Goal: Task Accomplishment & Management: Manage account settings

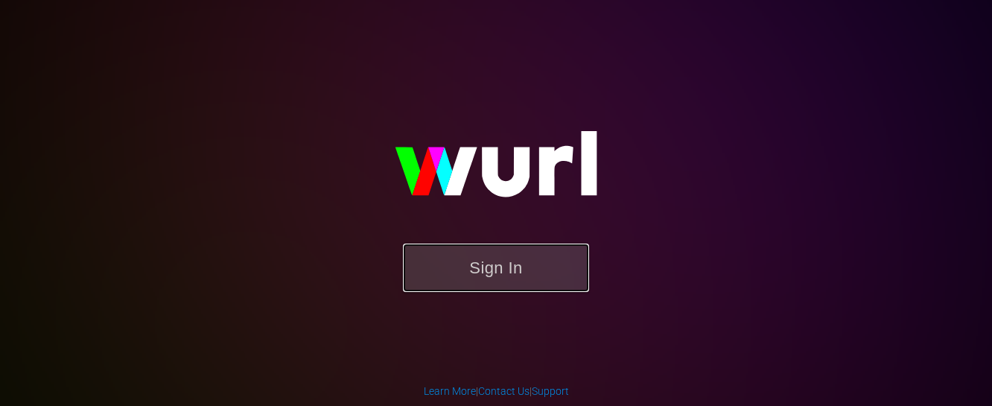
click at [490, 279] on button "Sign In" at bounding box center [496, 267] width 186 height 48
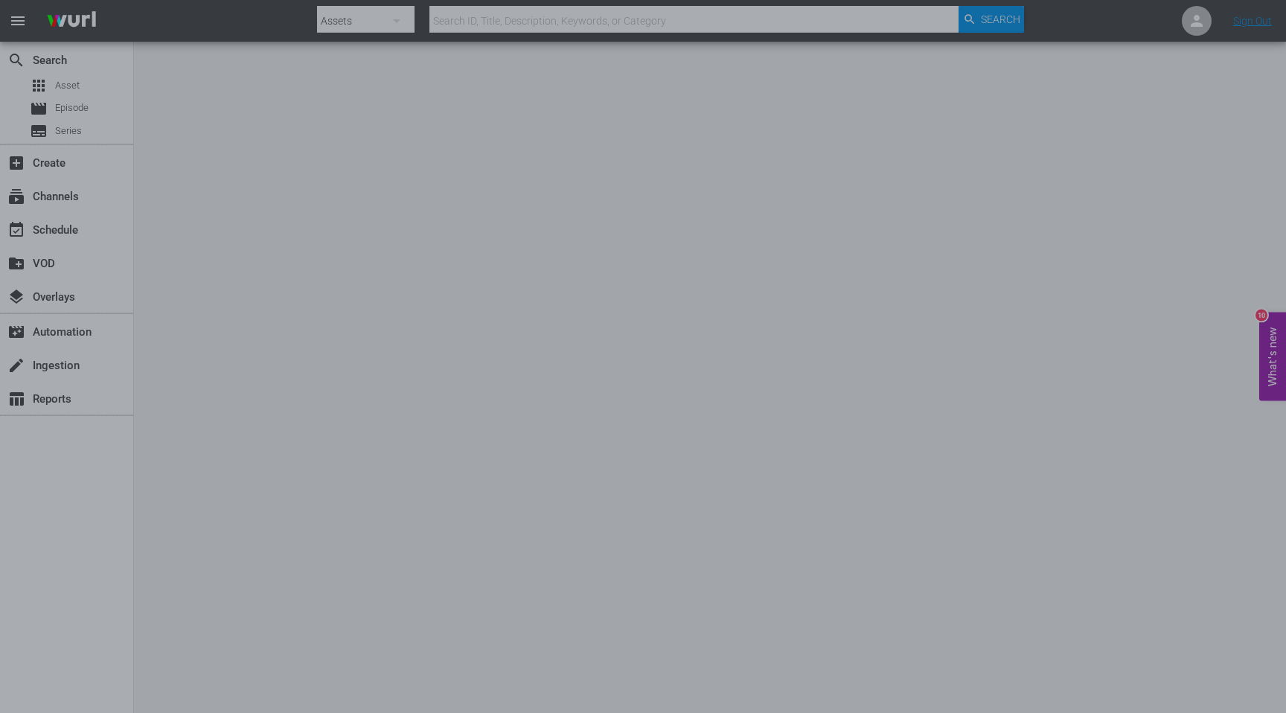
click at [970, 287] on div at bounding box center [643, 356] width 1286 height 713
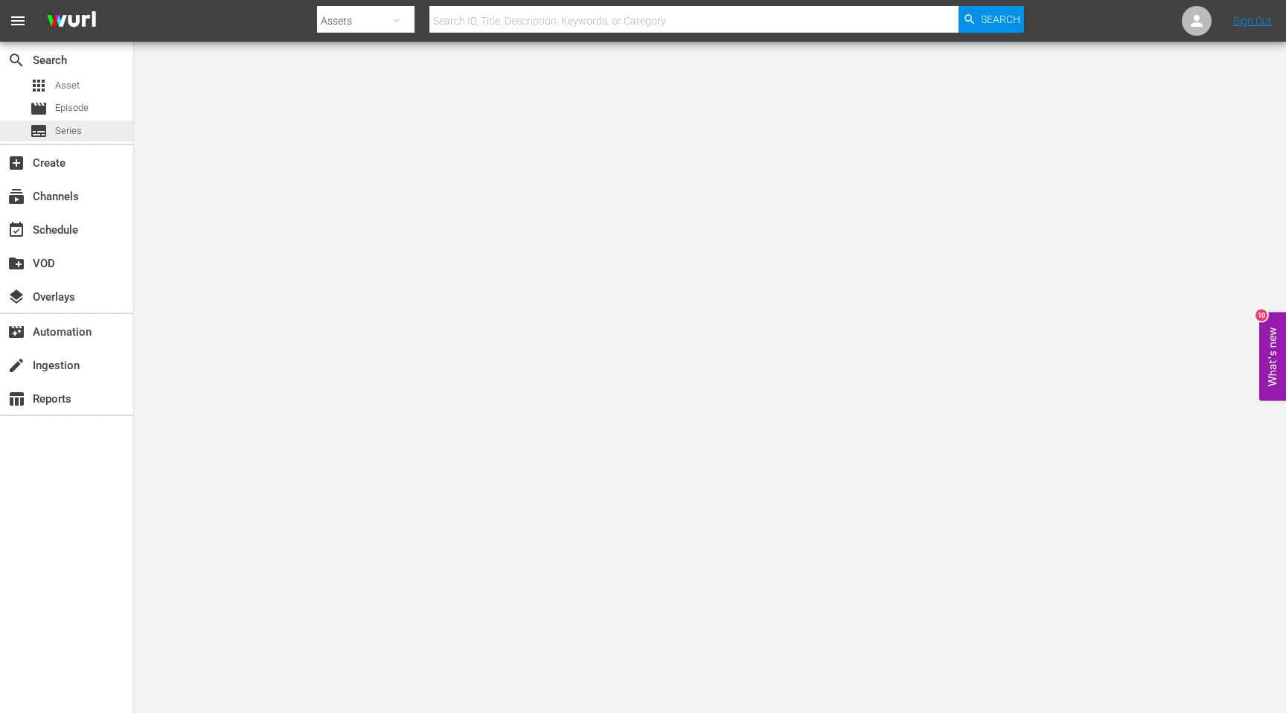
click at [68, 127] on span "Series" at bounding box center [68, 131] width 27 height 15
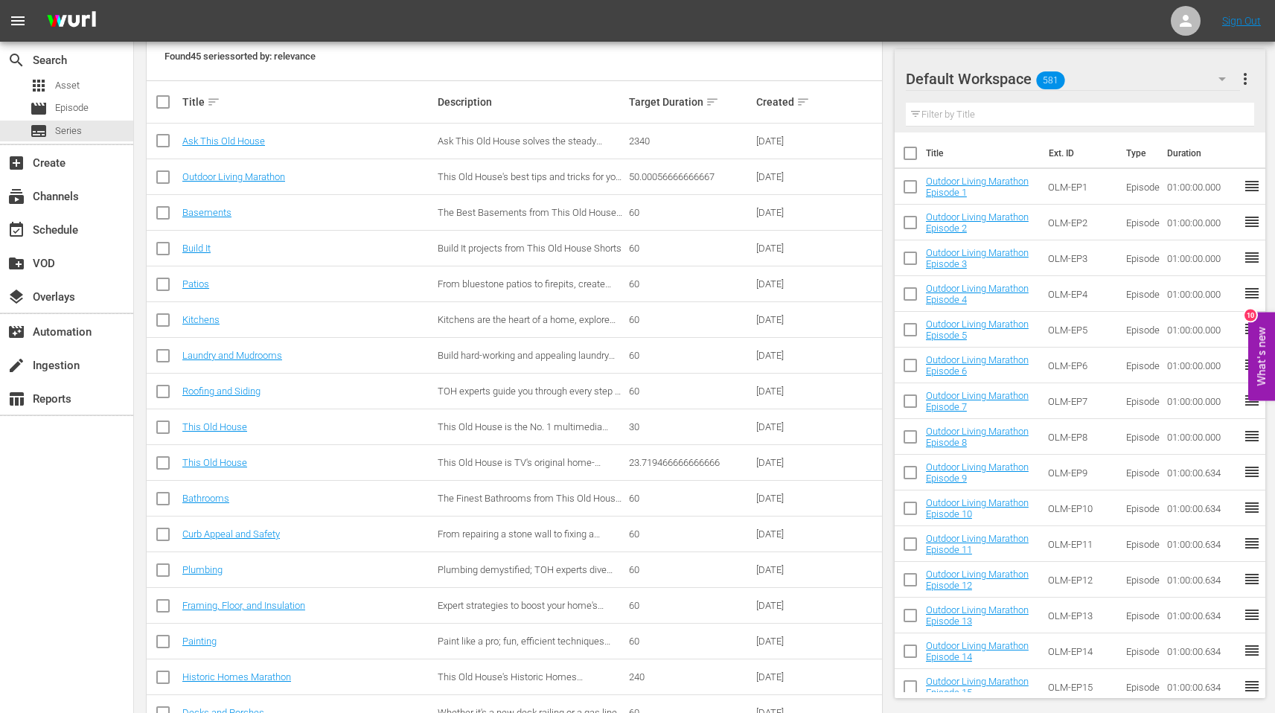
scroll to position [266, 0]
click at [236, 405] on link "Curb Appeal and Safety" at bounding box center [231, 531] width 98 height 11
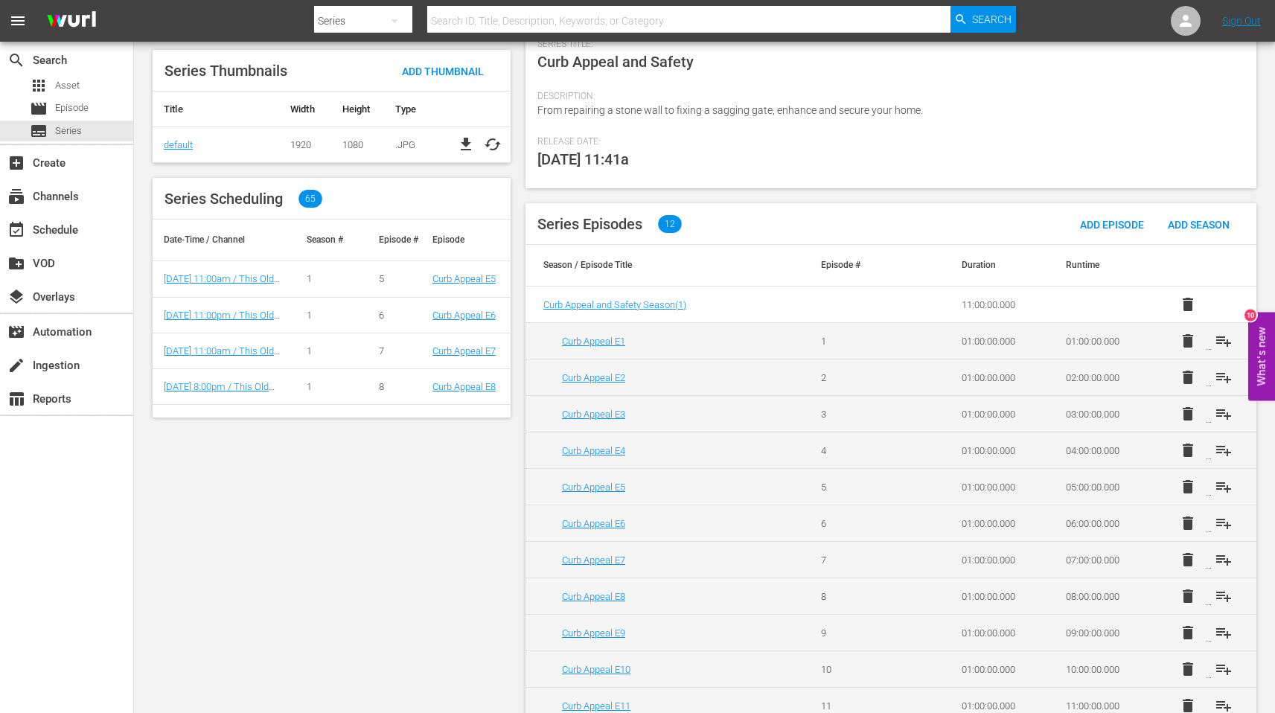
scroll to position [340, 0]
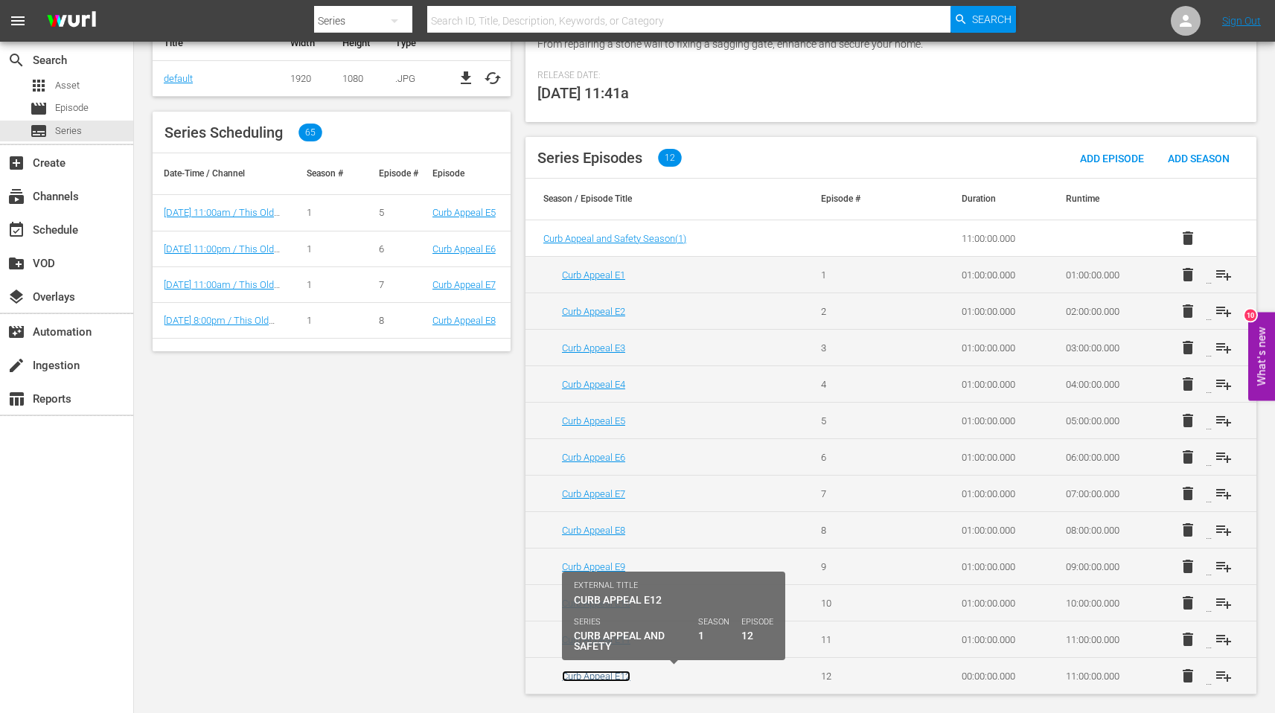
click at [596, 405] on link "Curb Appeal E12" at bounding box center [596, 676] width 68 height 11
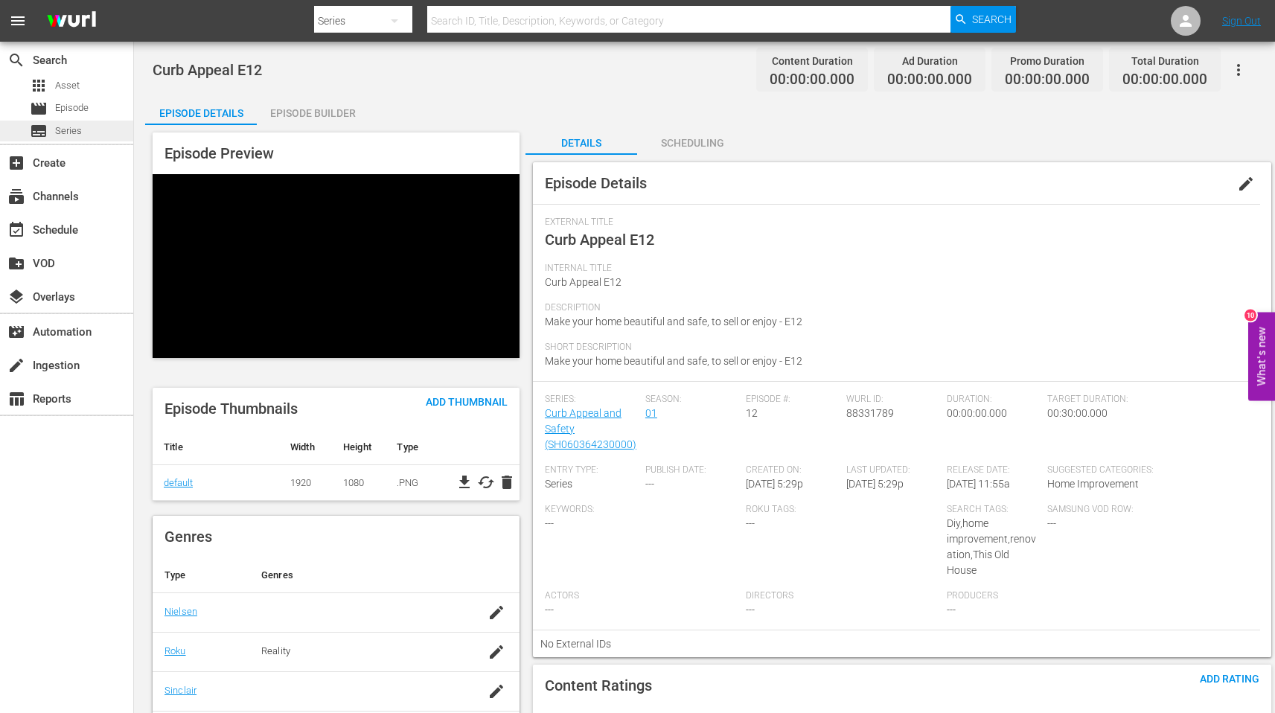
click at [77, 128] on span "Series" at bounding box center [68, 131] width 27 height 15
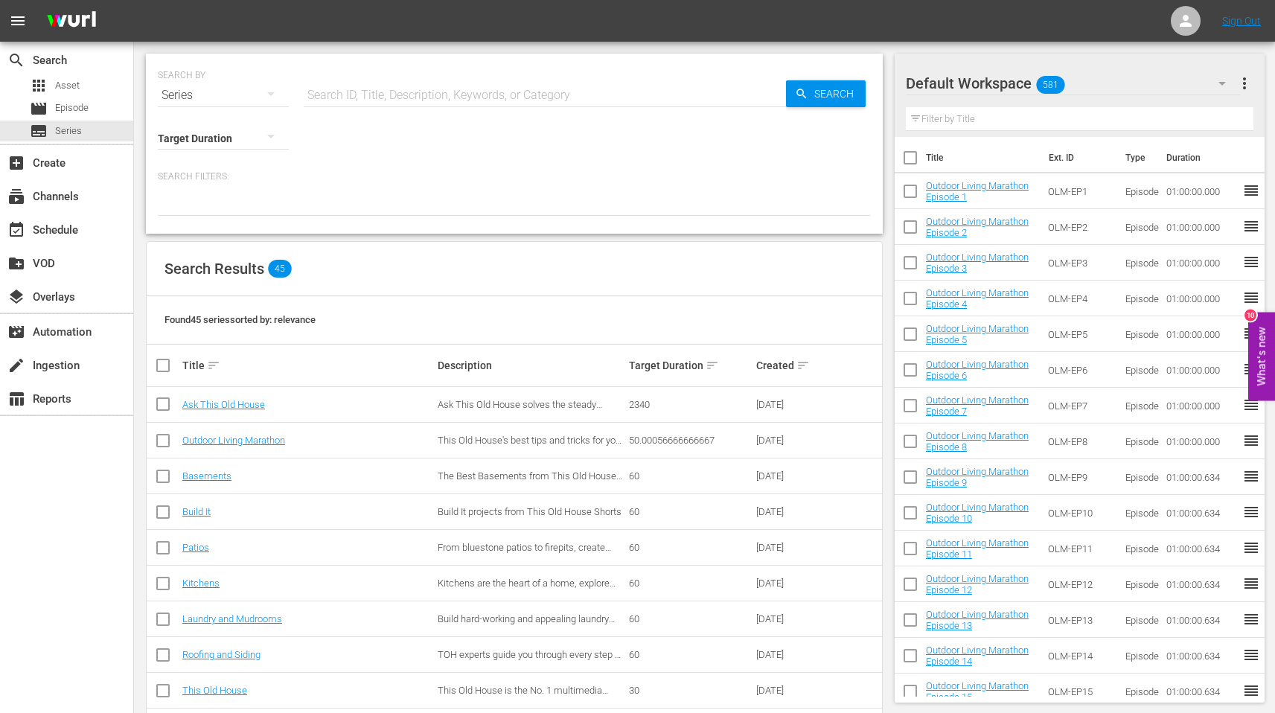
scroll to position [452, 0]
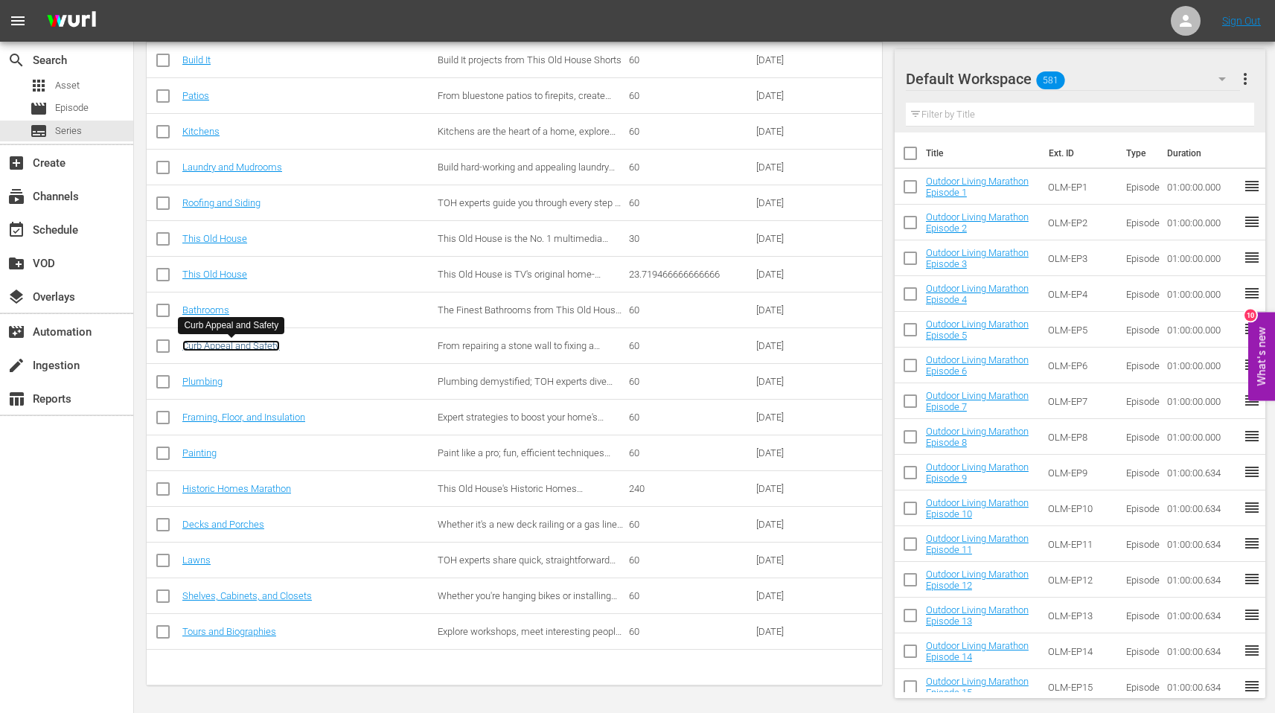
click at [220, 344] on link "Curb Appeal and Safety" at bounding box center [231, 345] width 98 height 11
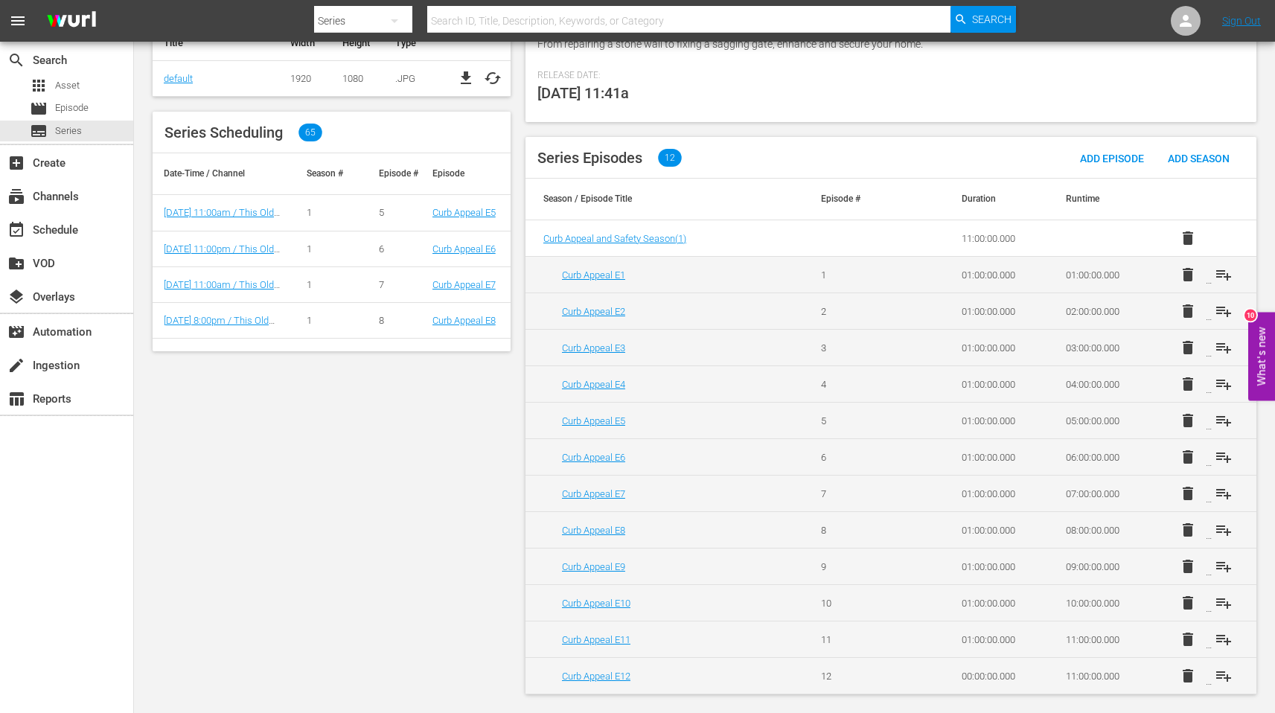
scroll to position [340, 0]
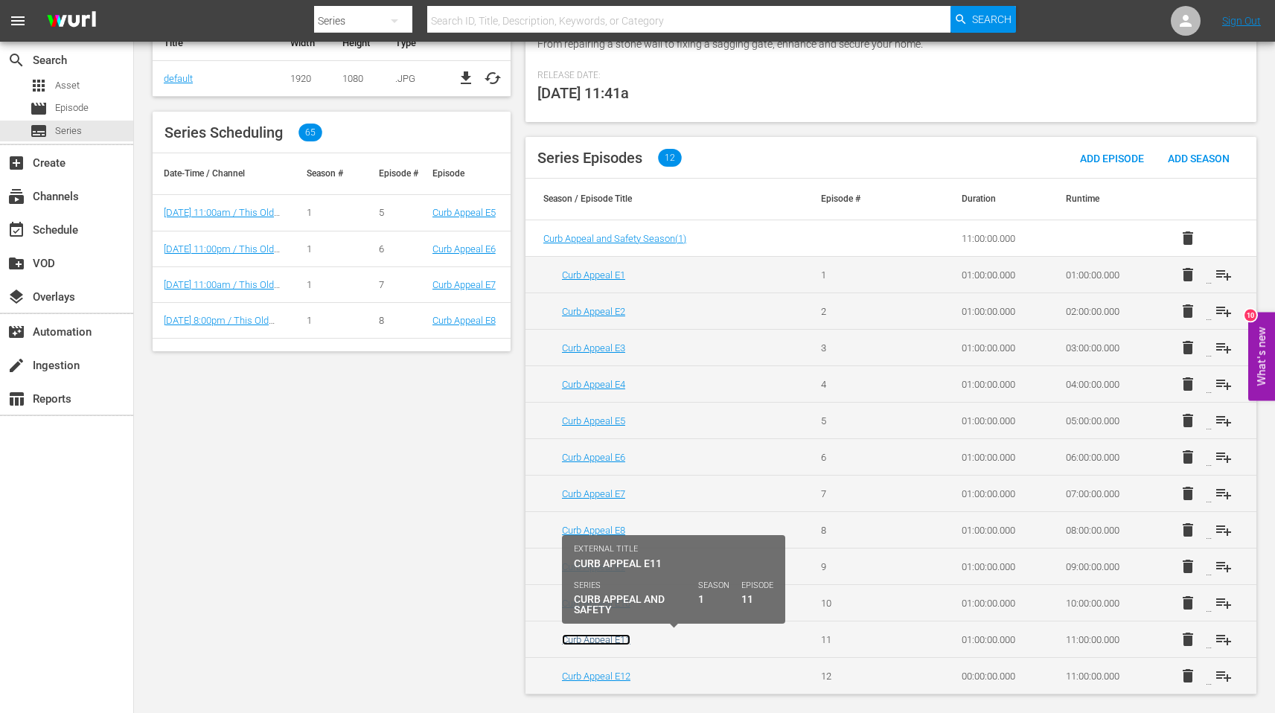
click at [581, 405] on link "Curb Appeal E11" at bounding box center [596, 639] width 68 height 11
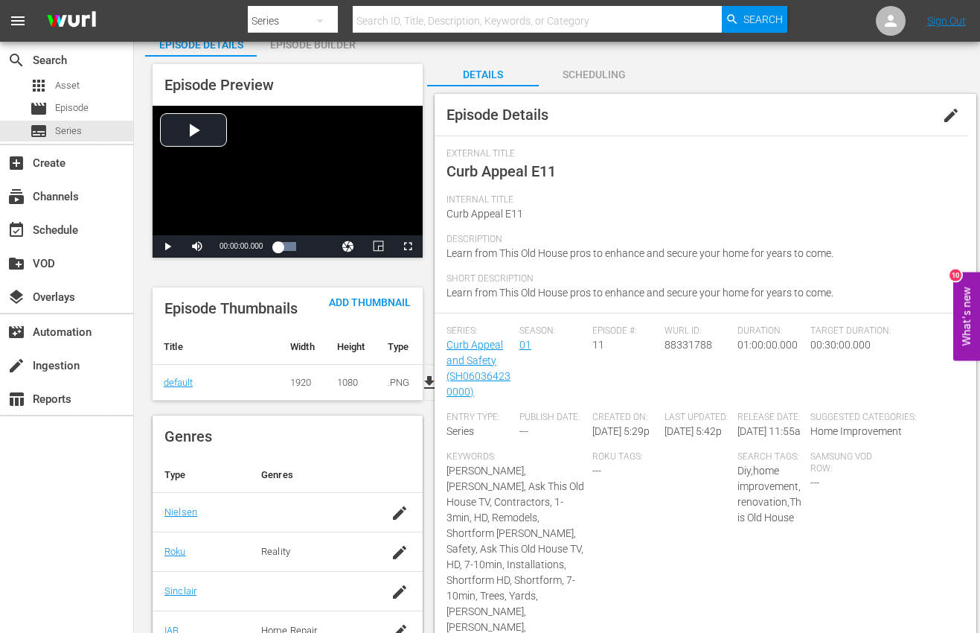
scroll to position [66, 0]
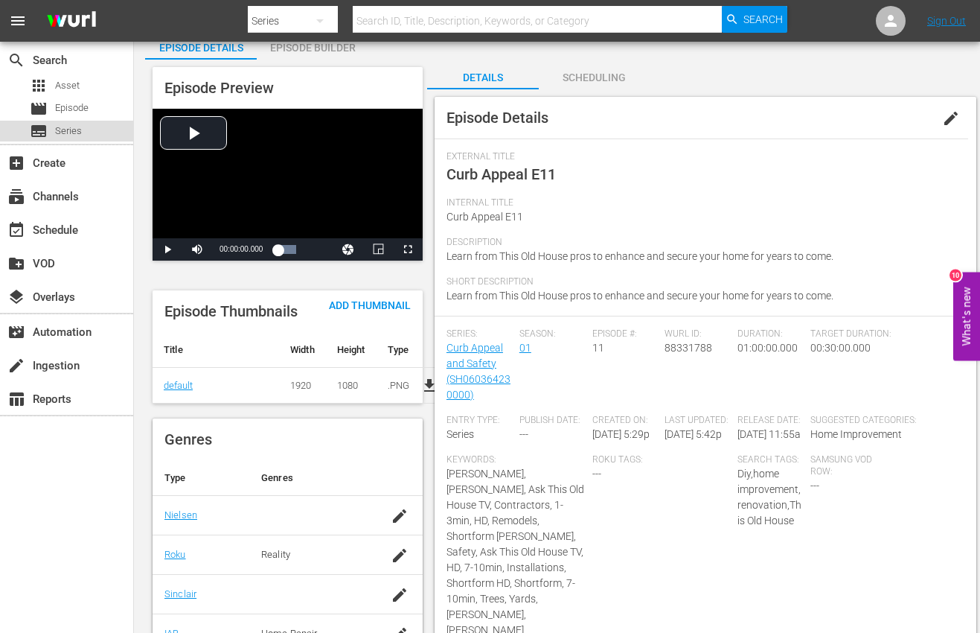
click at [62, 133] on span "Series" at bounding box center [68, 131] width 27 height 15
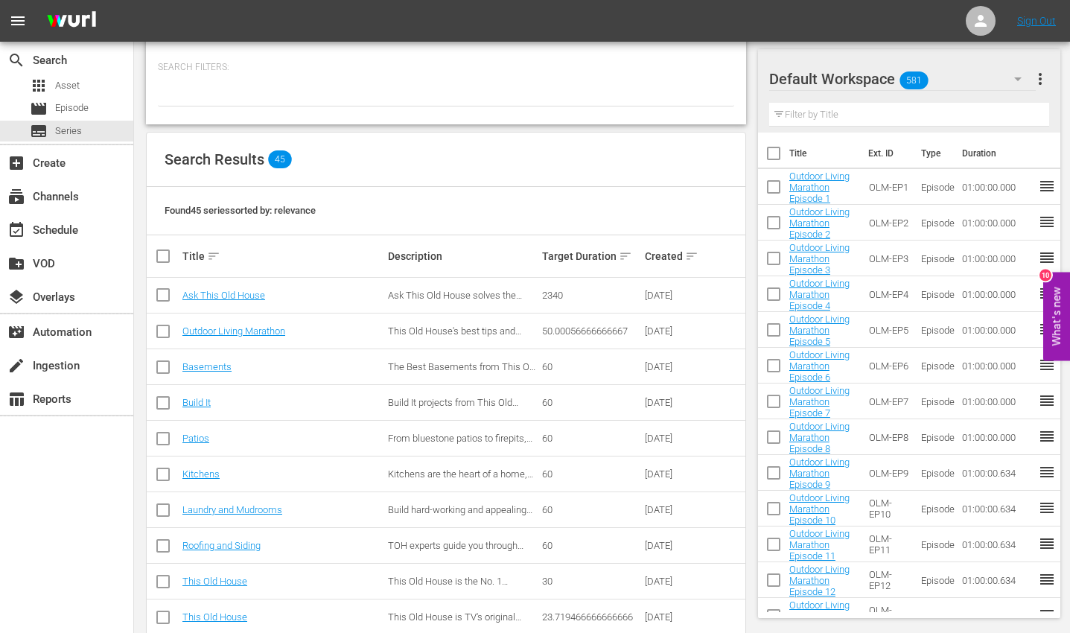
scroll to position [473, 0]
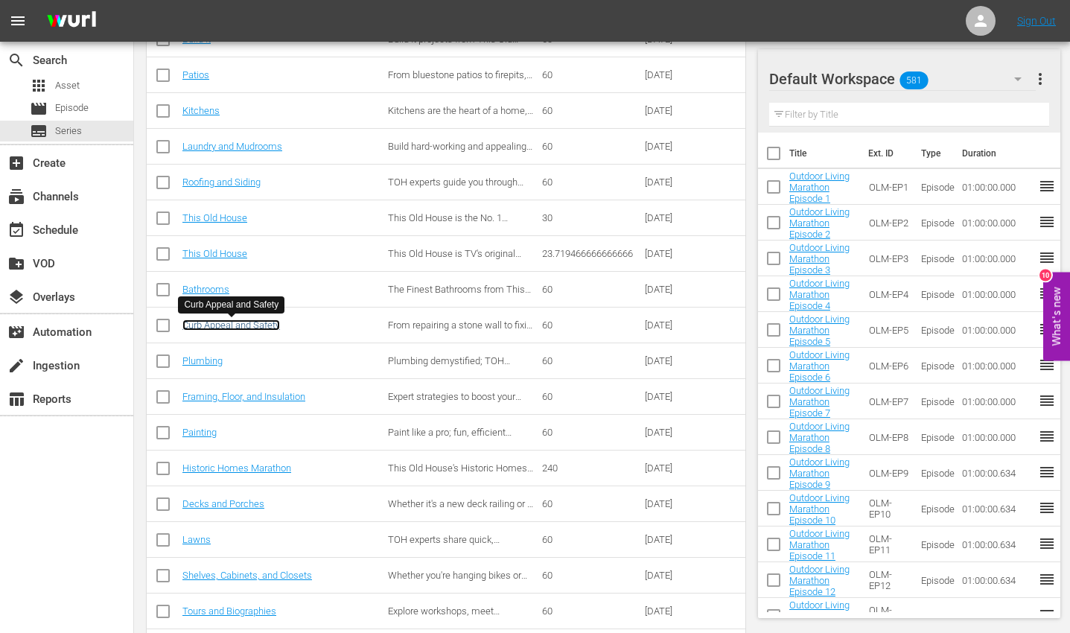
click at [239, 328] on link "Curb Appeal and Safety" at bounding box center [231, 324] width 98 height 11
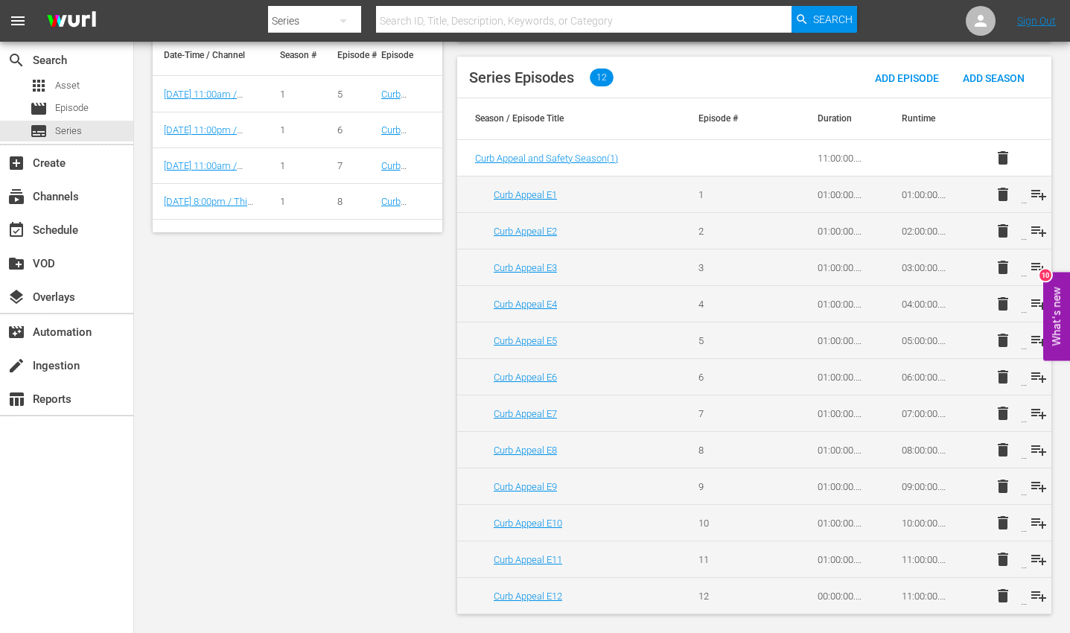
scroll to position [421, 0]
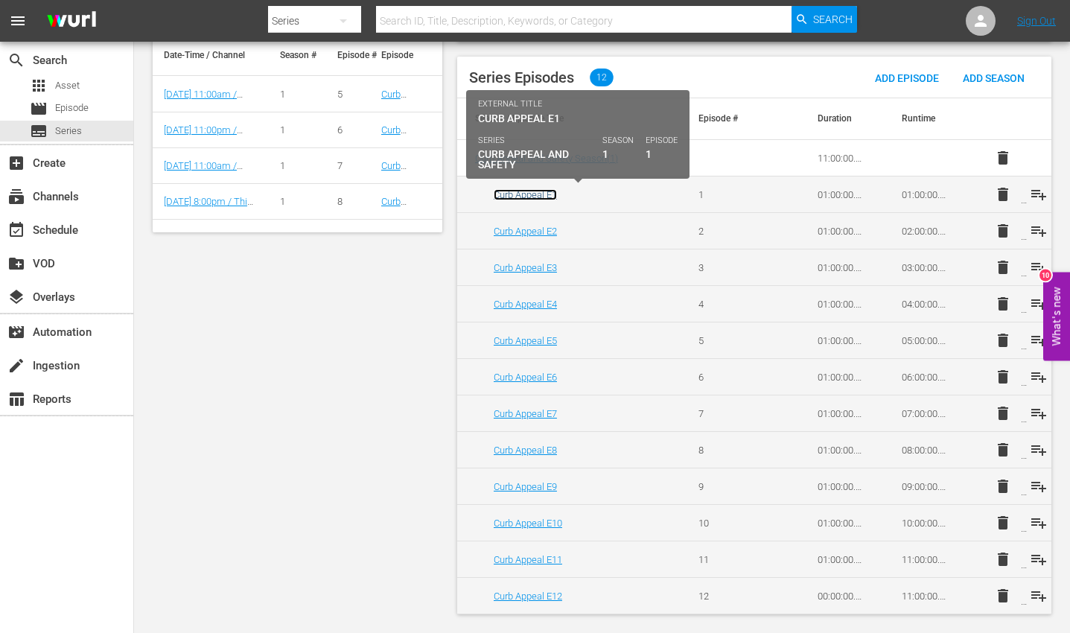
click at [540, 192] on link "Curb Appeal E1" at bounding box center [525, 194] width 63 height 11
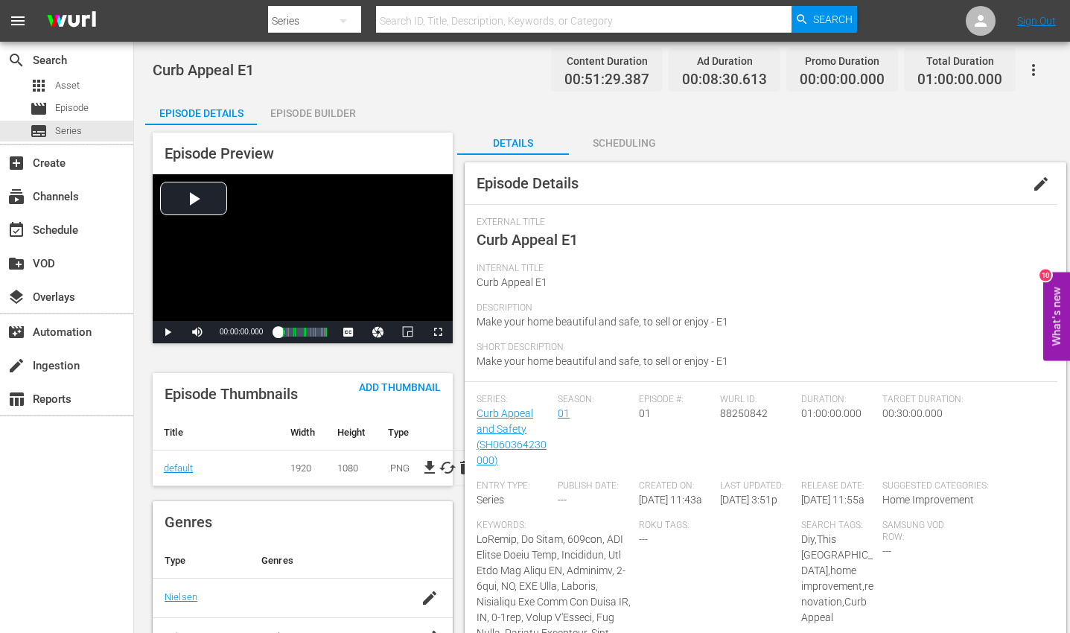
click at [168, 19] on nav "menu Search By Series Search ID, Title, Description, Keywords, or Category Sear…" at bounding box center [535, 21] width 1070 height 42
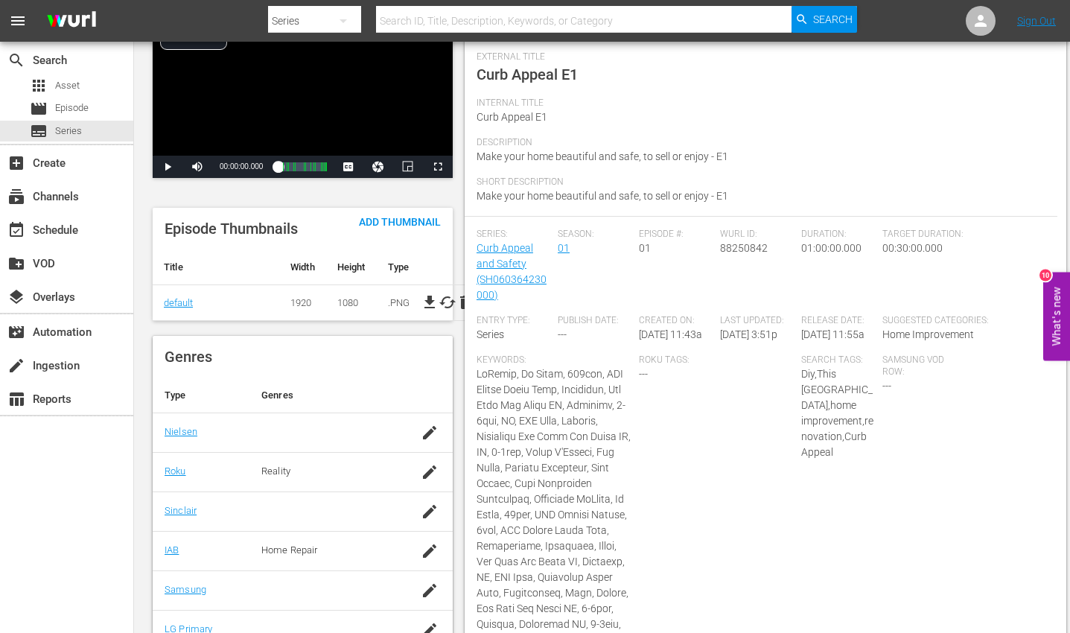
scroll to position [106, 0]
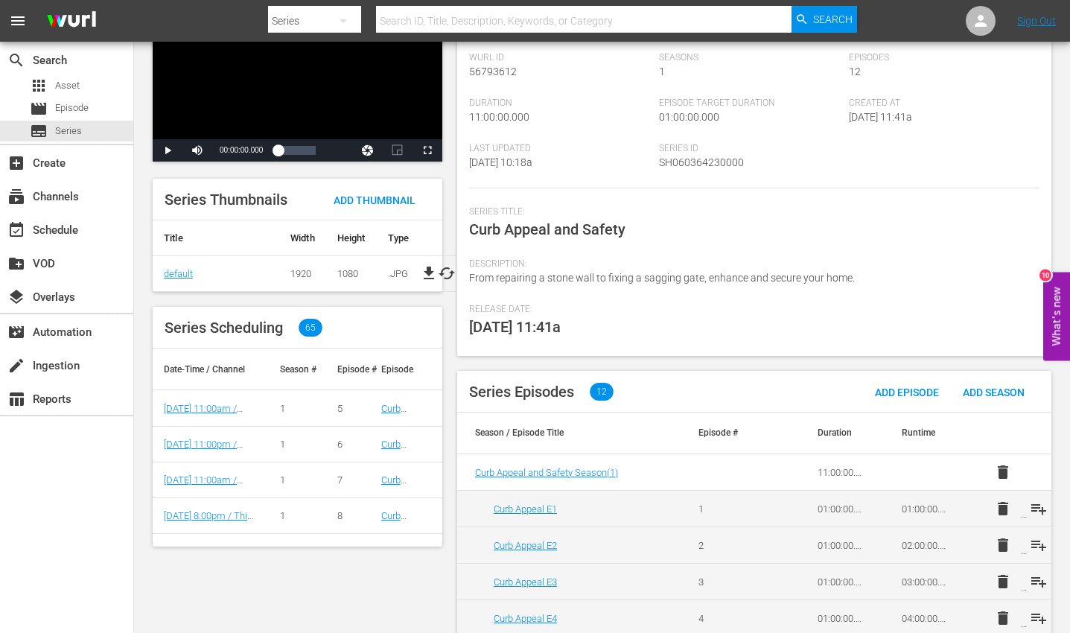
scroll to position [421, 0]
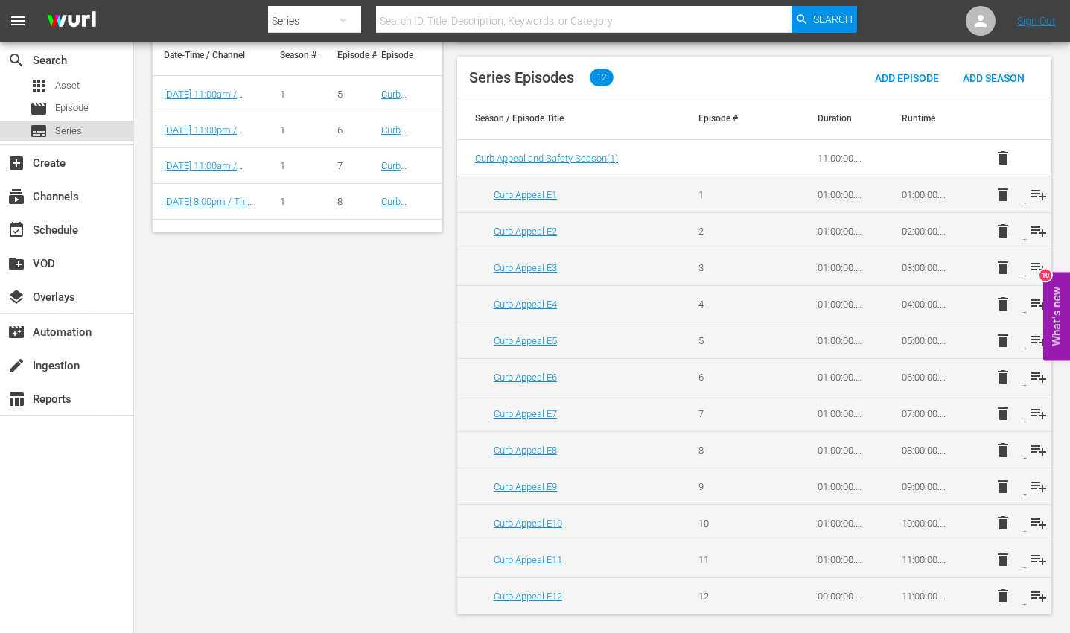
click at [57, 132] on span "Series" at bounding box center [68, 131] width 27 height 15
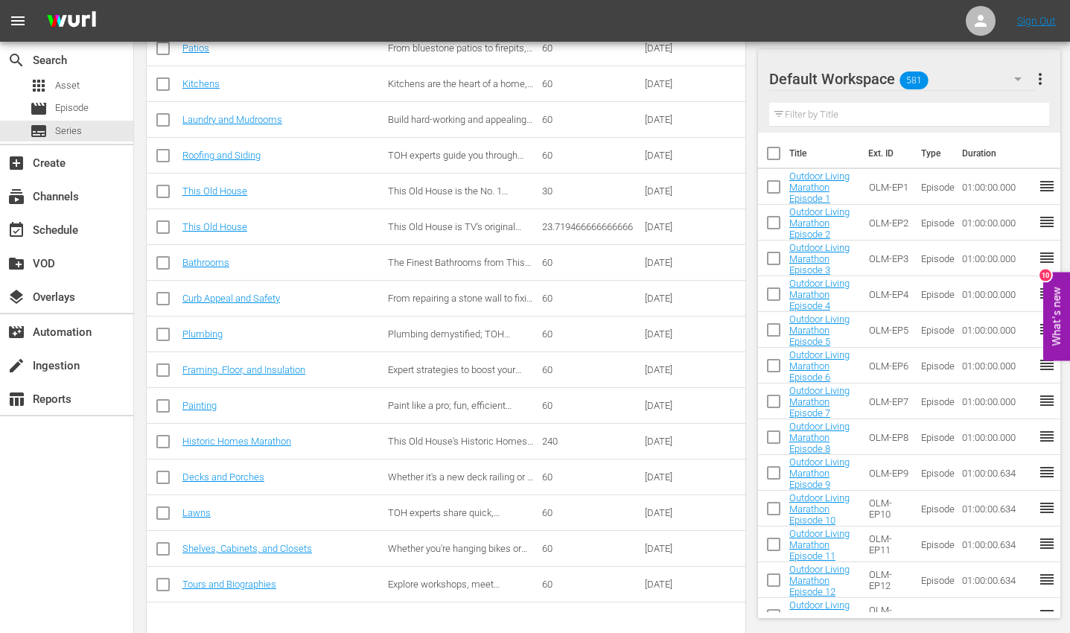
scroll to position [517, 0]
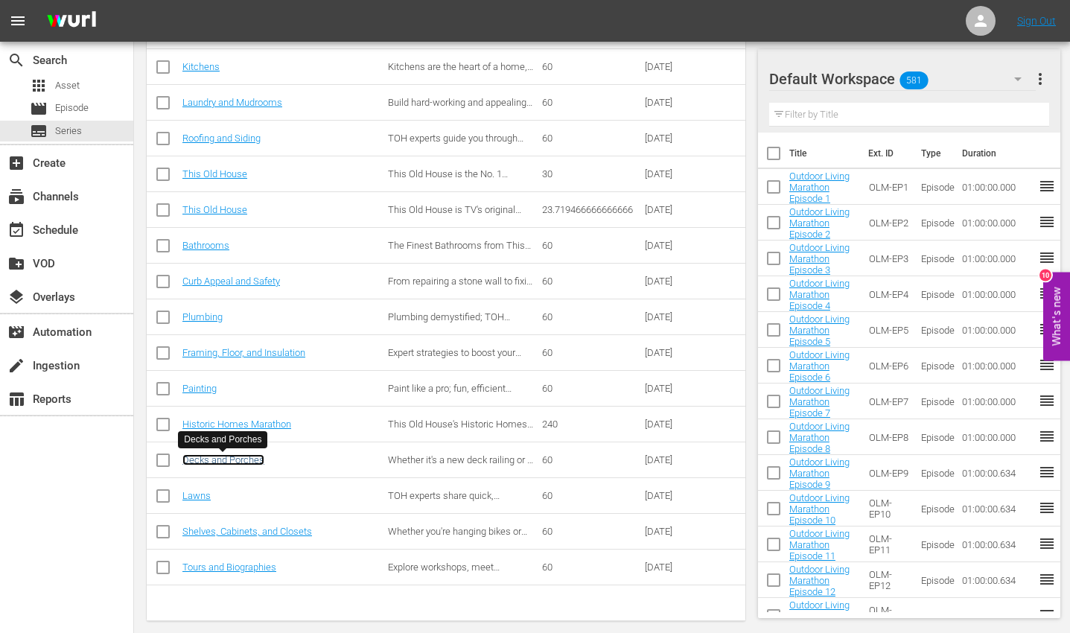
click at [248, 405] on link "Decks and Porches" at bounding box center [223, 459] width 82 height 11
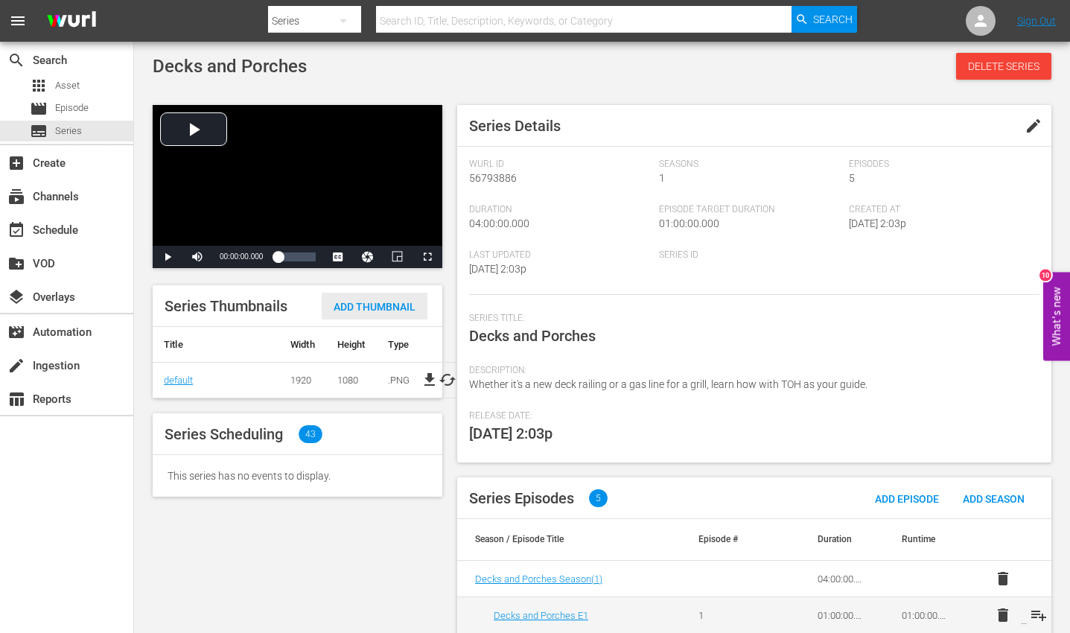
click at [354, 308] on span "Add Thumbnail" at bounding box center [375, 307] width 106 height 12
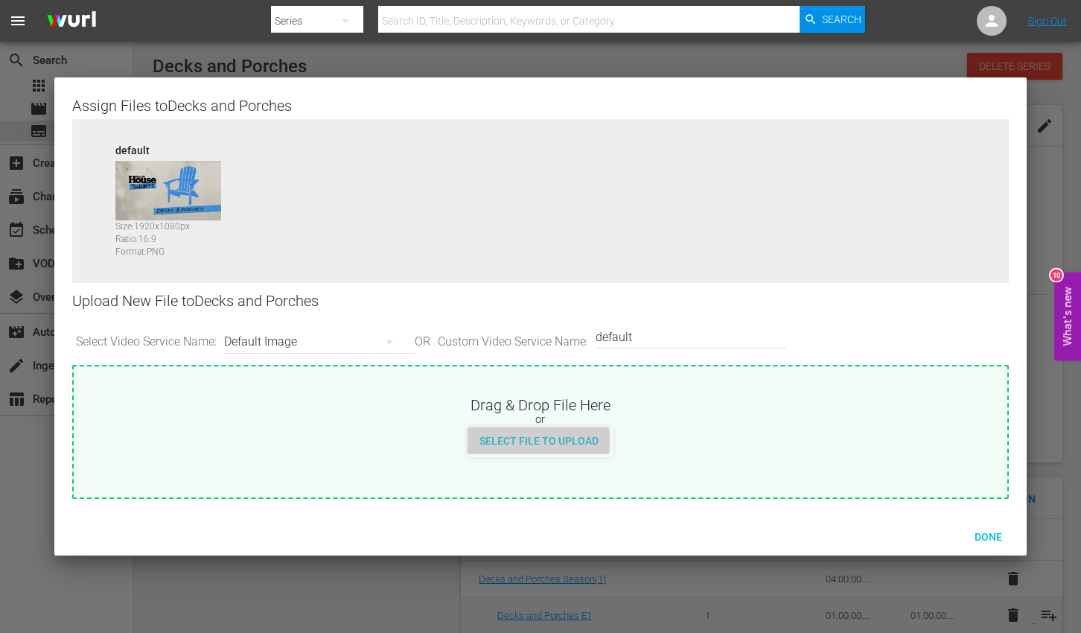
click at [528, 405] on span "Select File to Upload" at bounding box center [539, 441] width 143 height 12
type input "C:\fakepath\TOHShorts_SeriesThumb_DecksPorches.jpg"
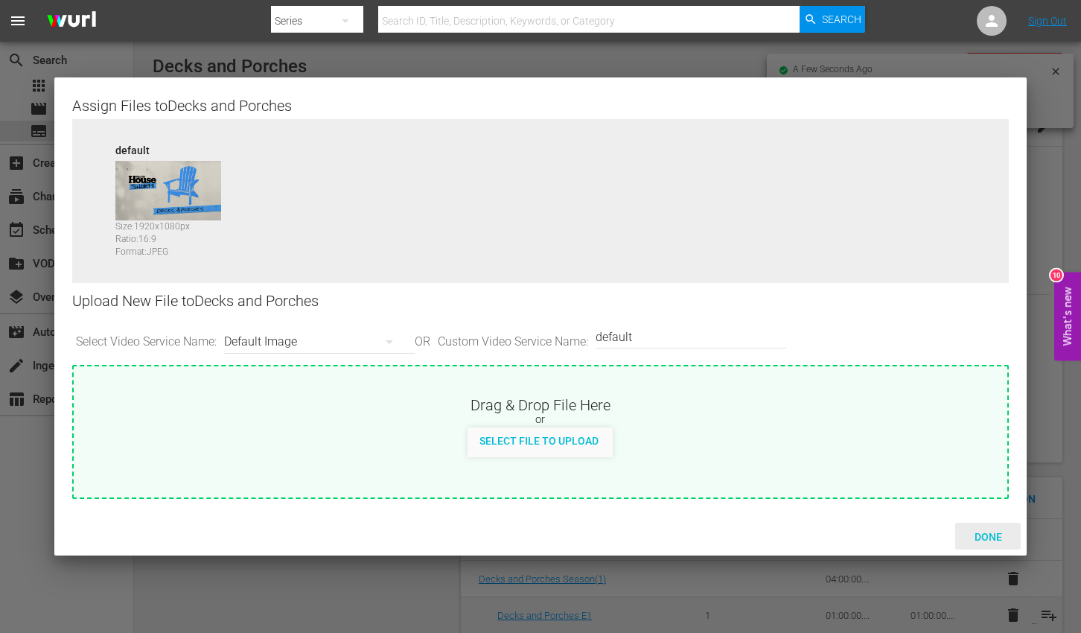
click at [983, 405] on span "Done" at bounding box center [988, 537] width 51 height 12
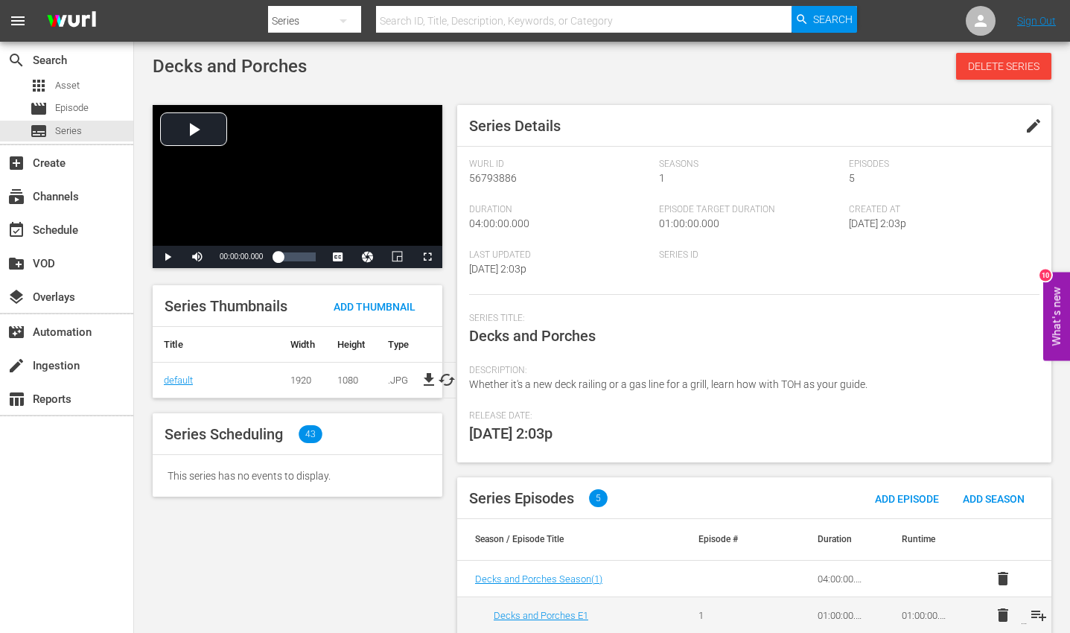
click at [991, 129] on span "edit" at bounding box center [1033, 126] width 18 height 18
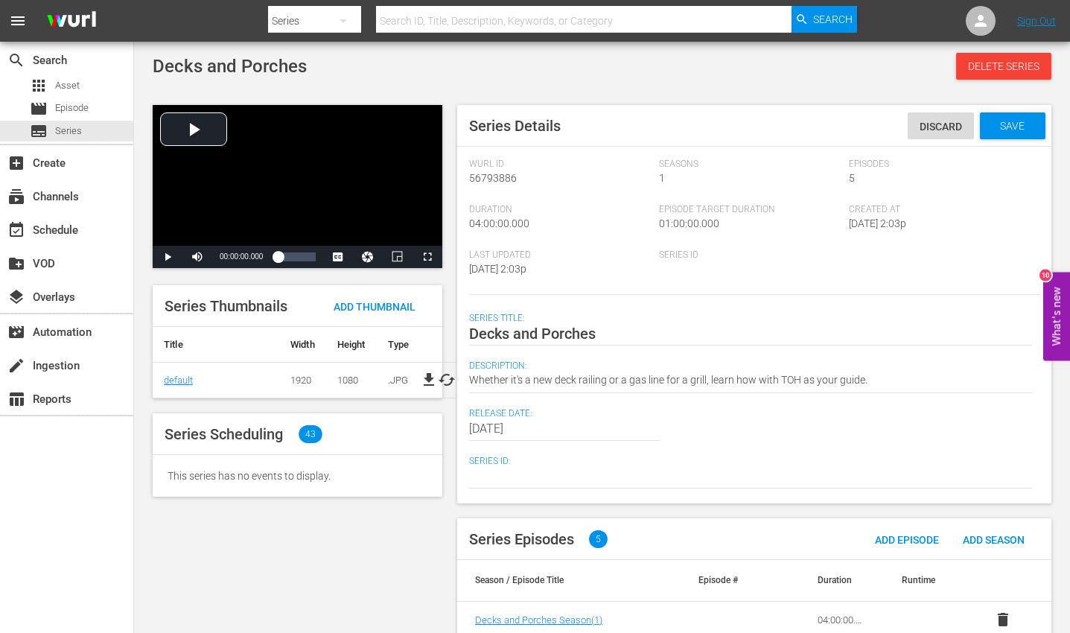
click at [682, 257] on span "Series ID" at bounding box center [750, 255] width 182 height 12
click at [673, 270] on div "Series ID" at bounding box center [754, 271] width 190 height 45
click at [677, 257] on span "Series ID" at bounding box center [750, 255] width 182 height 12
click at [554, 405] on textarea at bounding box center [750, 477] width 563 height 18
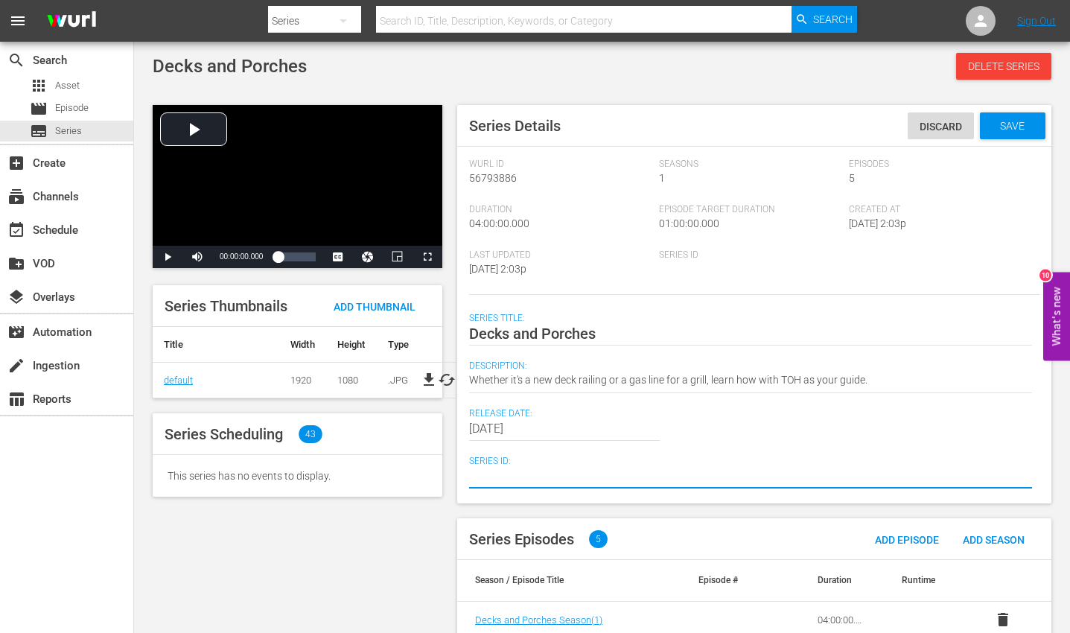
paste textarea "SH060364300000"
type textarea "SH060364300000"
click at [991, 130] on span "Save" at bounding box center [1012, 126] width 48 height 12
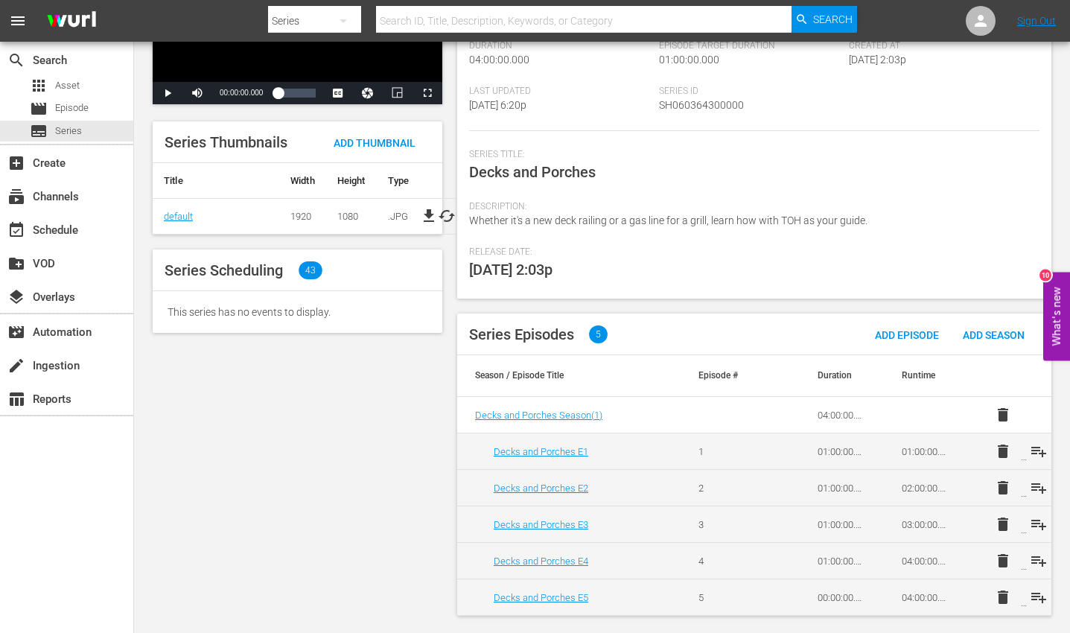
scroll to position [165, 0]
click at [306, 405] on div "Video Player is loading. Play Video Play Mute Current Time 00:00:00.000 / Durat…" at bounding box center [601, 276] width 913 height 689
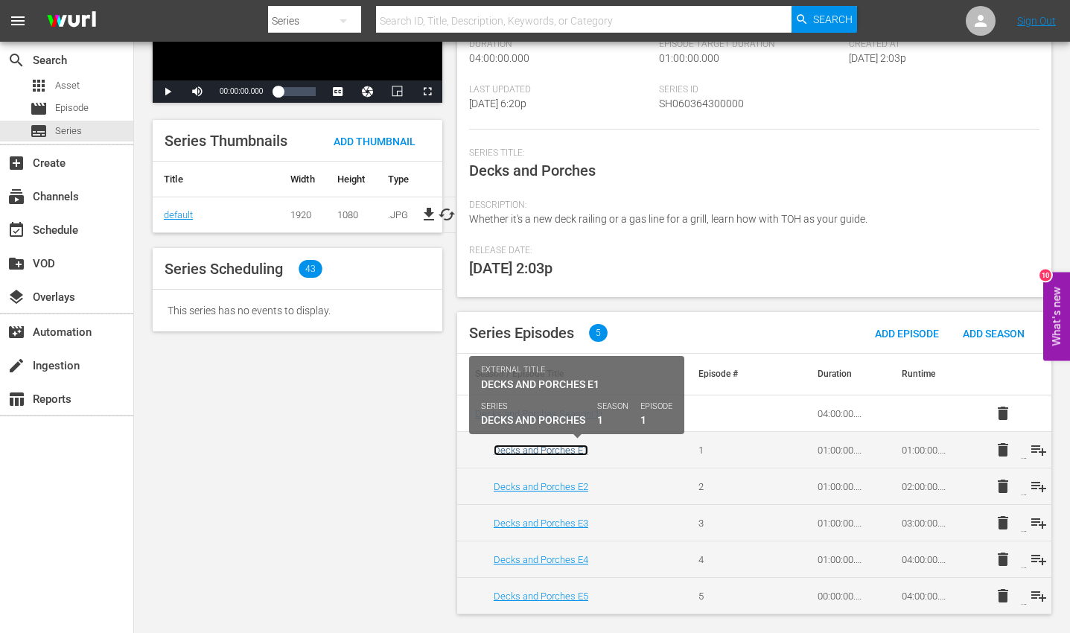
click at [563, 405] on link "Decks and Porches E1" at bounding box center [541, 449] width 95 height 11
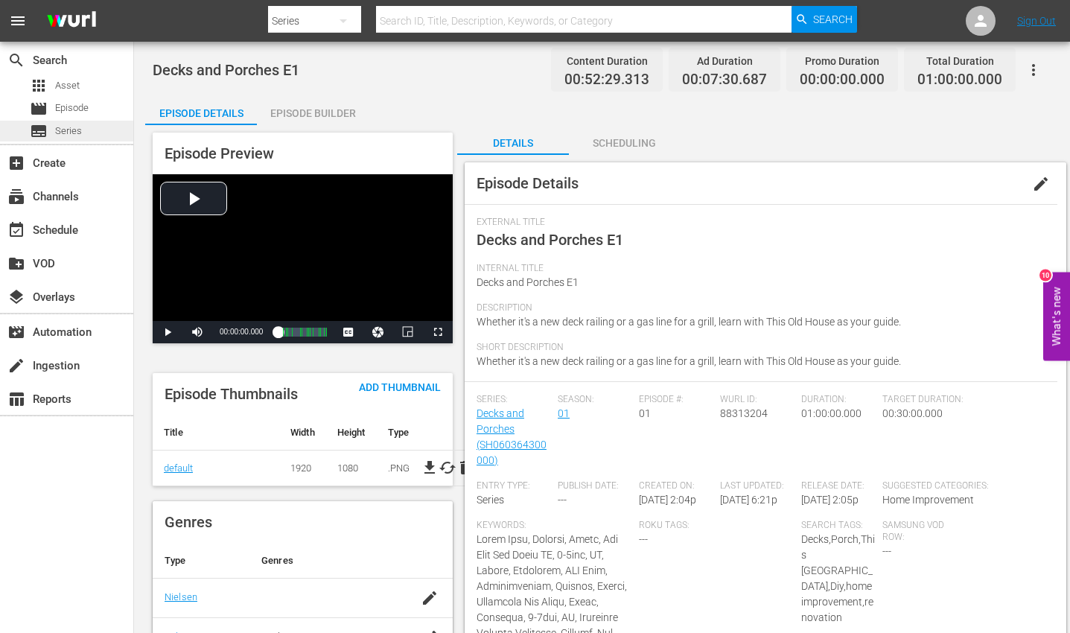
click at [80, 131] on span "Series" at bounding box center [68, 131] width 27 height 15
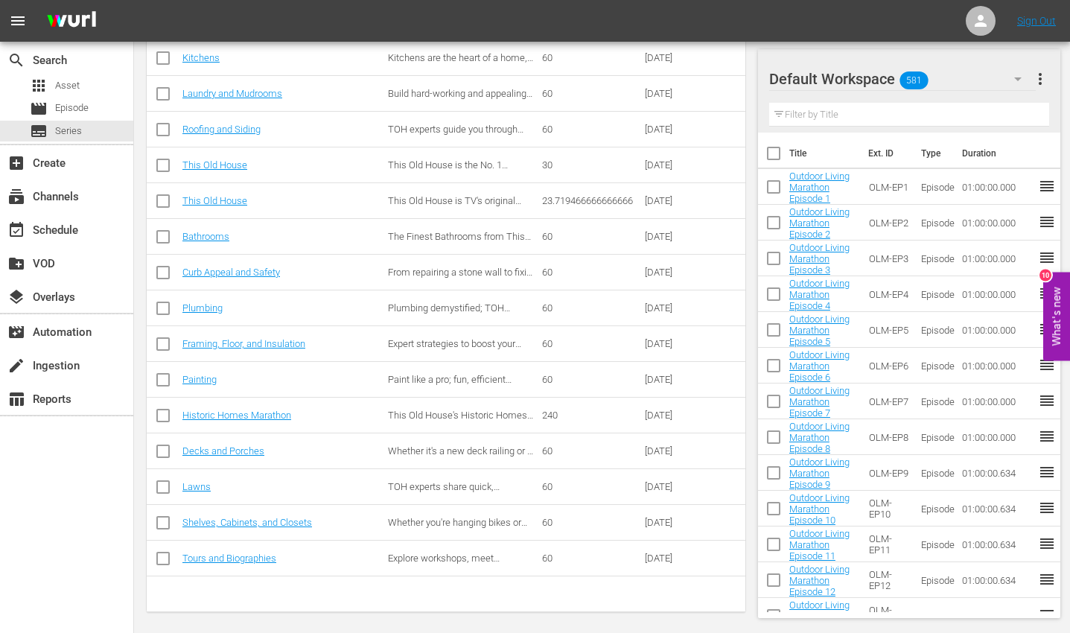
scroll to position [532, 0]
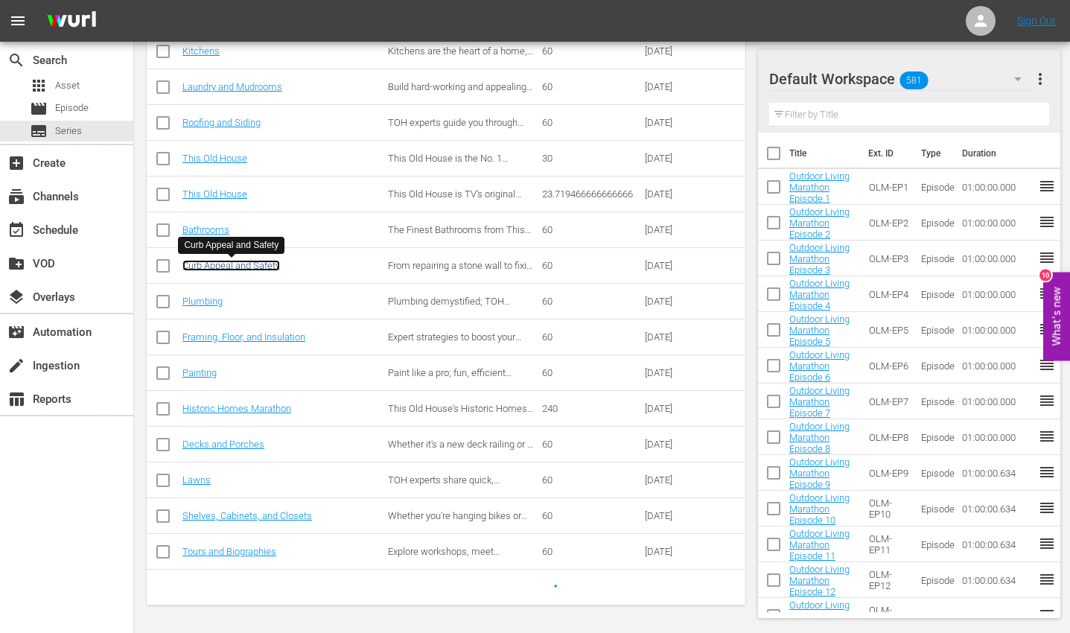
click at [242, 267] on link "Curb Appeal and Safety" at bounding box center [231, 265] width 98 height 11
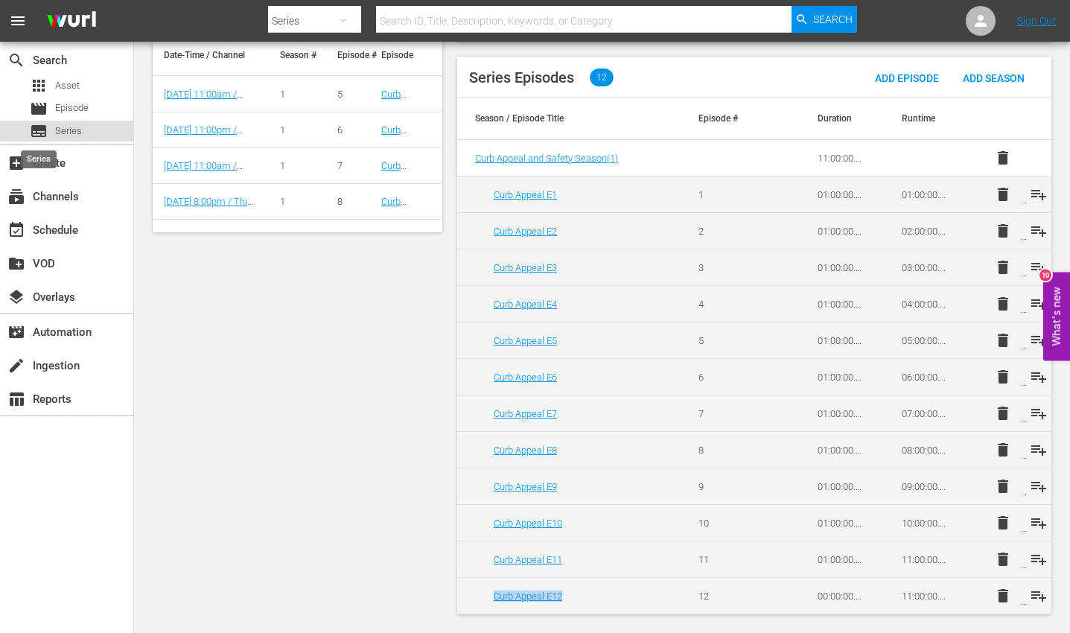
click at [46, 126] on span "subtitles" at bounding box center [39, 131] width 18 height 18
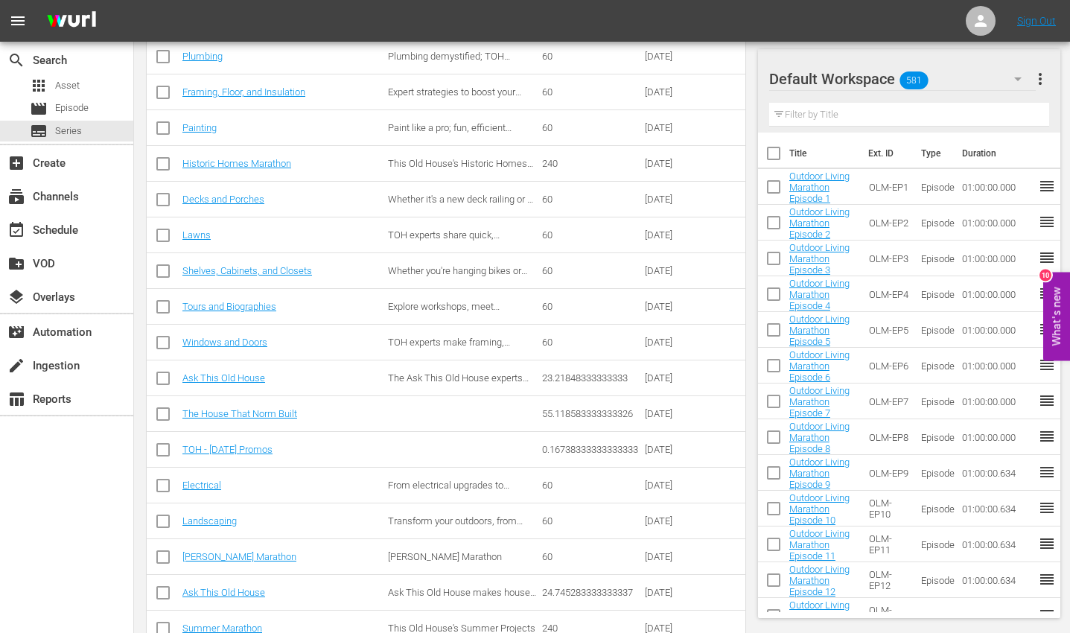
scroll to position [783, 0]
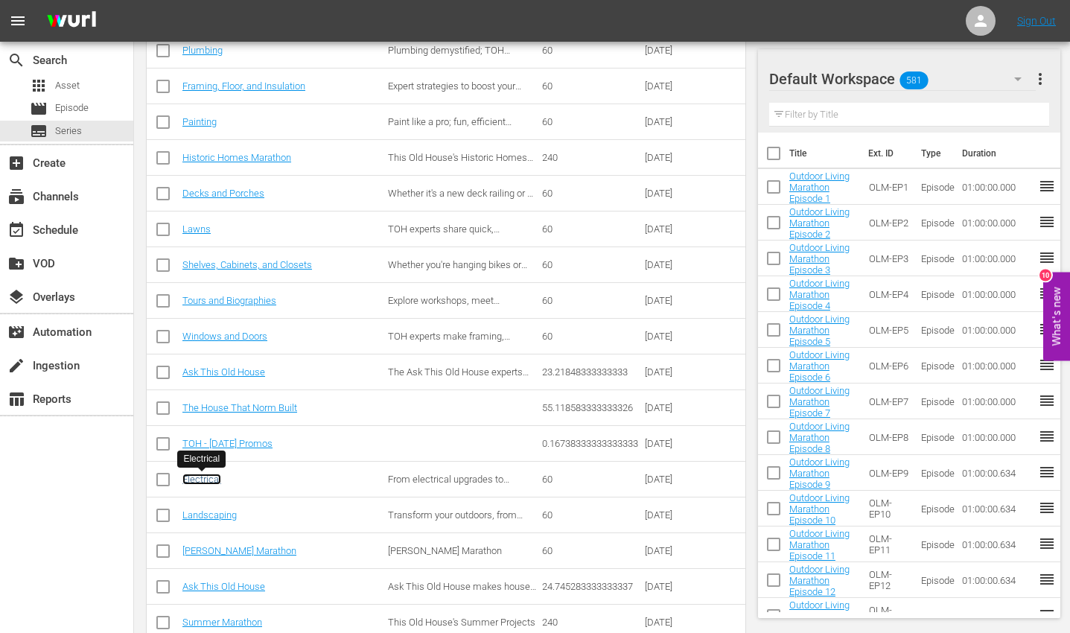
click at [206, 405] on link "Electrical" at bounding box center [201, 478] width 39 height 11
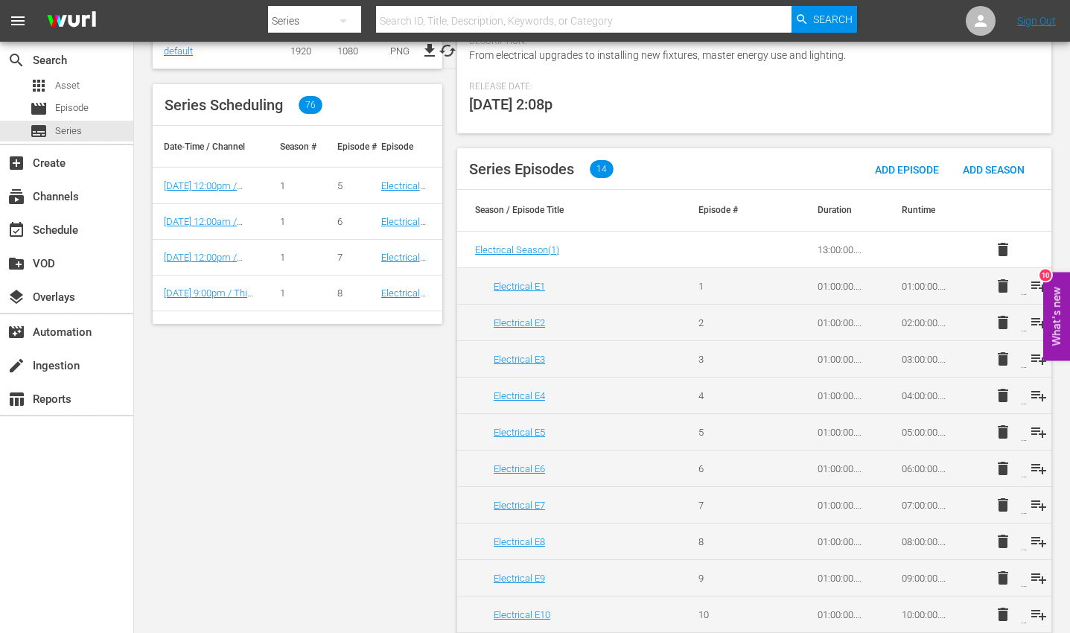
scroll to position [143, 0]
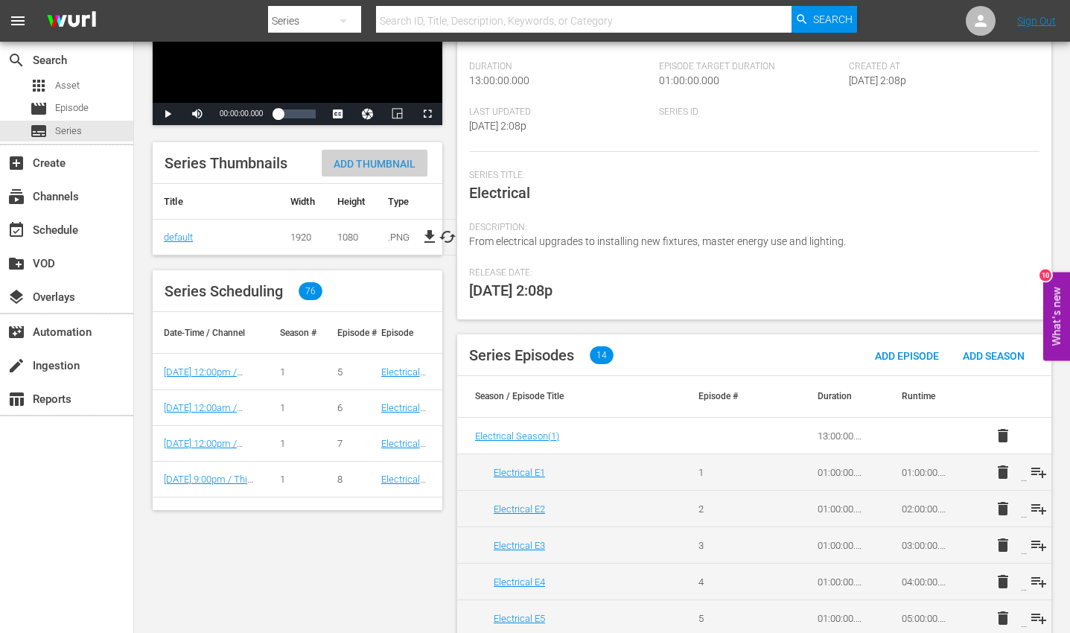
click at [363, 165] on span "Add Thumbnail" at bounding box center [375, 164] width 106 height 12
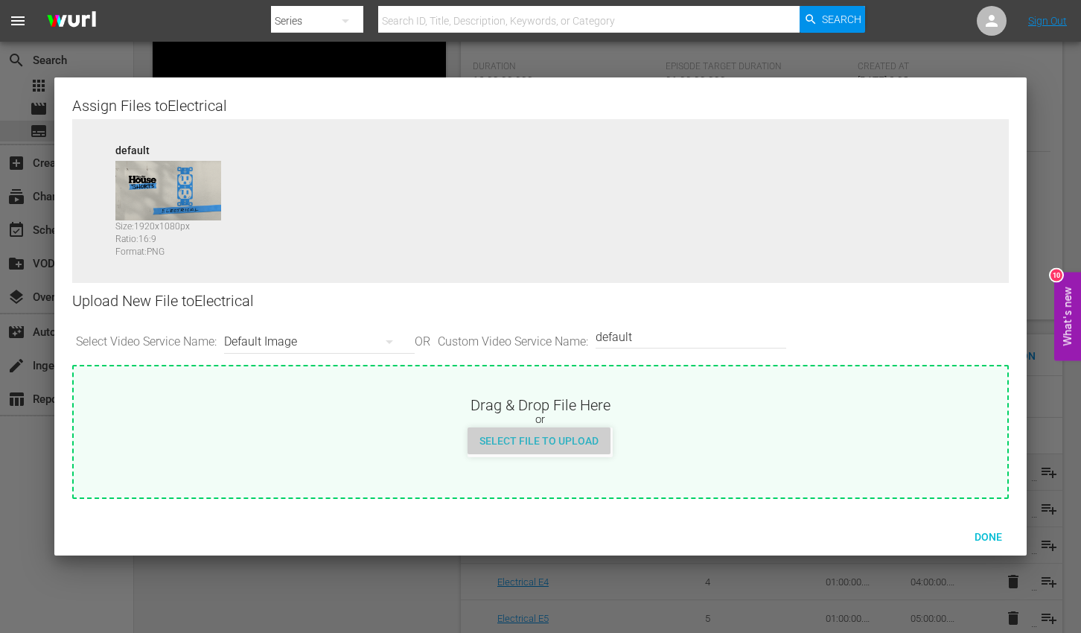
click at [540, 405] on span "Select File to Upload" at bounding box center [539, 441] width 143 height 12
type input "C:\fakepath\TOHShorts_SeriesThumb_Electrical.jpg"
click at [982, 405] on span "Done" at bounding box center [988, 537] width 51 height 12
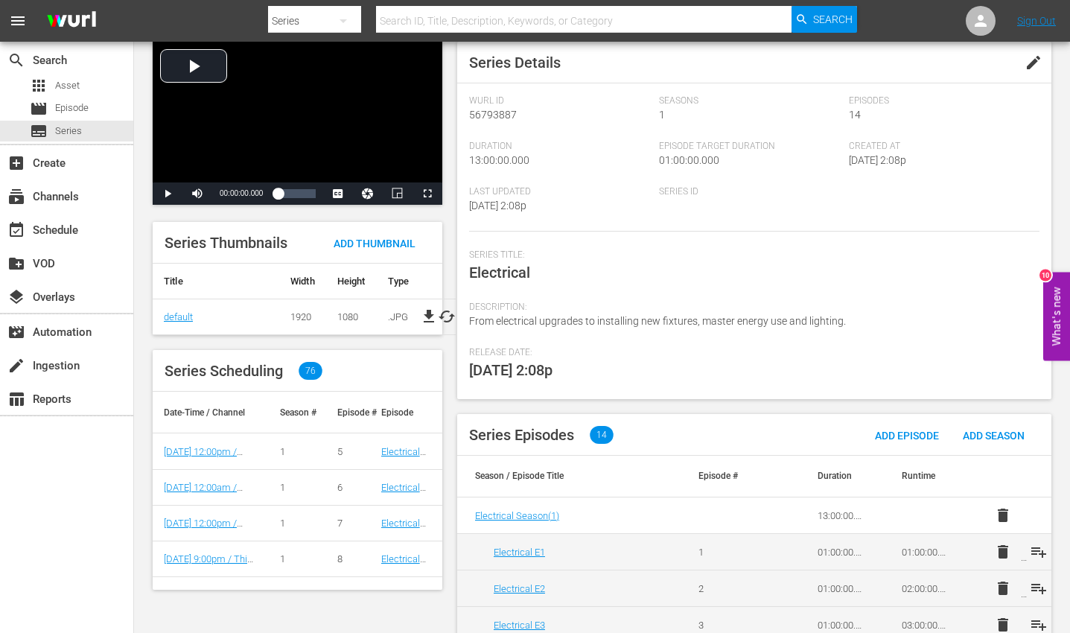
scroll to position [59, 0]
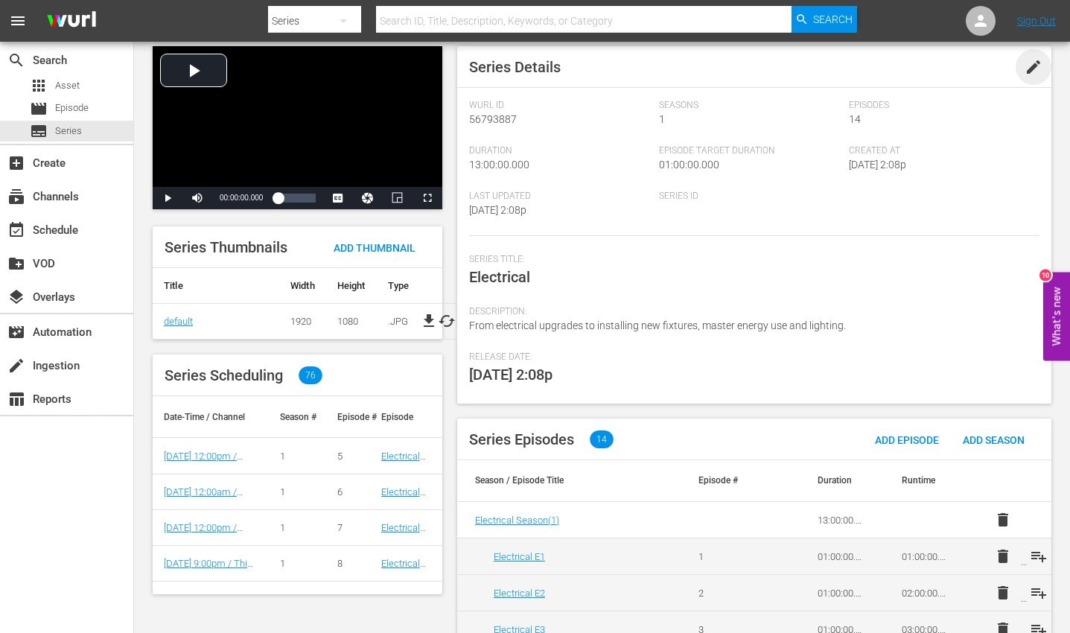
click at [991, 70] on span "edit" at bounding box center [1033, 67] width 18 height 18
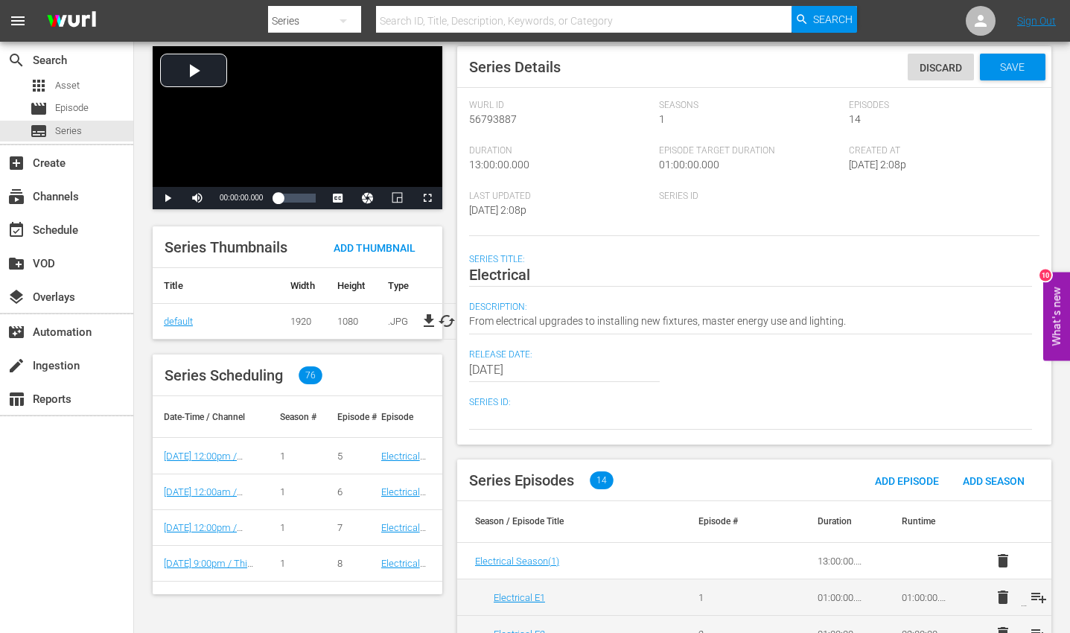
click at [522, 405] on textarea at bounding box center [750, 418] width 563 height 18
paste textarea "SH060364370000"
type textarea "SH060364370000"
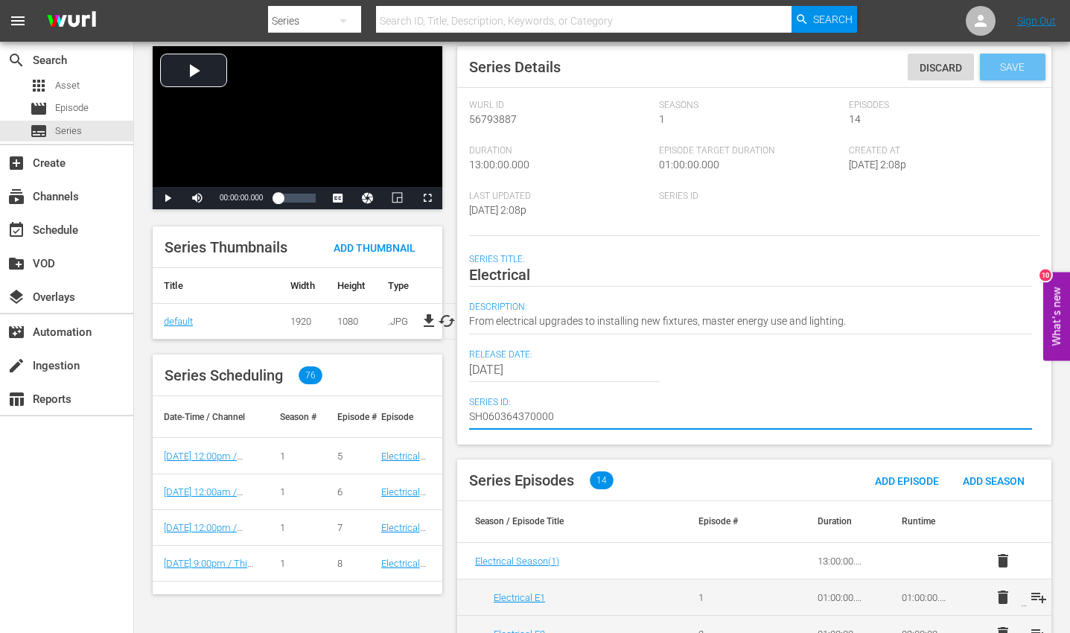
type textarea "SH060364370000"
click at [991, 69] on span "Save" at bounding box center [1012, 67] width 48 height 12
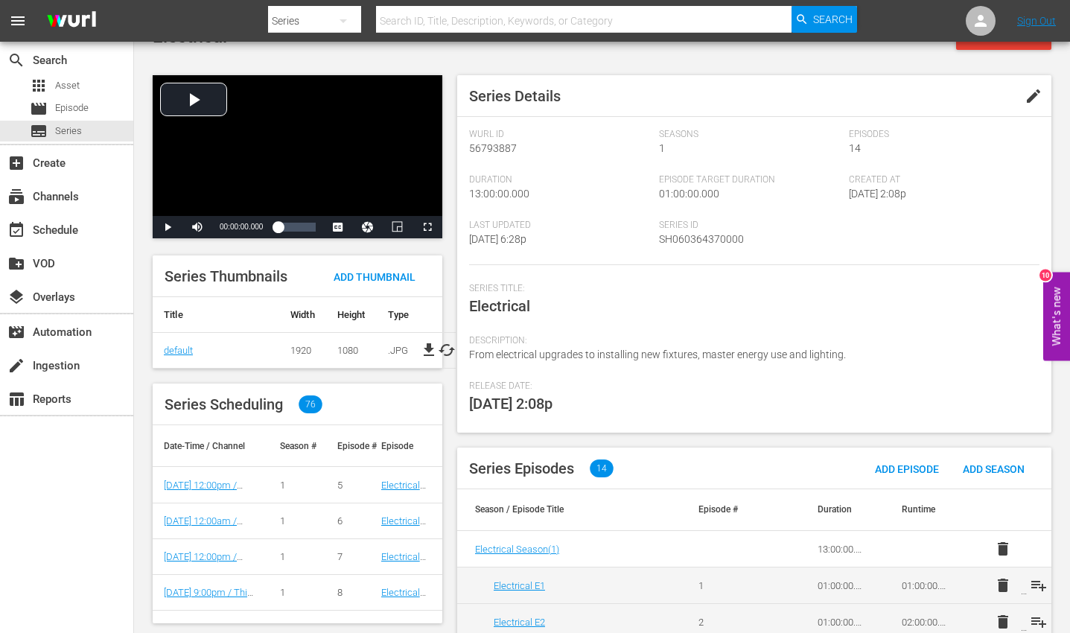
scroll to position [36, 0]
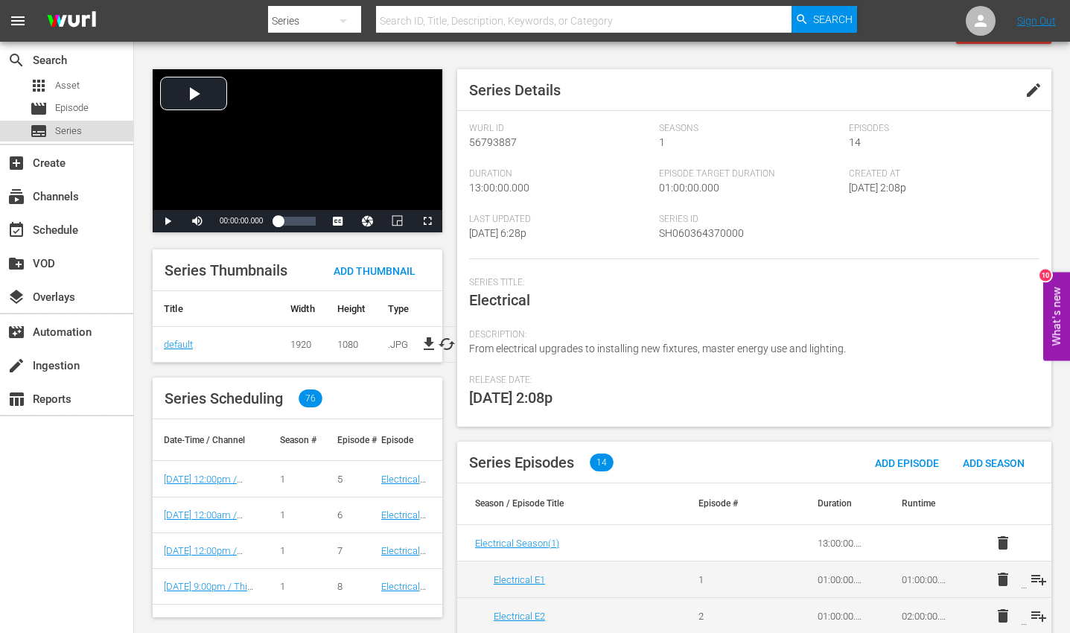
click at [60, 130] on span "Series" at bounding box center [68, 131] width 27 height 15
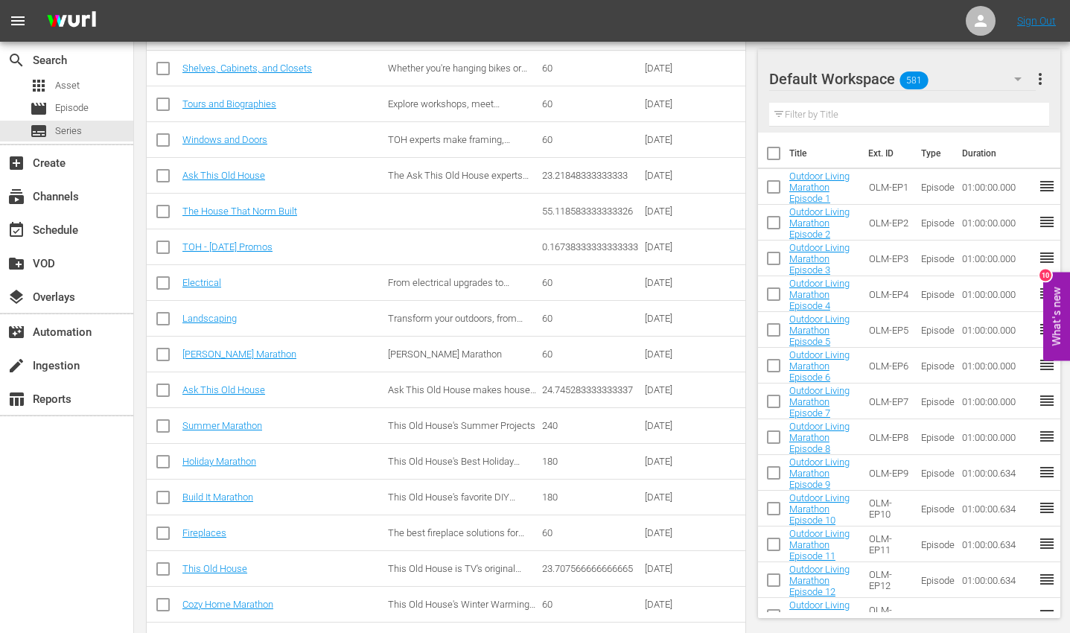
scroll to position [1115, 0]
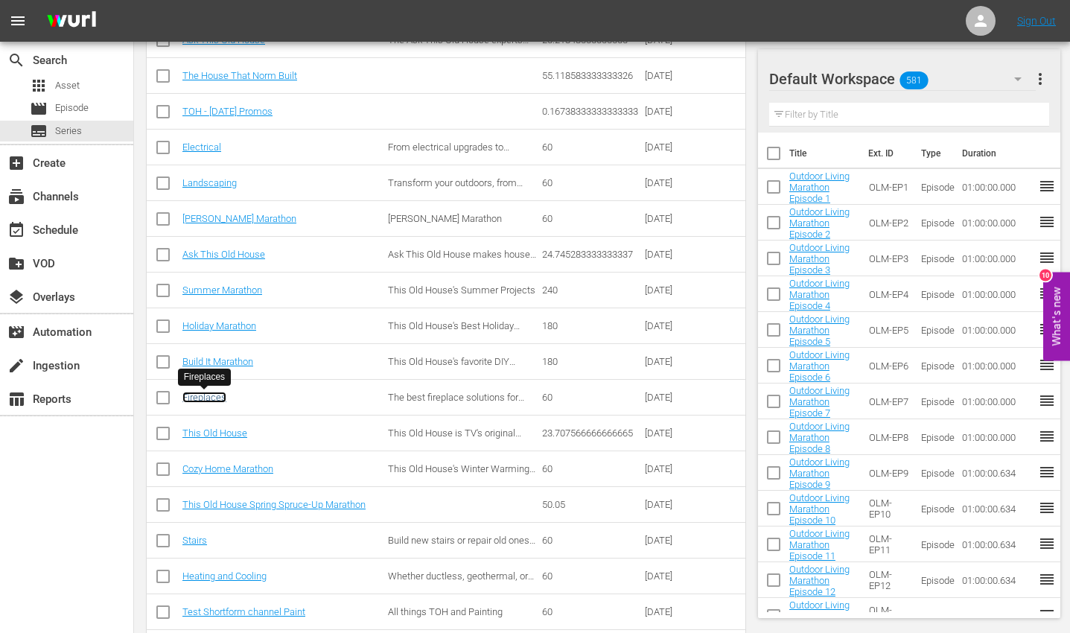
click at [210, 402] on link "Fireplaces" at bounding box center [204, 397] width 44 height 11
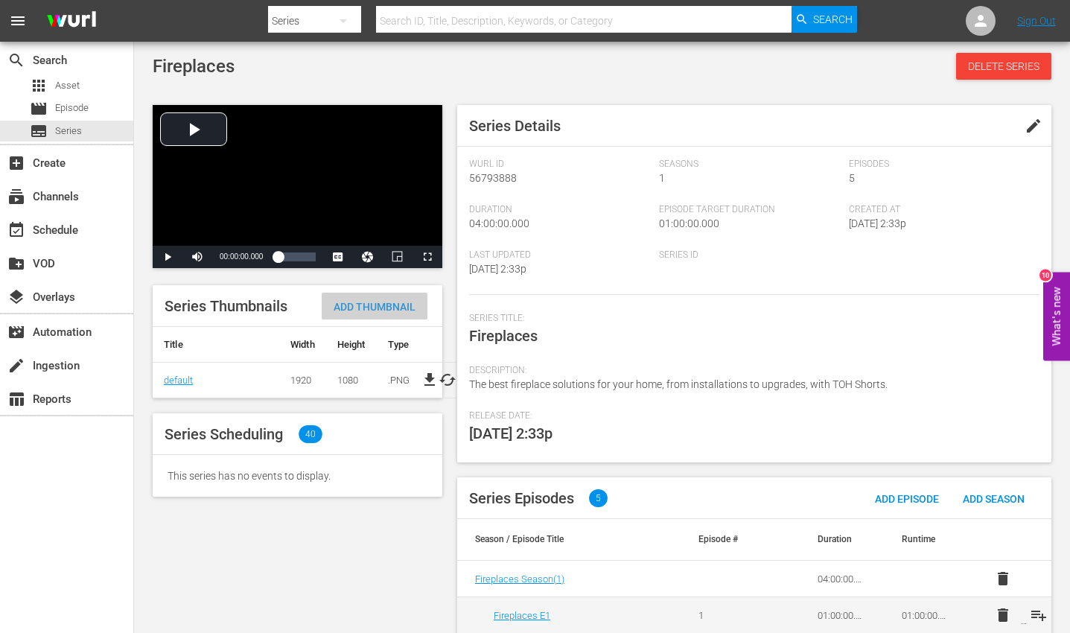
click at [363, 304] on span "Add Thumbnail" at bounding box center [375, 307] width 106 height 12
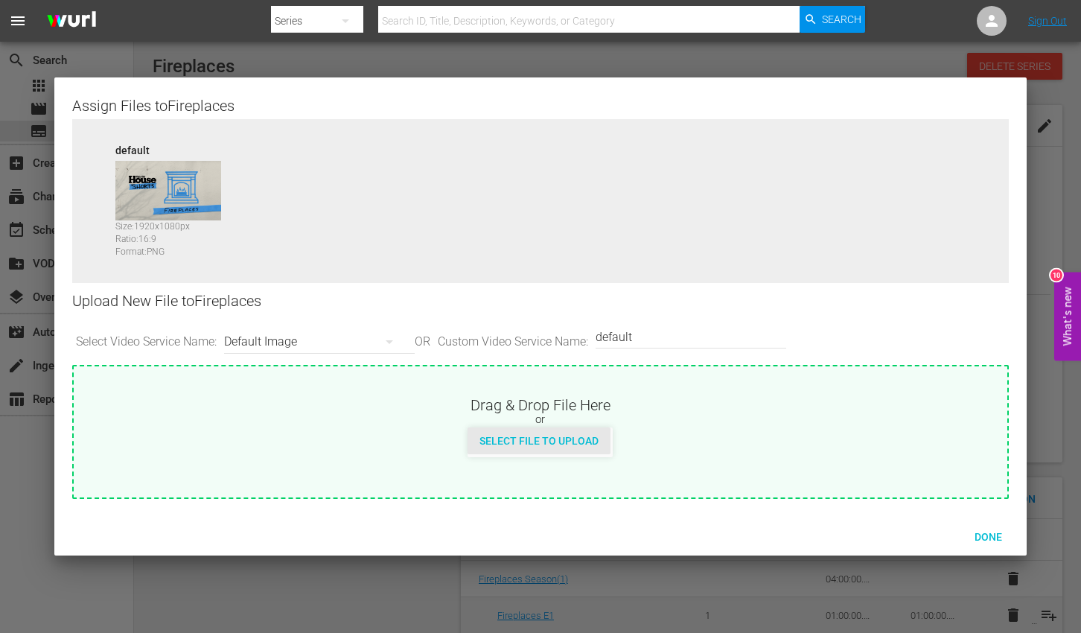
click at [543, 405] on span "Select File to Upload" at bounding box center [539, 441] width 143 height 12
type input "C:\fakepath\TOHShorts_SeriesThumb_Fireplaces.jpg"
click at [991, 405] on span "Done" at bounding box center [988, 537] width 51 height 12
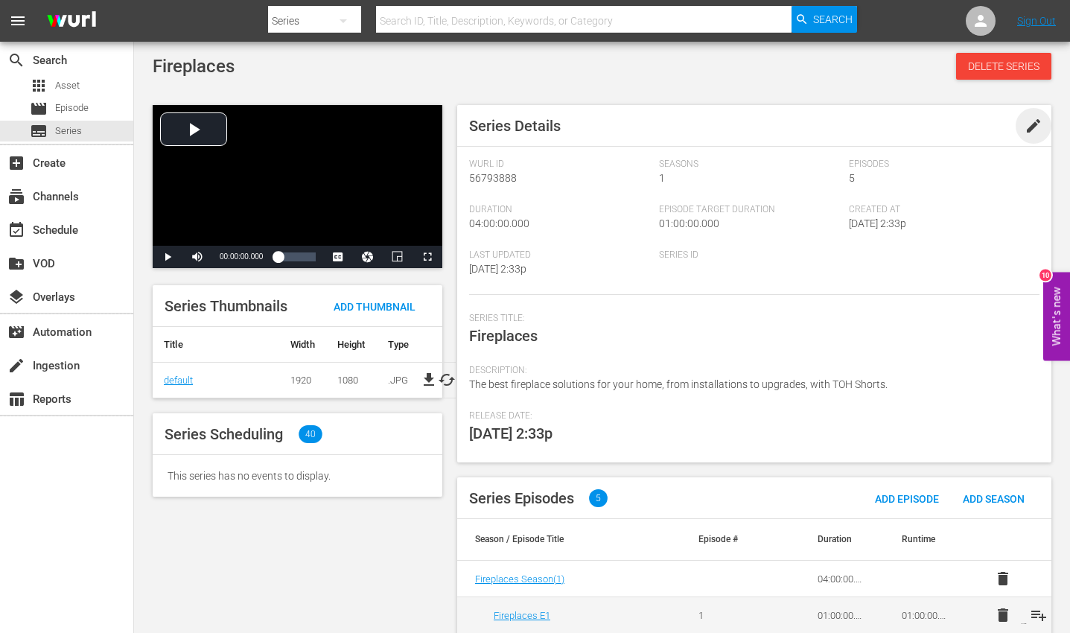
click at [991, 124] on span "edit" at bounding box center [1033, 126] width 18 height 18
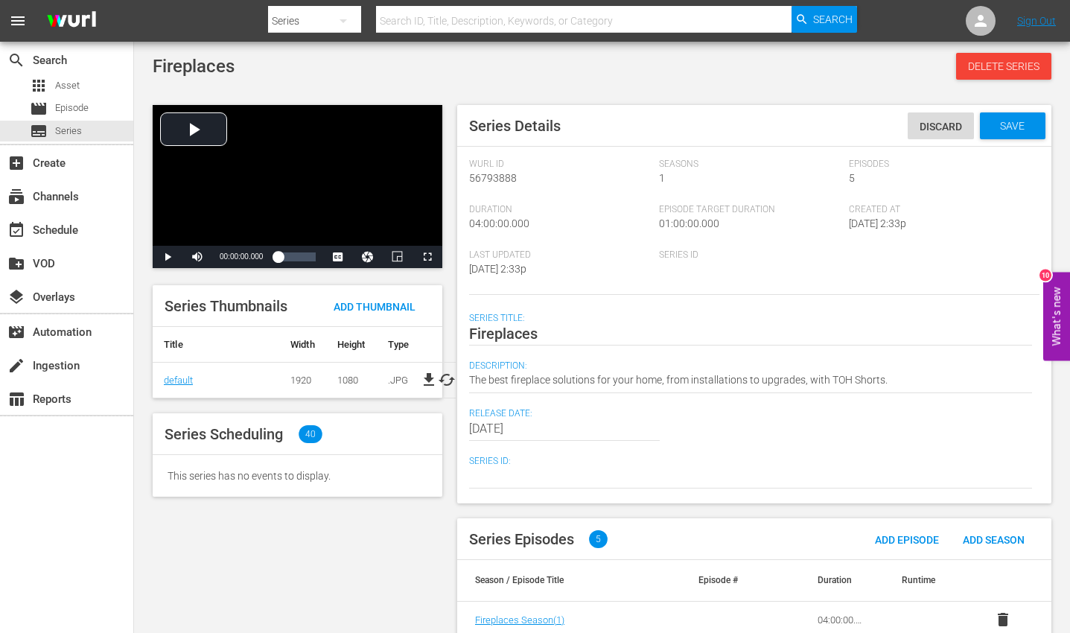
click at [532, 405] on textarea at bounding box center [750, 477] width 563 height 18
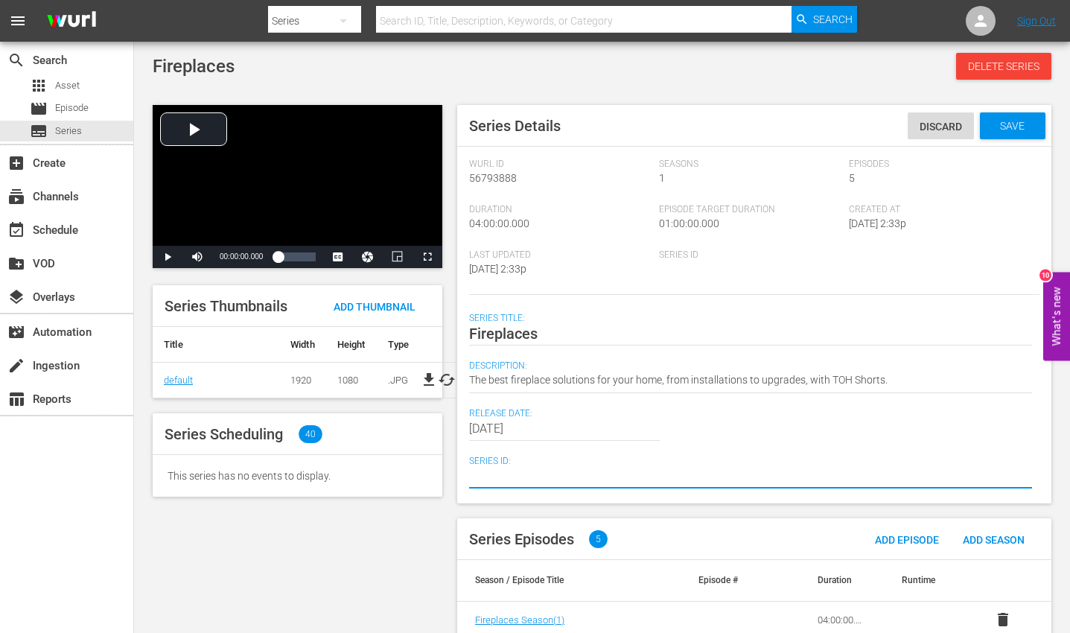
paste textarea "SH060364440000"
type textarea "SH060364440000"
click at [991, 127] on span "Save" at bounding box center [1012, 126] width 48 height 12
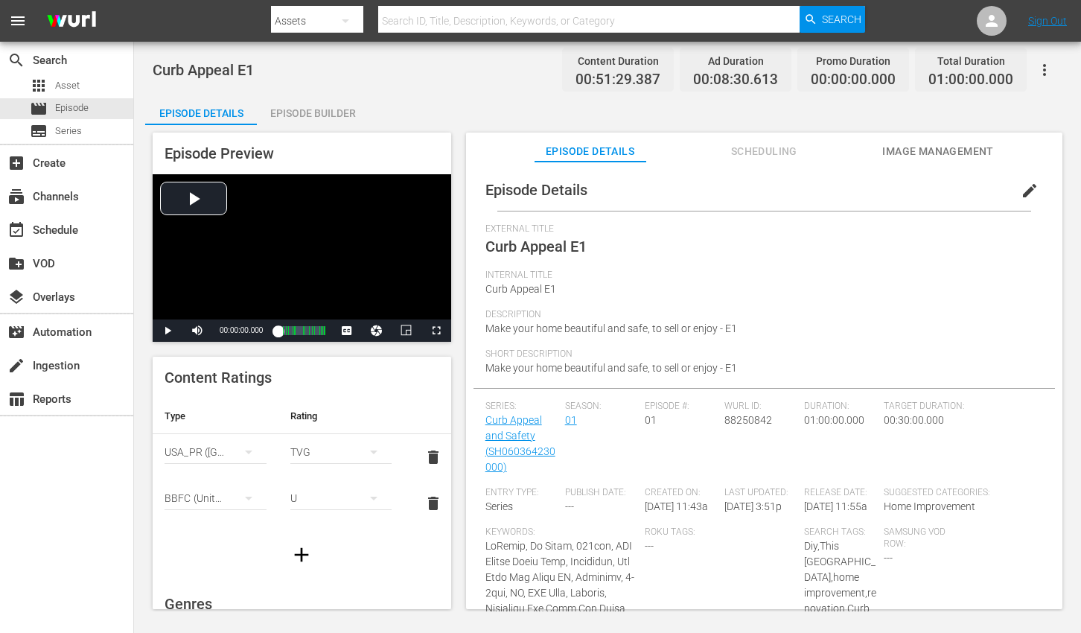
click at [1021, 195] on span "edit" at bounding box center [1030, 191] width 18 height 18
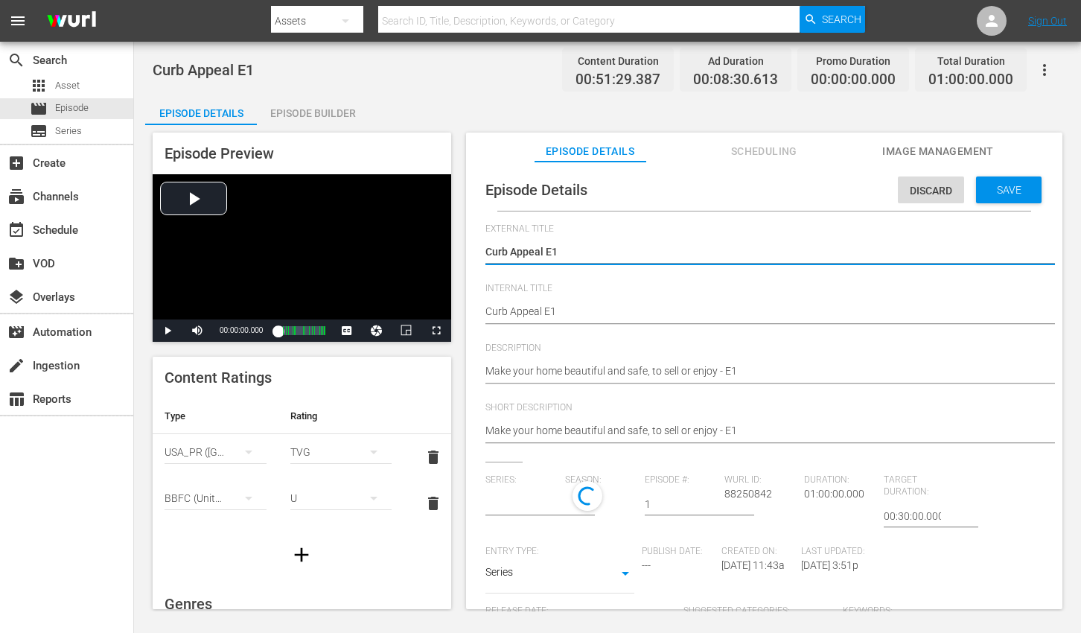
type input "Curb Appeal and Safety"
click at [698, 362] on div "Make your home beautiful and safe, to sell or enjoy - E1 Make your home beautif…" at bounding box center [760, 372] width 550 height 36
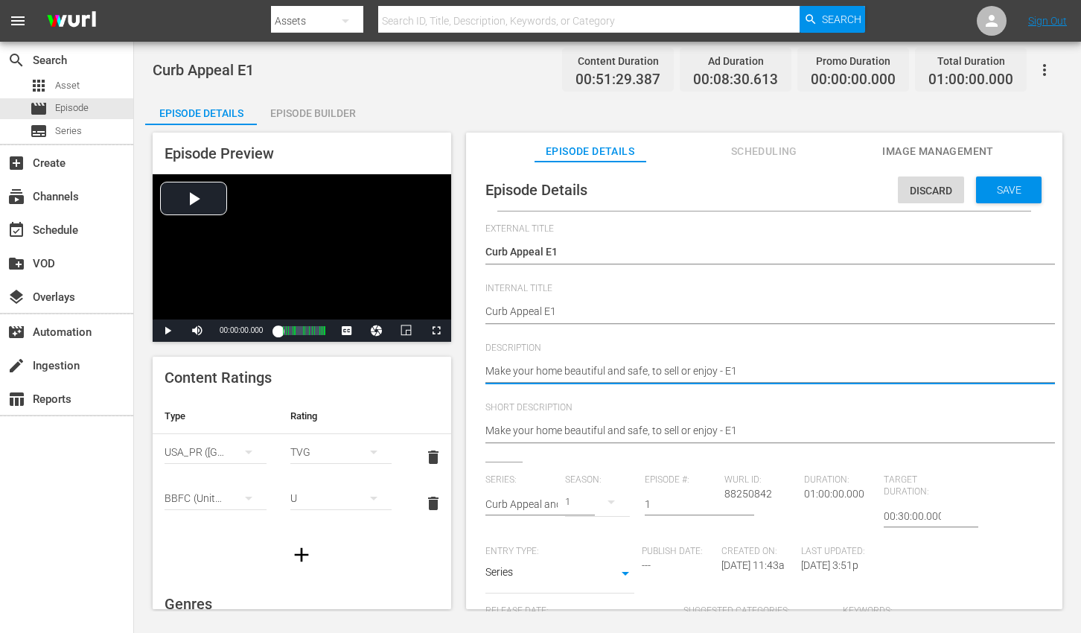
paste textarea "From repairing a stone wall to fixing a sagging gate, enhance and secure your h…"
type textarea "From repairing a stone wall to fixing a sagging gate, enhance and secure your h…"
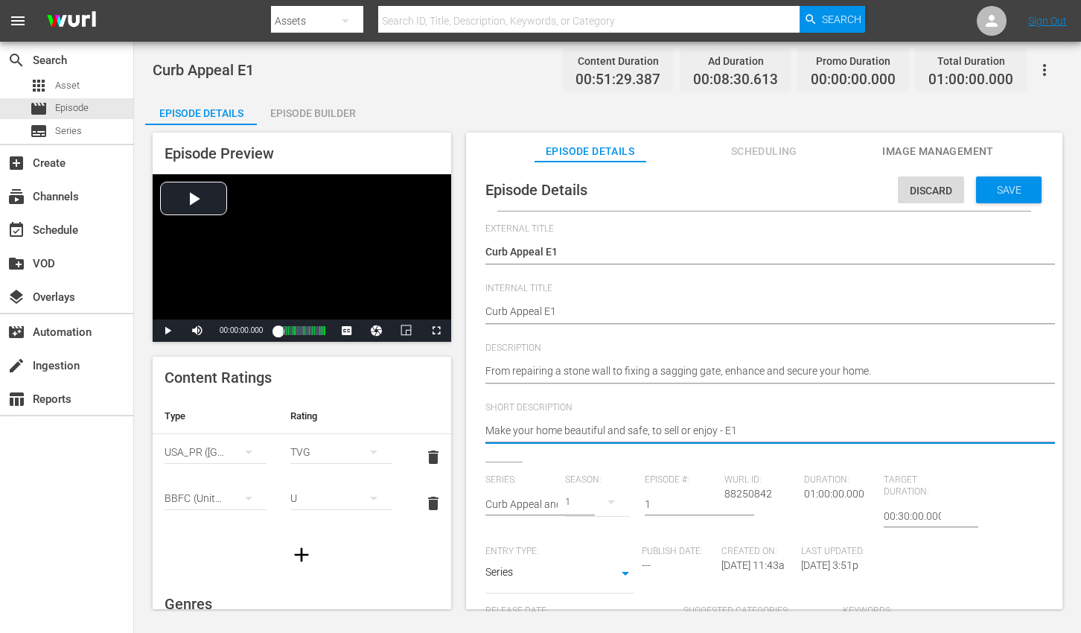
paste textarea "From repairing a stone wall to fixing a sagging gate, enhance and secure your h…"
type textarea "From repairing a stone wall to fixing a sagging gate, enhance and secure your h…"
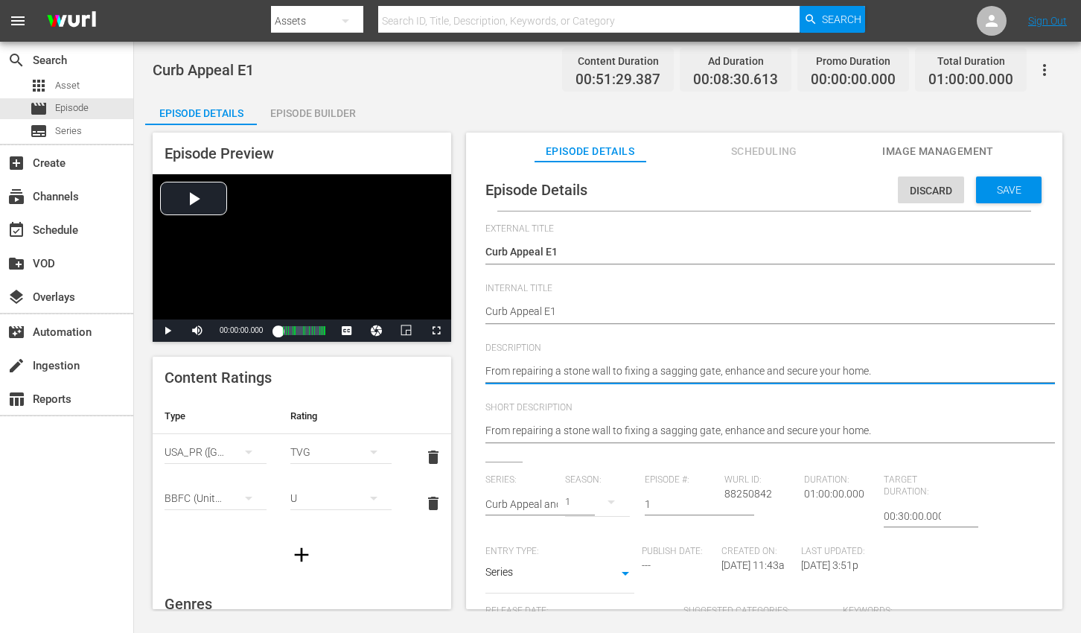
type textarea "From repairing a stone wall to fixing a sagging gate, enhance and secure your h…"
click at [994, 187] on span "Save" at bounding box center [1009, 190] width 48 height 12
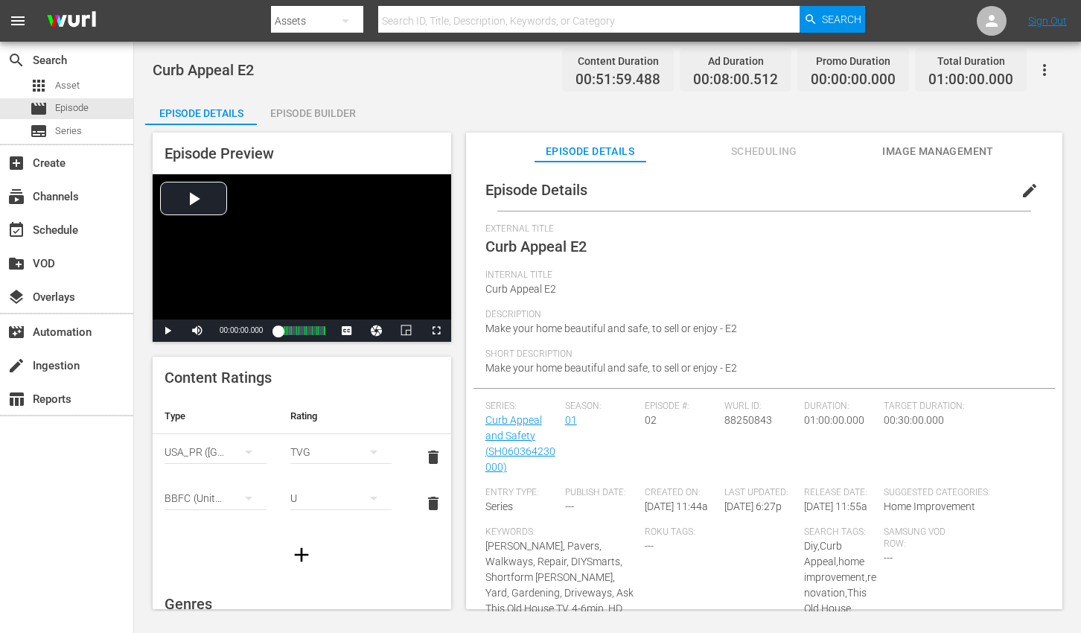
click at [1021, 191] on span "edit" at bounding box center [1030, 191] width 18 height 18
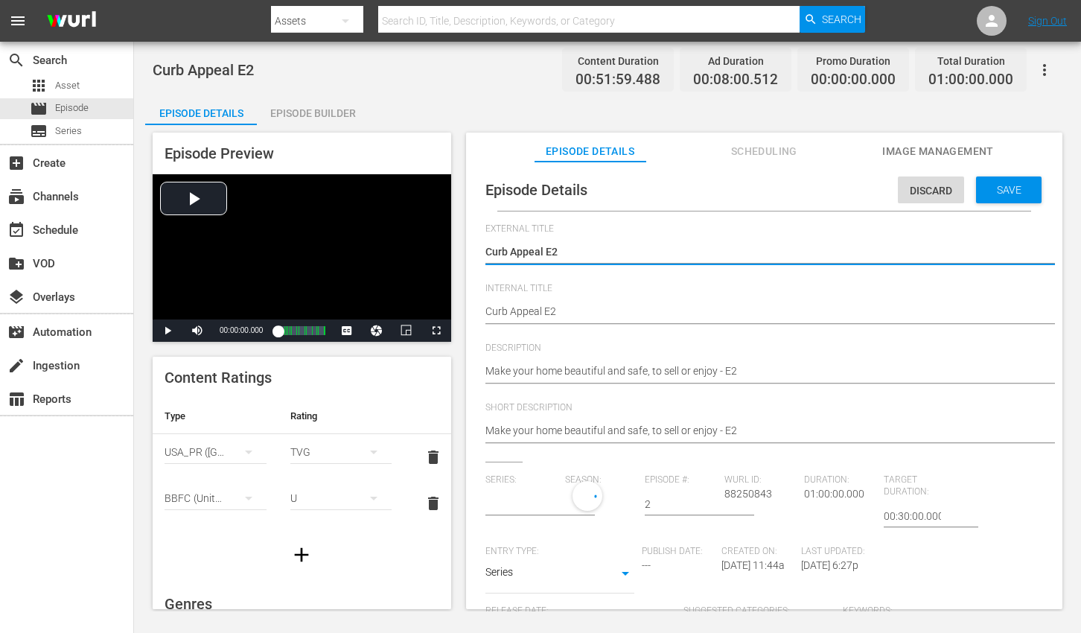
type input "Curb Appeal and Safety"
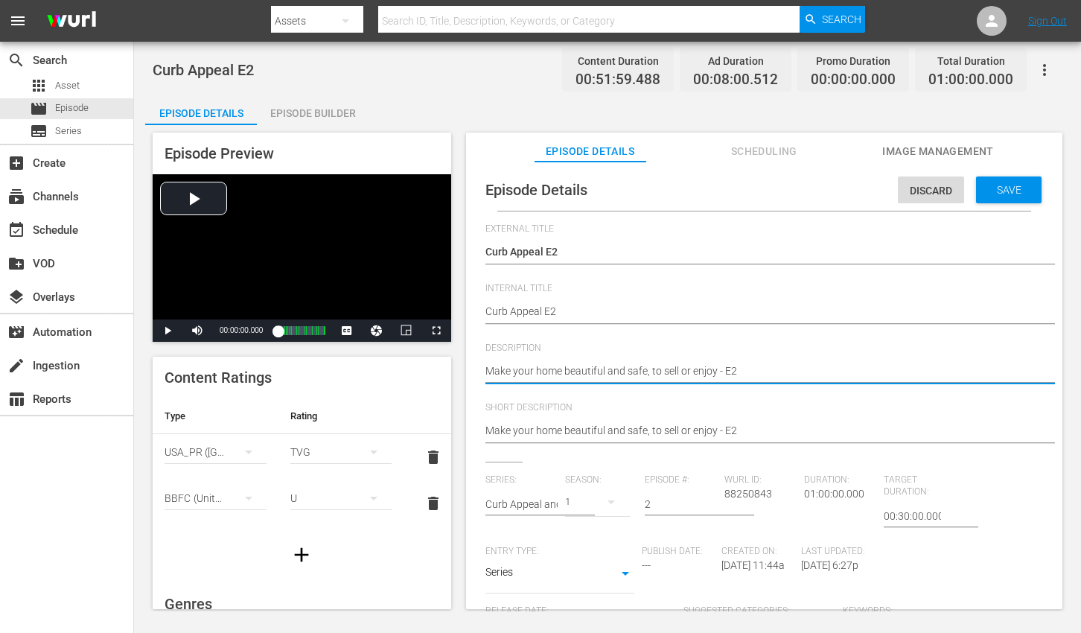
drag, startPoint x: 738, startPoint y: 369, endPoint x: 421, endPoint y: 371, distance: 316.4
paste textarea "Improve and protect your home with trusted guidance from This Old House experts."
type textarea "Improve and protect your home with trusted guidance from This Old House experts."
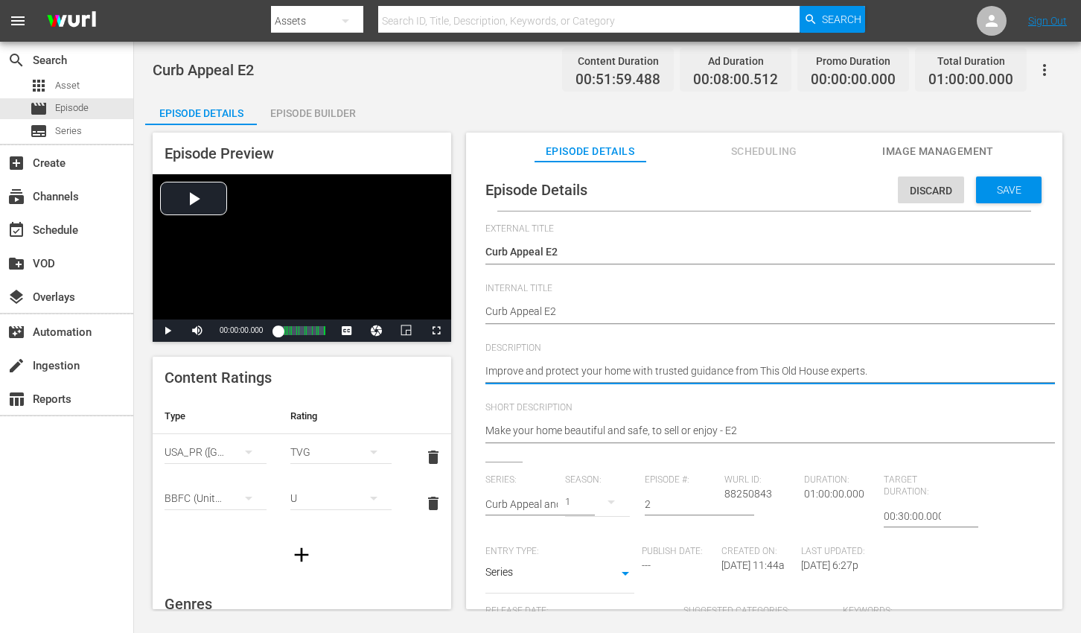
type textarea "Improve and protect your home with trusted guidance from This Old House experts."
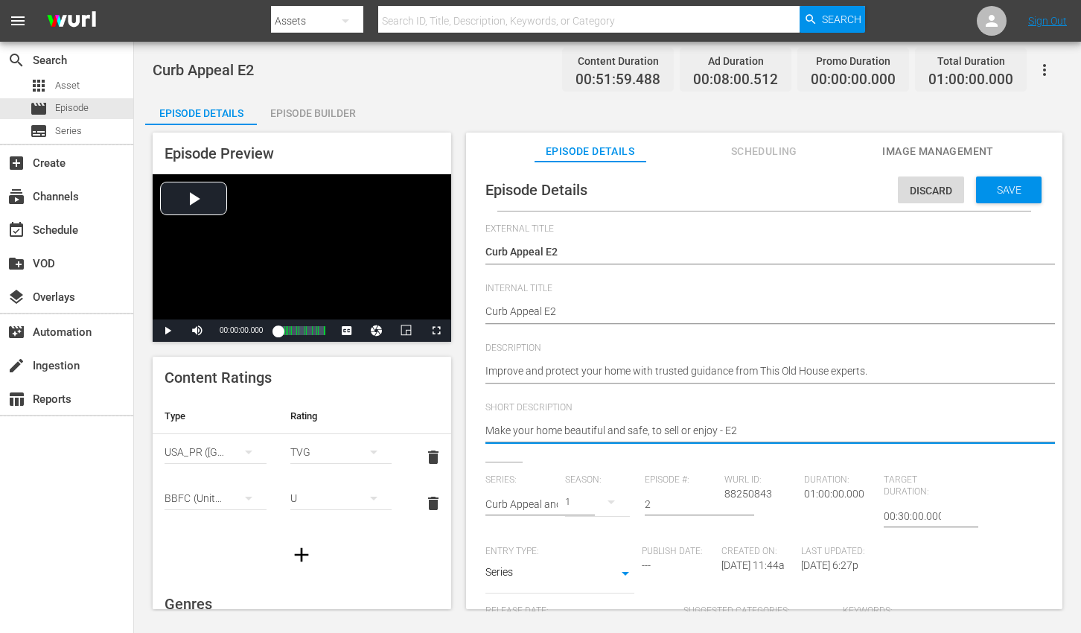
drag, startPoint x: 745, startPoint y: 427, endPoint x: 482, endPoint y: 426, distance: 263.6
paste textarea "Improve and protect your home with trusted guidance from This Old House experts."
type textarea "Improve and protect your home with trusted guidance from This Old House experts."
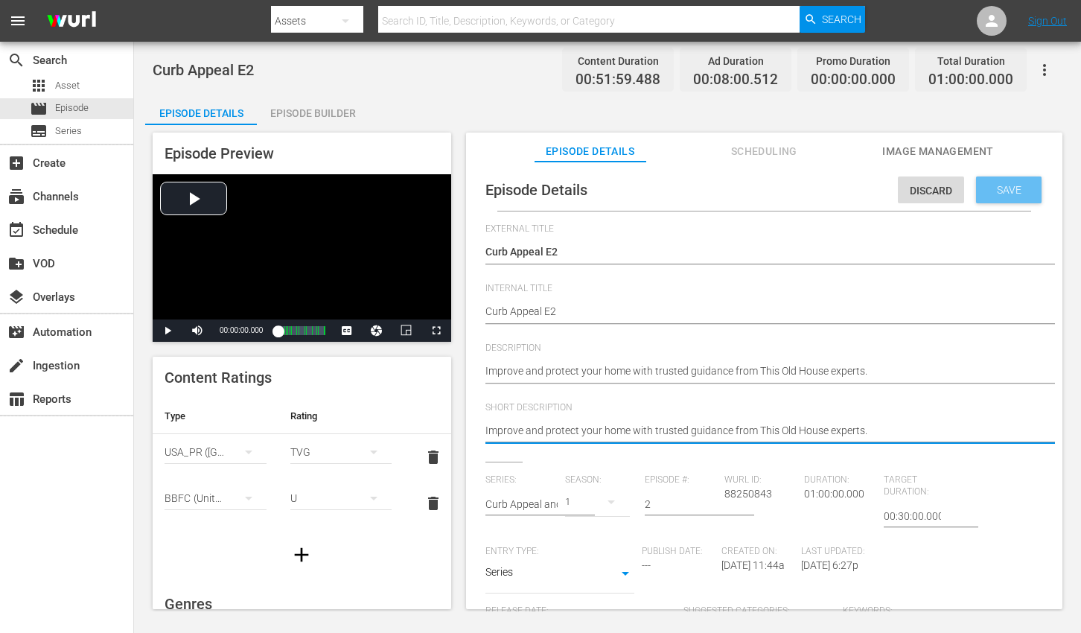
type textarea "Improve and protect your home with trusted guidance from This Old House experts."
click at [999, 196] on div "Save" at bounding box center [1009, 189] width 66 height 27
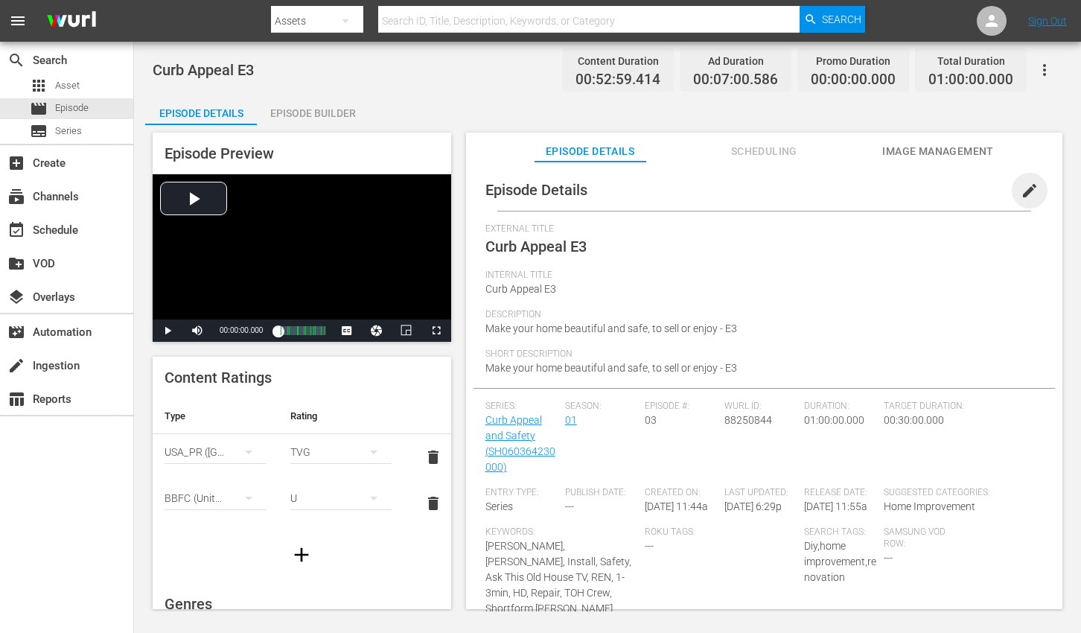
click at [1021, 191] on span "edit" at bounding box center [1030, 191] width 18 height 18
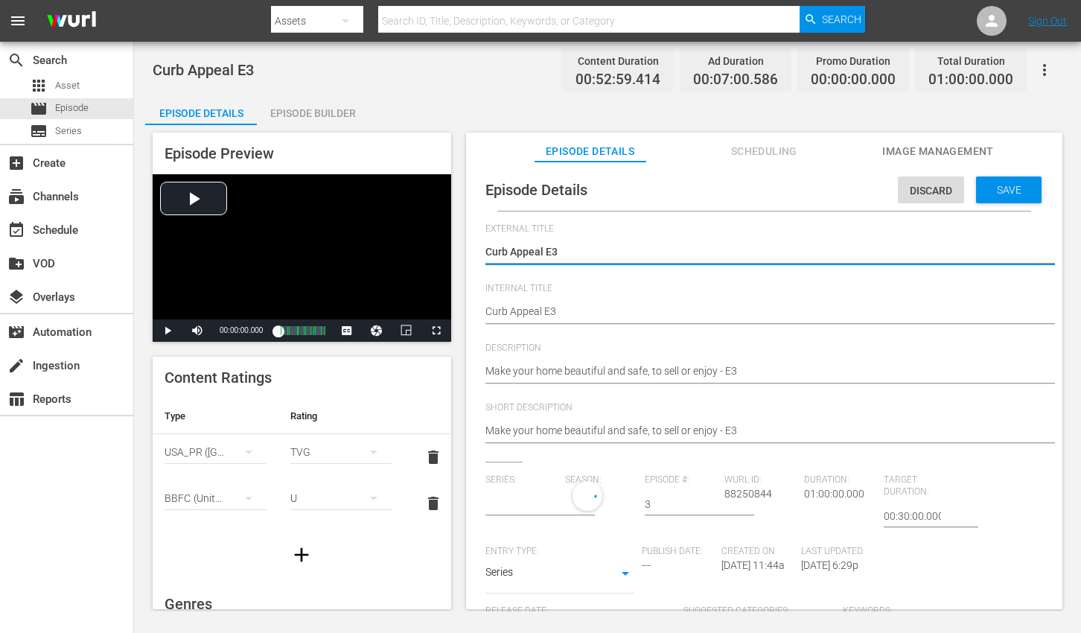
type input "Curb Appeal and Safety"
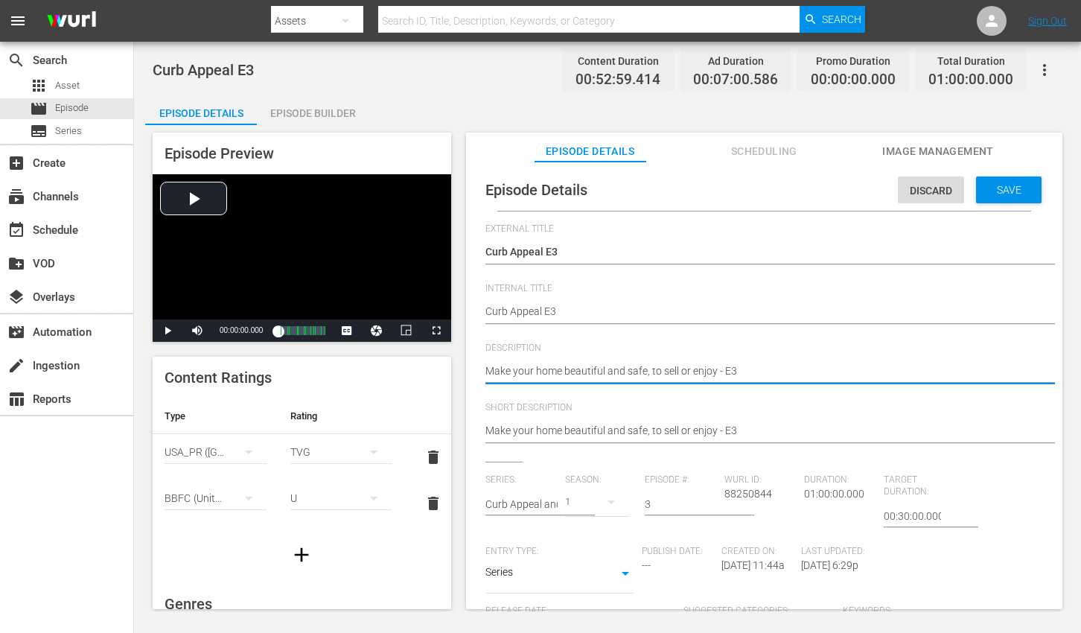
paste textarea "This Old House experts help you upgrade and safeguard your home with confidence."
type textarea "This Old House experts help you upgrade and safeguard your home with confidence."
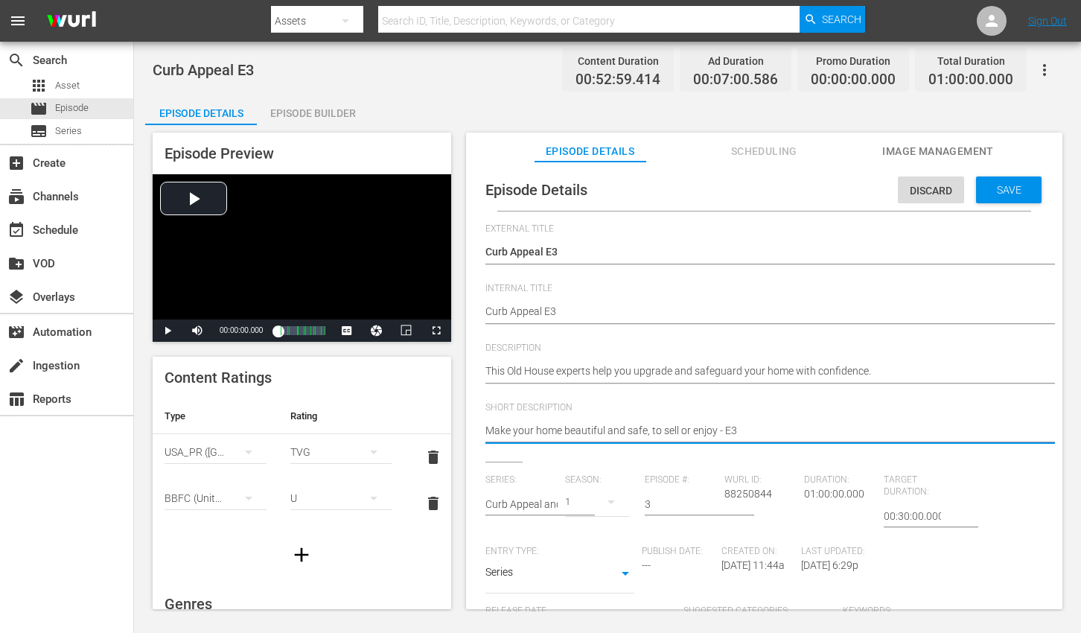
paste textarea "This Old House experts help you upgrade and safeguard your home with confidence."
type textarea "This Old House experts help you upgrade and safeguard your home with confidence."
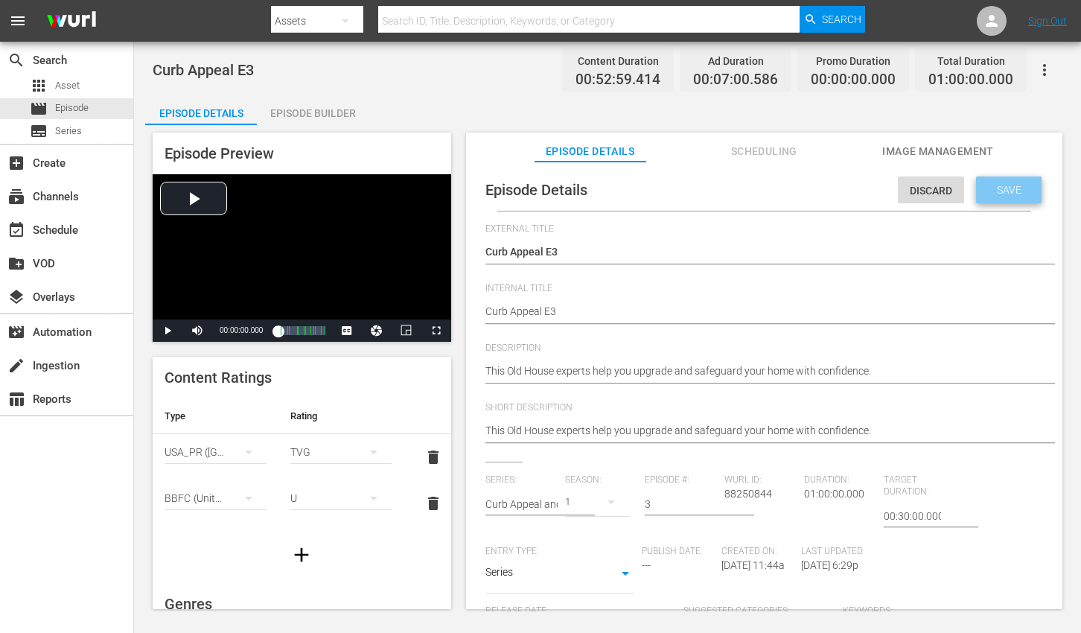
click at [981, 197] on div "Save" at bounding box center [1009, 189] width 66 height 27
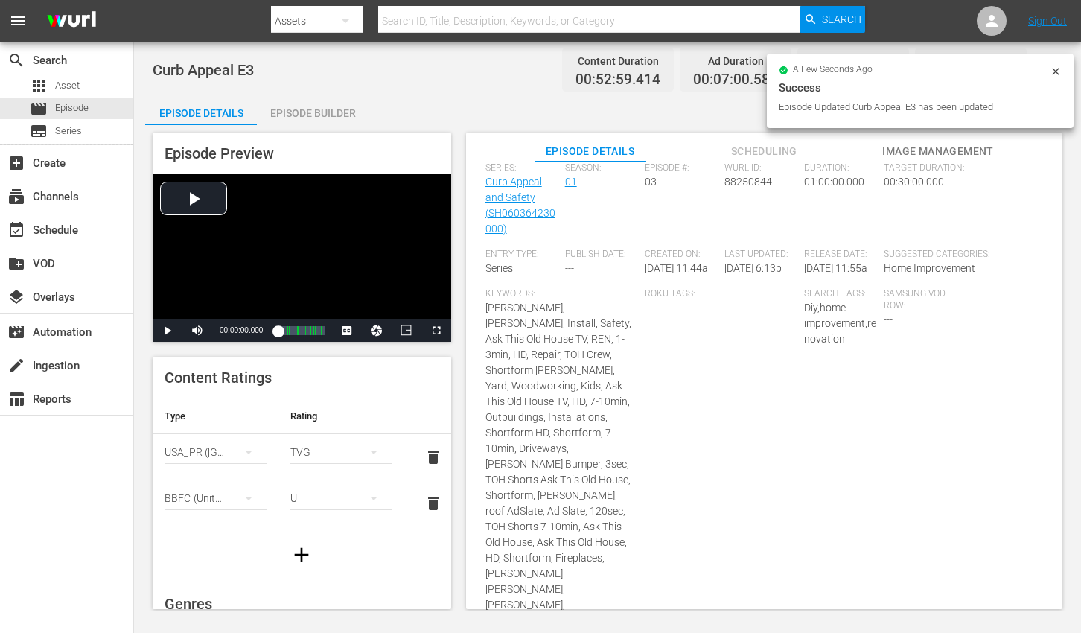
scroll to position [835, 0]
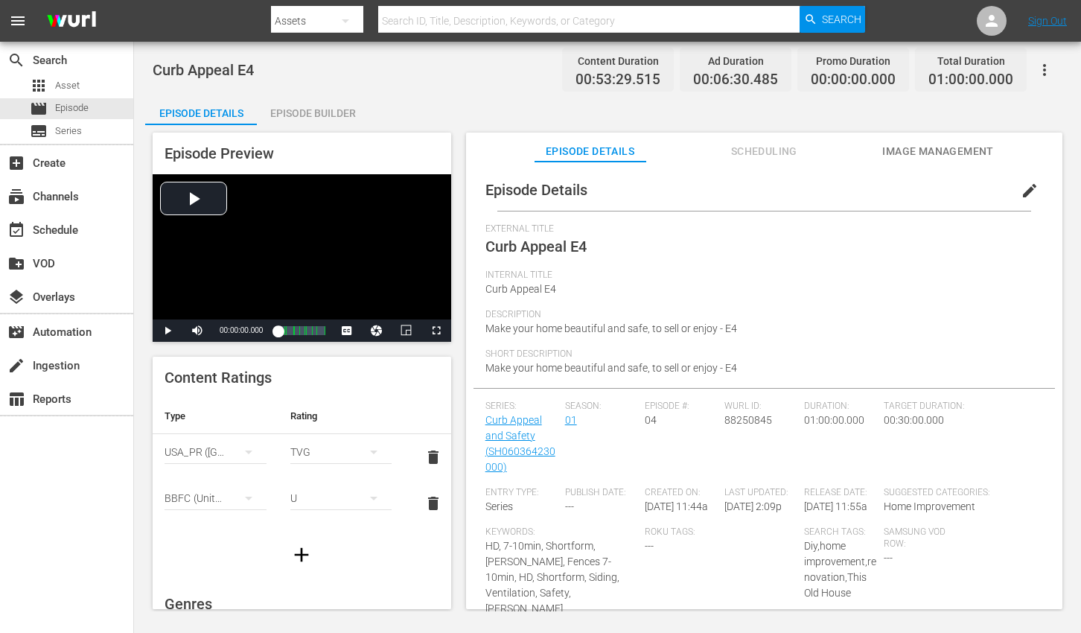
click at [1021, 194] on span "edit" at bounding box center [1030, 191] width 18 height 18
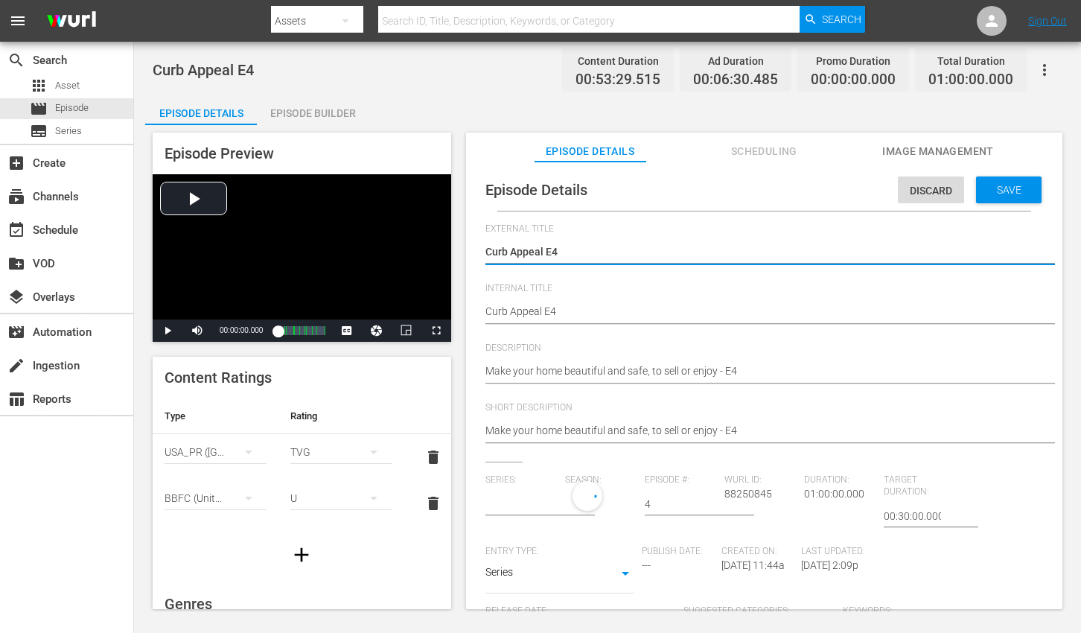
type input "Curb Appeal and Safety"
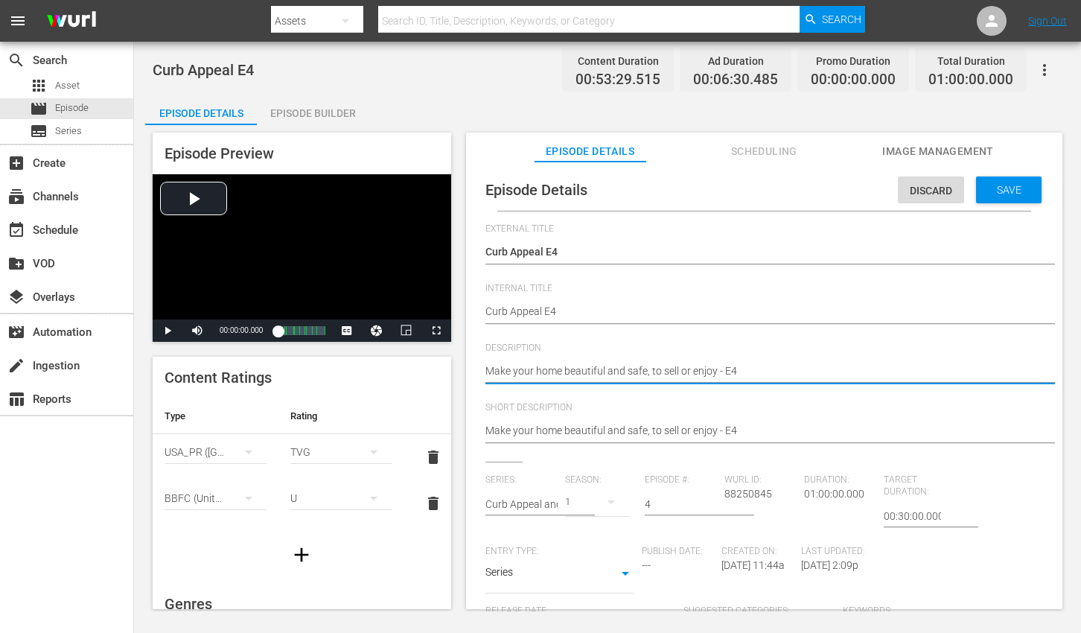
paste textarea "Secure and enhance your home with tips from the pros at This [GEOGRAPHIC_DATA]."
type textarea "Secure and enhance your home with tips from the pros at This [GEOGRAPHIC_DATA]."
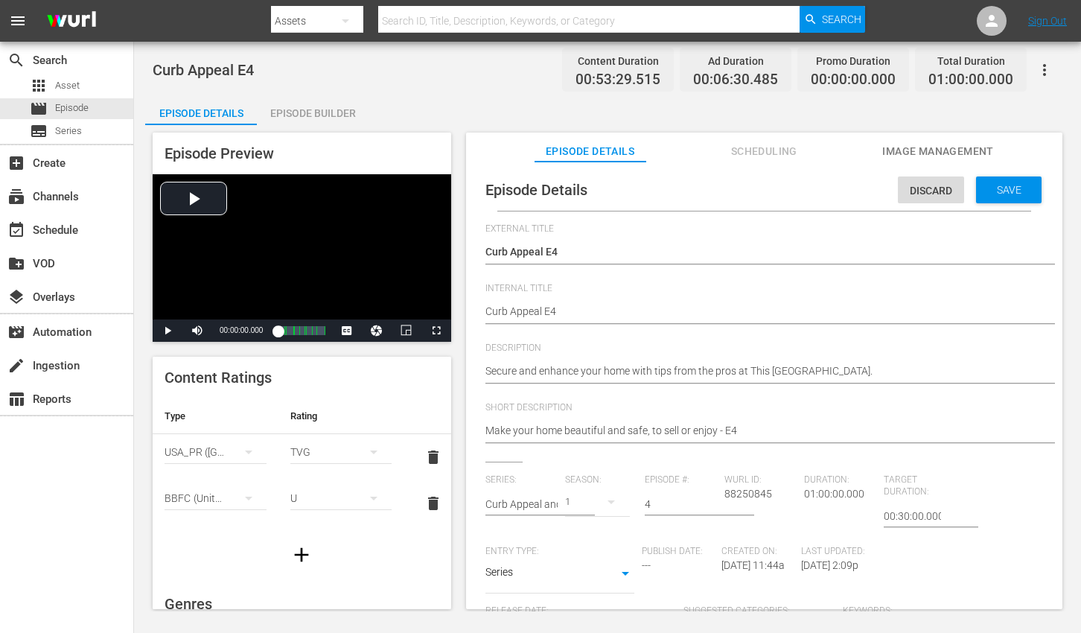
click at [763, 422] on div "Make your home beautiful and safe, to sell or enjoy - E4 Make your home beautif…" at bounding box center [760, 432] width 550 height 36
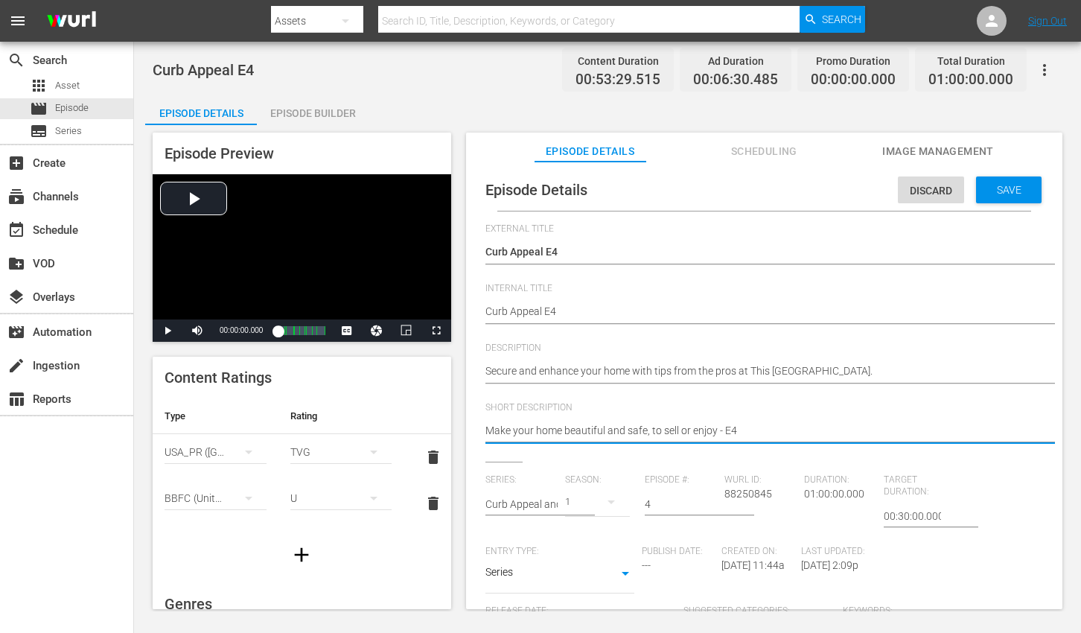
paste textarea "Secure and enhance your home with tips from the pros at This Old House."
type textarea "Secure and enhance your home with tips from the pros at This Old House."
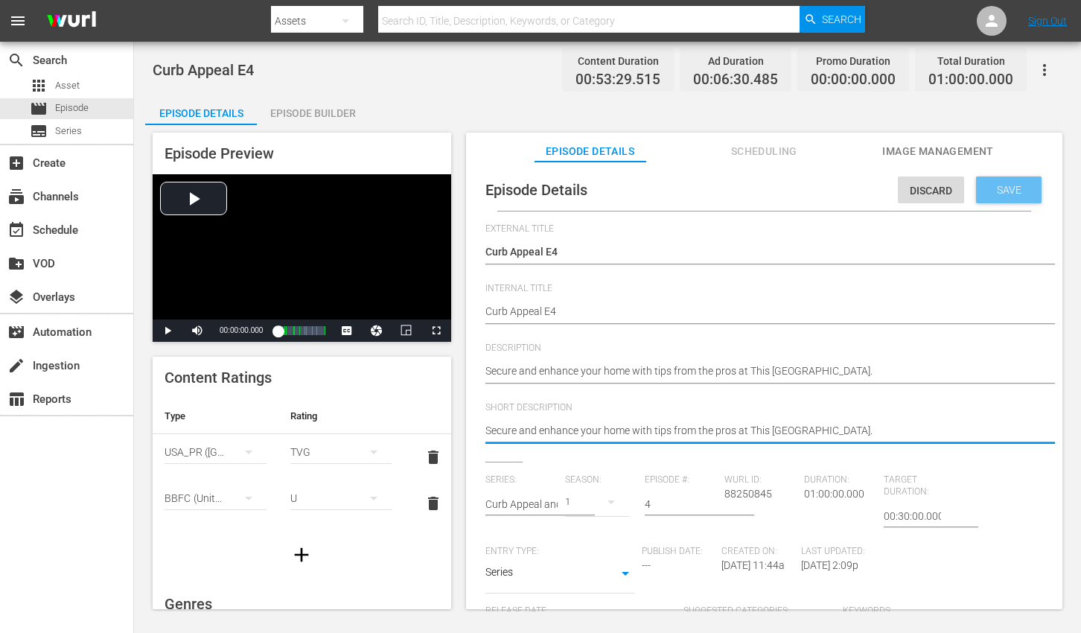
click at [989, 191] on span "Save" at bounding box center [1009, 190] width 48 height 12
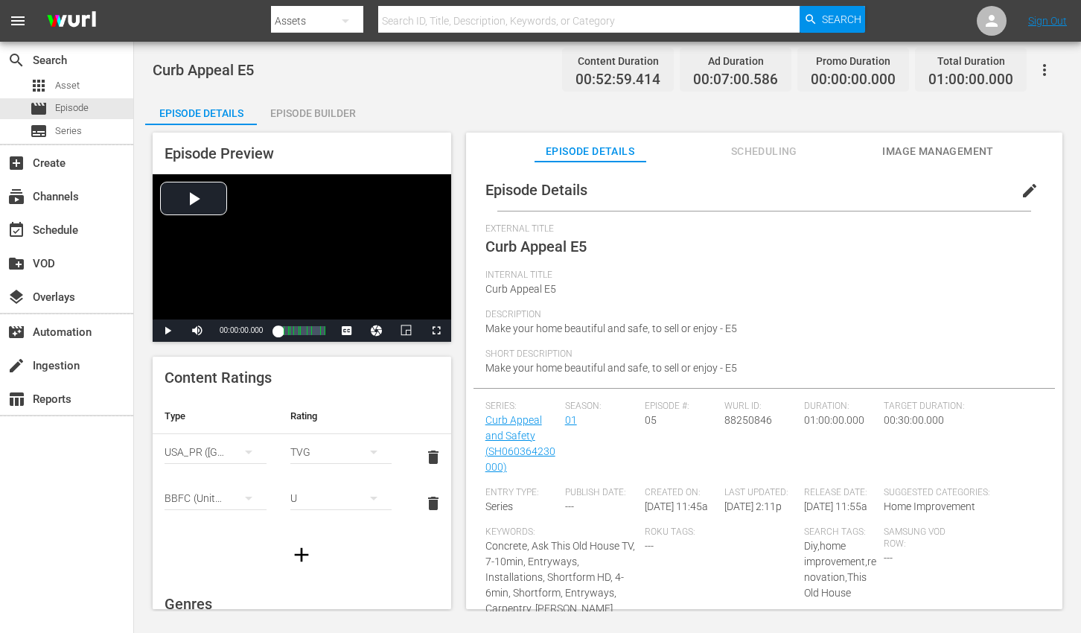
click at [1012, 188] on button "edit" at bounding box center [1030, 191] width 36 height 36
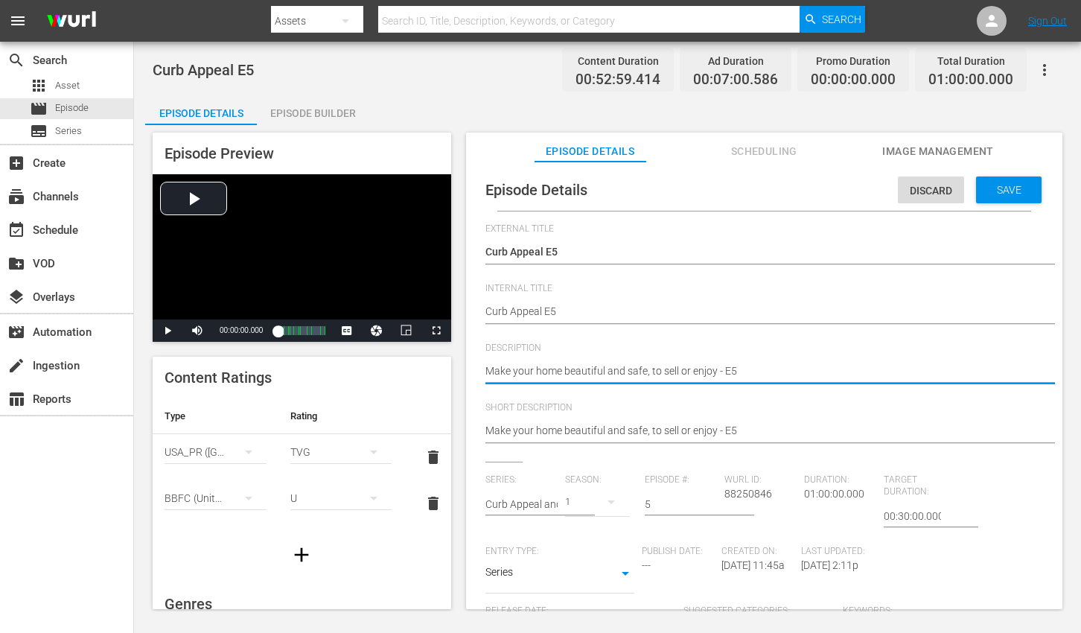
paste textarea "Get expert advice from This Old House to make your home safer and more beautifu…"
type textarea "Get expert advice from This Old House to make your home safer and more beautifu…"
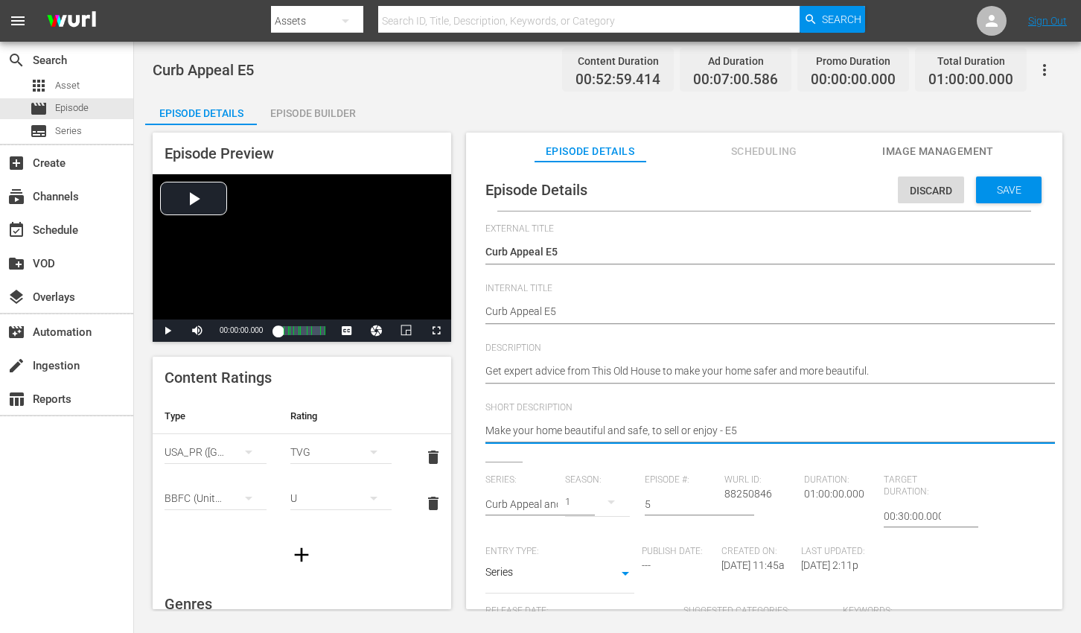
paste textarea "Get expert advice from This Old House to make your home safer and more beautifu…"
type textarea "Get expert advice from This Old House to make your home safer and more beautifu…"
click at [1001, 186] on span "Save" at bounding box center [1009, 190] width 48 height 12
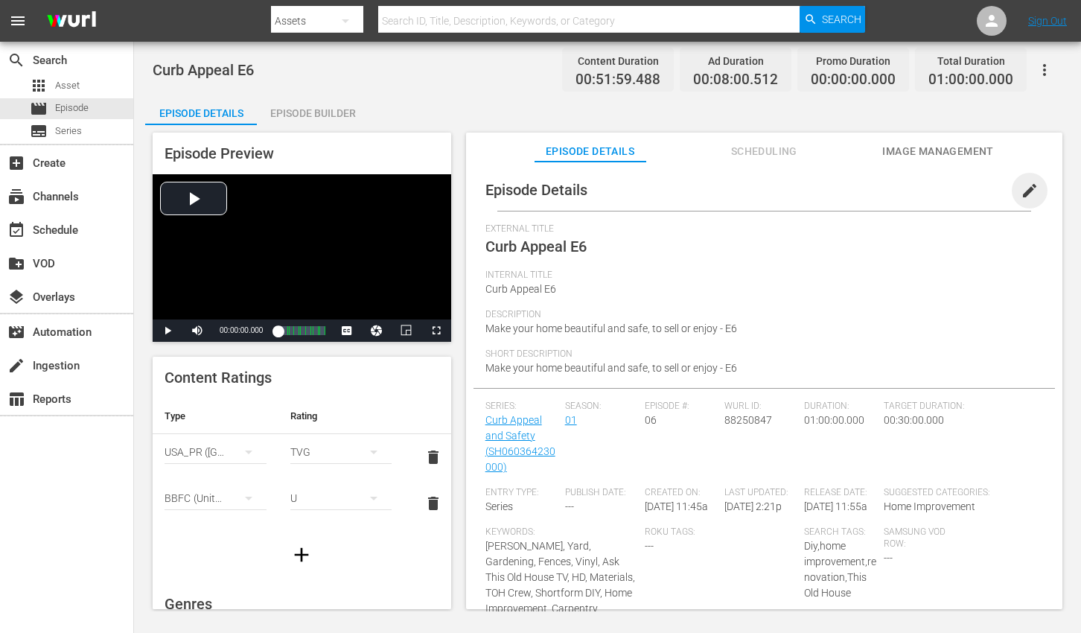
click at [1021, 195] on span "edit" at bounding box center [1030, 191] width 18 height 18
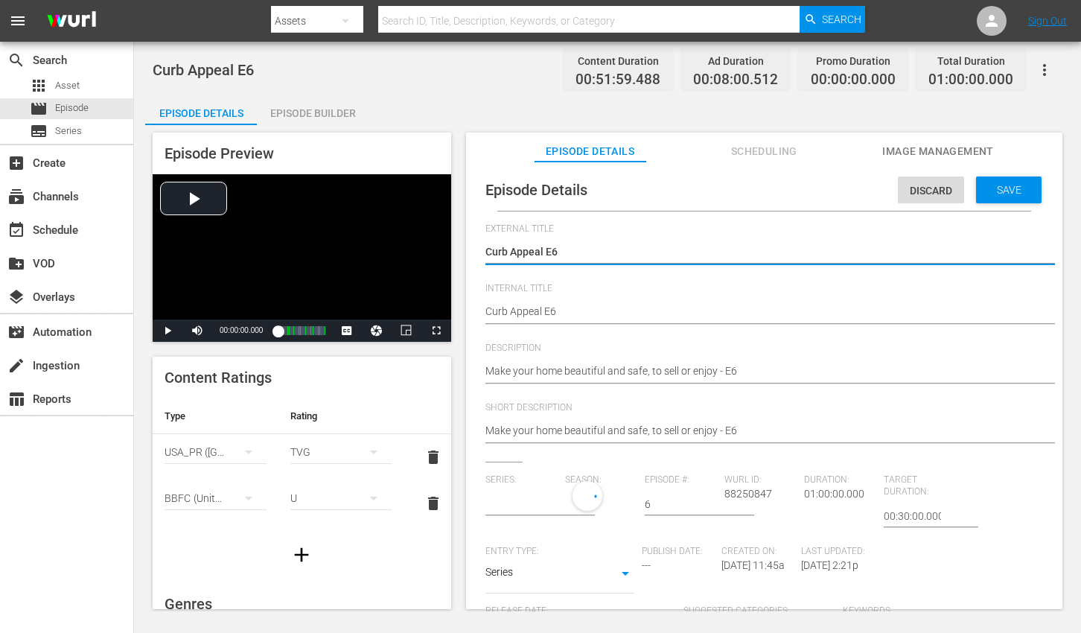
type input "Curb Appeal and Safety"
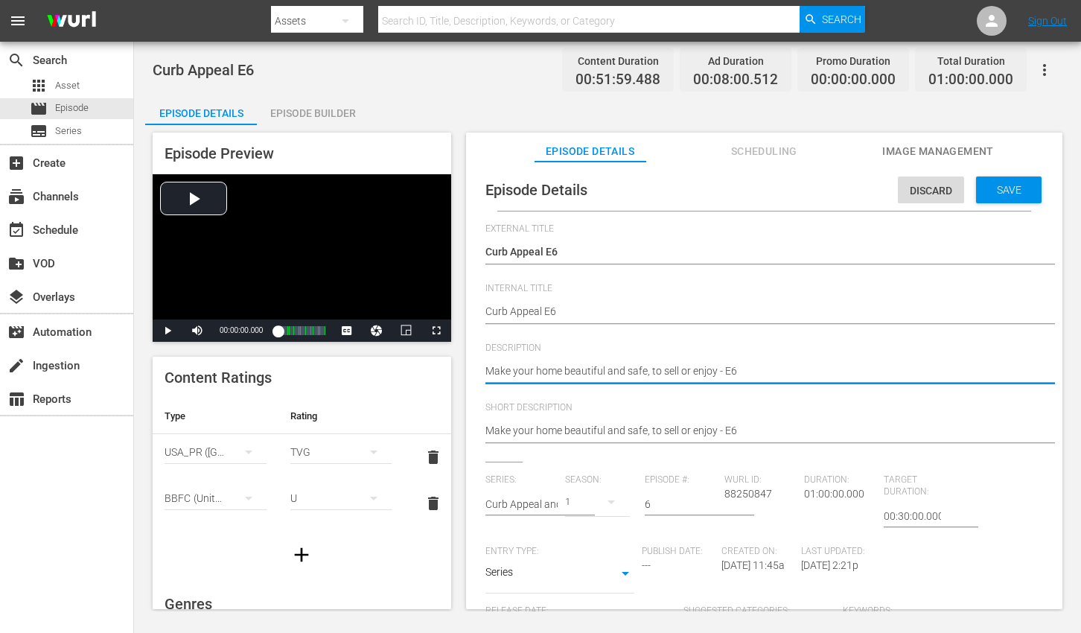
paste textarea "This Old House guides you to strengthen and improve every corner of your home."
type textarea "This Old House guides you to strengthen and improve every corner of your home."
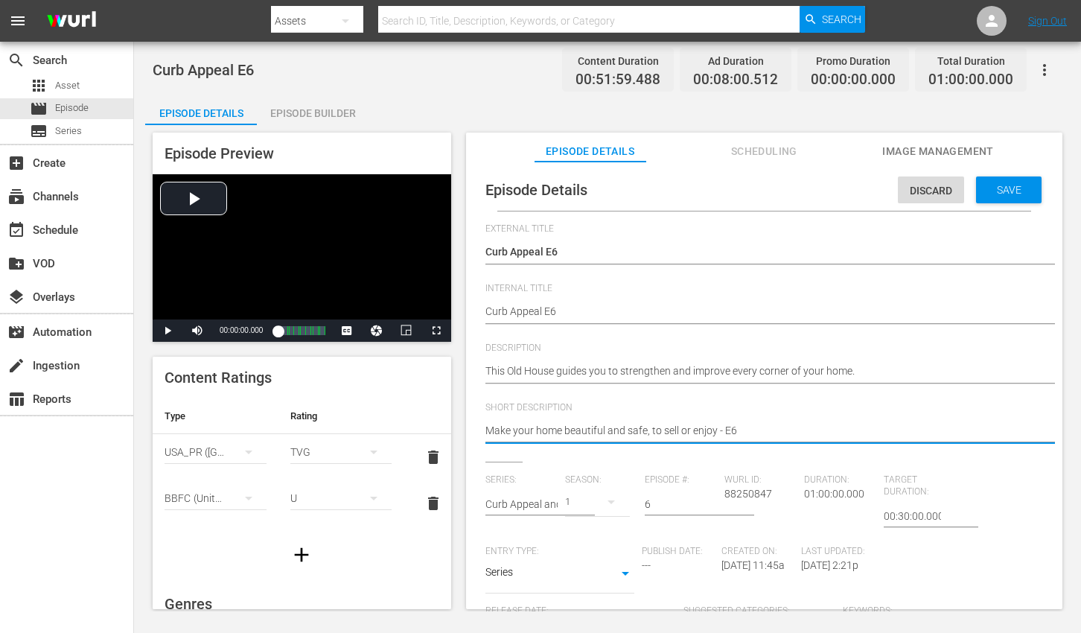
paste textarea "This Old House guides you to strengthen and improve every corner of your home."
type textarea "This Old House guides you to strengthen and improve every corner of your home."
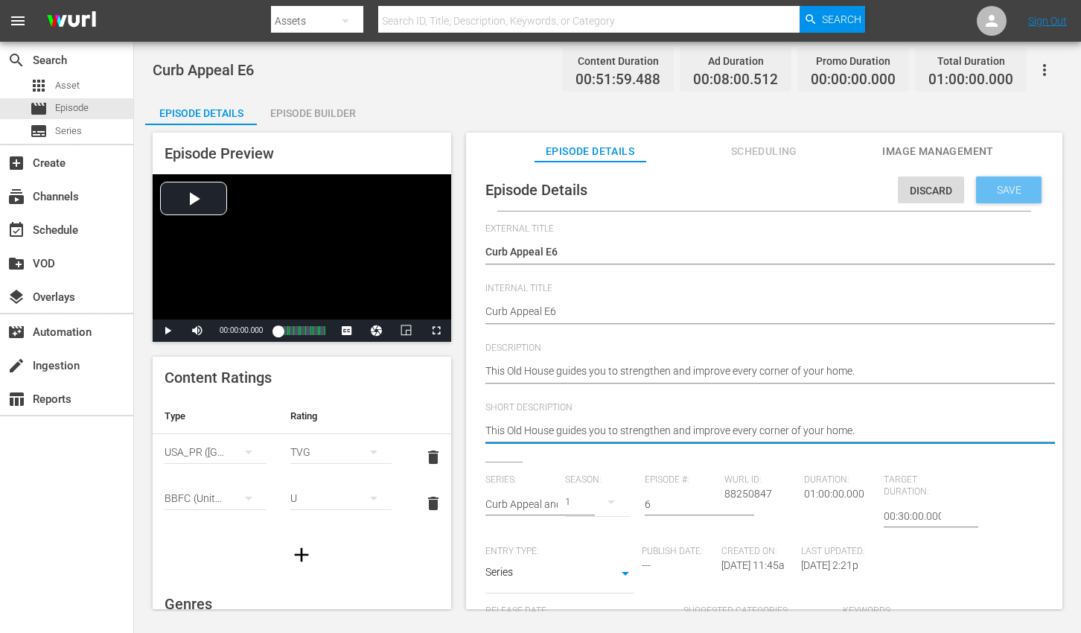
click at [1015, 188] on span "Save" at bounding box center [1009, 190] width 48 height 12
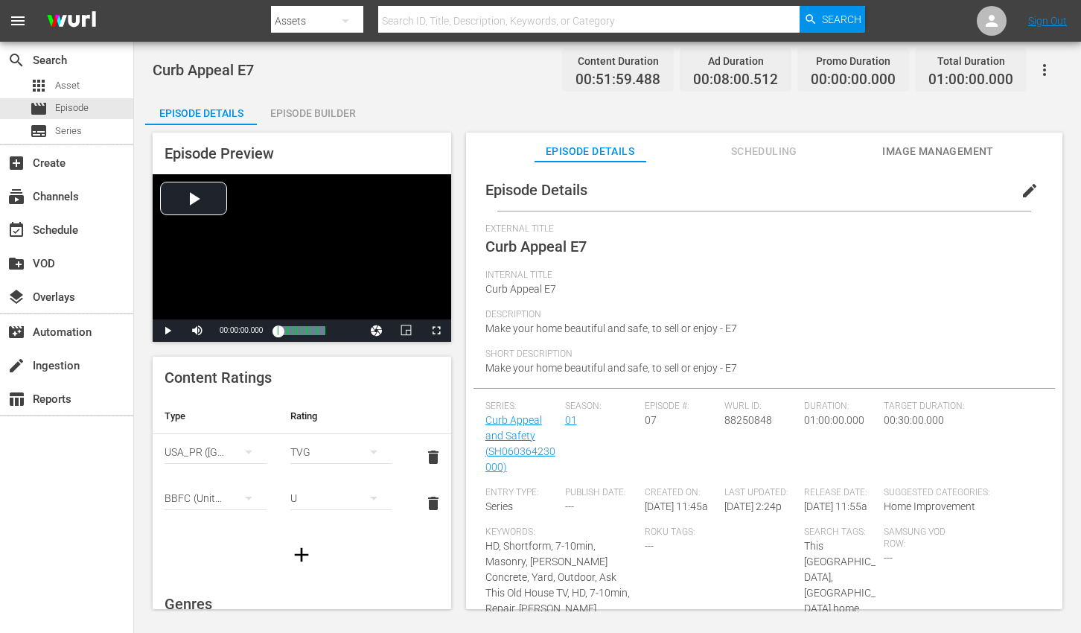
click at [1021, 185] on span "edit" at bounding box center [1030, 191] width 18 height 18
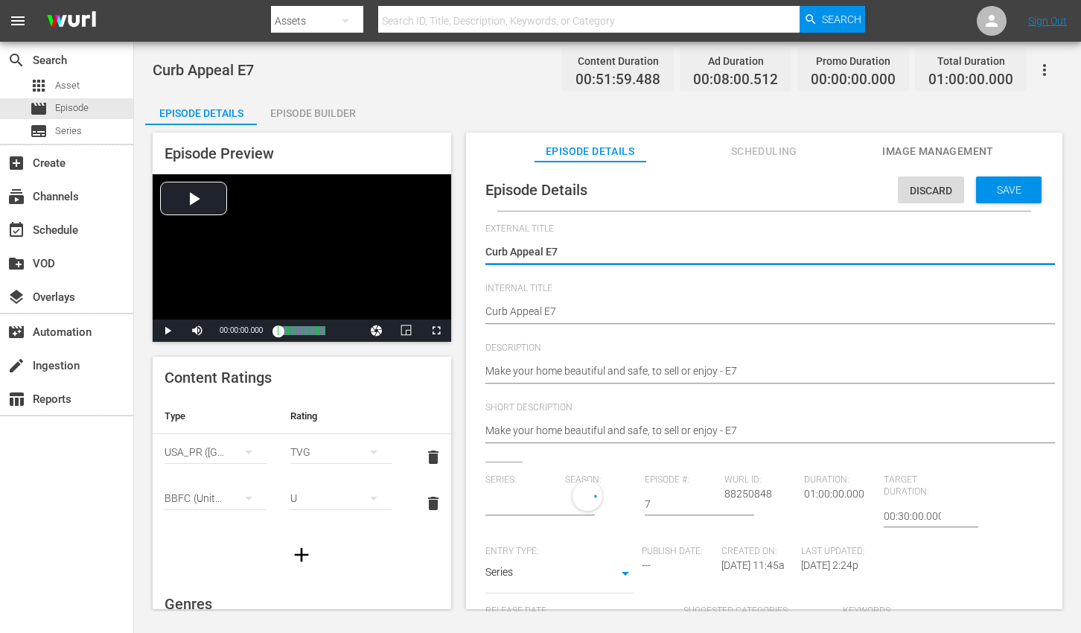
type input "Curb Appeal and Safety"
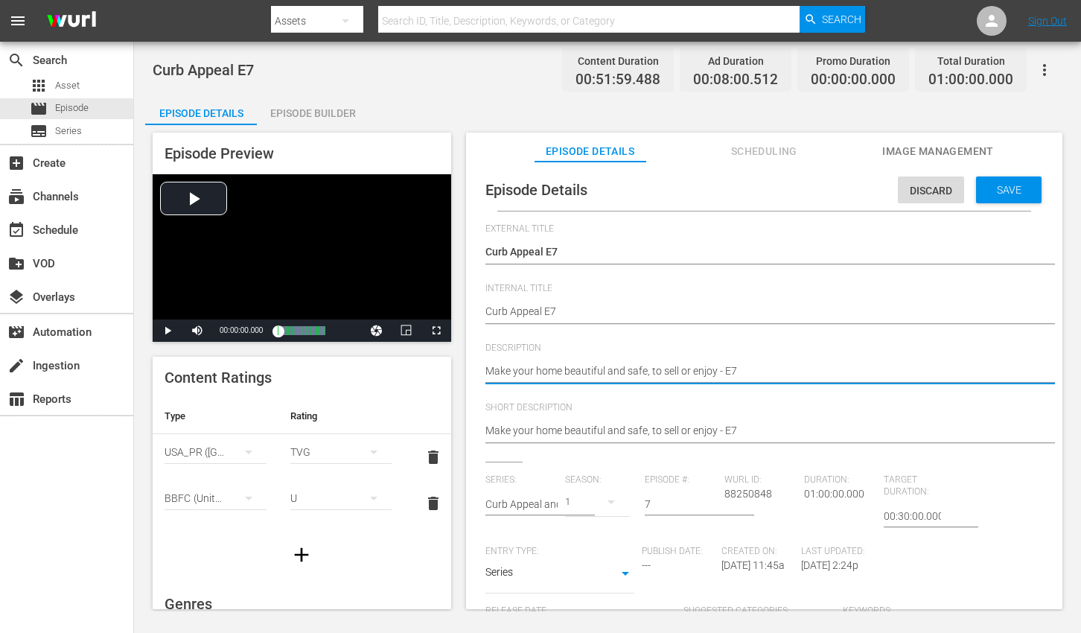
paste textarea "Expert tips from This Old House help you secure and enhance your living space."
type textarea "Expert tips from This Old House help you secure and enhance your living space."
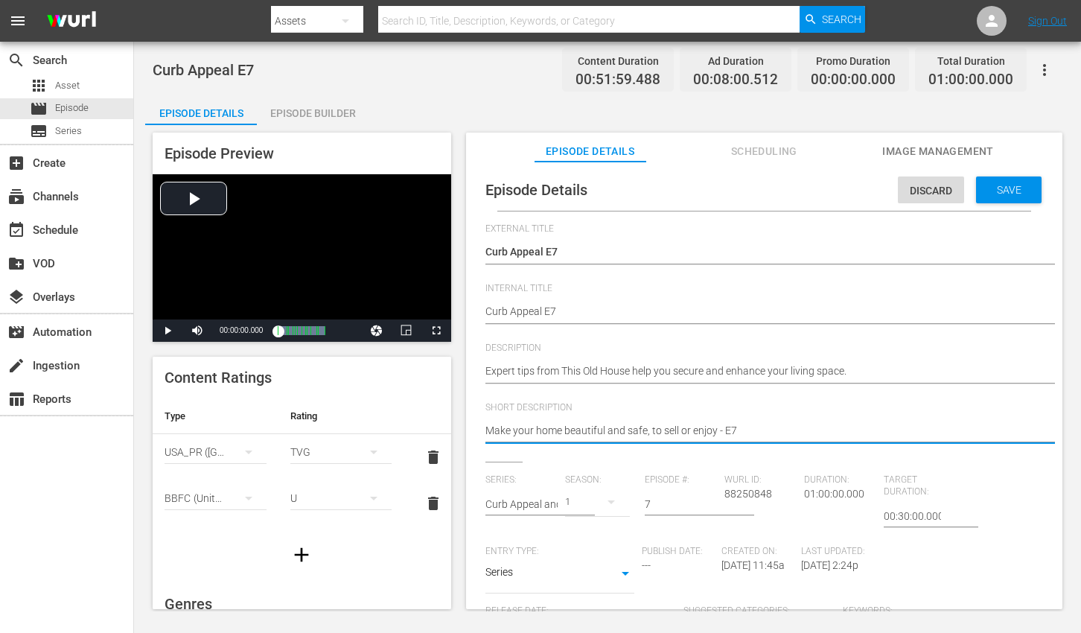
paste textarea "Expert tips from This Old House help you secure and enhance your living space."
type textarea "Expert tips from This Old House help you secure and enhance your living space."
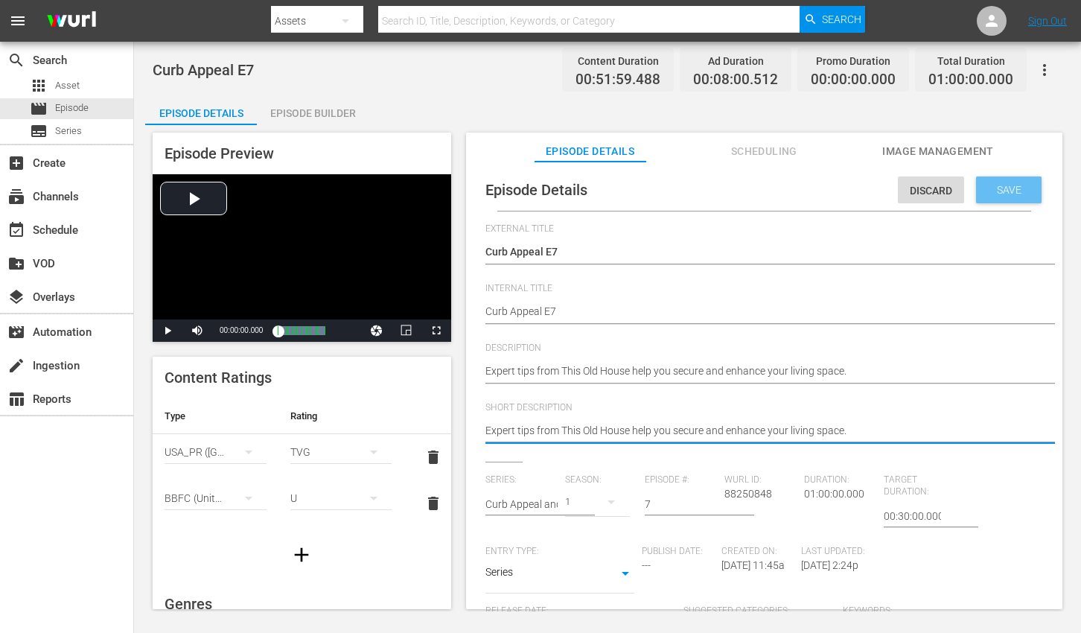
click at [1007, 188] on span "Save" at bounding box center [1009, 190] width 48 height 12
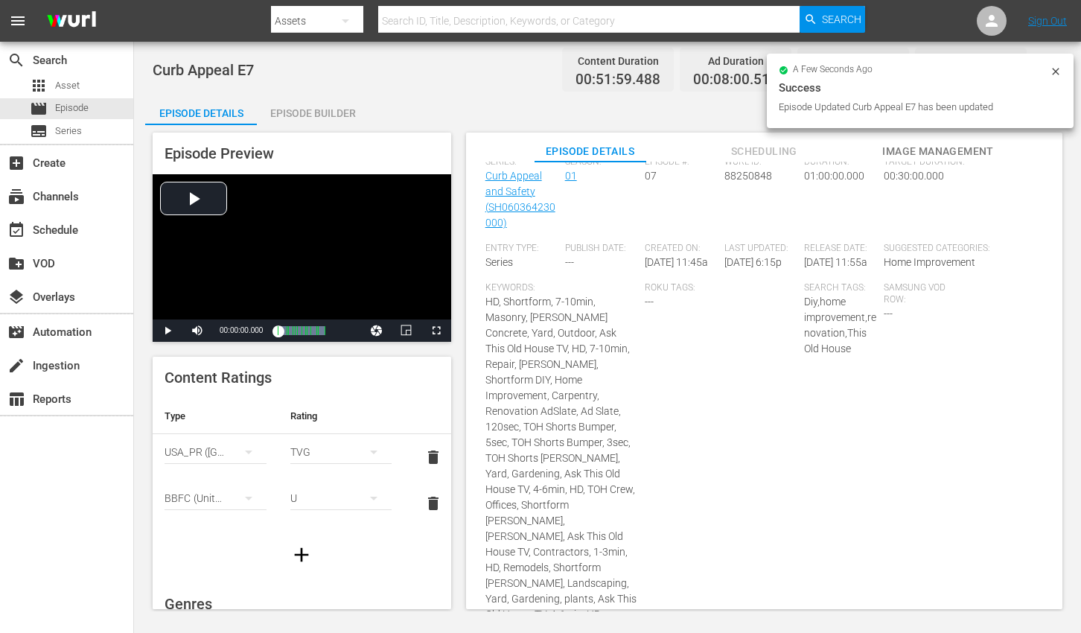
scroll to position [702, 0]
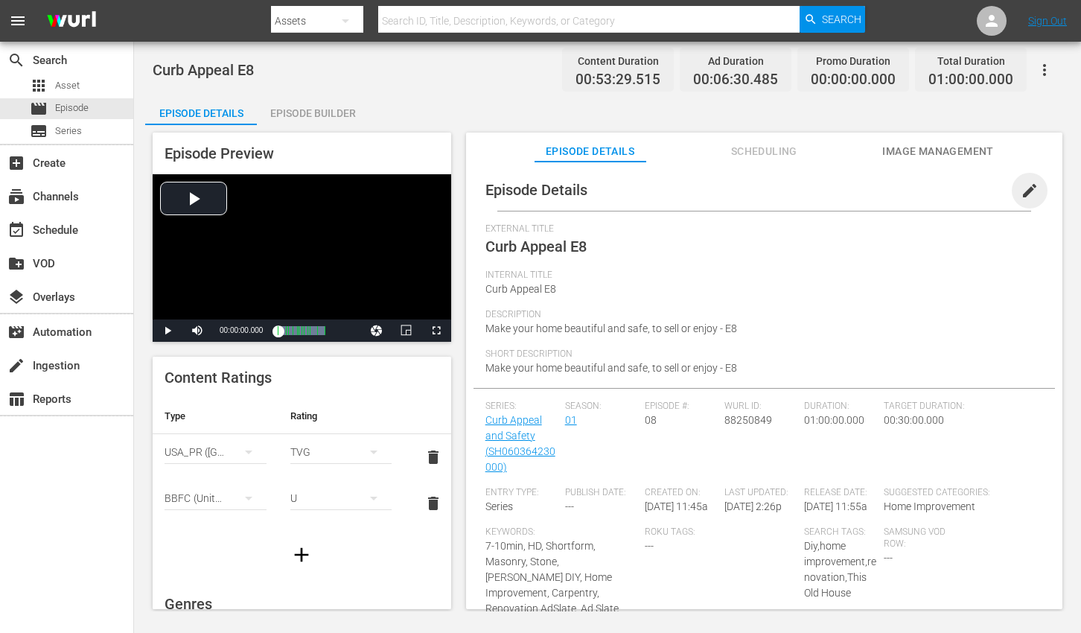
click at [1027, 188] on span "edit" at bounding box center [1030, 191] width 18 height 18
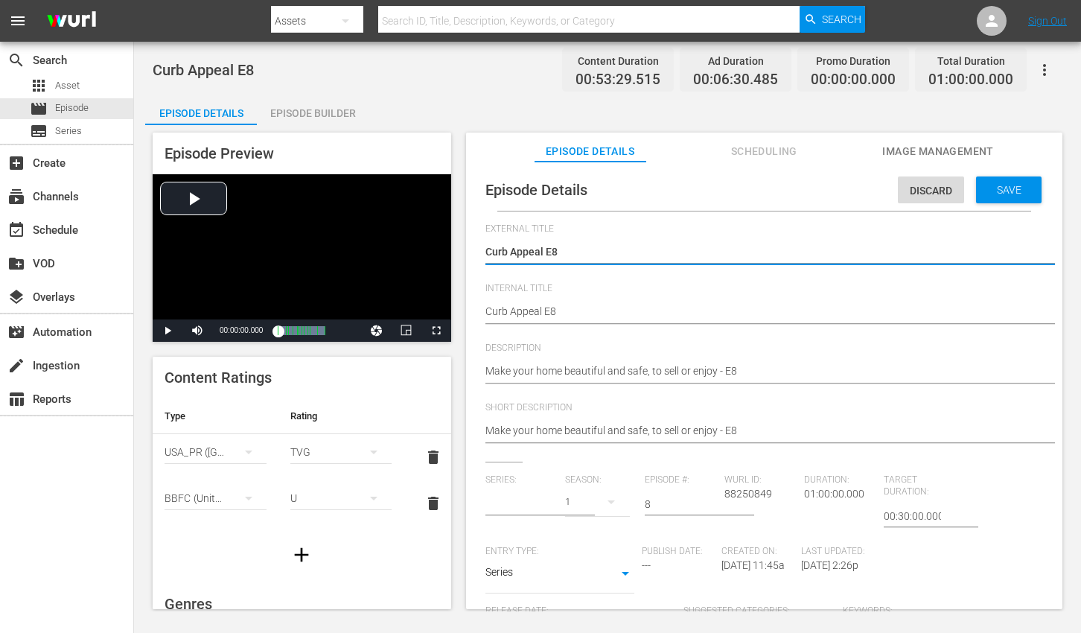
type input "Curb Appeal and Safety"
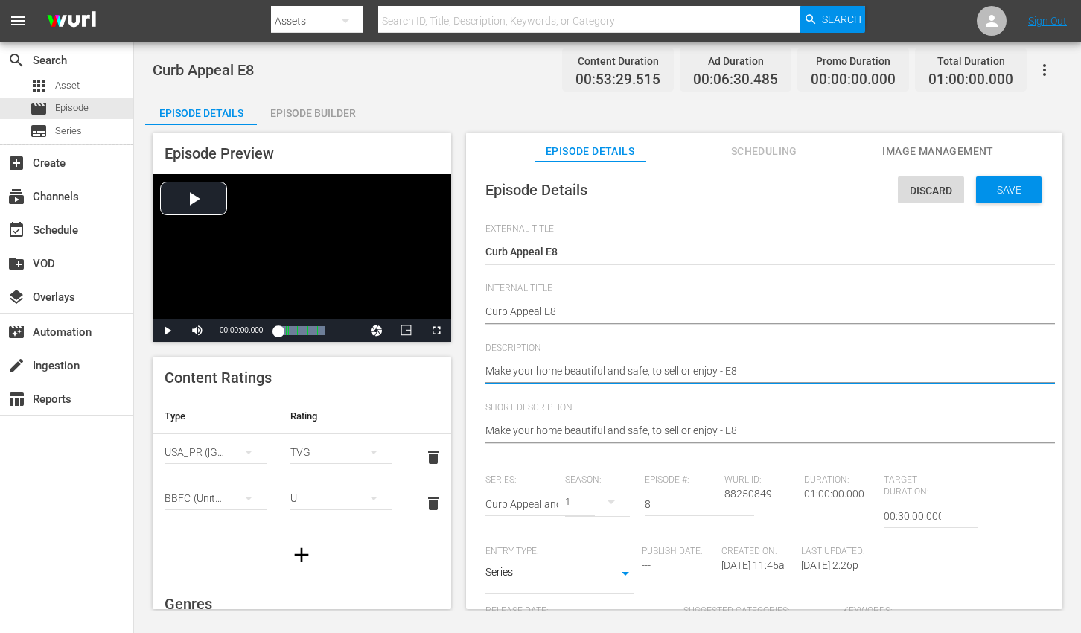
paste textarea "Expert tips from This Old House help you secure and enhance your living space."
type textarea "Expert tips from This Old House help you secure and enhance your living space."
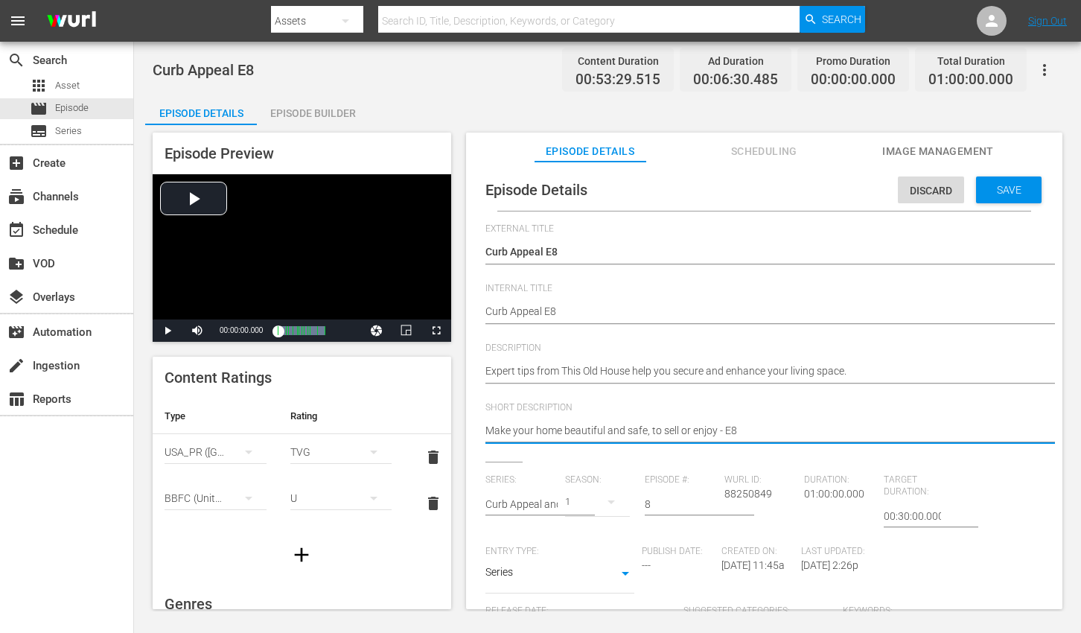
paste textarea "Expert tips from This Old House help you secure and enhance your living space."
type textarea "Expert tips from This Old House help you secure and enhance your living space."
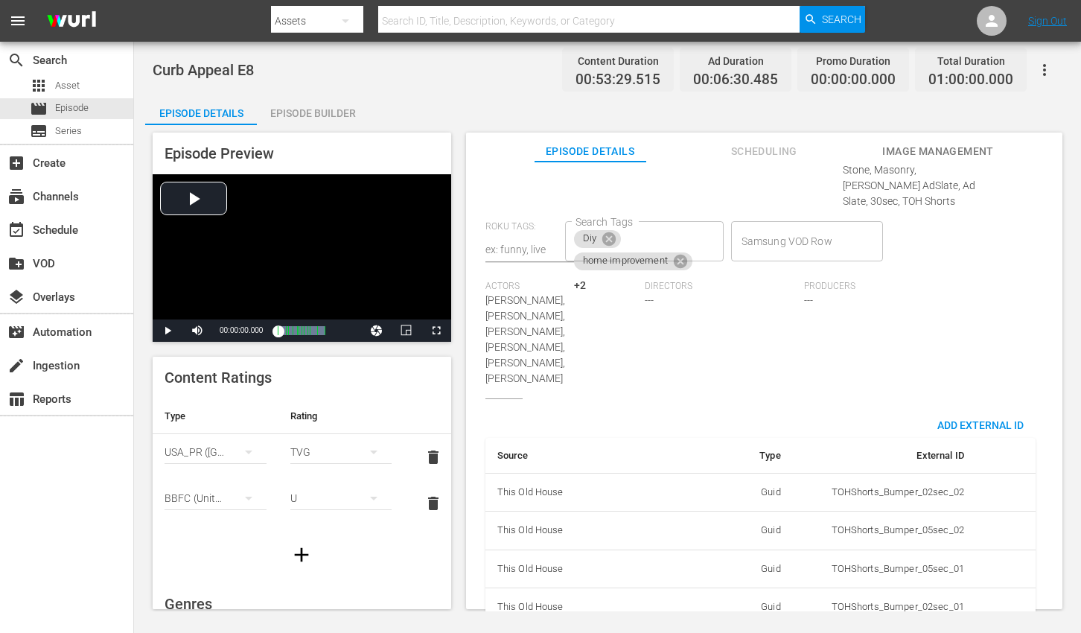
scroll to position [987, 0]
type textarea "Expert tips from This Old House help you secure and enhance your living space."
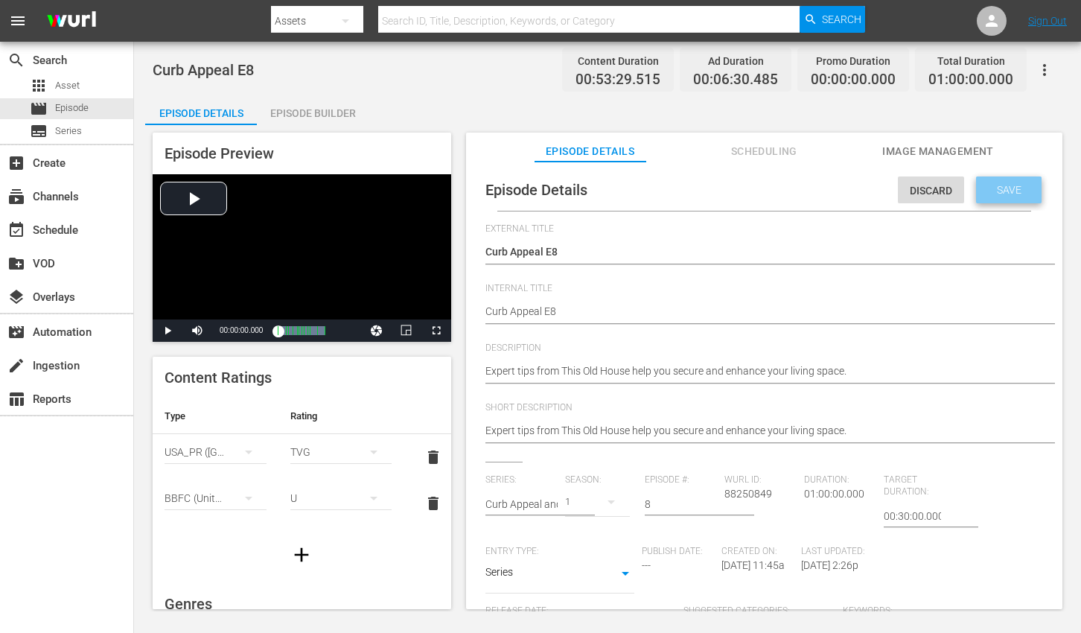
scroll to position [0, 0]
click at [993, 189] on span "Save" at bounding box center [1009, 190] width 48 height 12
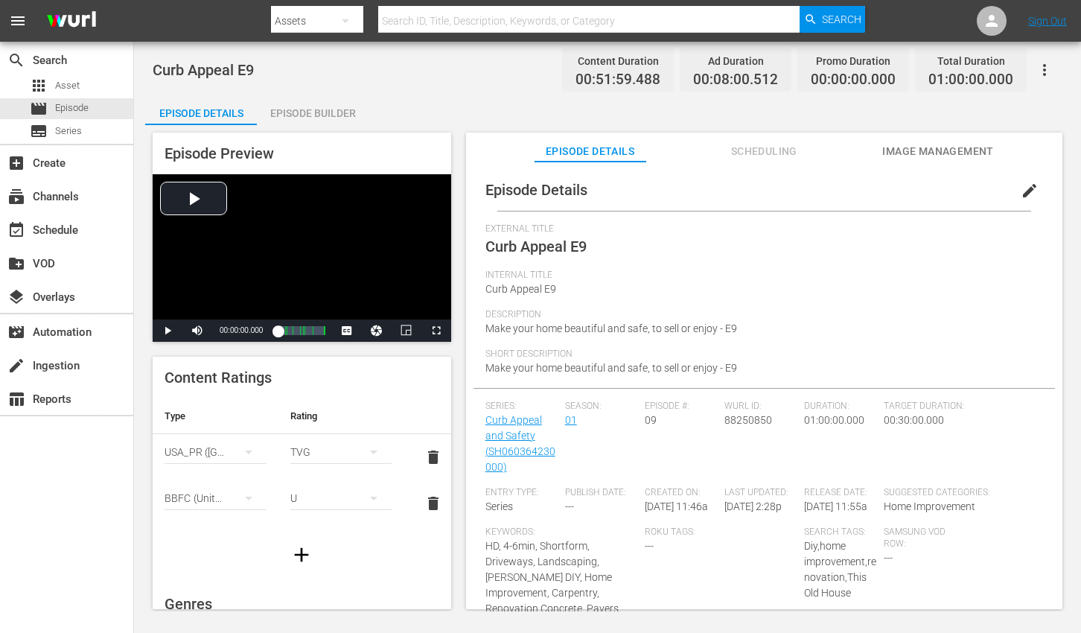
click at [1021, 191] on span "edit" at bounding box center [1030, 191] width 18 height 18
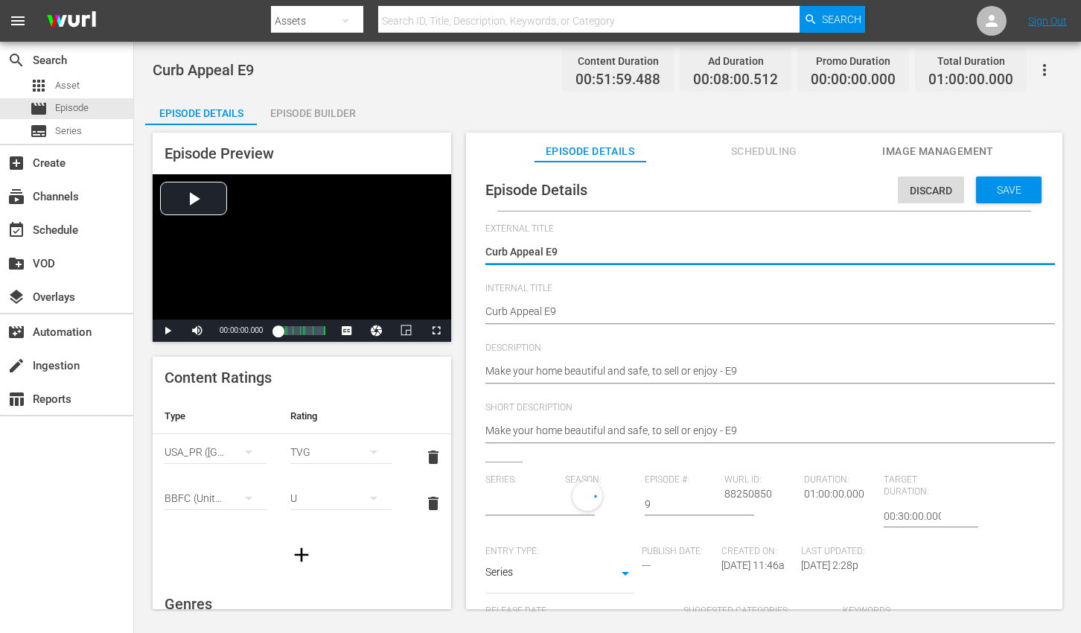
type input "Curb Appeal and Safety"
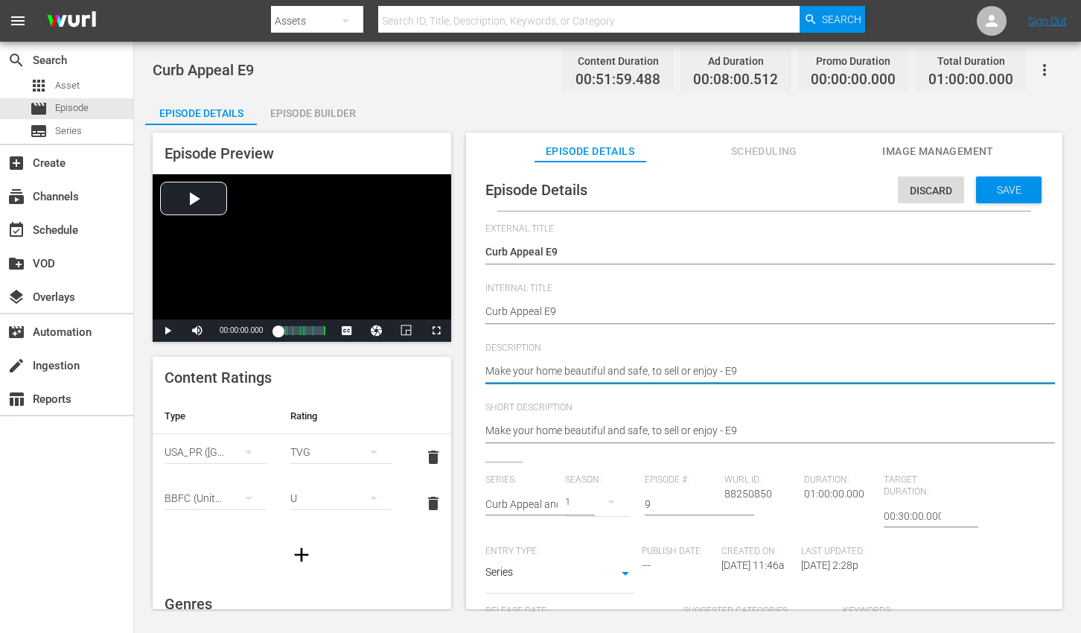
paste textarea "safer and better with the expertise of This Old House."
type textarea "Make your home safer and better with the expertise of This Old House."
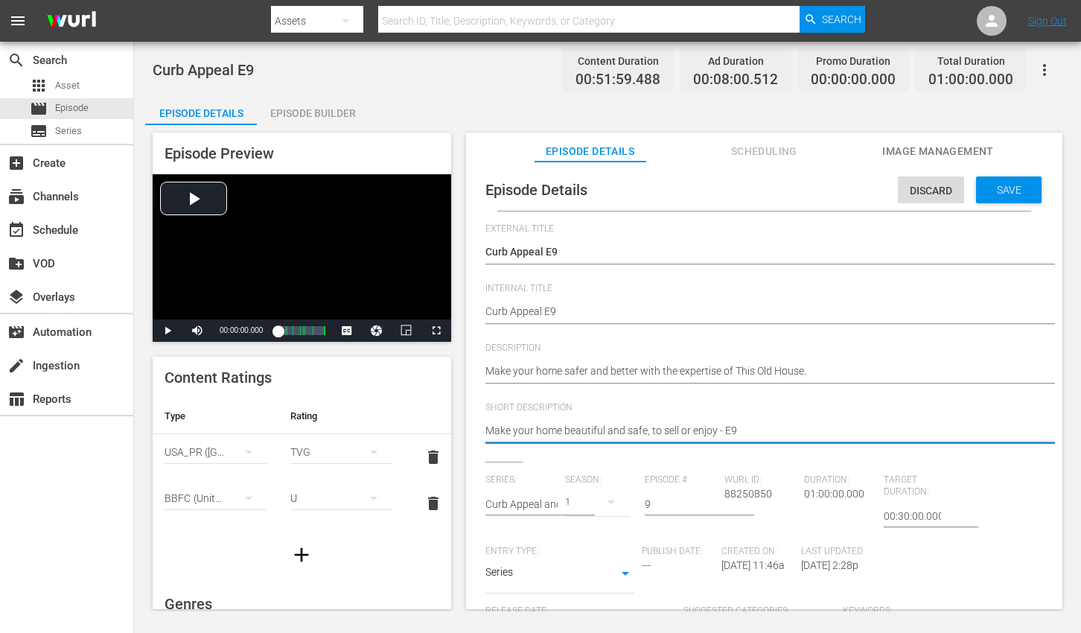
paste textarea "safer and better with the expertise of This Old House."
type textarea "Make your home safer and better with the expertise of This Old House."
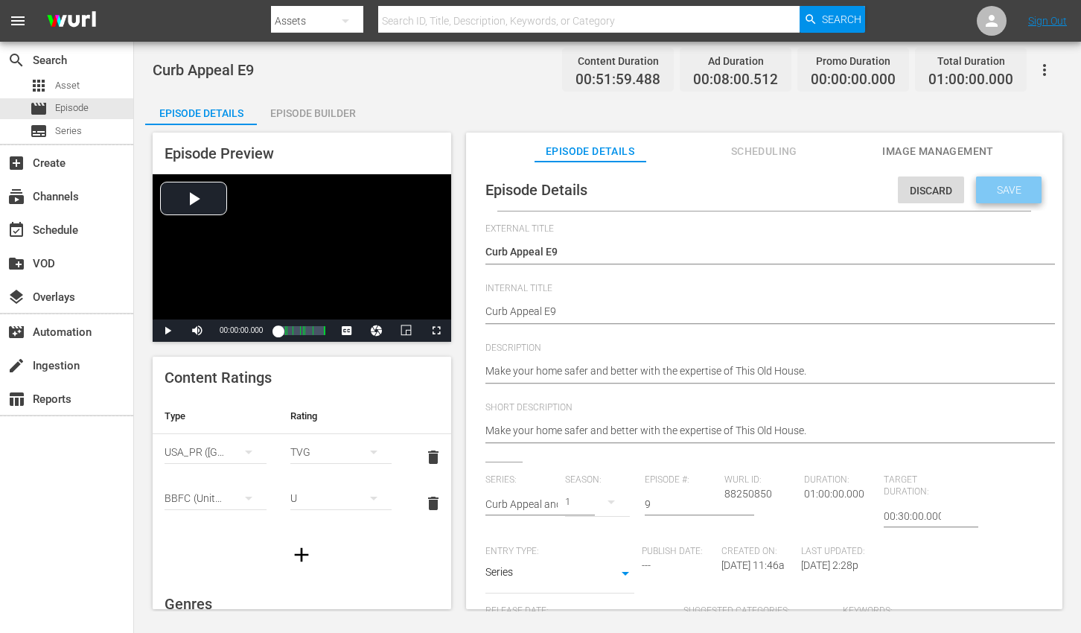
click at [1012, 180] on div "Save" at bounding box center [1009, 189] width 66 height 27
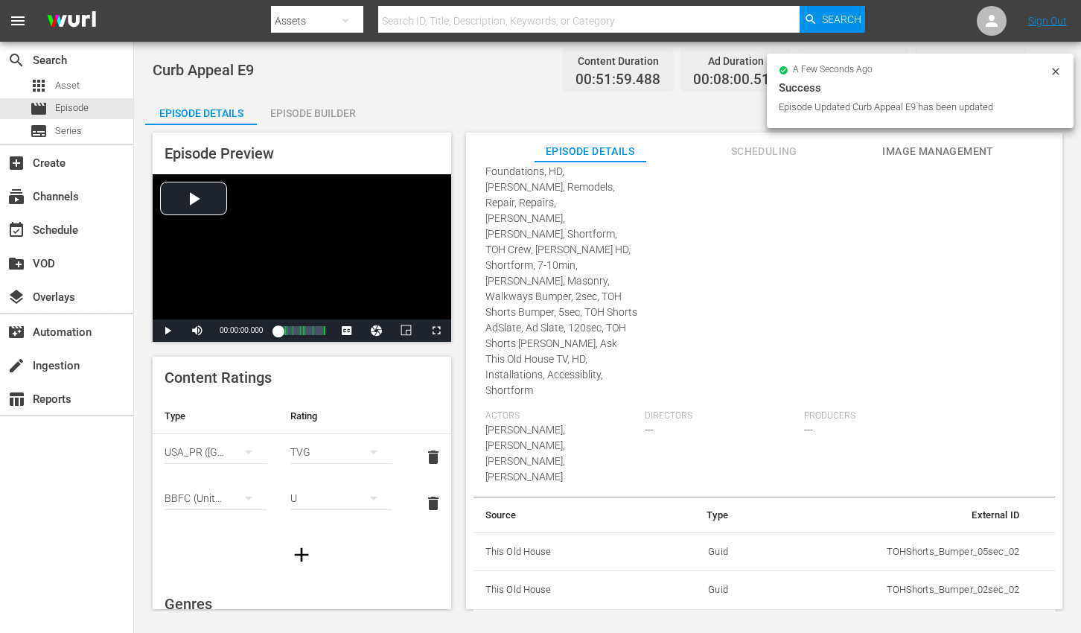
scroll to position [563, 0]
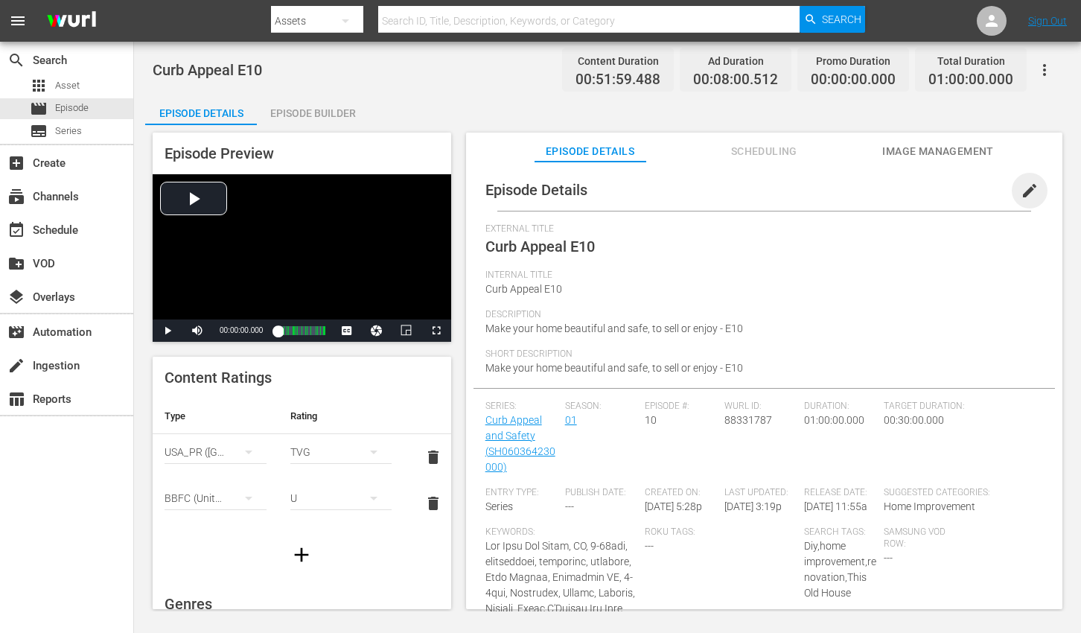
click at [1021, 189] on span "edit" at bounding box center [1030, 191] width 18 height 18
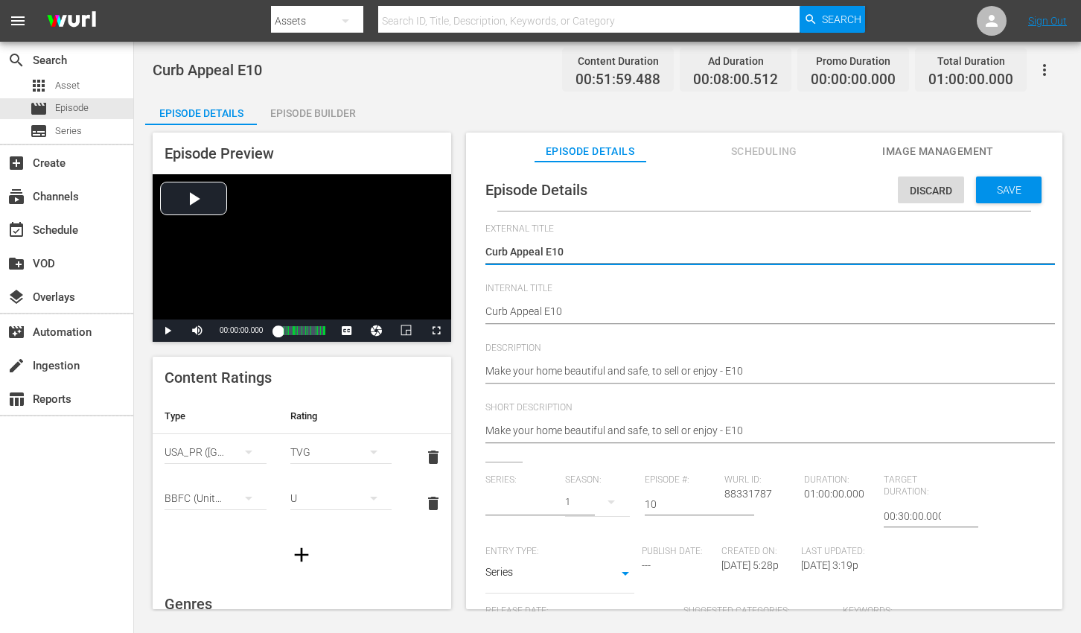
type input "Curb Appeal and Safety"
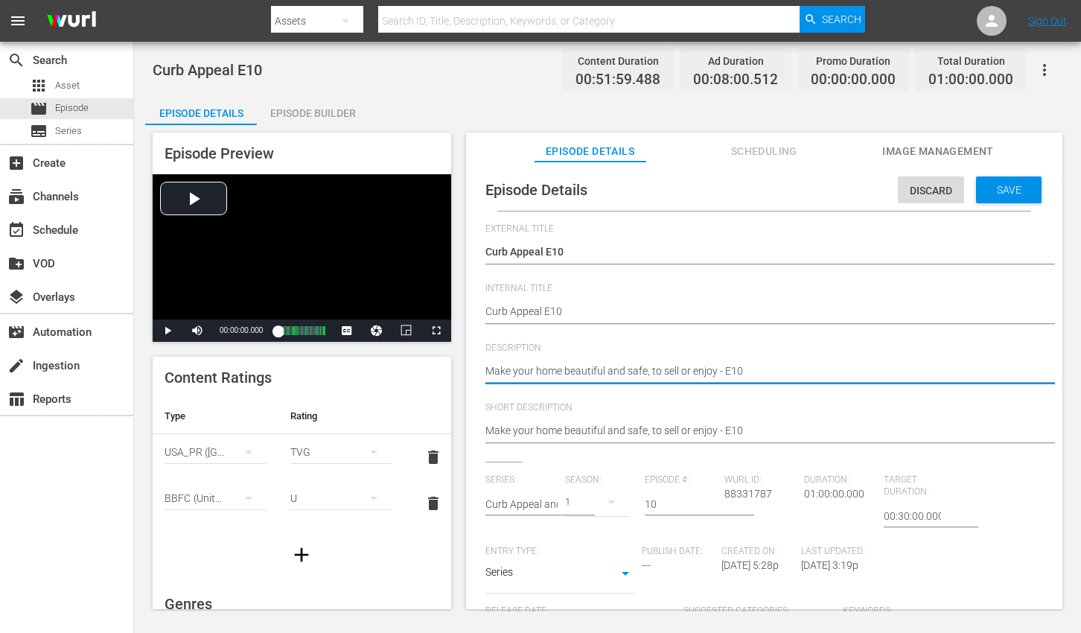
paste textarea "This Old House shows you how to upgrade and protect your home with ease."
type textarea "This Old House shows you how to upgrade and protect your home with ease."
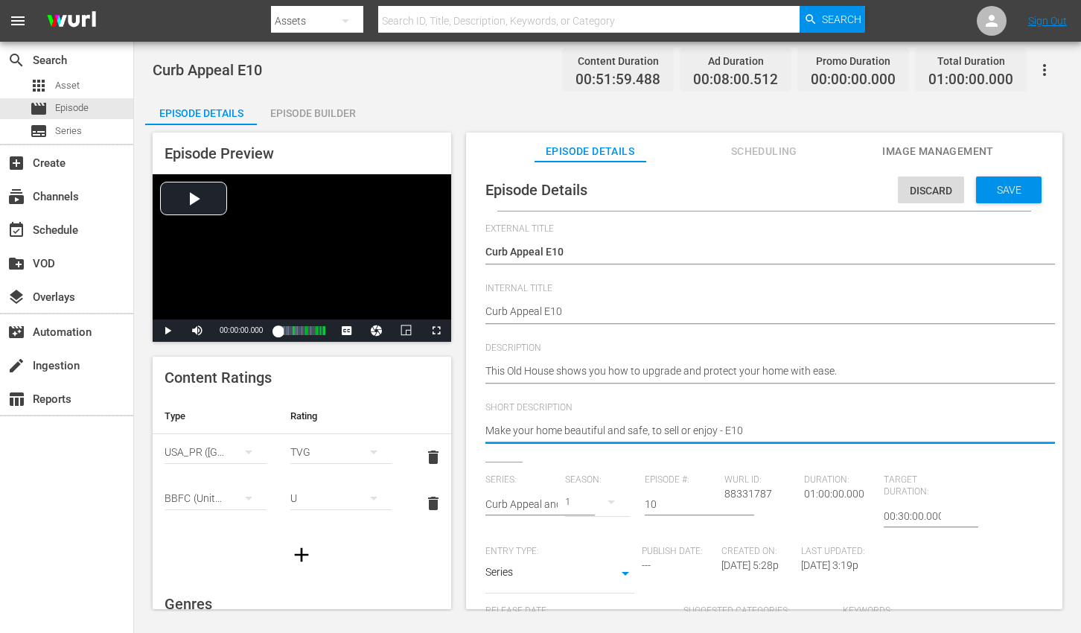
paste textarea "This Old House shows you how to upgrade and protect your home with ease."
type textarea "This Old House shows you how to upgrade and protect your home with ease."
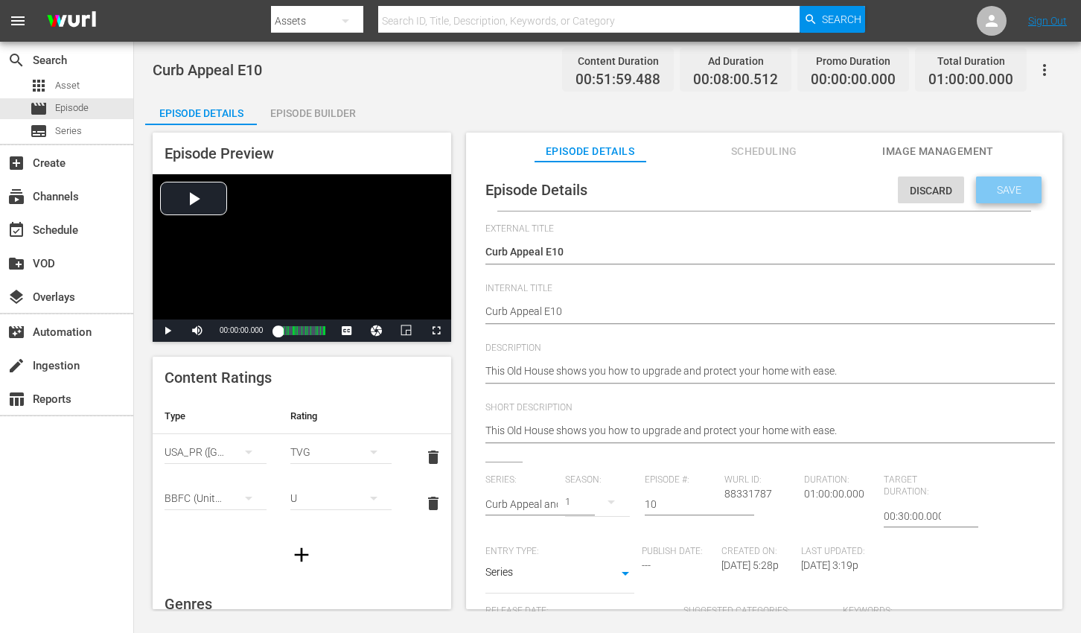
click at [1002, 197] on div "Save" at bounding box center [1009, 189] width 66 height 27
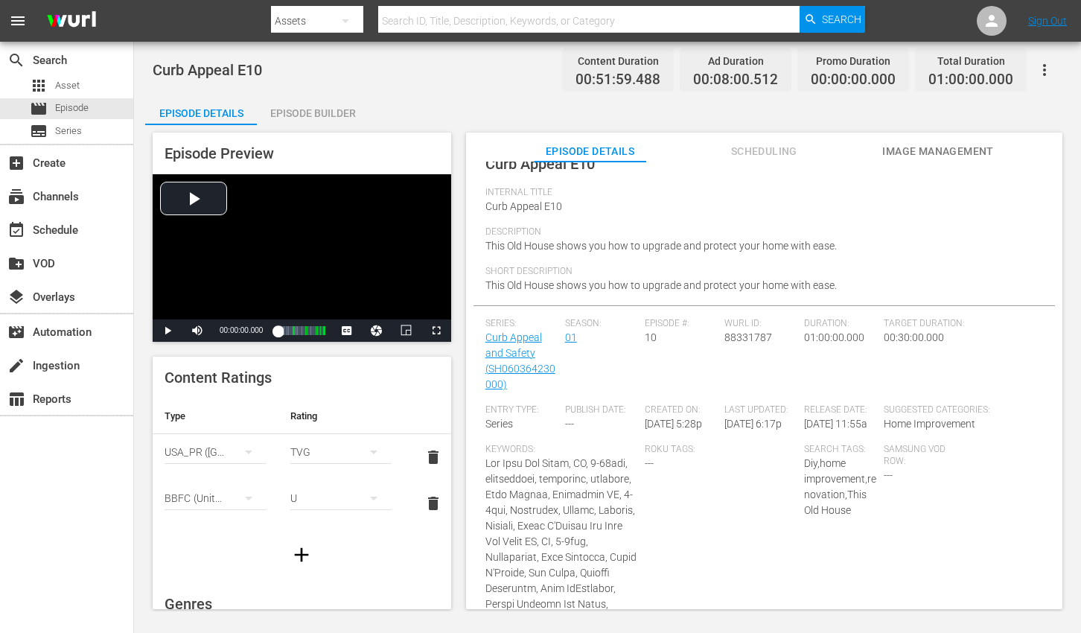
scroll to position [25, 0]
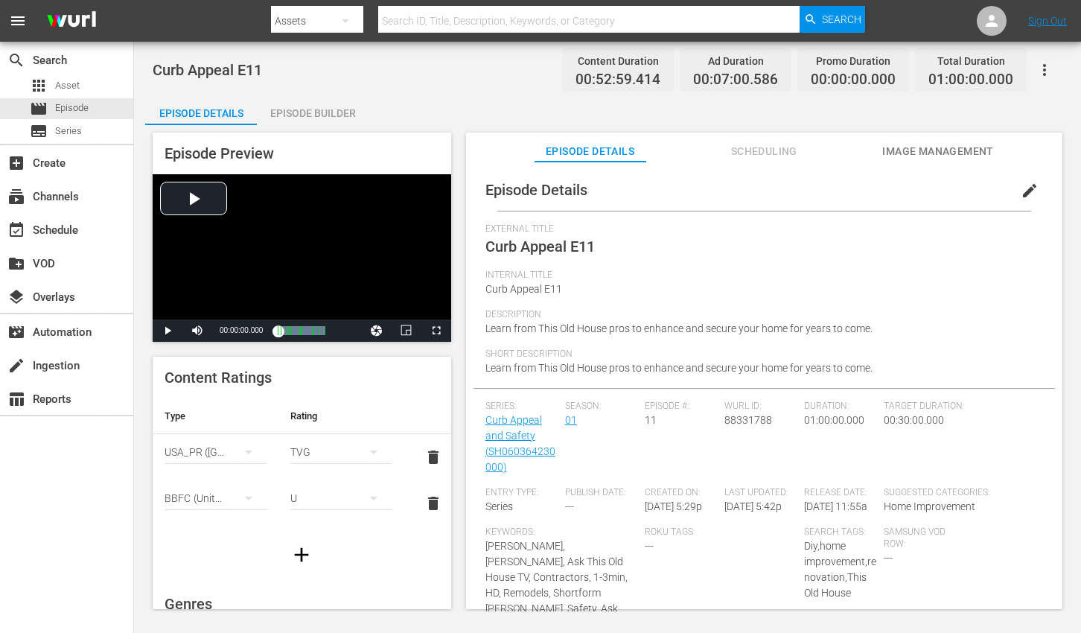
click at [1021, 183] on span "edit" at bounding box center [1030, 191] width 18 height 18
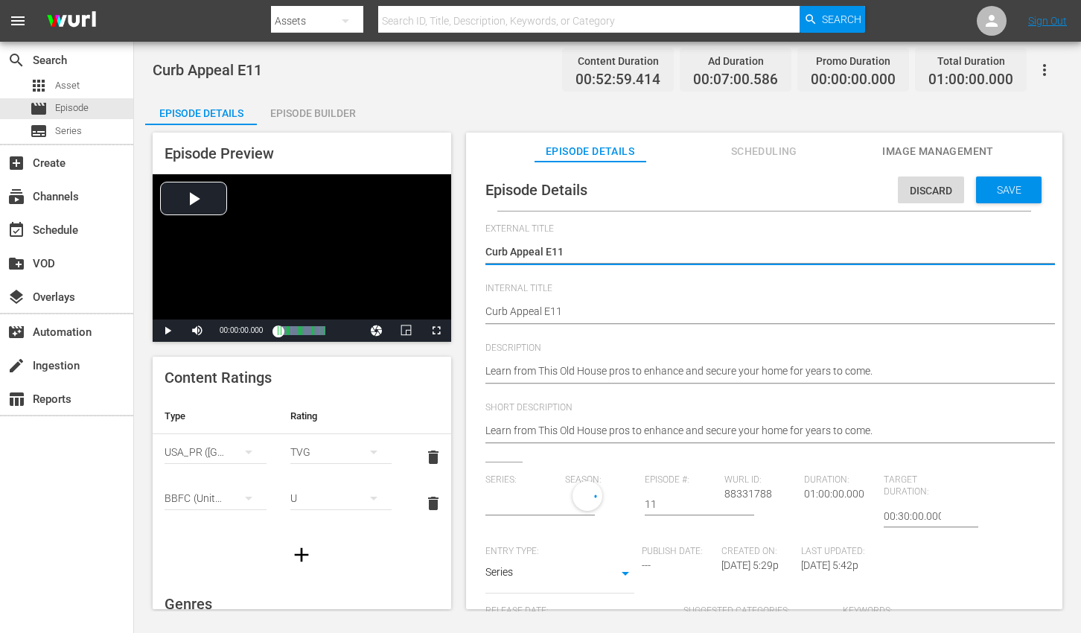
type input "Curb Appeal and Safety"
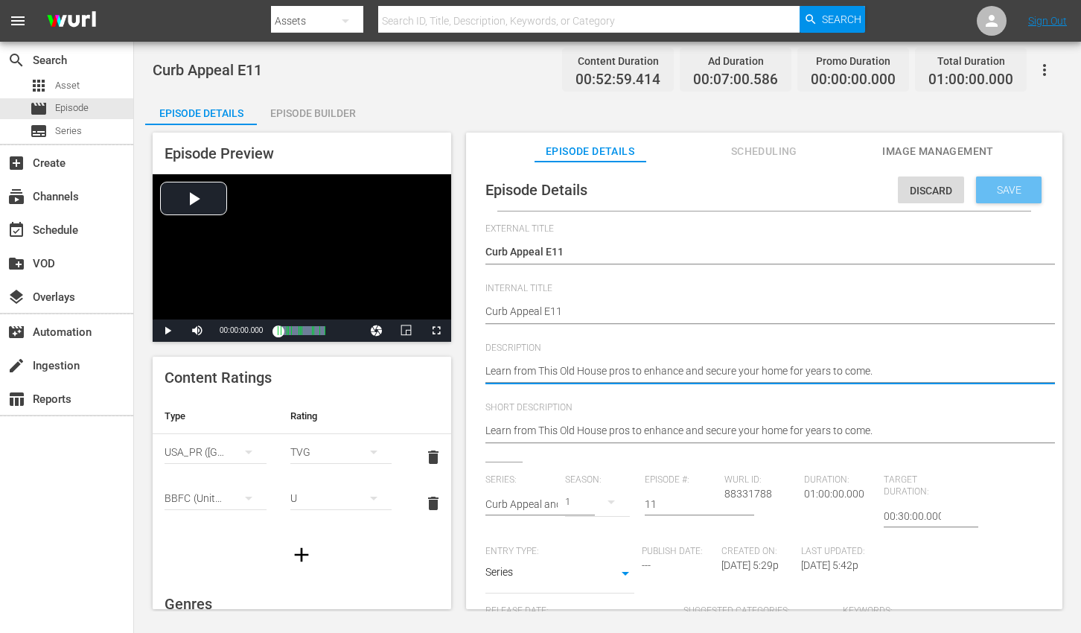
click at [1005, 188] on span "Save" at bounding box center [1009, 190] width 48 height 12
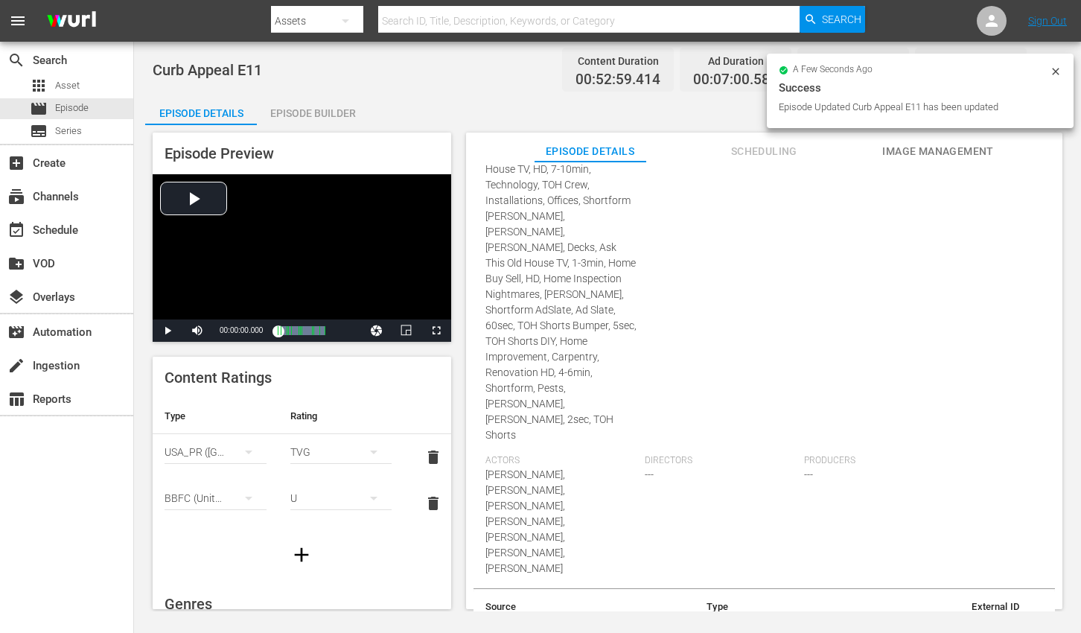
scroll to position [689, 0]
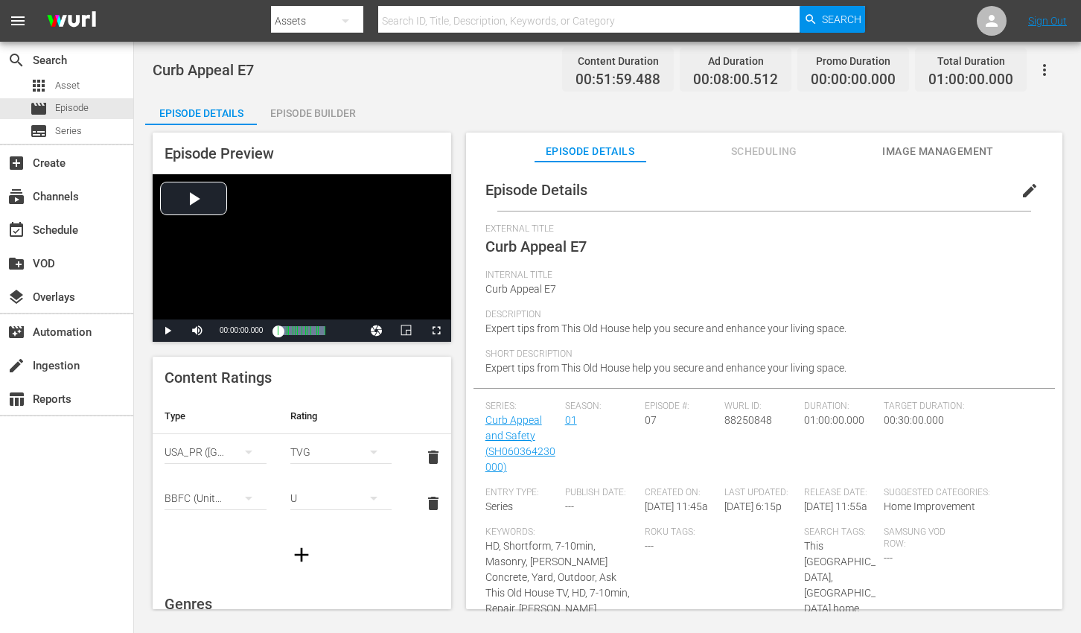
click at [1022, 191] on span "edit" at bounding box center [1030, 191] width 18 height 18
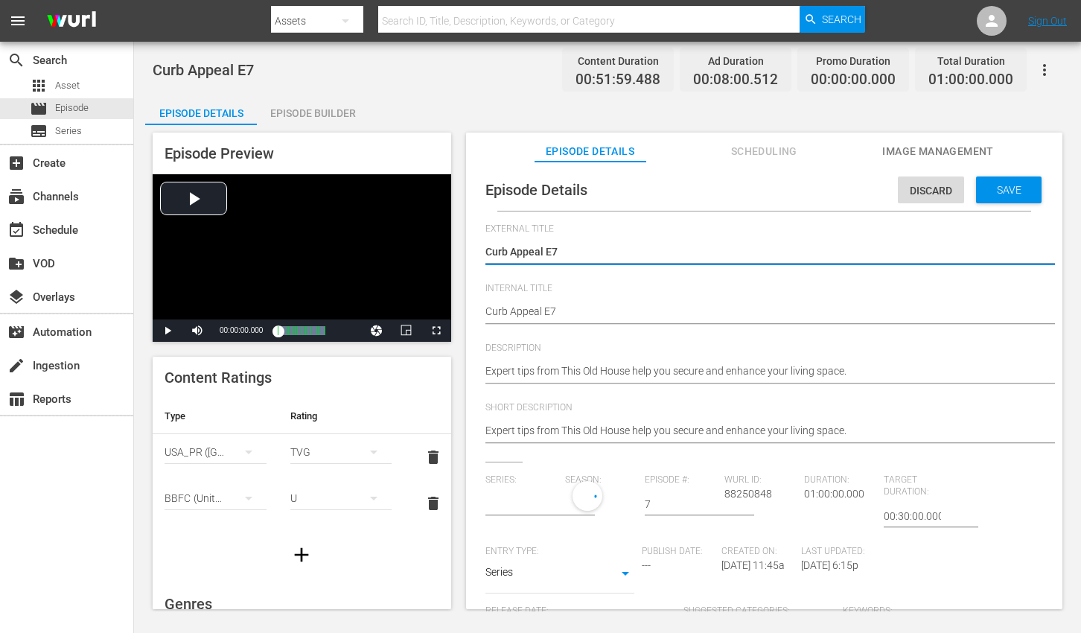
type input "Curb Appeal and Safety"
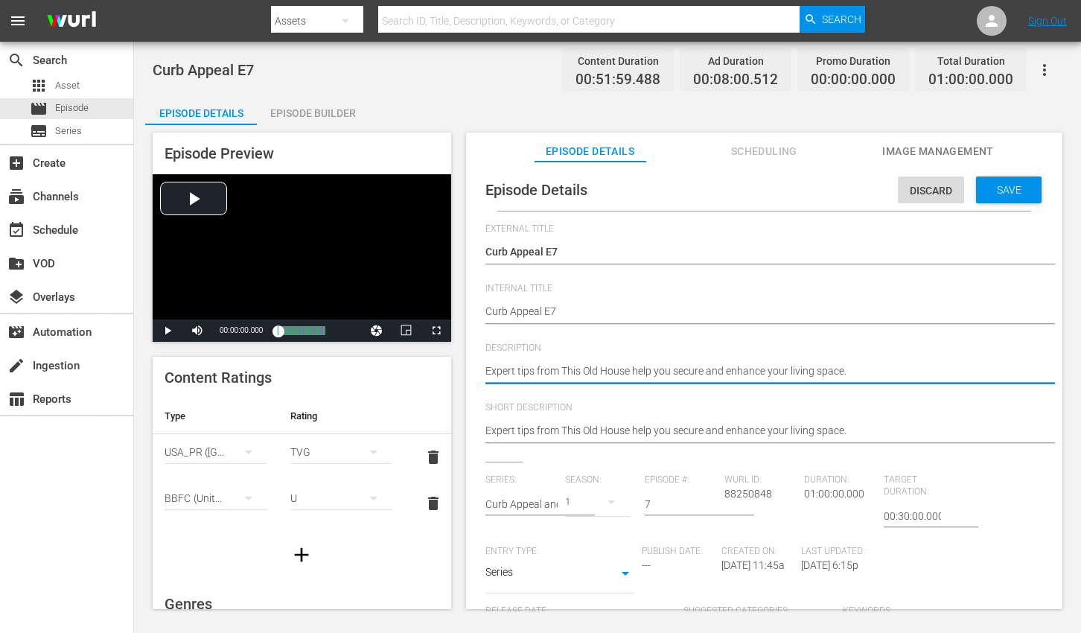
paste textarea "Protect and beautify your home with trusted know-how from This Old House."
type textarea "Protect and beautify your home with trusted know-how from This Old House."
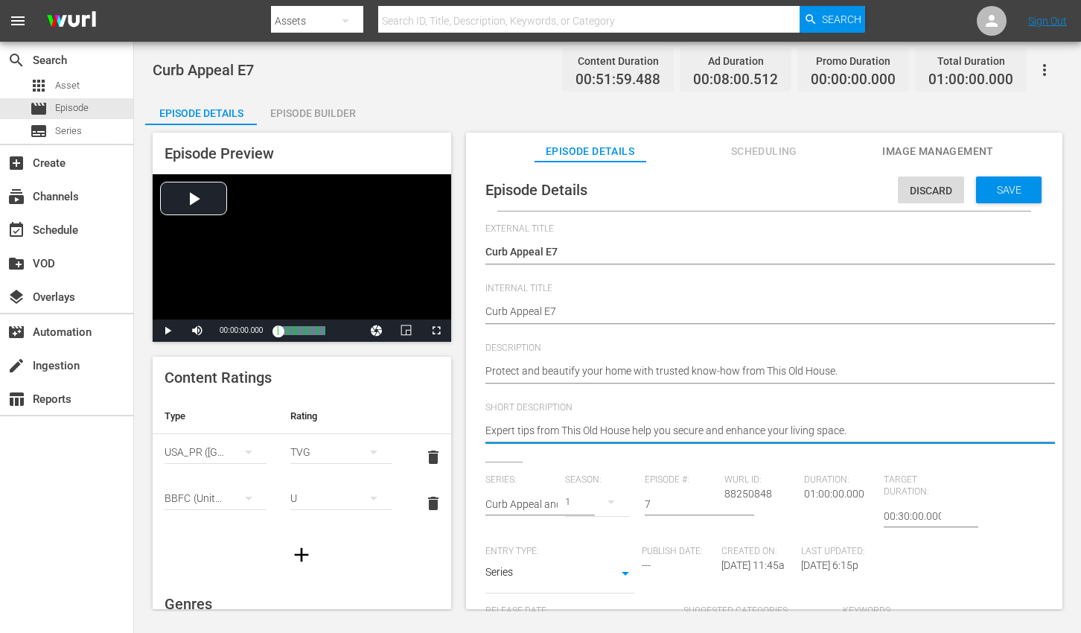
paste textarea "Protect and beautify your home with trusted know-how from This Old House."
type textarea "Protect and beautify your home with trusted know-how from This Old House."
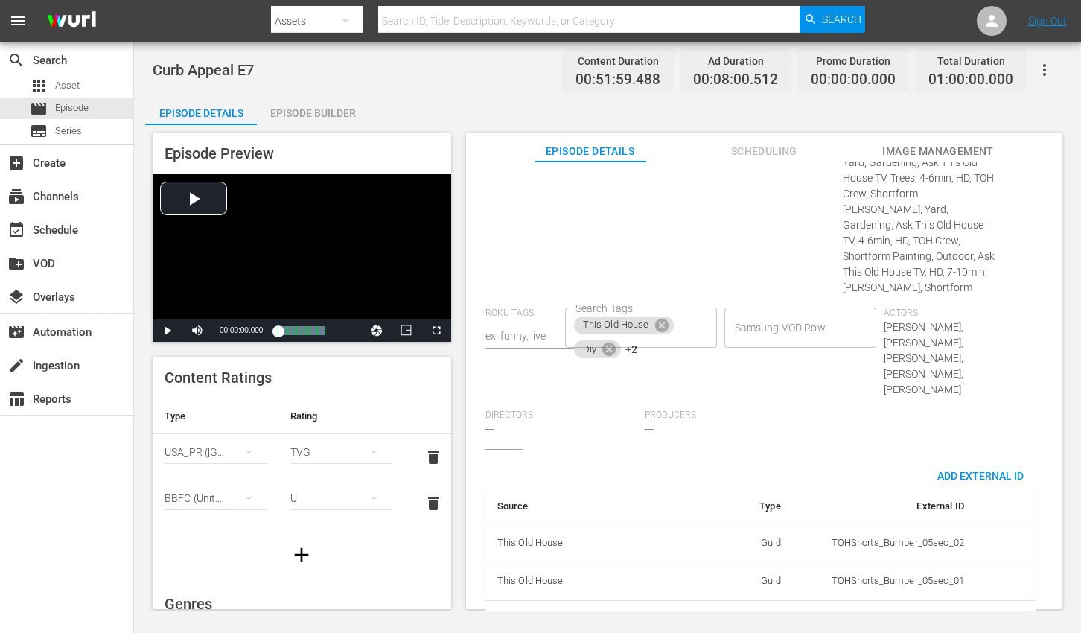
scroll to position [889, 0]
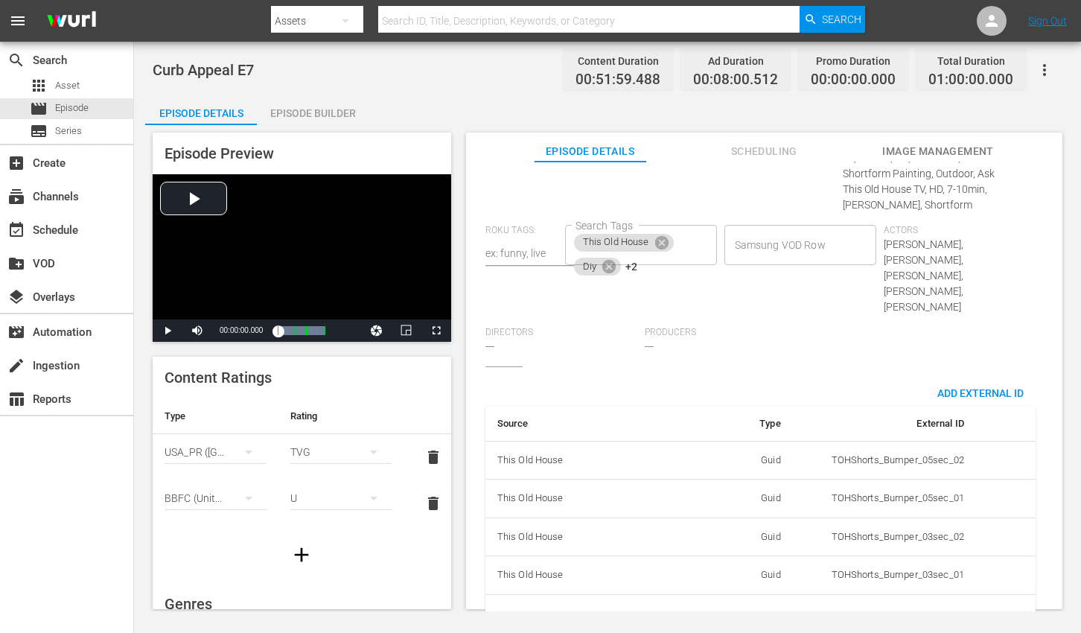
type textarea "Protect and beautify your home with trusted know-how from This Old House."
click at [943, 613] on input "EP060364230007" at bounding box center [935, 624] width 57 height 22
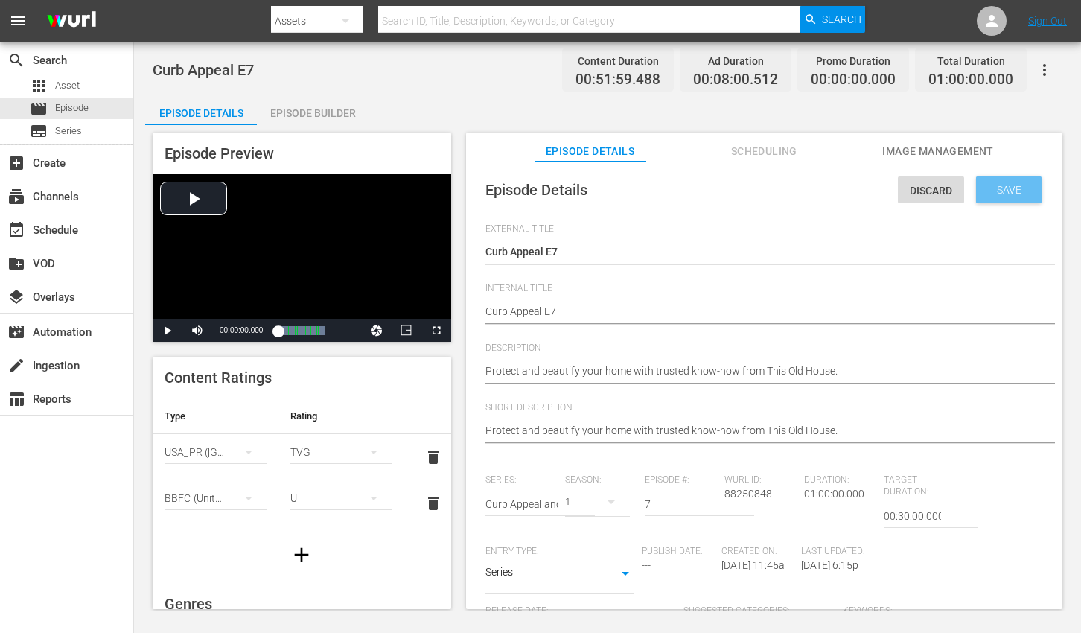
scroll to position [0, 0]
click at [1000, 186] on span "Save" at bounding box center [1009, 190] width 48 height 12
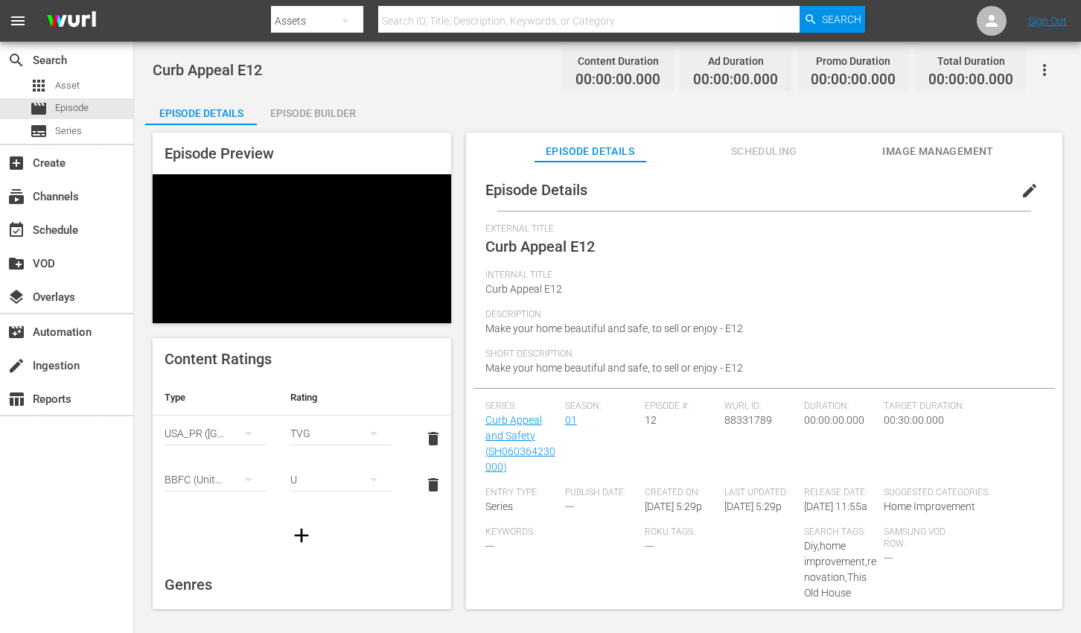
click at [1024, 193] on span "edit" at bounding box center [1030, 191] width 18 height 18
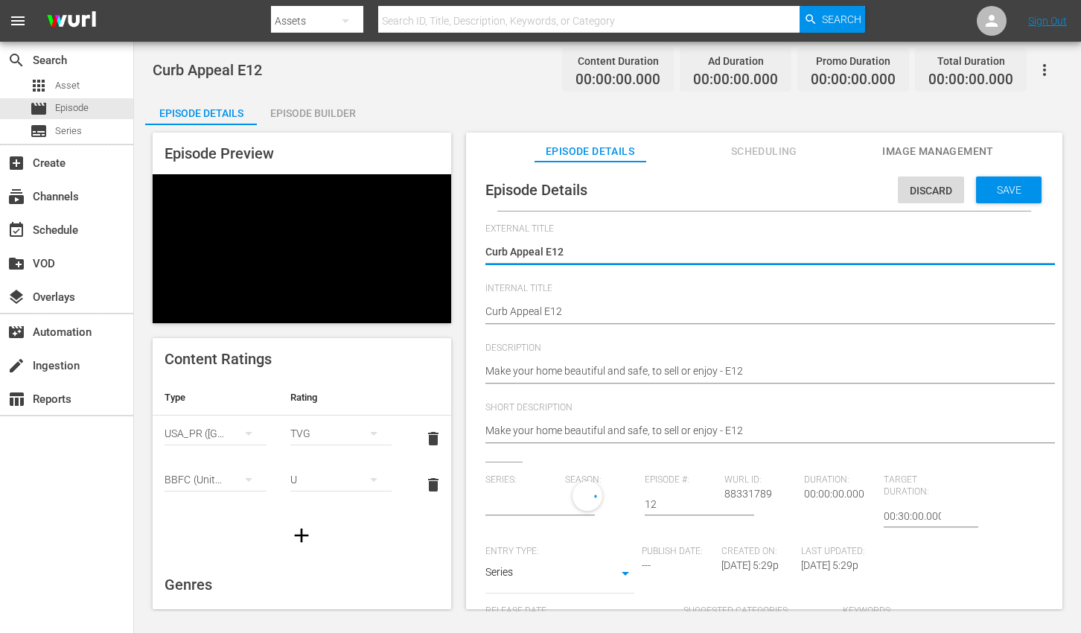
type input "Curb Appeal and Safety"
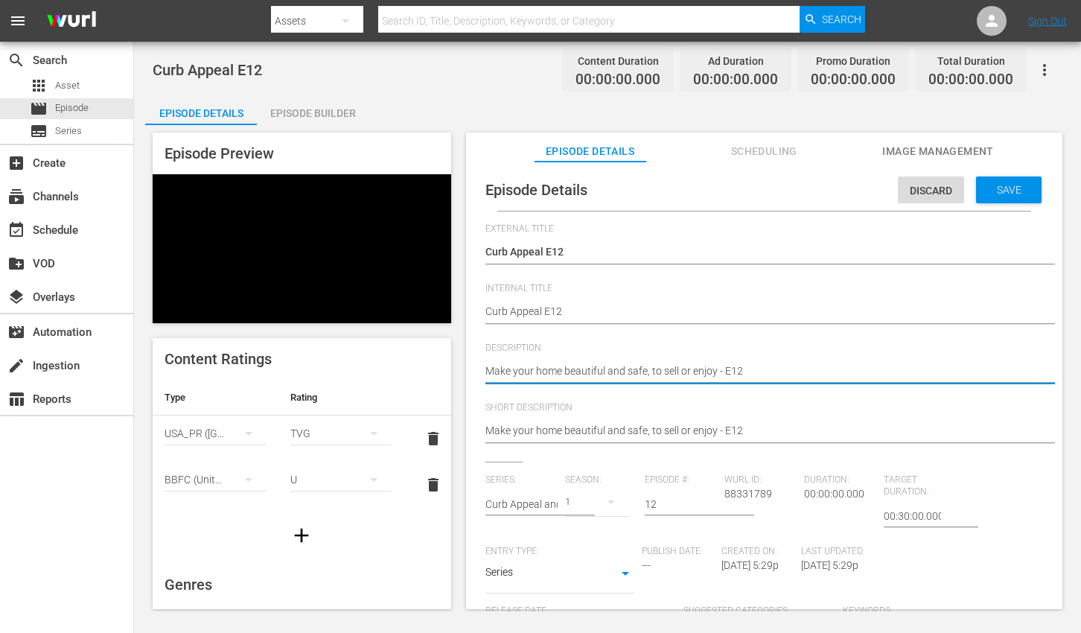
paste textarea "Keep your home safe and stylish with expert help from This Old House."
type textarea "Keep your home safe and stylish with expert help from This Old House."
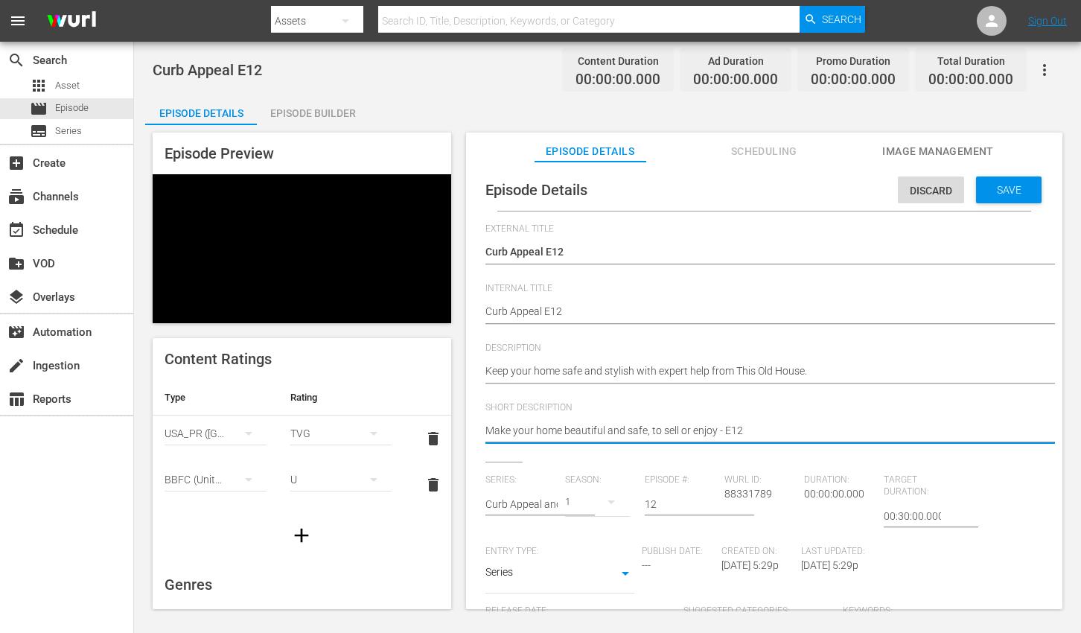
paste textarea "Keep your home safe and stylish with expert help from This Old House."
type textarea "Keep your home safe and stylish with expert help from This Old House."
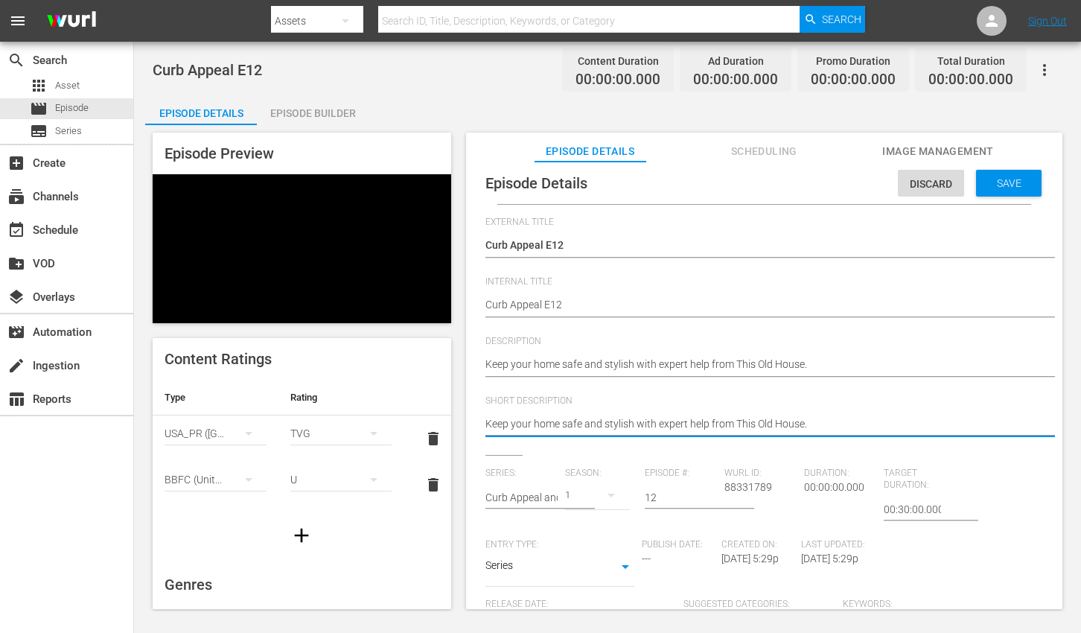
scroll to position [211, 0]
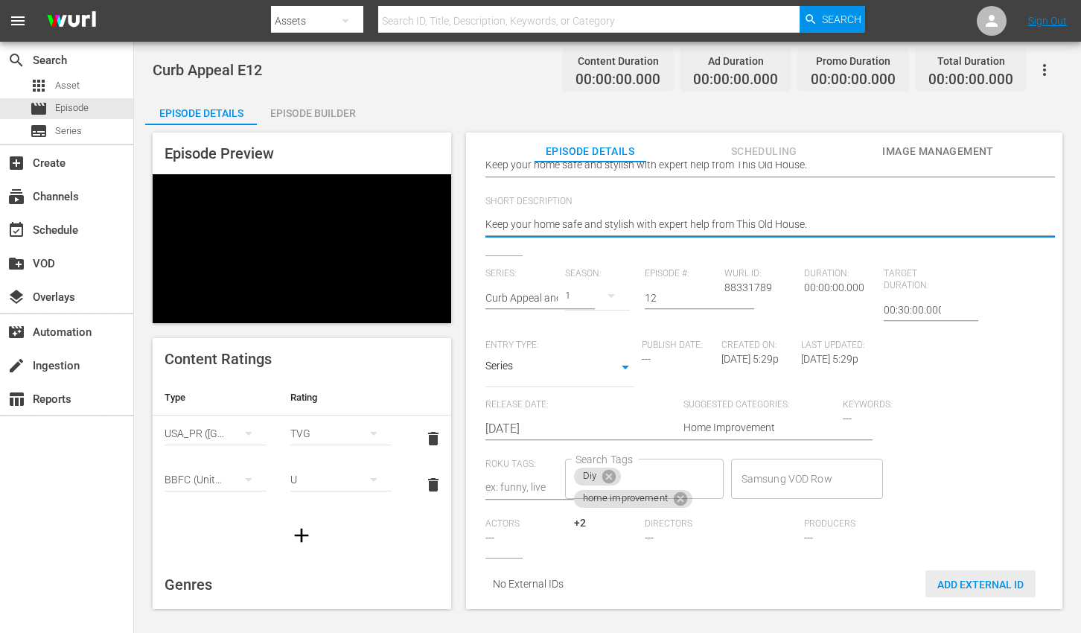
type textarea "Keep your home safe and stylish with expert help from This Old House."
click at [965, 578] on div "Add External Id" at bounding box center [980, 584] width 110 height 28
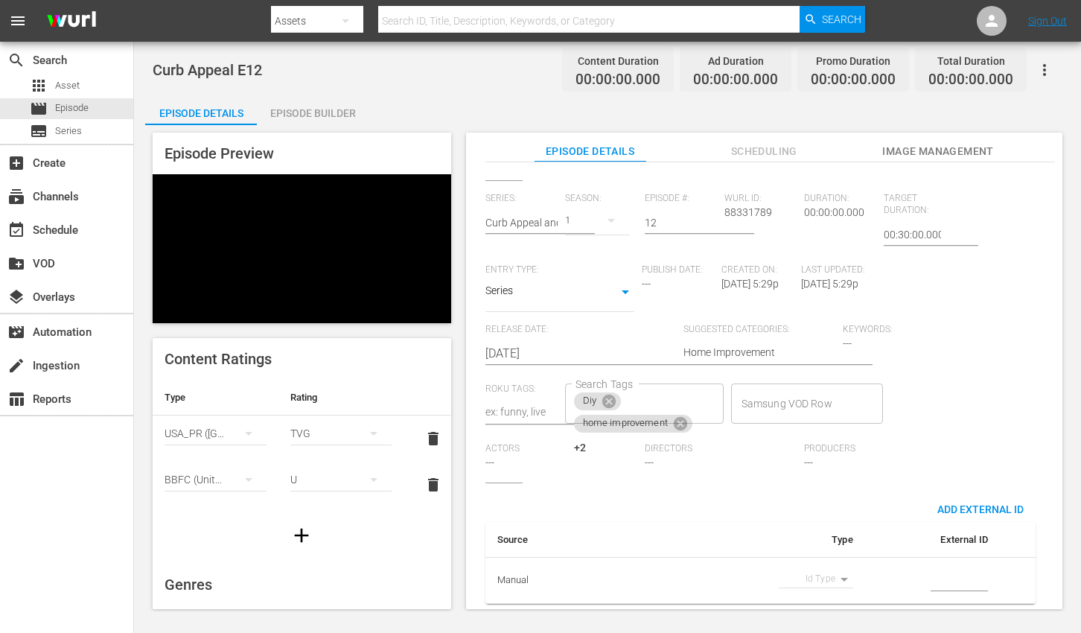
scroll to position [293, 0]
click at [829, 567] on body "menu Search By Assets Search ID, Title, Description, Keywords, or Category Sear…" at bounding box center [540, 316] width 1081 height 633
click at [821, 572] on li "Tms Id" at bounding box center [809, 578] width 74 height 25
type input "tmsId"
click at [959, 570] on input "simple table" at bounding box center [959, 581] width 57 height 22
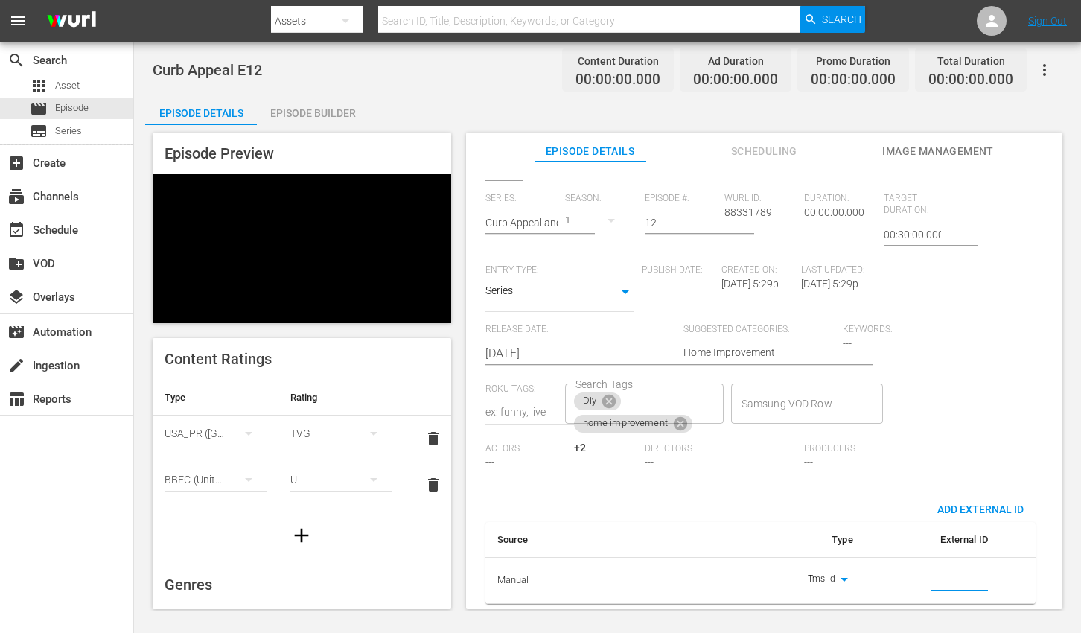
paste input "EP060364230012"
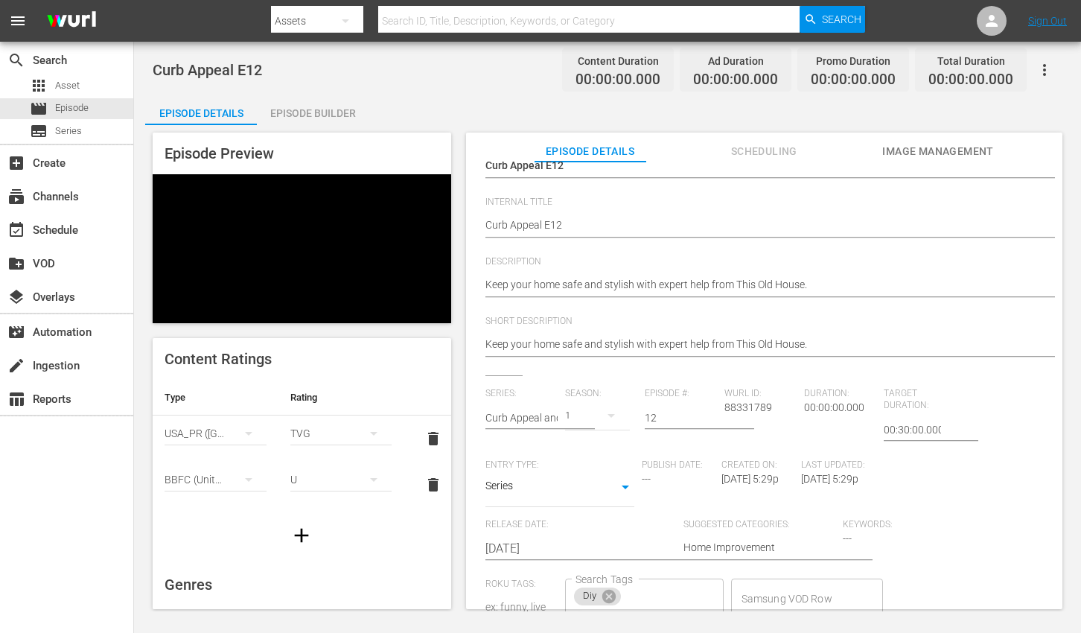
scroll to position [0, 0]
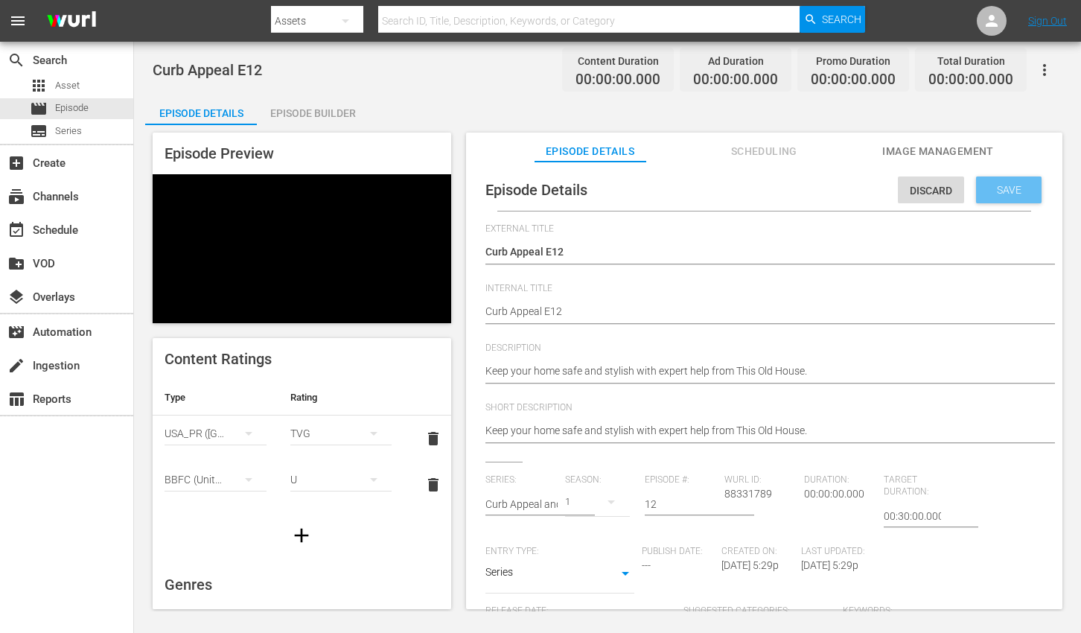
type input "EP060364230012"
click at [998, 194] on span "Save" at bounding box center [1009, 190] width 48 height 12
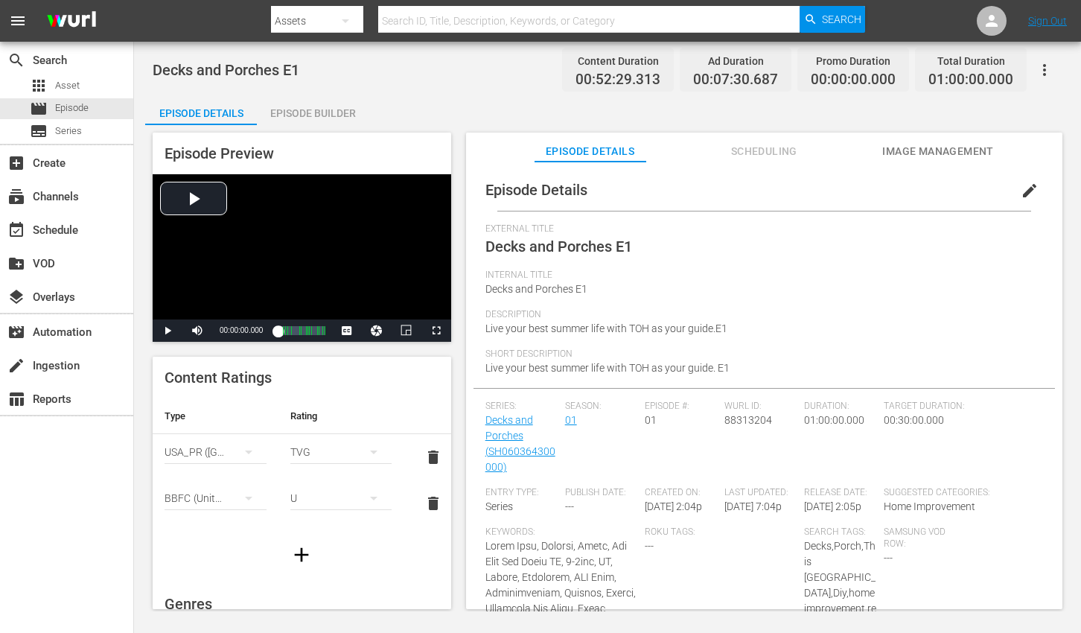
click at [1021, 188] on span "edit" at bounding box center [1030, 191] width 18 height 18
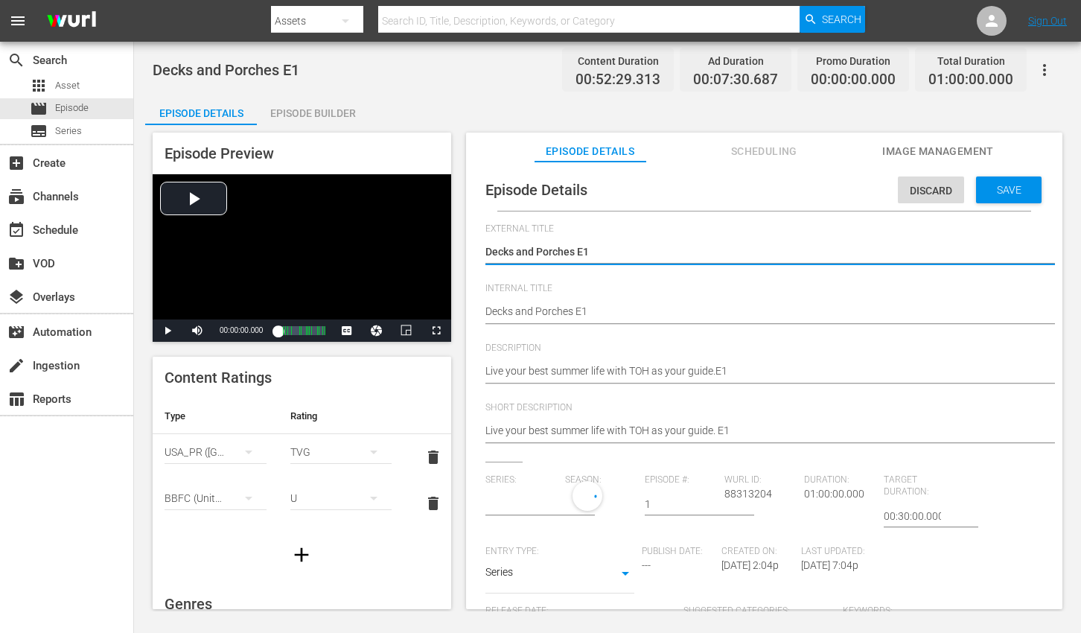
type input "Decks and Porches"
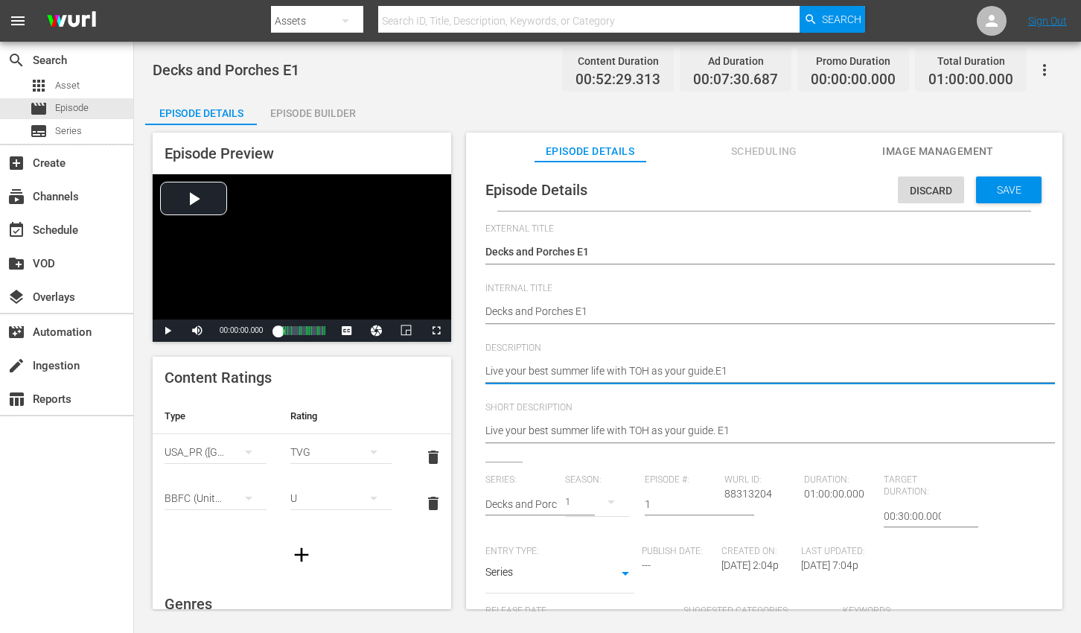
paste textarea "Whether it's a new deck railing or a gas line for a grill, learn with This Old …"
type textarea "Whether it's a new deck railing or a gas line for a grill, learn with This Old …"
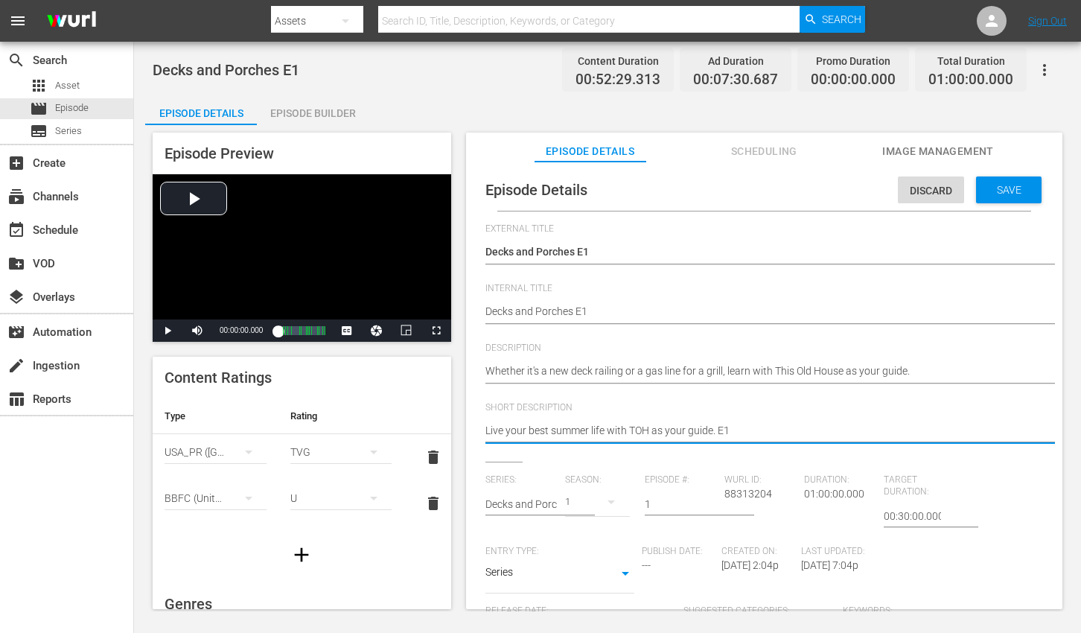
paste textarea "Whether it's a new deck railing or a gas line for a grill, learn with This Old …"
type textarea "Whether it's a new deck railing or a gas line for a grill, learn with This Old …"
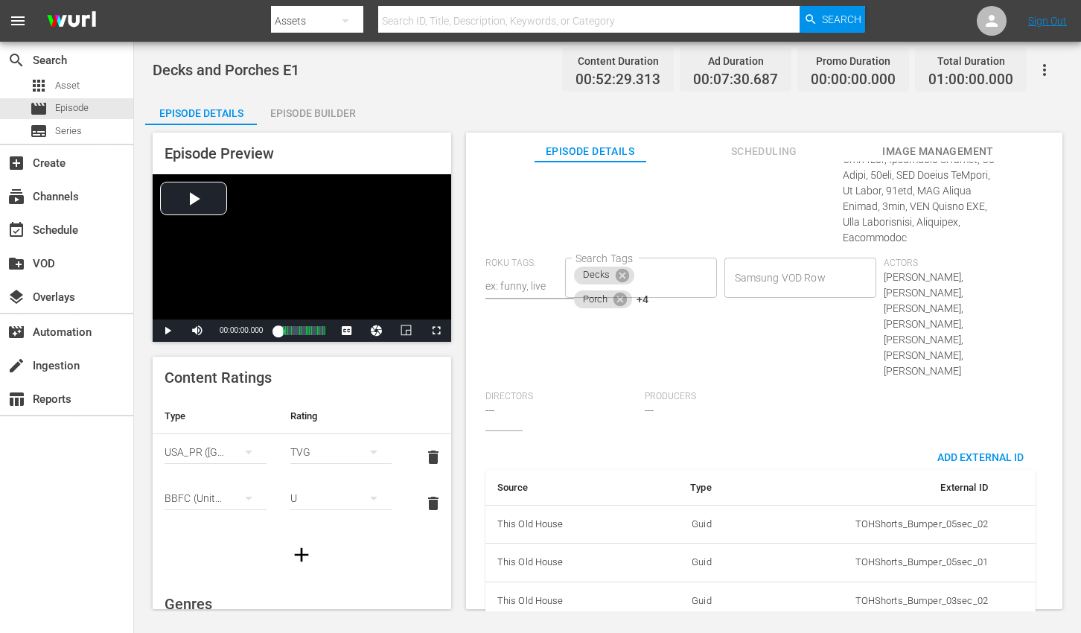
scroll to position [1016, 0]
click at [947, 447] on span "Add External Id" at bounding box center [980, 453] width 110 height 12
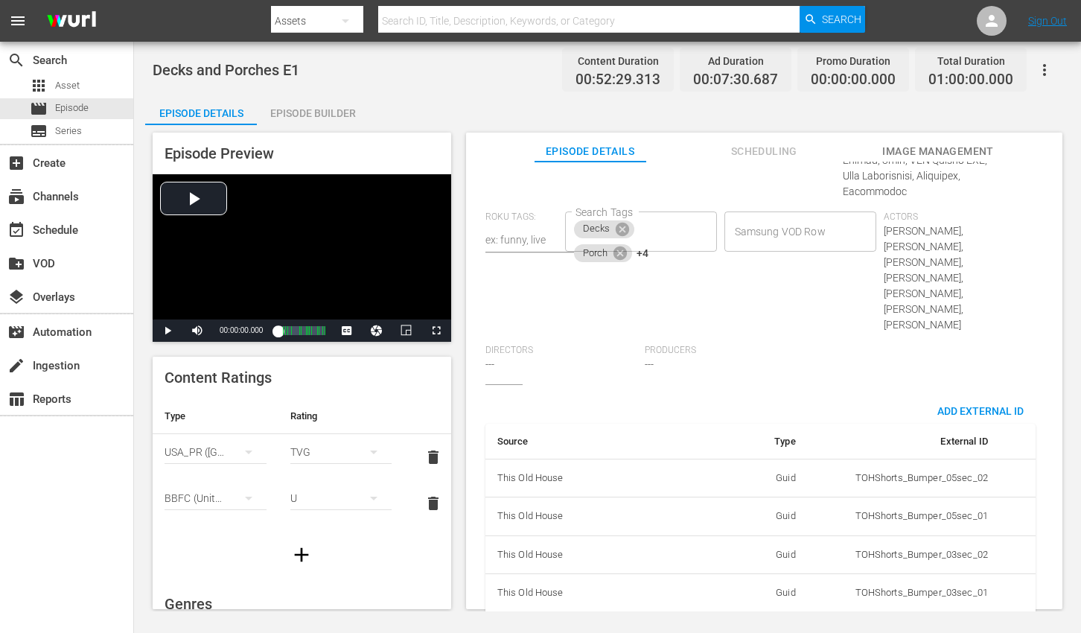
scroll to position [1062, 0]
click at [762, 561] on body "menu Search By Assets Search ID, Title, Description, Keywords, or Category Sear…" at bounding box center [540, 316] width 1081 height 633
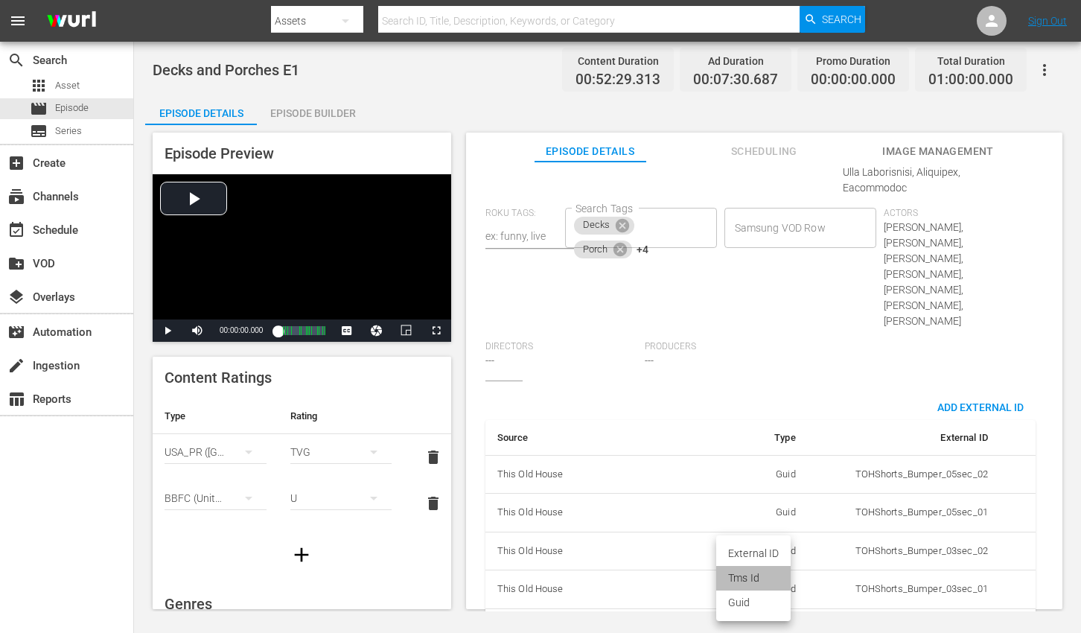
click at [756, 575] on li "Tms Id" at bounding box center [753, 578] width 74 height 25
type input "tmsId"
click at [931, 621] on input "simple table" at bounding box center [959, 632] width 57 height 22
paste input "EP060364300001"
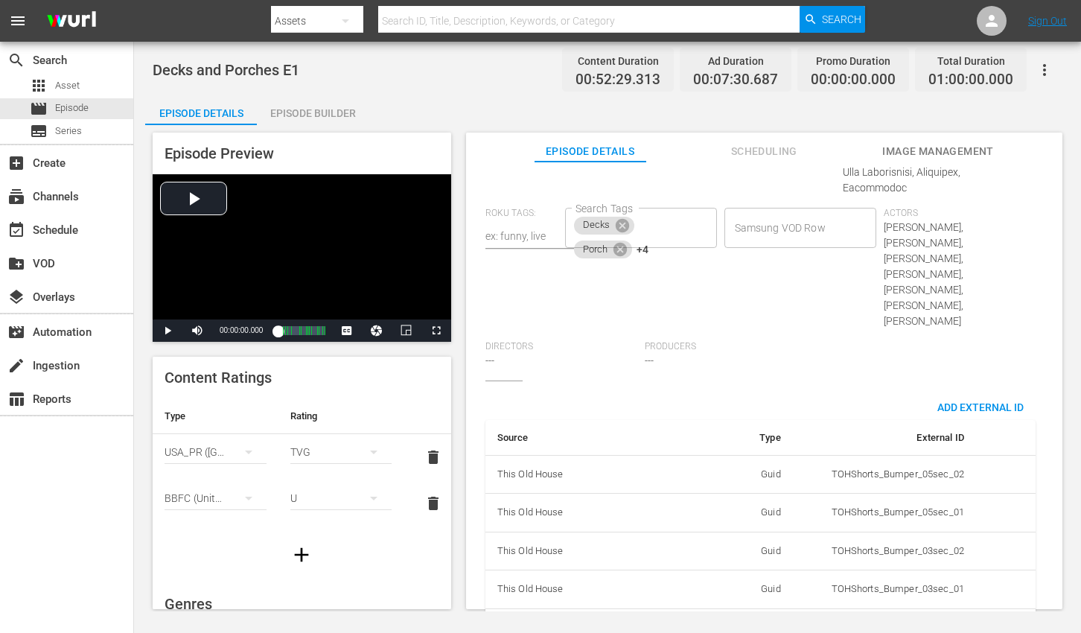
type input "EP060364300001"
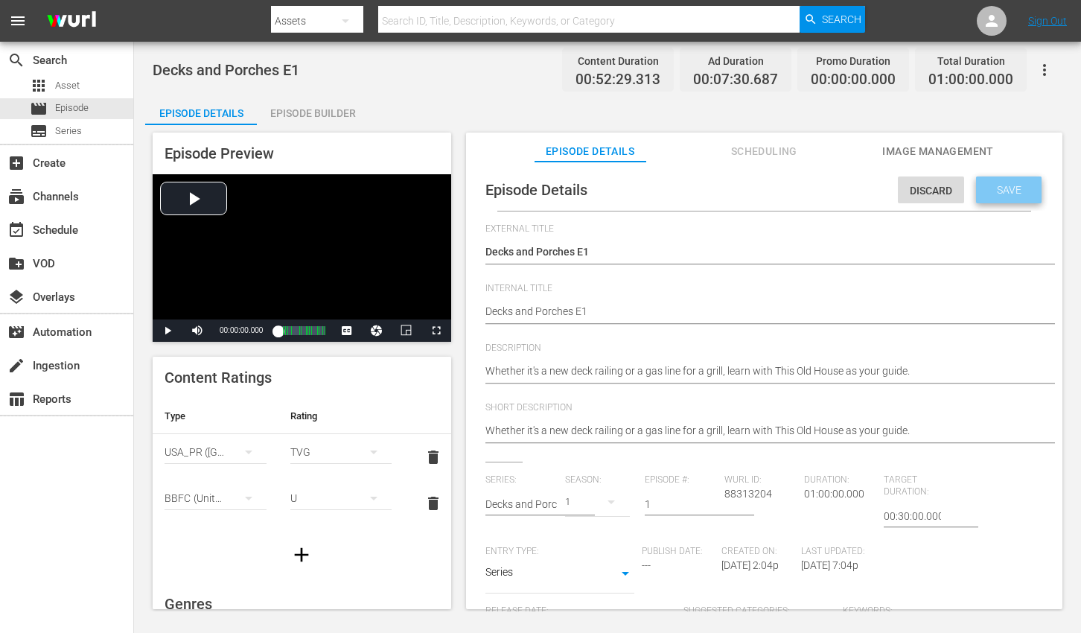
click at [998, 191] on span "Save" at bounding box center [1009, 190] width 48 height 12
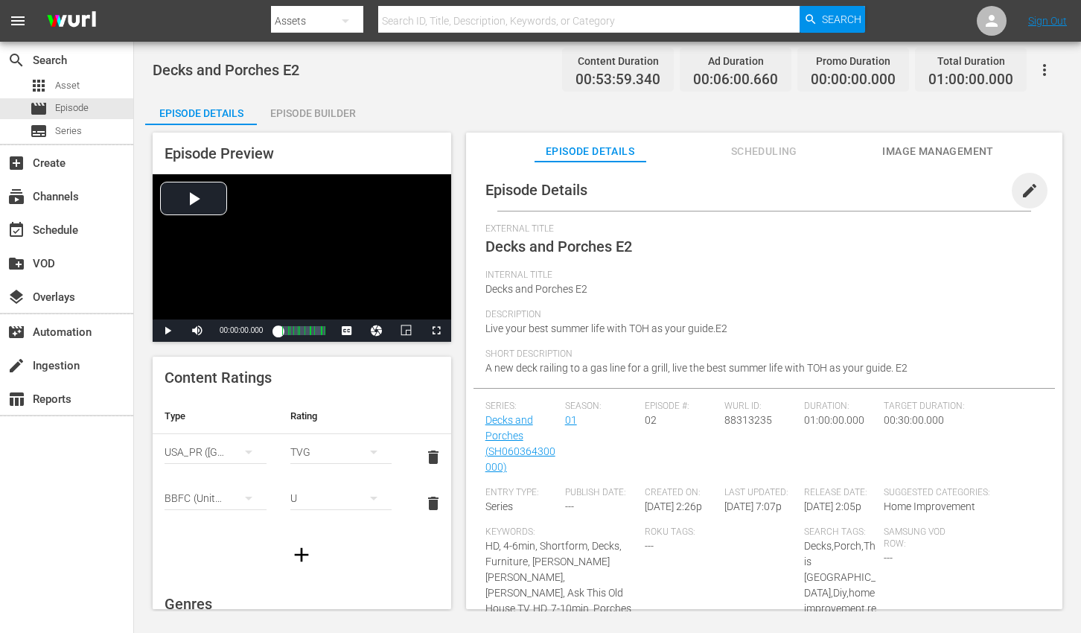
click at [1021, 192] on span "edit" at bounding box center [1030, 191] width 18 height 18
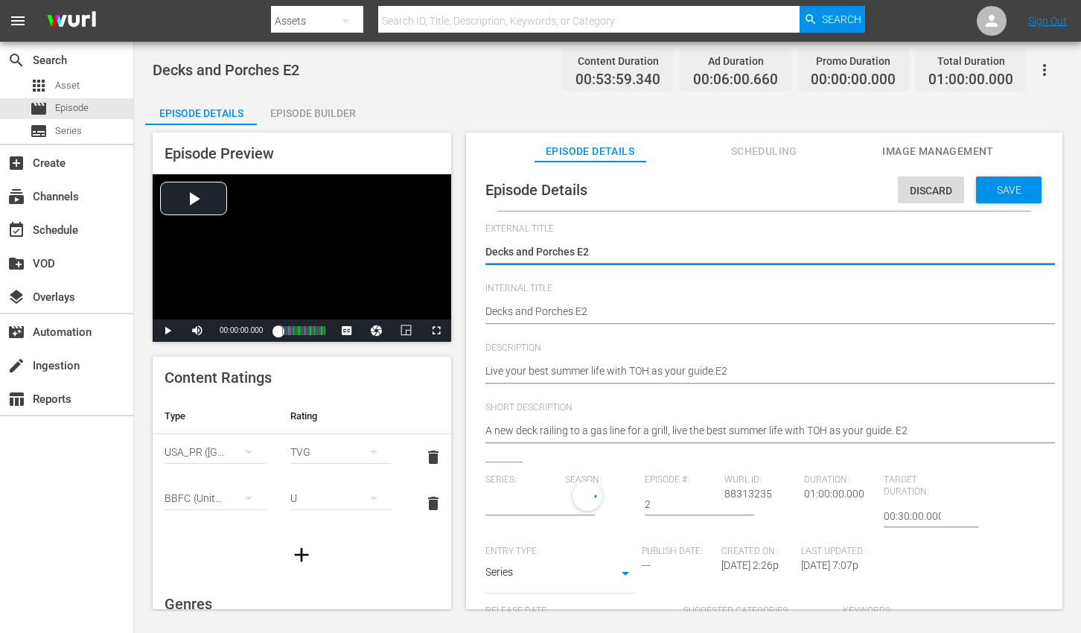
type input "Decks and Porches"
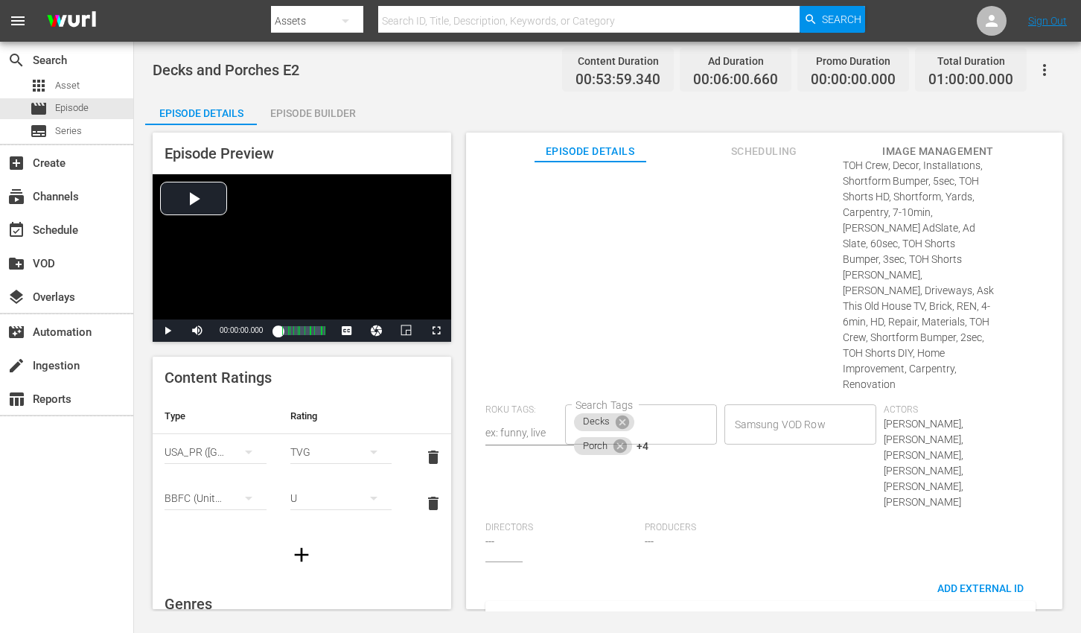
scroll to position [976, 0]
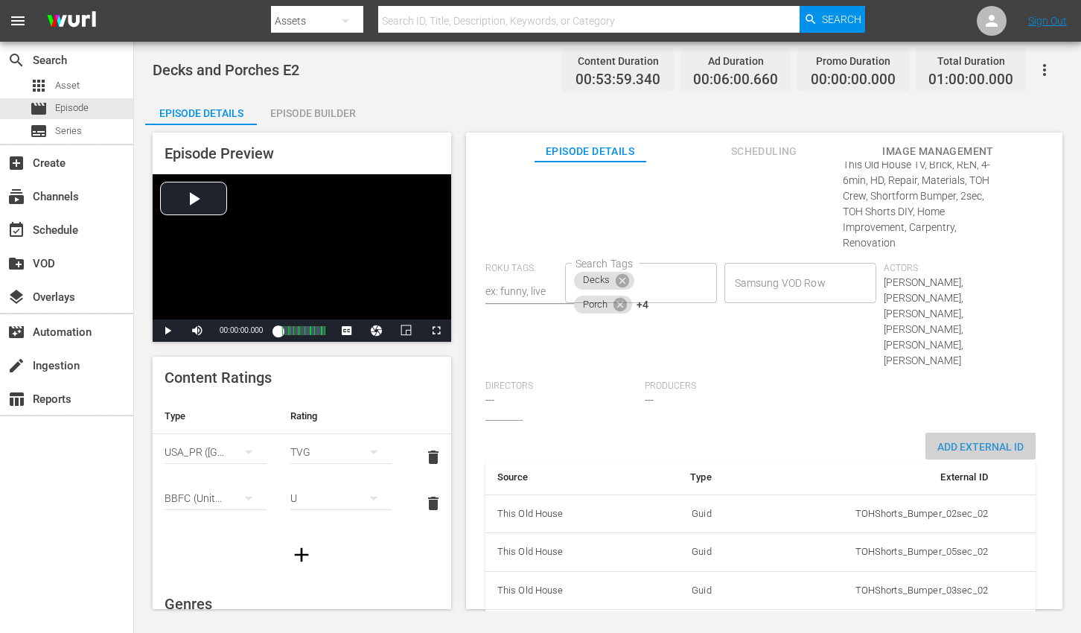
click at [948, 441] on span "Add External Id" at bounding box center [980, 447] width 110 height 12
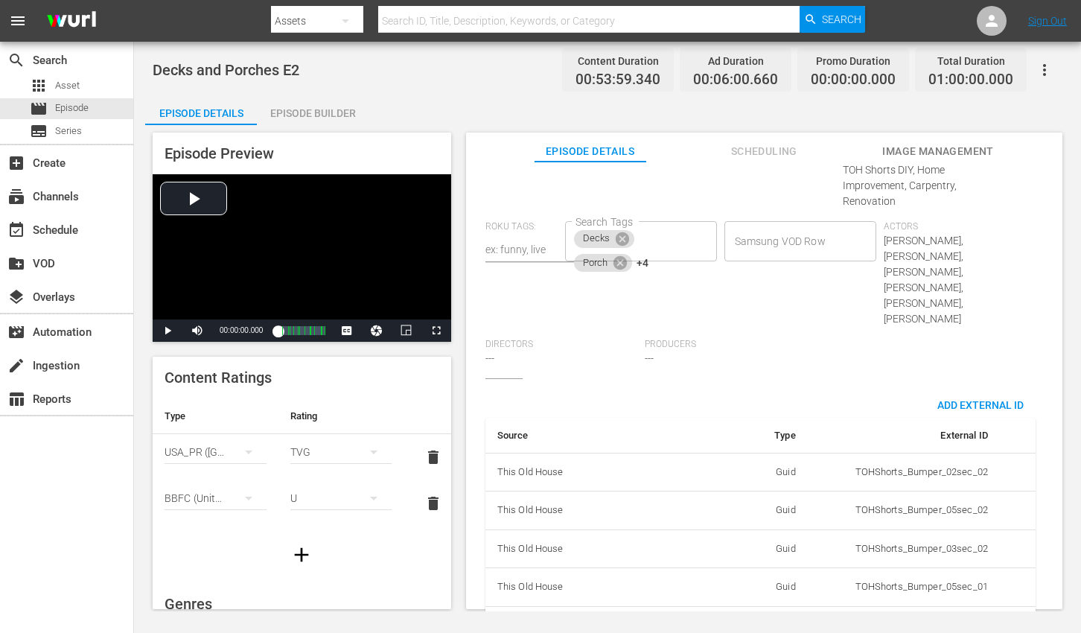
scroll to position [1023, 0]
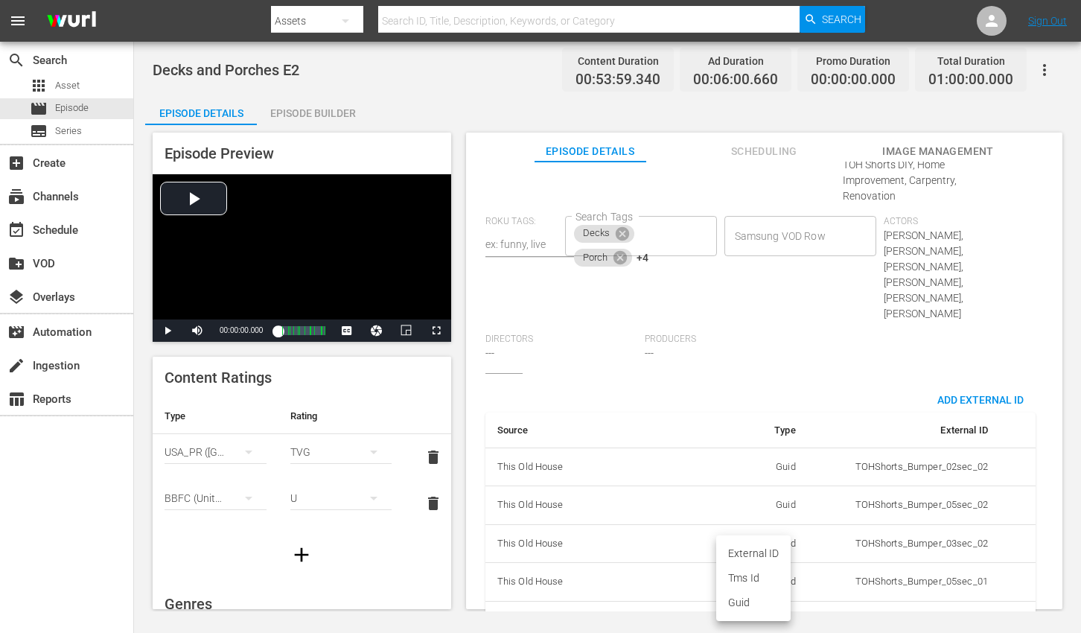
click at [776, 567] on body "menu Search By Assets Search ID, Title, Description, Keywords, or Category Sear…" at bounding box center [540, 316] width 1081 height 633
drag, startPoint x: 767, startPoint y: 581, endPoint x: 926, endPoint y: 564, distance: 160.3
click at [768, 580] on li "Tms Id" at bounding box center [753, 578] width 74 height 25
type input "tmsId"
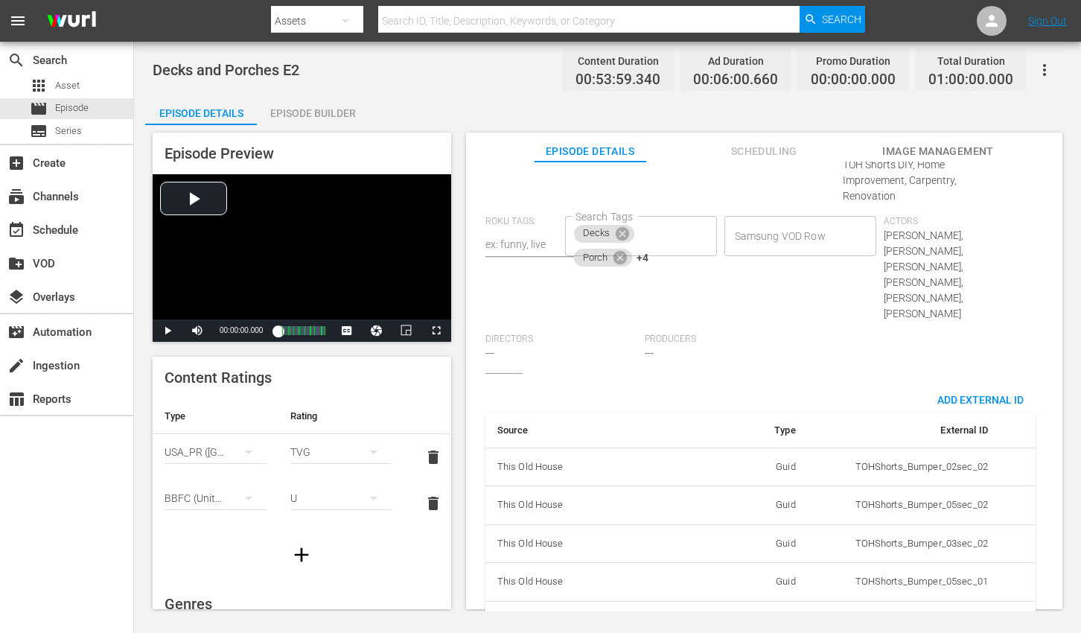
paste input "EP060364300002"
type input "EP060364300002"
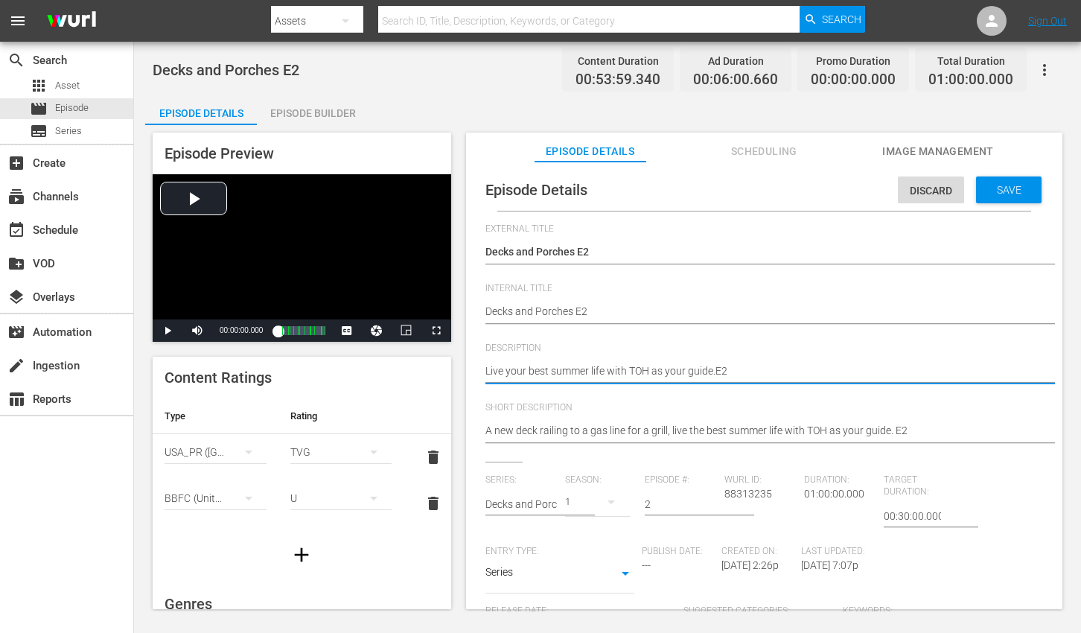
paste textarea "Upgrade your deck with step-by-step guidance from the experts at TOH."
type textarea "Upgrade your deck with step-by-step guidance from the experts at TOH."
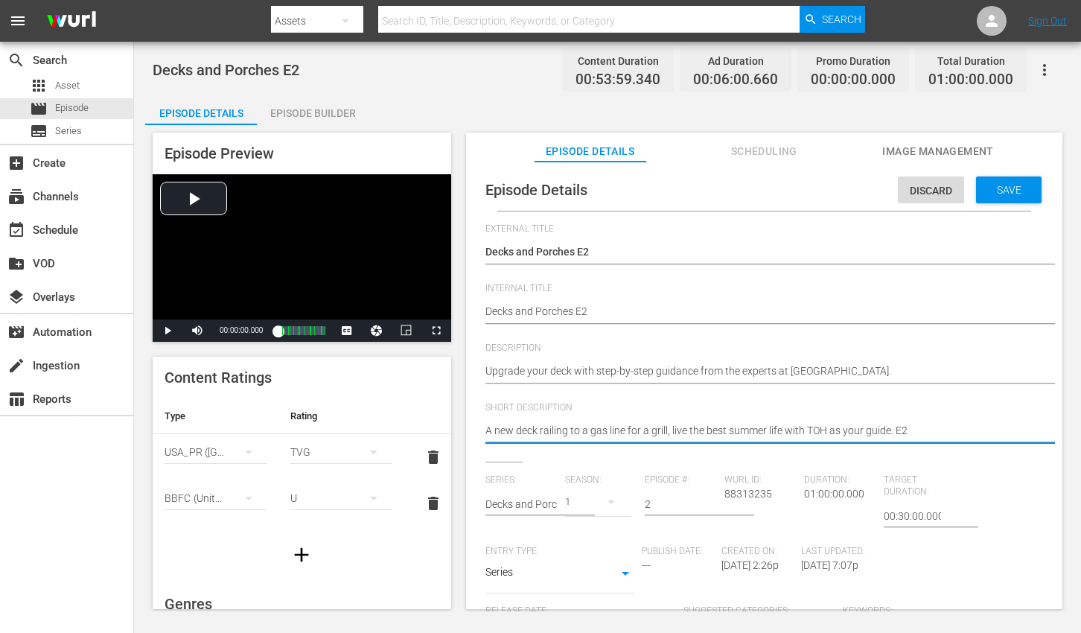
paste textarea "Upgrade your deck with step-by-step guidance from the experts at TOH."
type textarea "Upgrade your deck with step-by-step guidance from the experts at TOH."
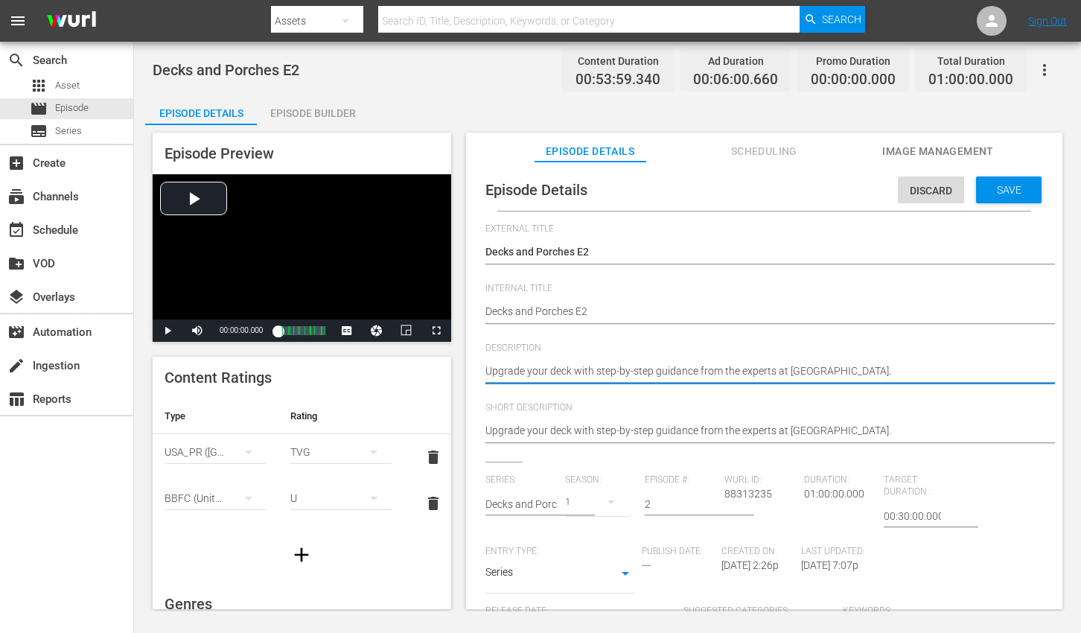
type textarea "Upgrade your deck with step-by-step guidance from the experts at TOH."
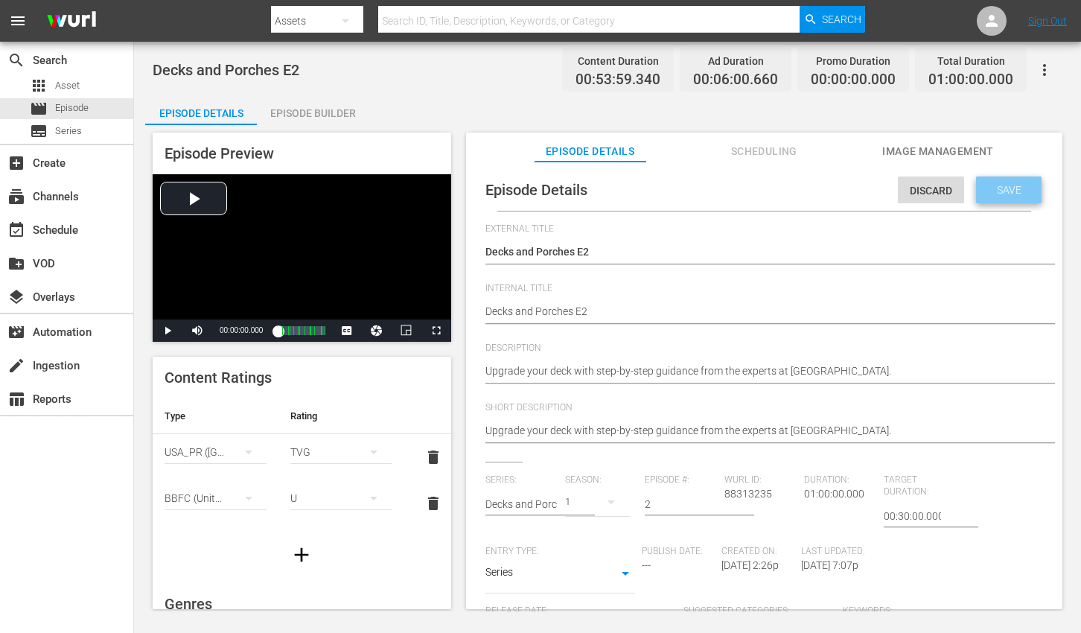
click at [998, 191] on span "Save" at bounding box center [1009, 190] width 48 height 12
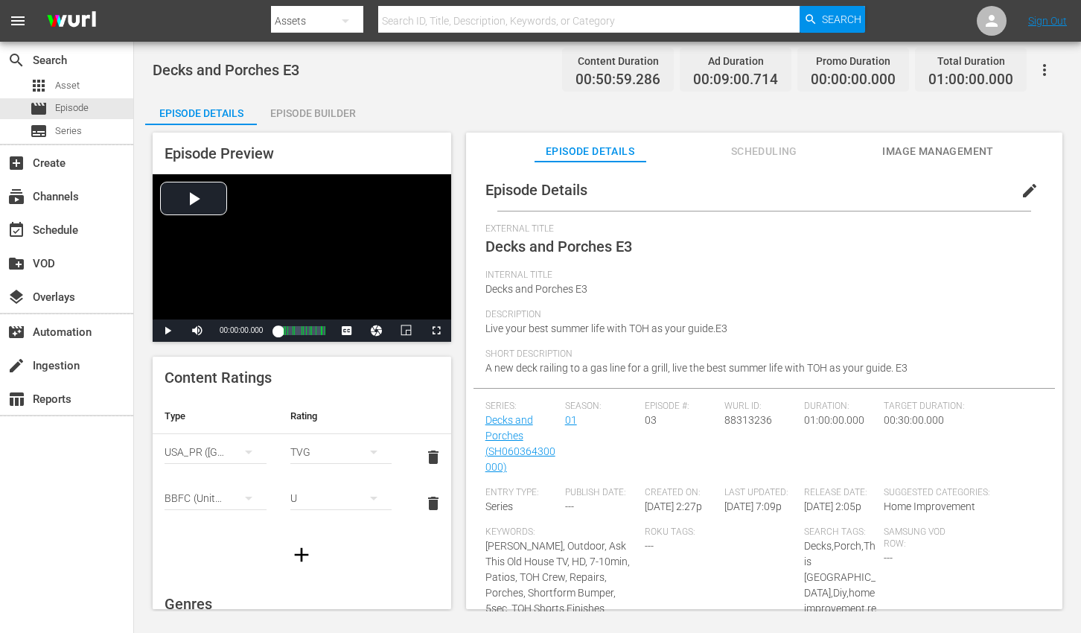
click at [1027, 180] on button "edit" at bounding box center [1030, 191] width 36 height 36
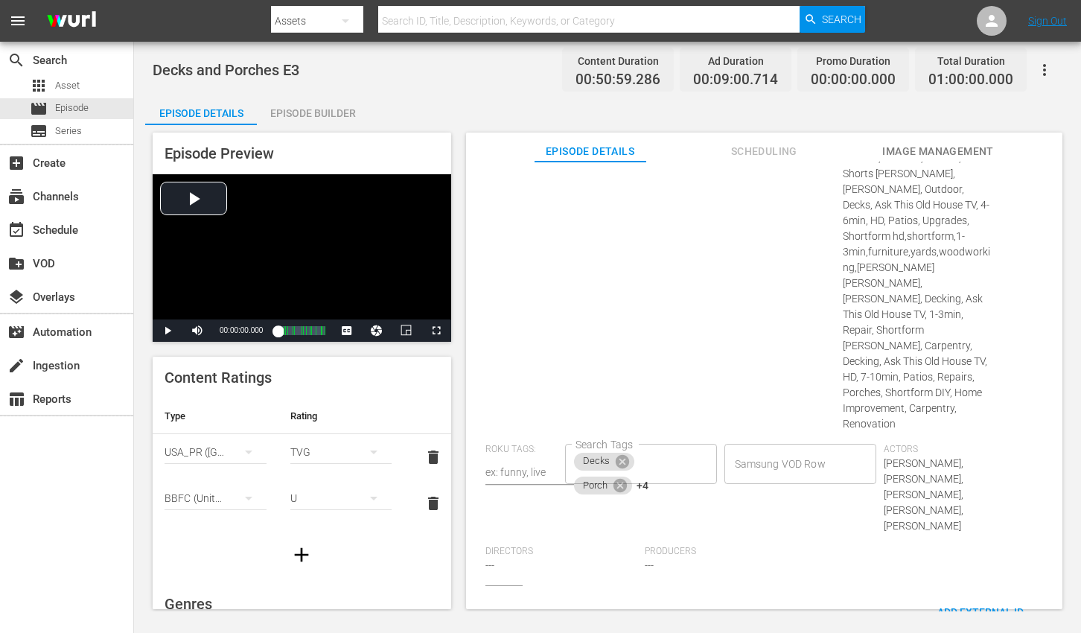
scroll to position [814, 0]
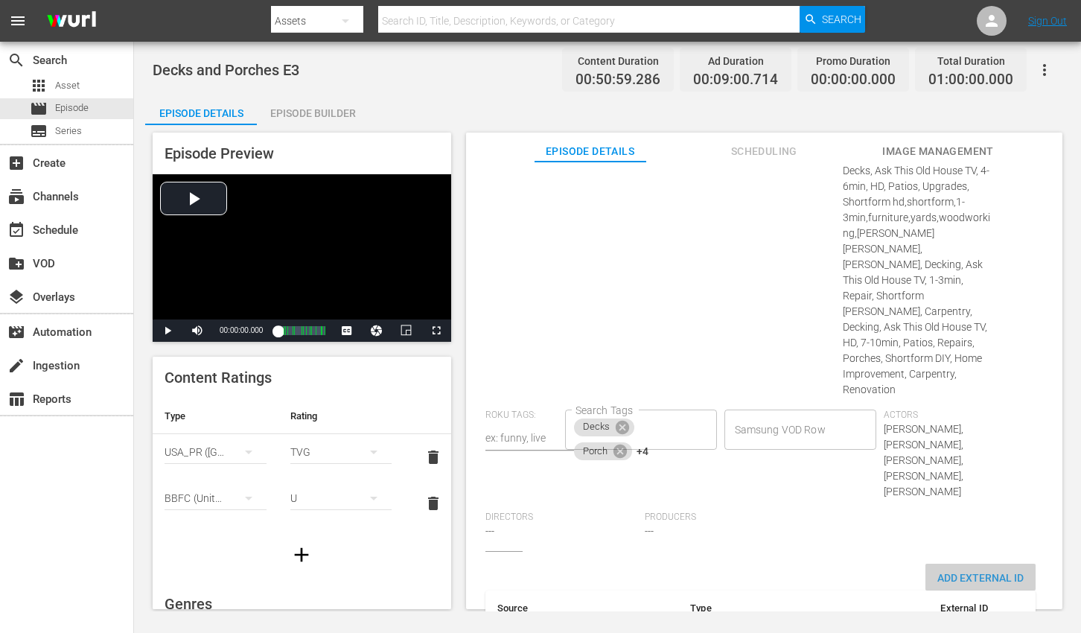
click at [981, 572] on span "Add External Id" at bounding box center [980, 578] width 110 height 12
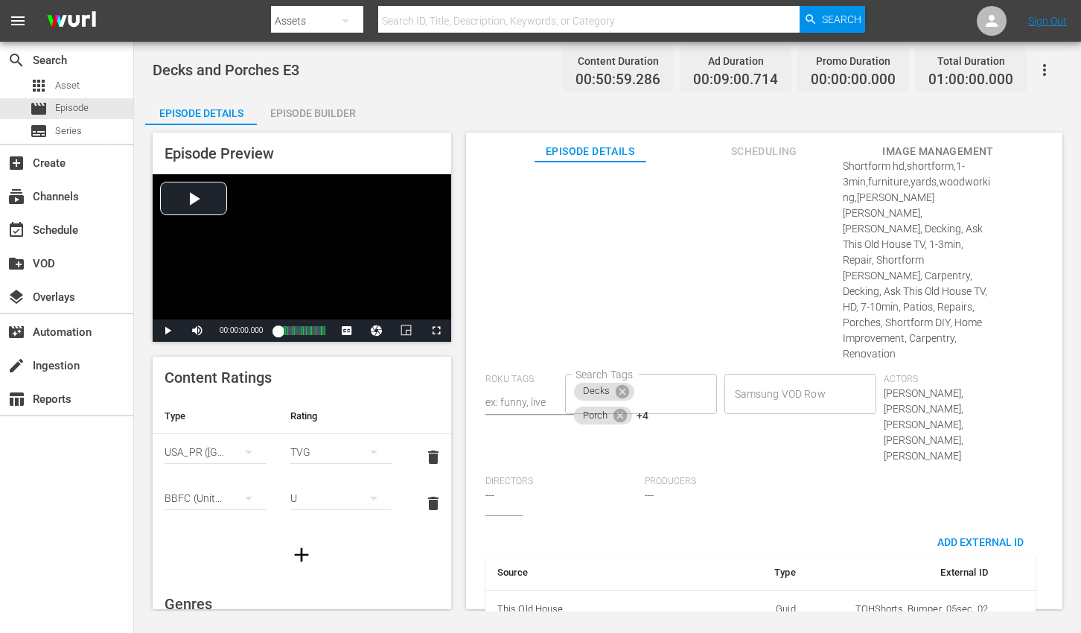
scroll to position [861, 0]
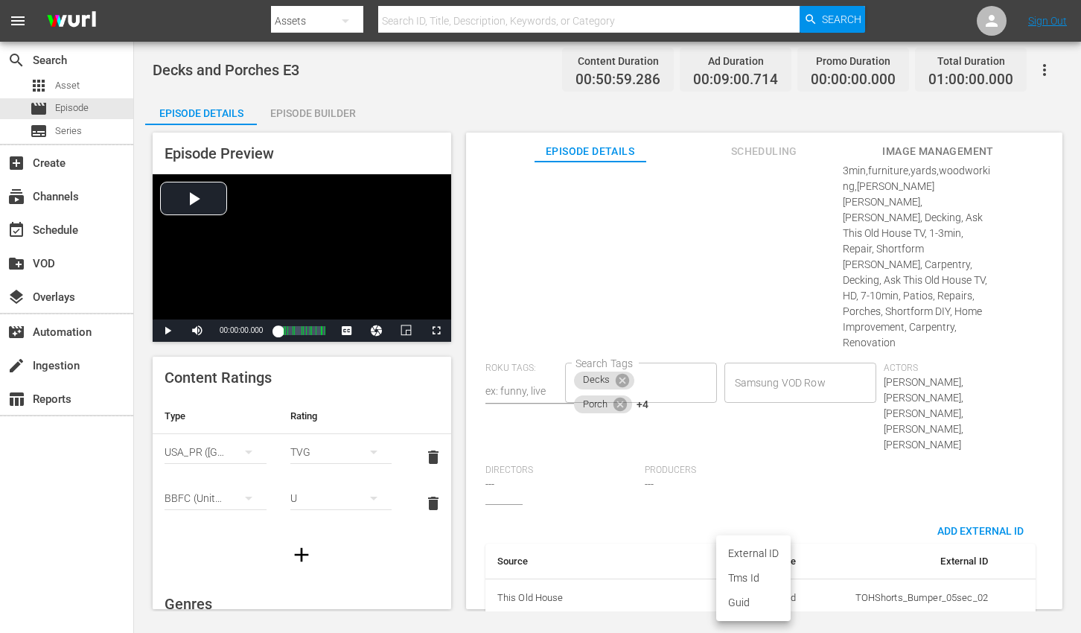
click at [768, 567] on body "menu Search By Assets Search ID, Title, Description, Keywords, or Category Sear…" at bounding box center [540, 316] width 1081 height 633
click at [765, 573] on li "Tms Id" at bounding box center [753, 578] width 74 height 25
type input "tmsId"
paste input "EP060364300003"
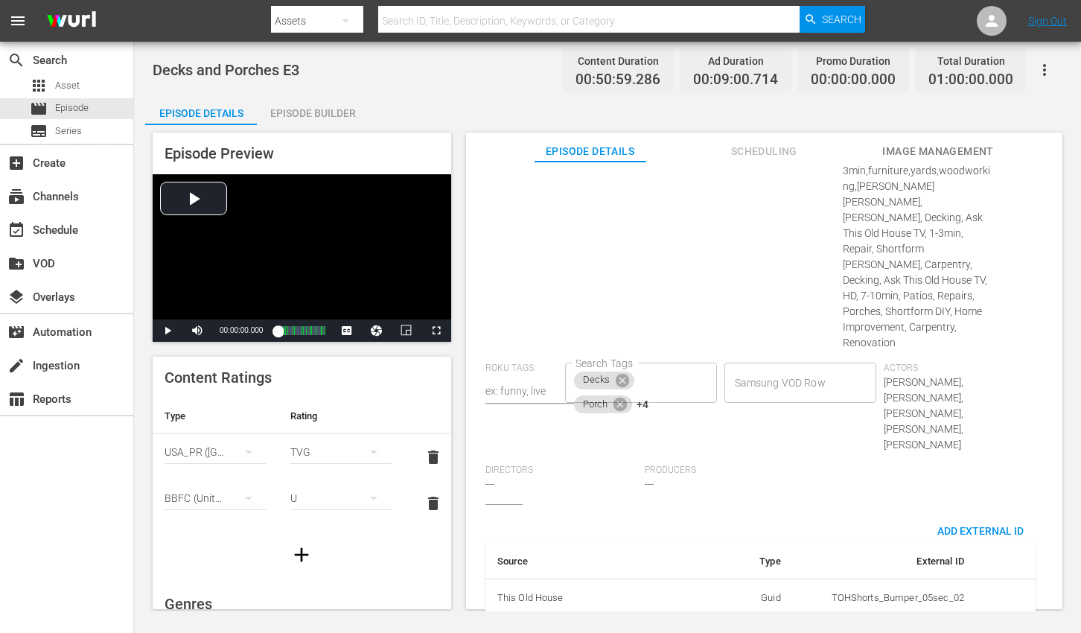
scroll to position [0, 25]
type input "EP060364300003"
click at [1045, 354] on div "Episode Details Discard Save External Title Decks and Porches E3 Decks and Porc…" at bounding box center [763, 18] width 581 height 1420
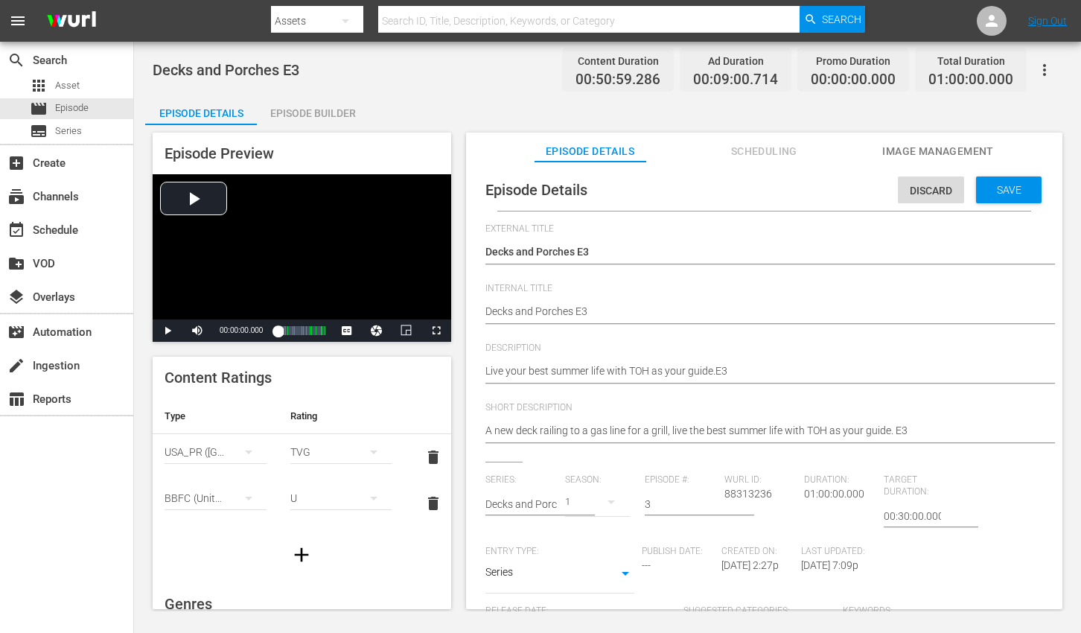
click at [628, 359] on div "Live your best summer life with TOH as your guide.E3 Live your best summer life…" at bounding box center [760, 372] width 550 height 36
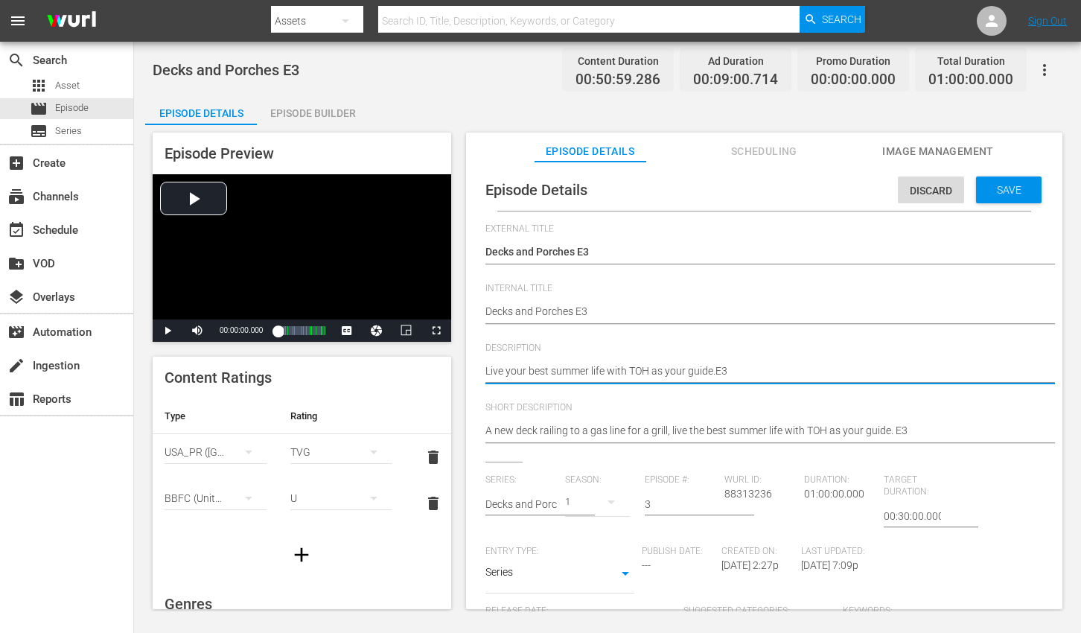
paste textarea "TOH shows you how to enhance your deck with pro tips and easy steps."
type textarea "TOH shows you how to enhance your deck with pro tips and easy steps."
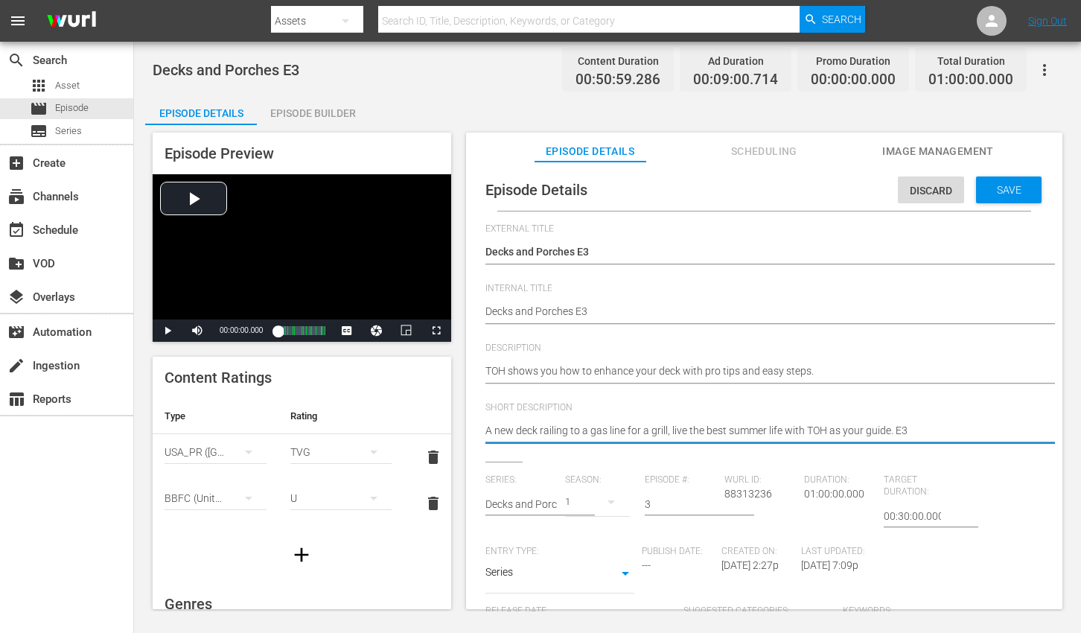
paste textarea "TOH shows you how to enhance your deck with pro tips and easy steps."
type textarea "TOH shows you how to enhance your deck with pro tips and easy steps."
click at [997, 188] on span "Save" at bounding box center [1009, 190] width 48 height 12
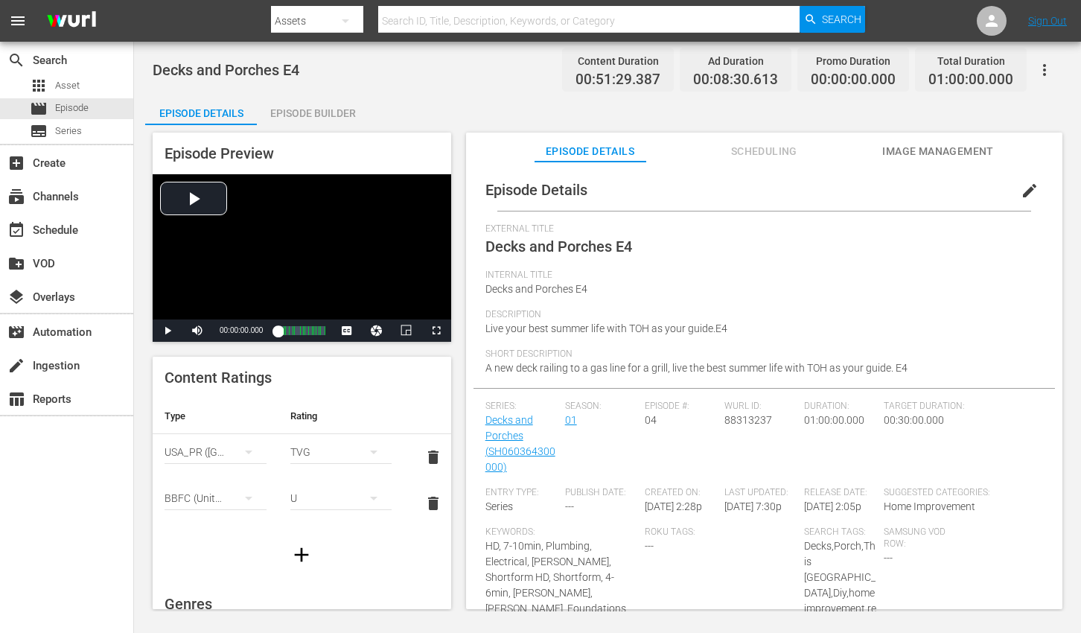
click at [1021, 188] on span "edit" at bounding box center [1030, 191] width 18 height 18
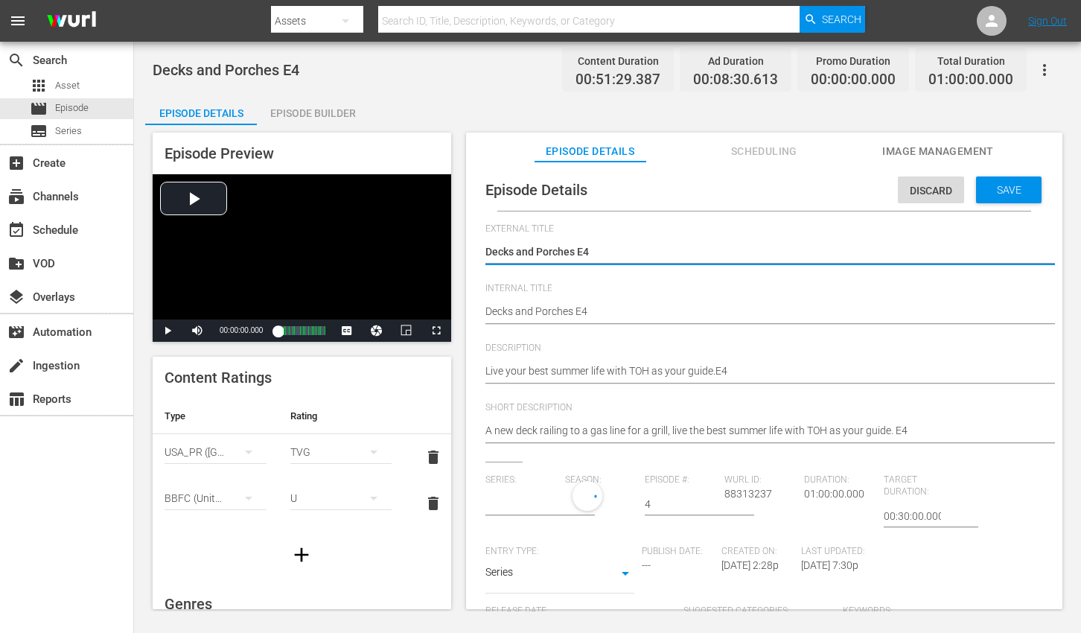
type input "Decks and Porches"
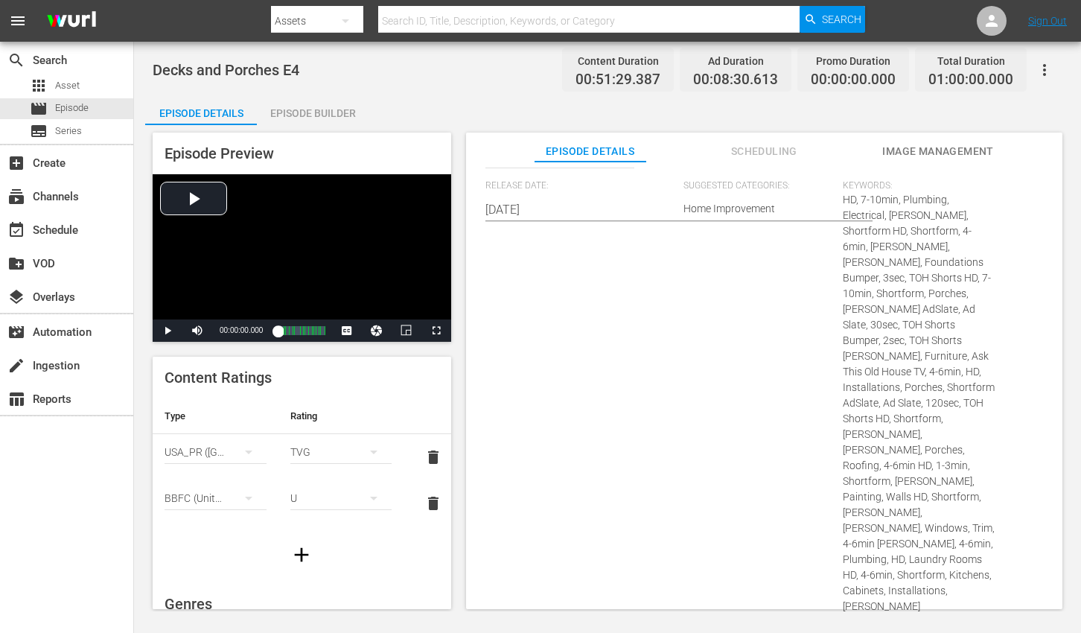
scroll to position [837, 0]
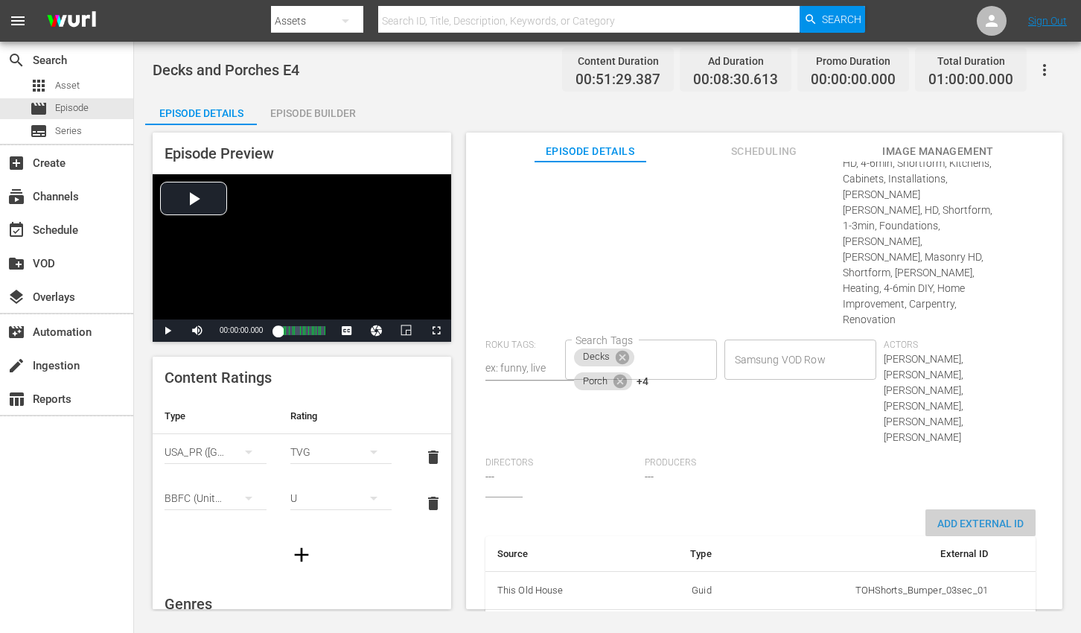
click at [987, 517] on span "Add External Id" at bounding box center [980, 523] width 110 height 12
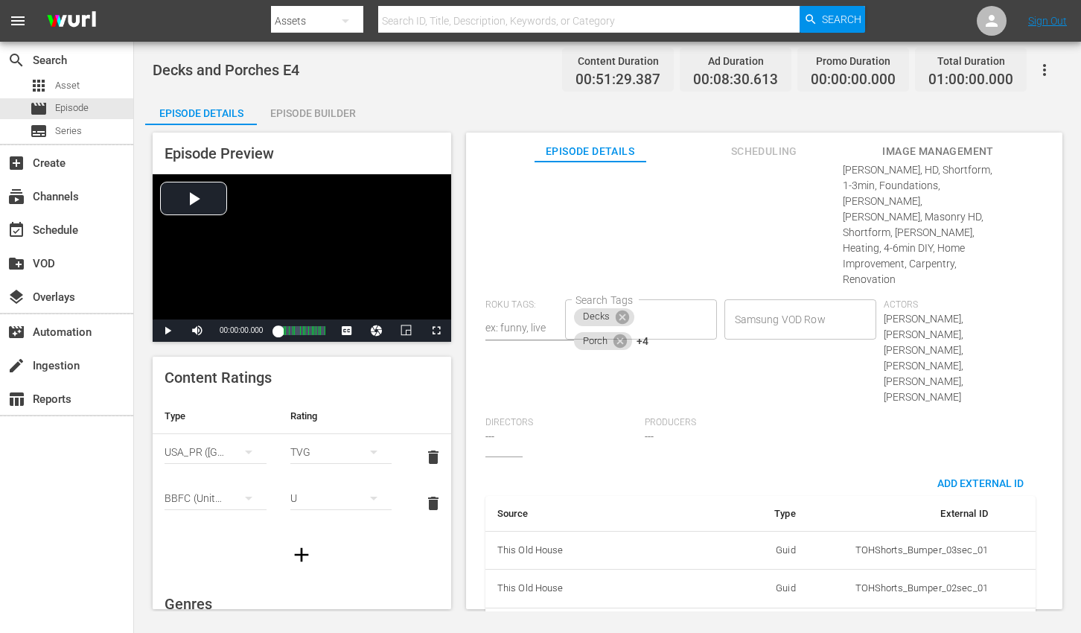
scroll to position [884, 0]
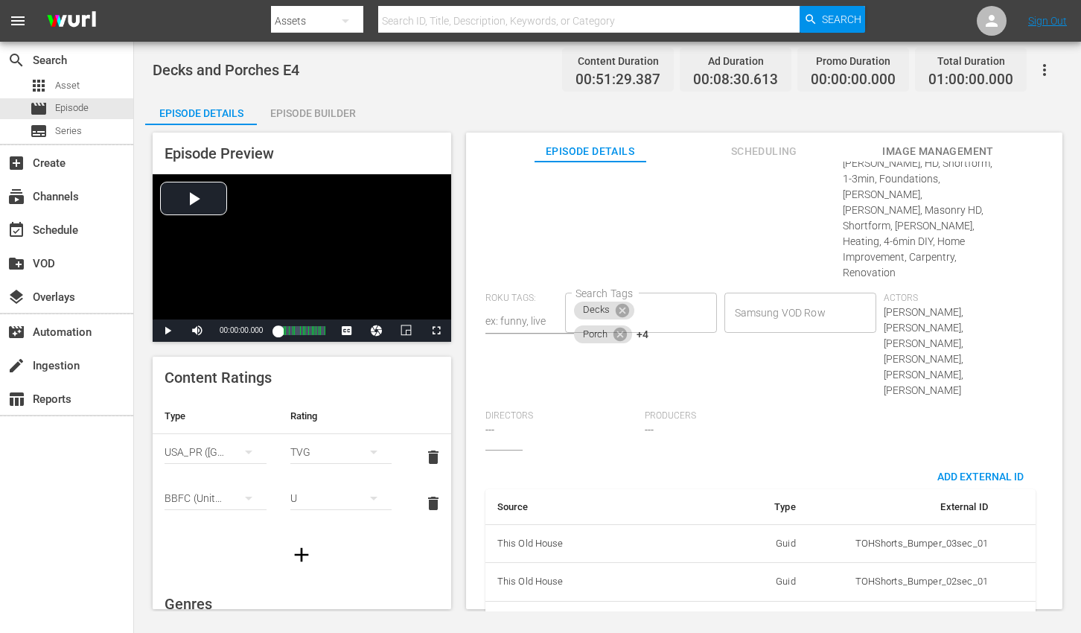
click at [749, 570] on body "menu Search By Assets Search ID, Title, Description, Keywords, or Category Sear…" at bounding box center [540, 316] width 1081 height 633
click at [749, 578] on li "Tms Id" at bounding box center [753, 578] width 74 height 25
type input "tmsId"
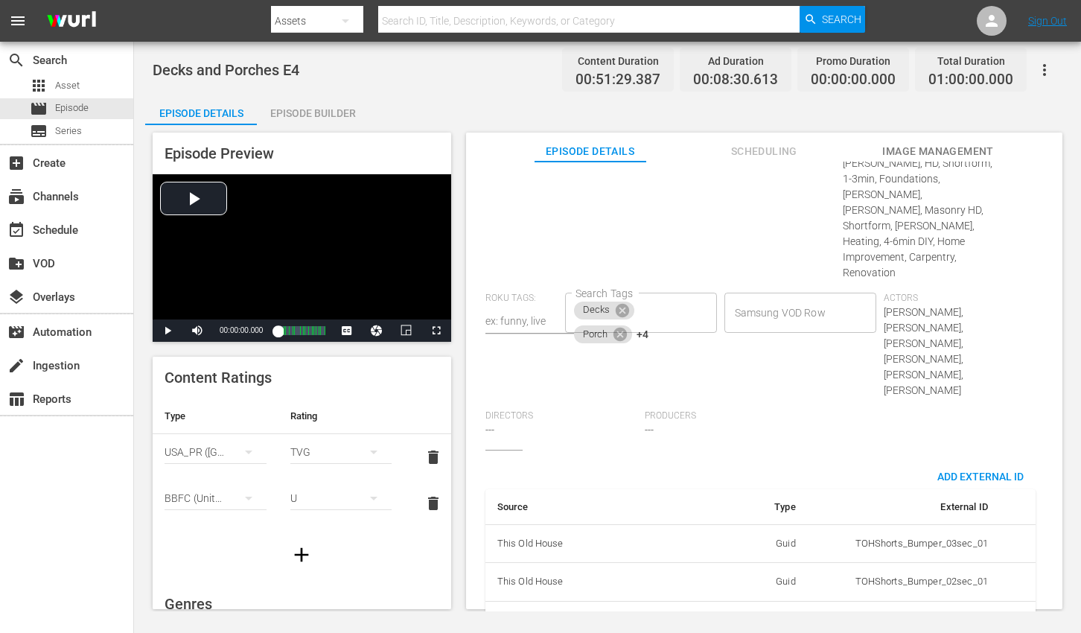
paste input "EP060364300004"
type input "EP060364300004"
click at [1015, 293] on div "Actors Richard Trethewey,Tom Silva,Kevin O'Connor,Tom silva,Mark McCullough,Mau…" at bounding box center [963, 352] width 159 height 118
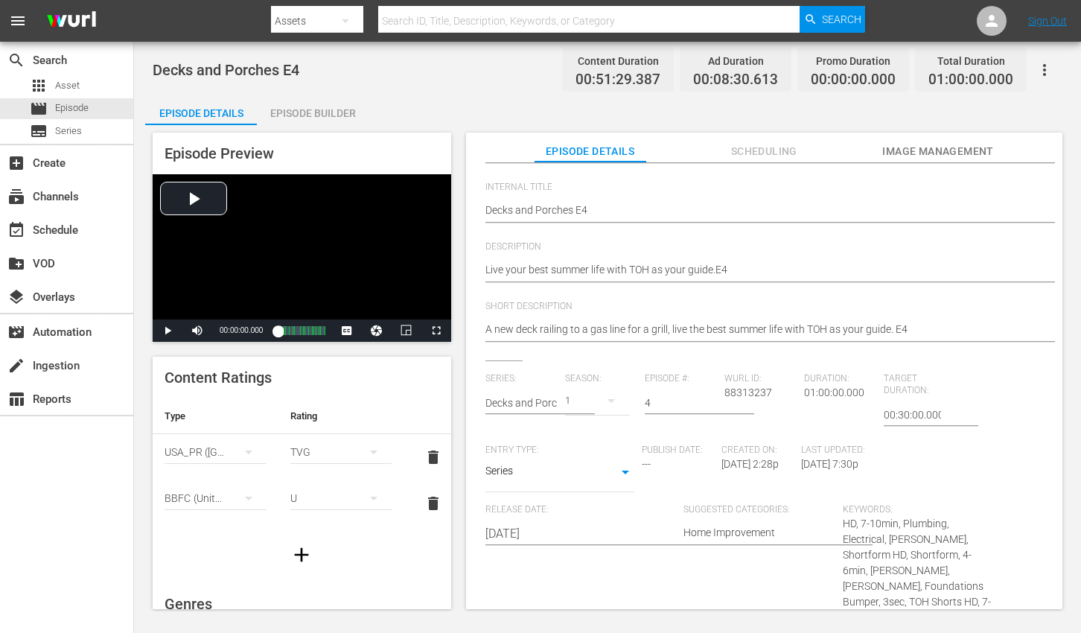
scroll to position [119, 0]
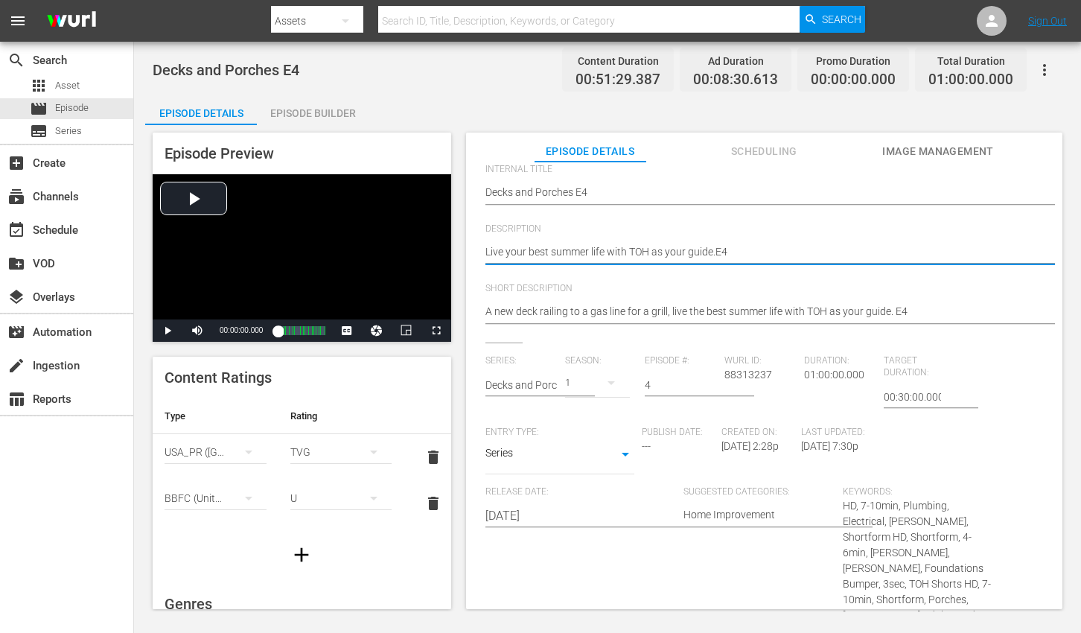
paste textarea "Improve your deck with trusted advice and know-how from TOH."
type textarea "Improve your deck with trusted advice and know-how from TOH."
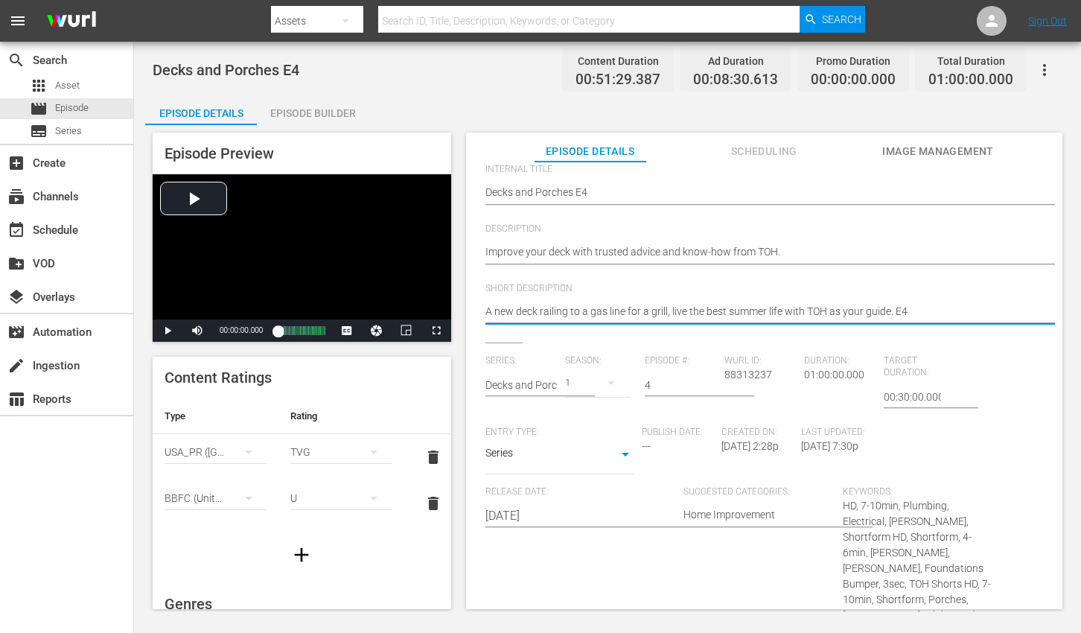
paste textarea "Improve your deck with trusted advice and know-how from TOH."
type textarea "Improve your deck with trusted advice and know-how from TOH."
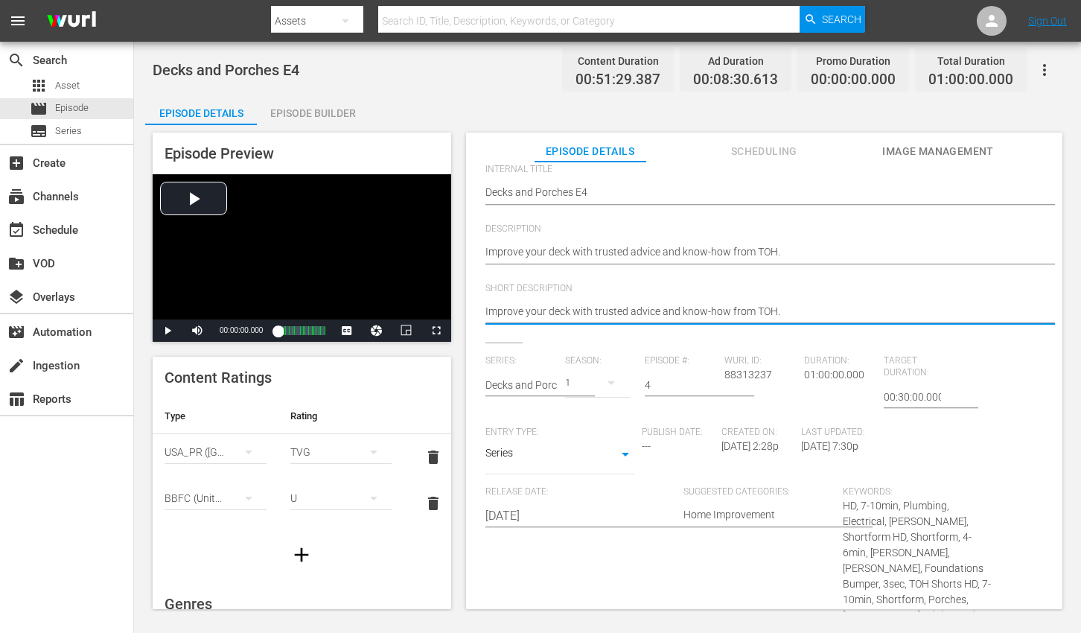
type textarea "Improve your deck with trusted advice and know-how from TOH."
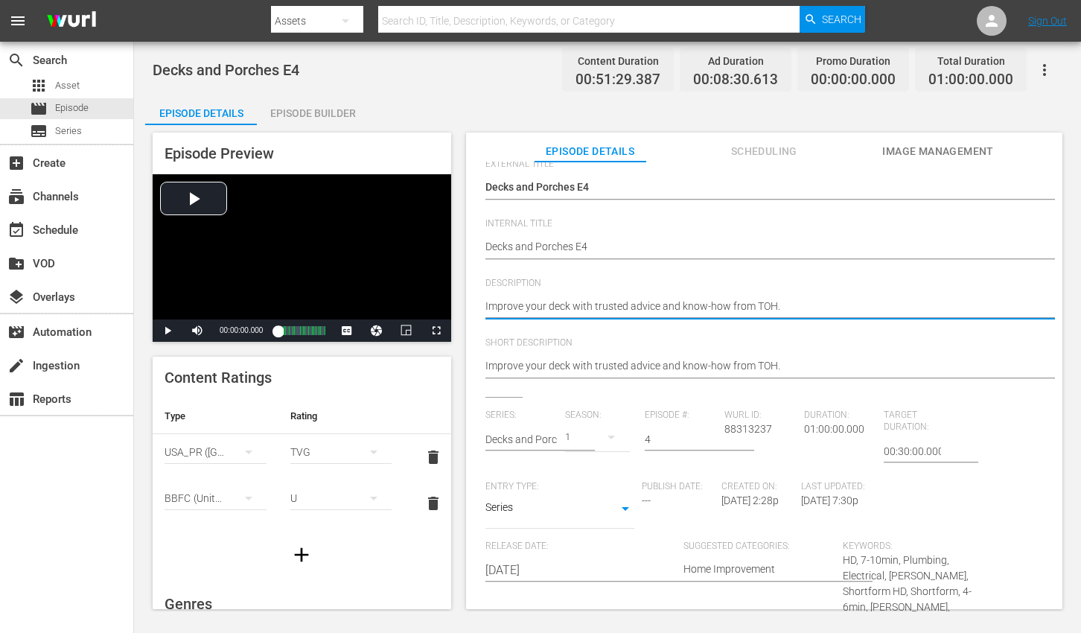
scroll to position [0, 0]
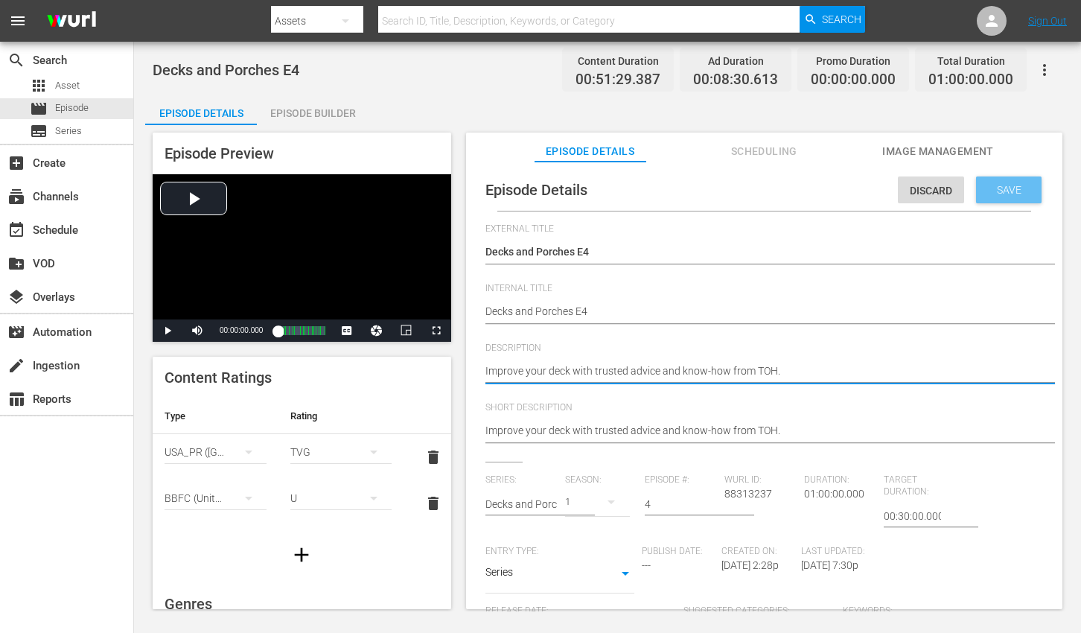
type textarea "Improve your deck with trusted advice and know-how from TOH."
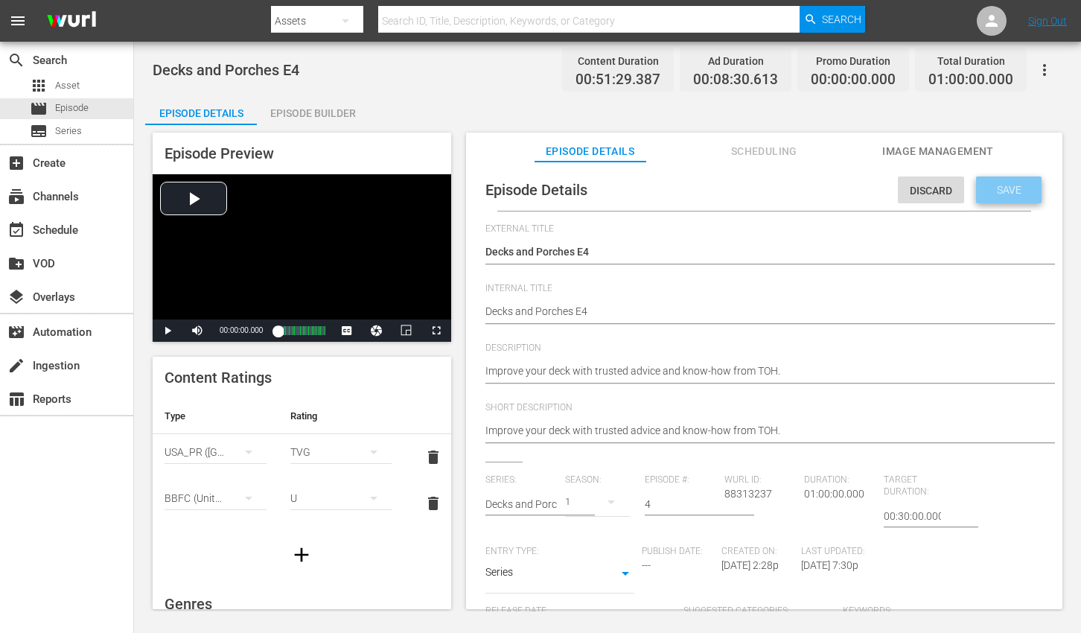
click at [1001, 192] on span "Save" at bounding box center [1009, 190] width 48 height 12
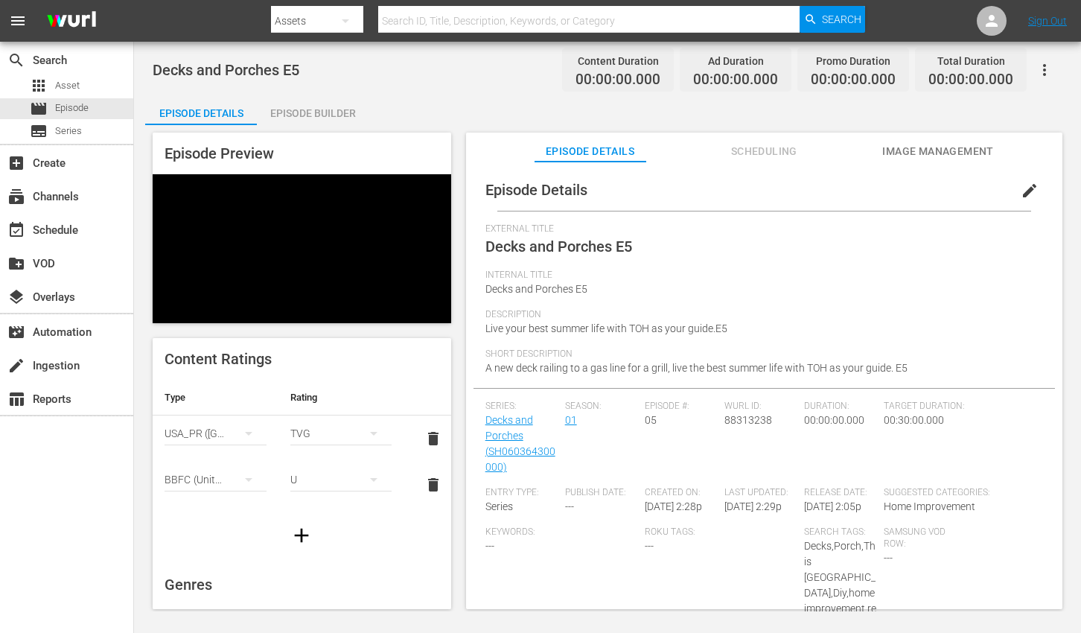
click at [1021, 192] on span "edit" at bounding box center [1030, 191] width 18 height 18
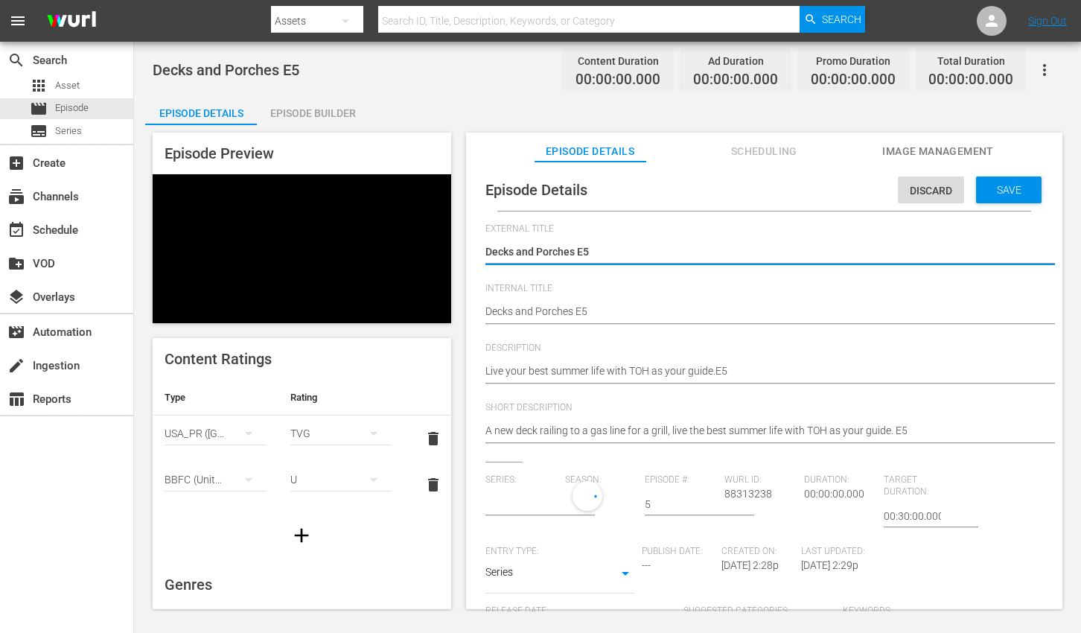
type input "Decks and Porches"
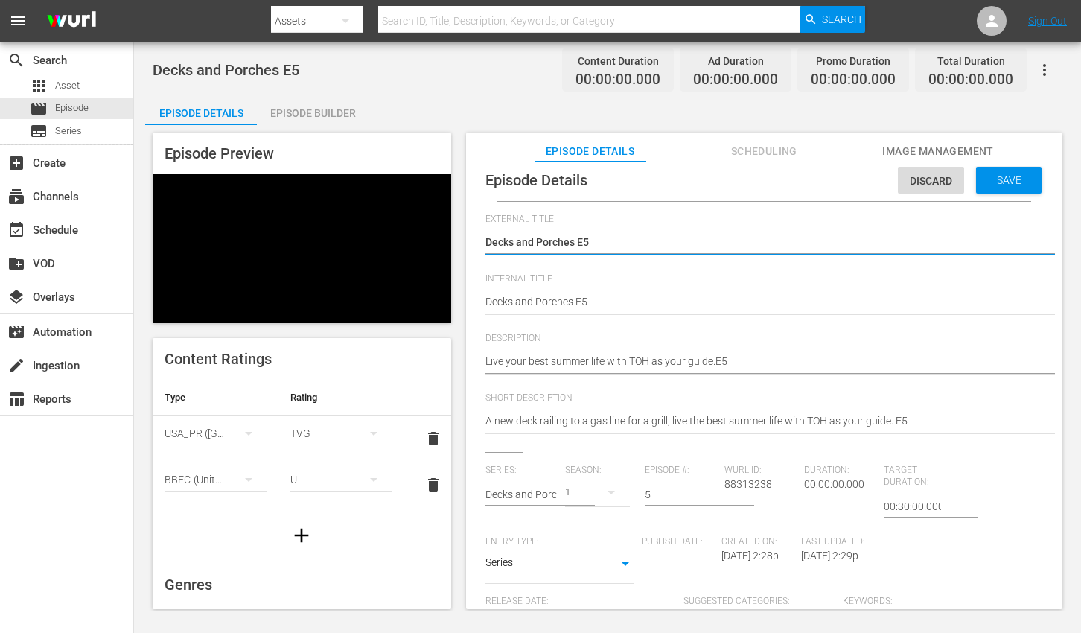
scroll to position [211, 0]
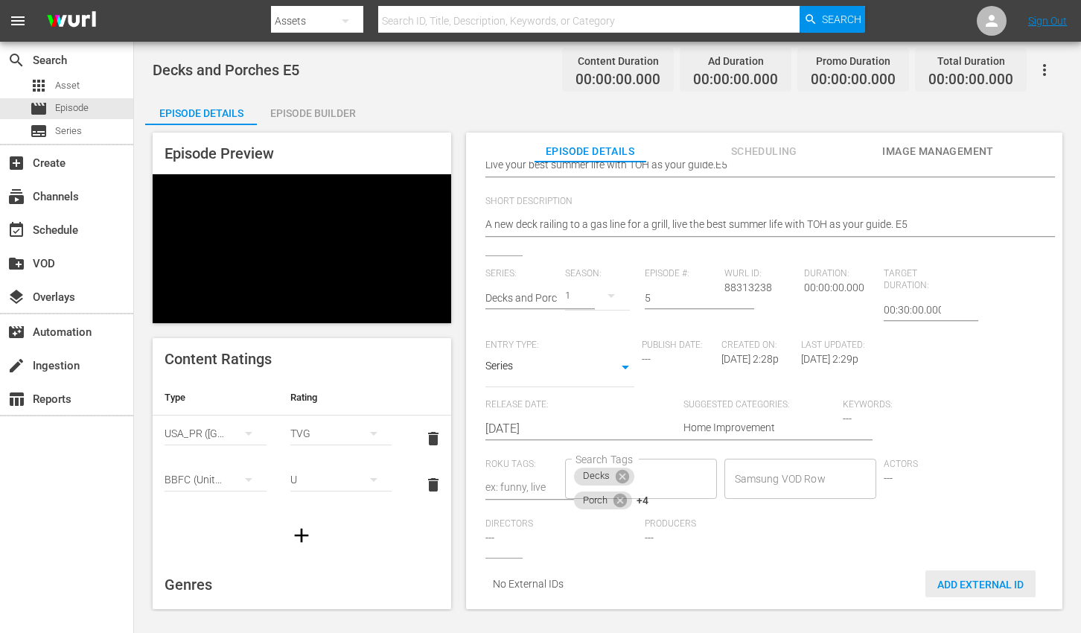
click at [970, 578] on span "Add External Id" at bounding box center [980, 584] width 110 height 12
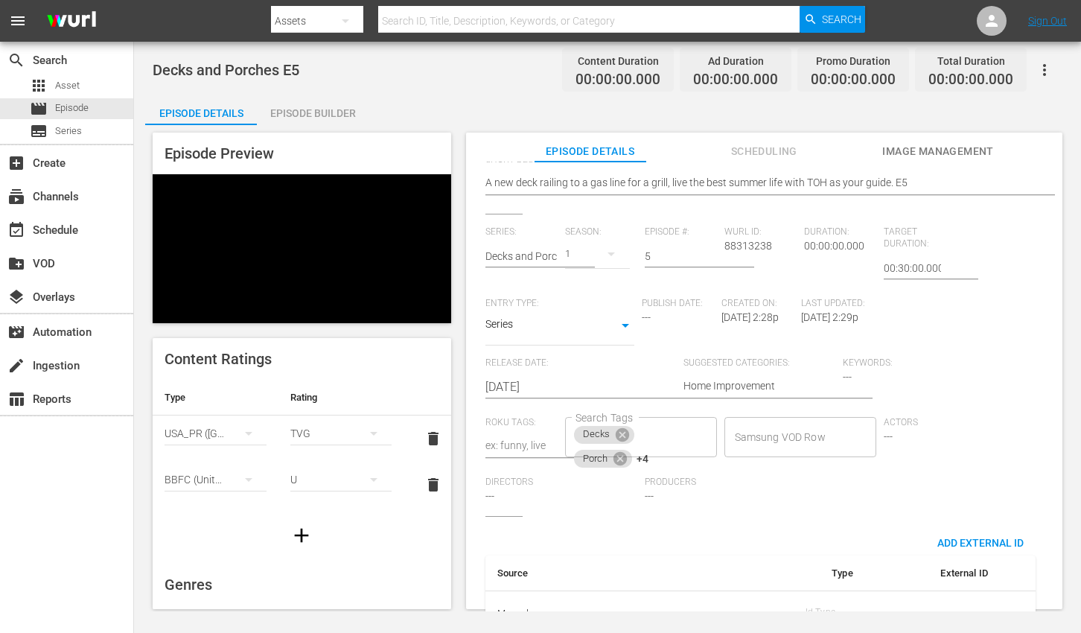
scroll to position [293, 0]
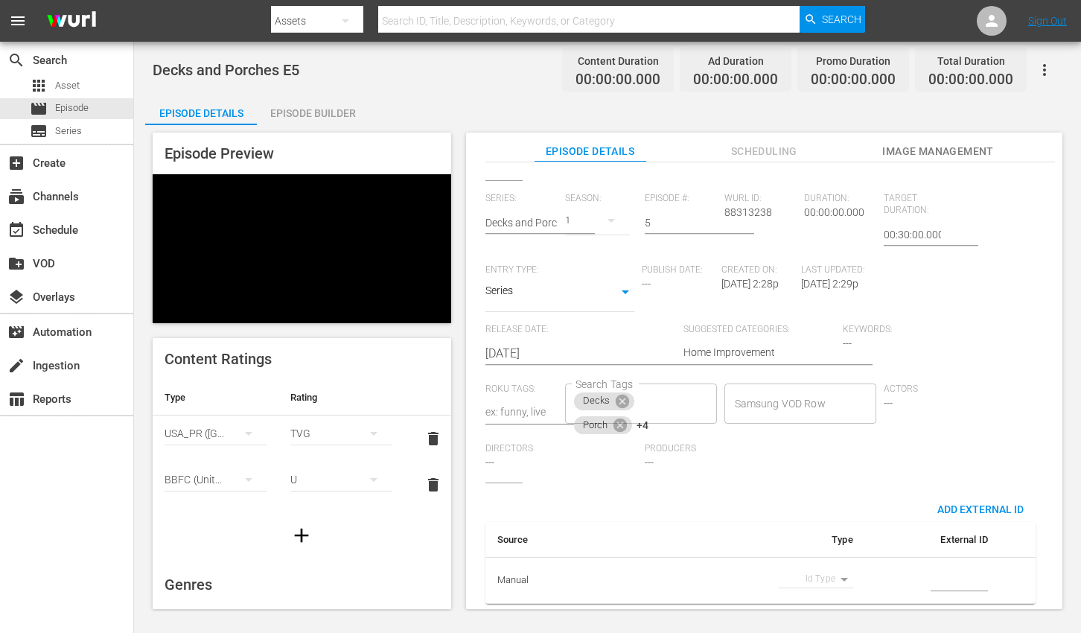
click at [823, 573] on body "menu Search By Assets Search ID, Title, Description, Keywords, or Category Sear…" at bounding box center [540, 316] width 1081 height 633
click at [818, 579] on li "Tms Id" at bounding box center [809, 578] width 74 height 25
type input "tmsId"
click at [931, 570] on input "simple table" at bounding box center [959, 581] width 57 height 22
paste input "EP060364300005"
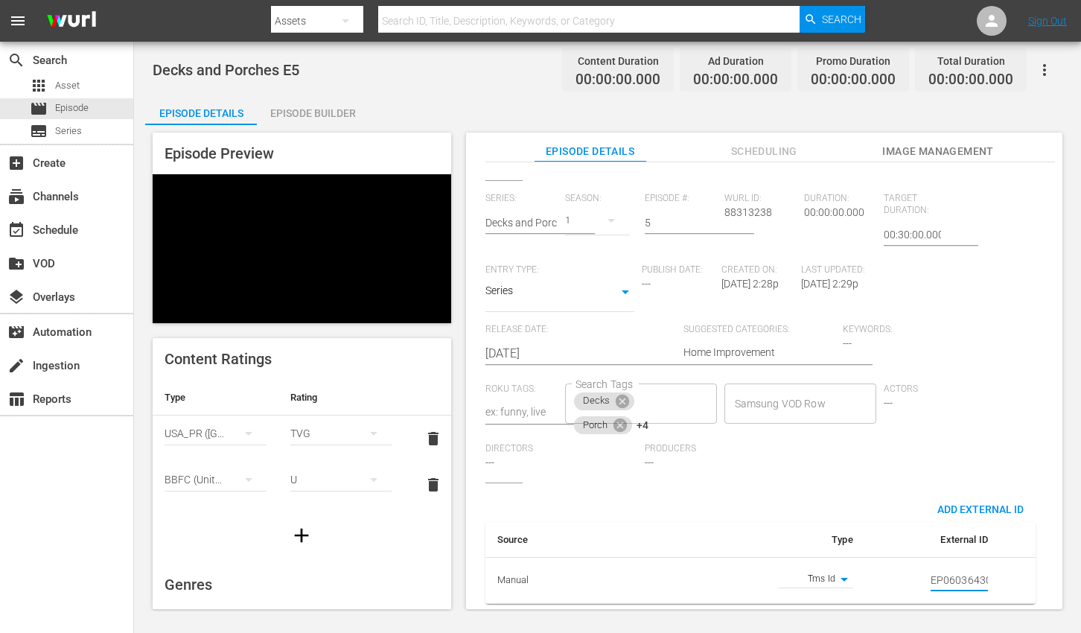
scroll to position [0, 25]
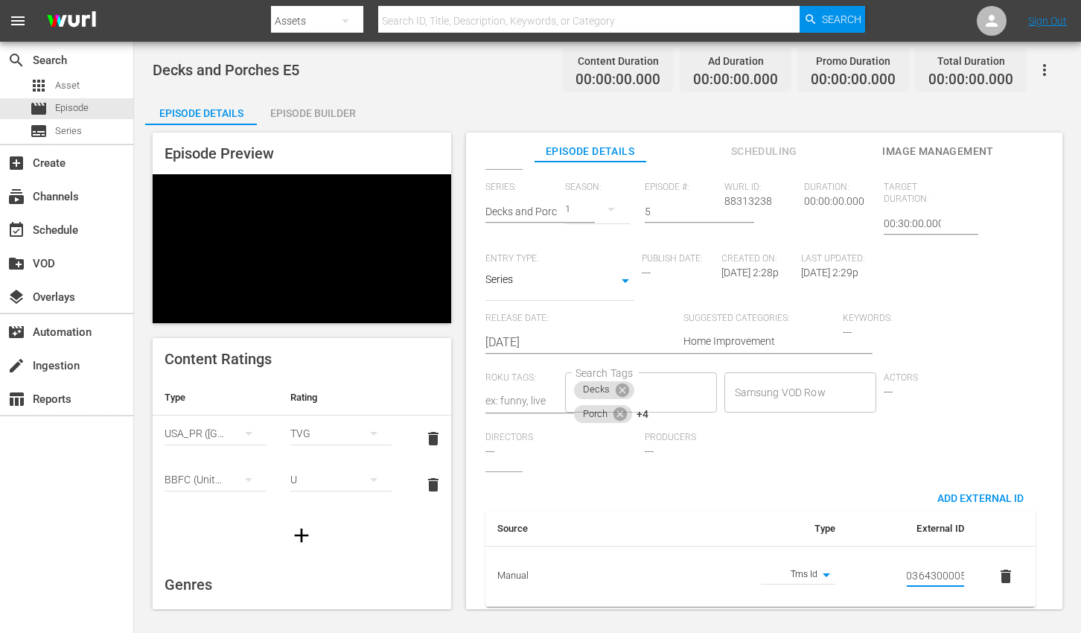
type input "EP060364300005"
click at [992, 377] on span "Actors" at bounding box center [960, 378] width 152 height 12
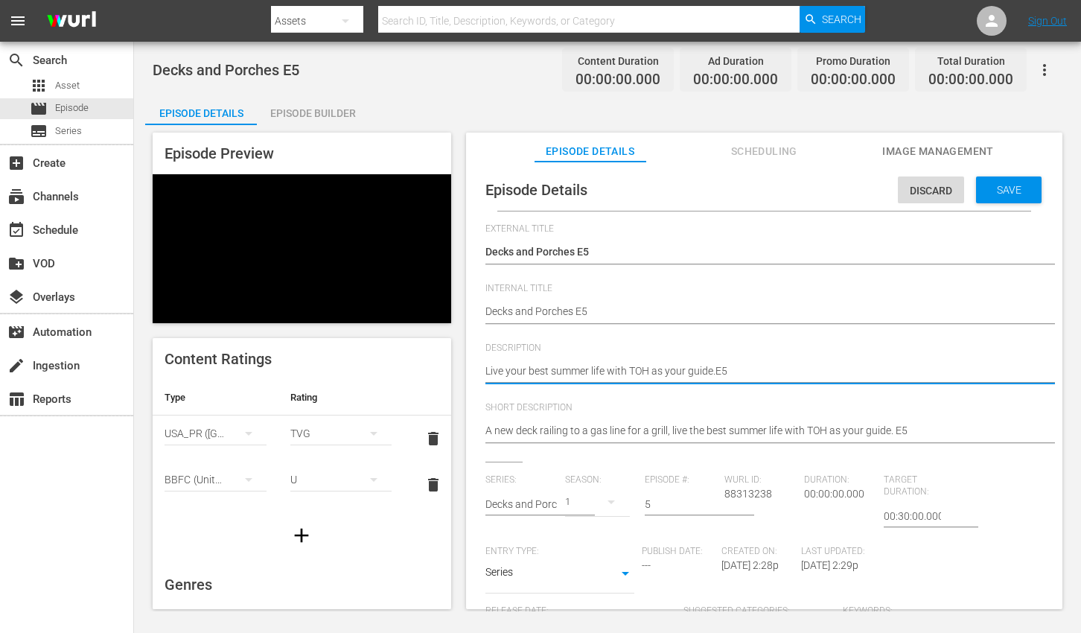
paste textarea "et TOH guide you in making your deck stronger, safer, and more beautiful."
type textarea "Let TOH guide you in making your deck stronger, safer, and more beautiful."
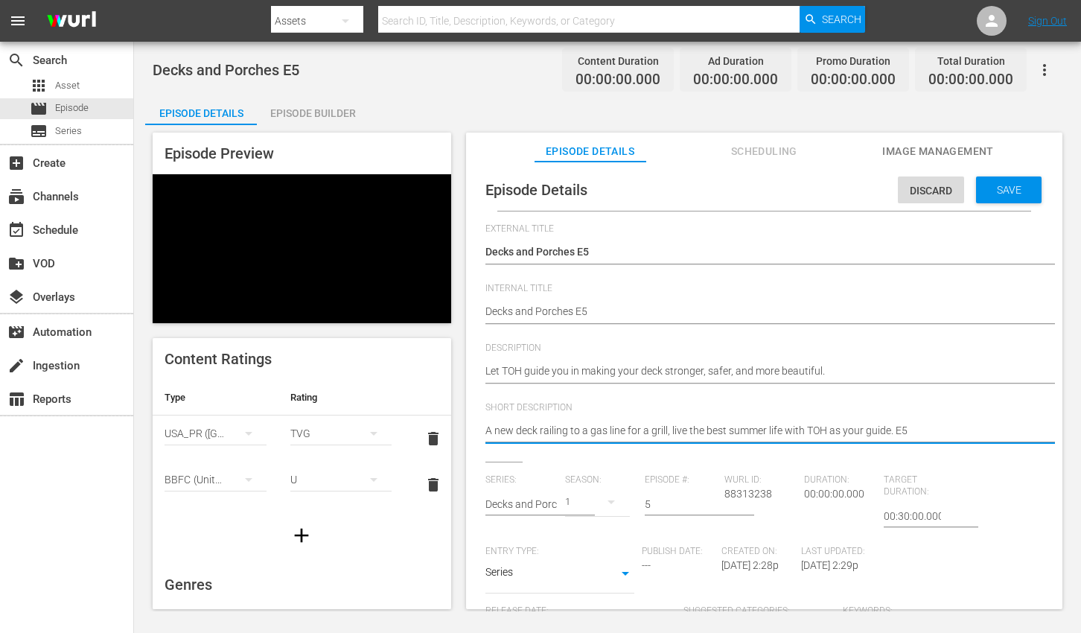
paste textarea "Let TOH guide you in making your deck stronger, safer, and more beautiful."
type textarea "Let TOH guide you in making your deck stronger, safer, and more beautiful."
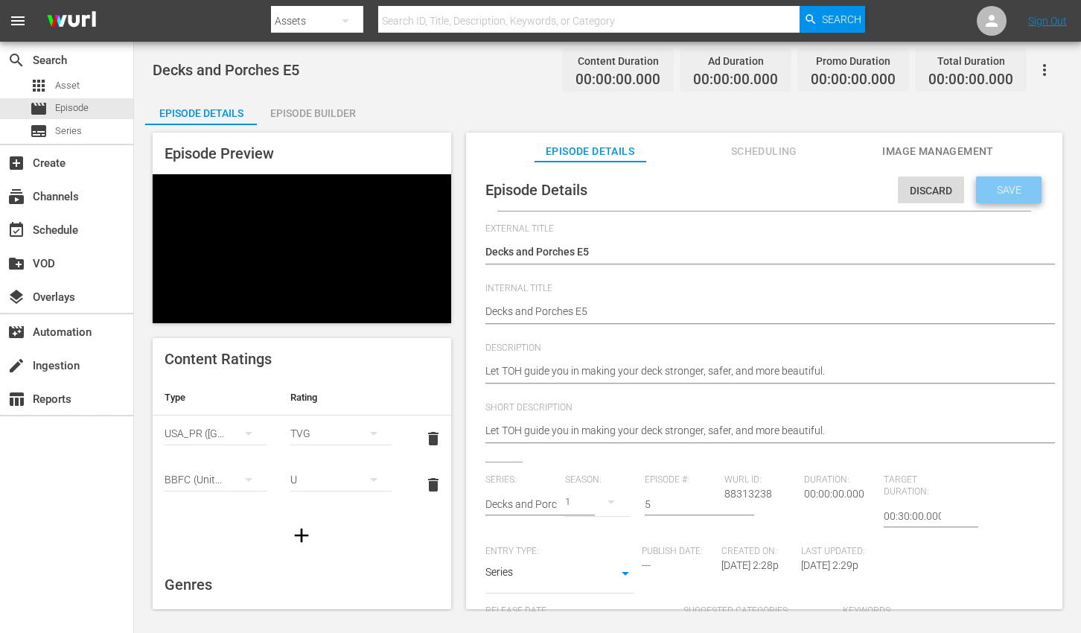
click at [993, 191] on span "Save" at bounding box center [1009, 190] width 48 height 12
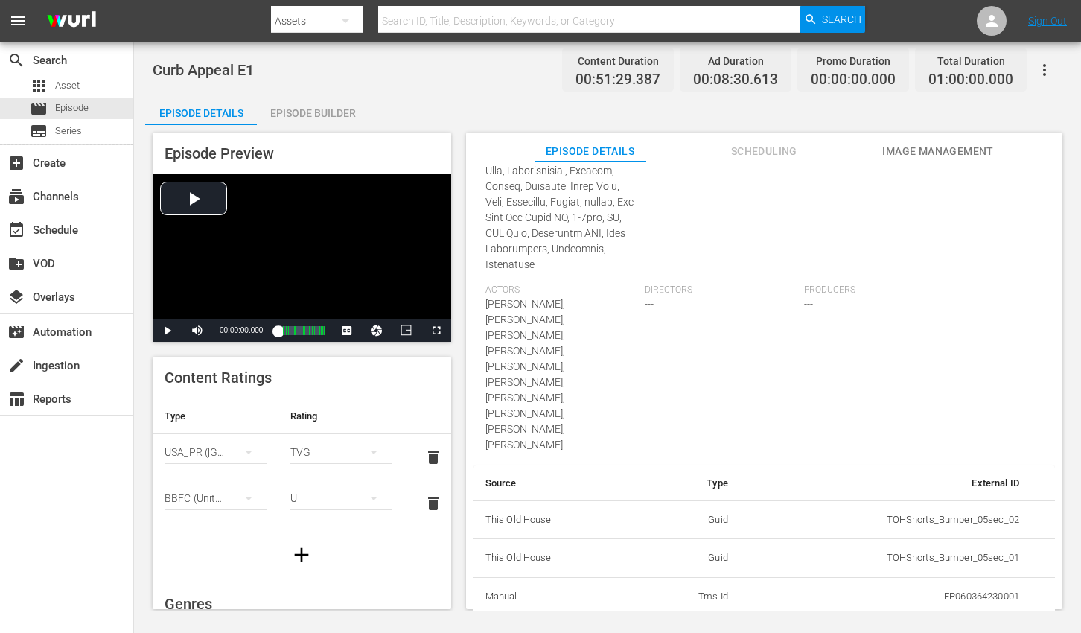
scroll to position [985, 0]
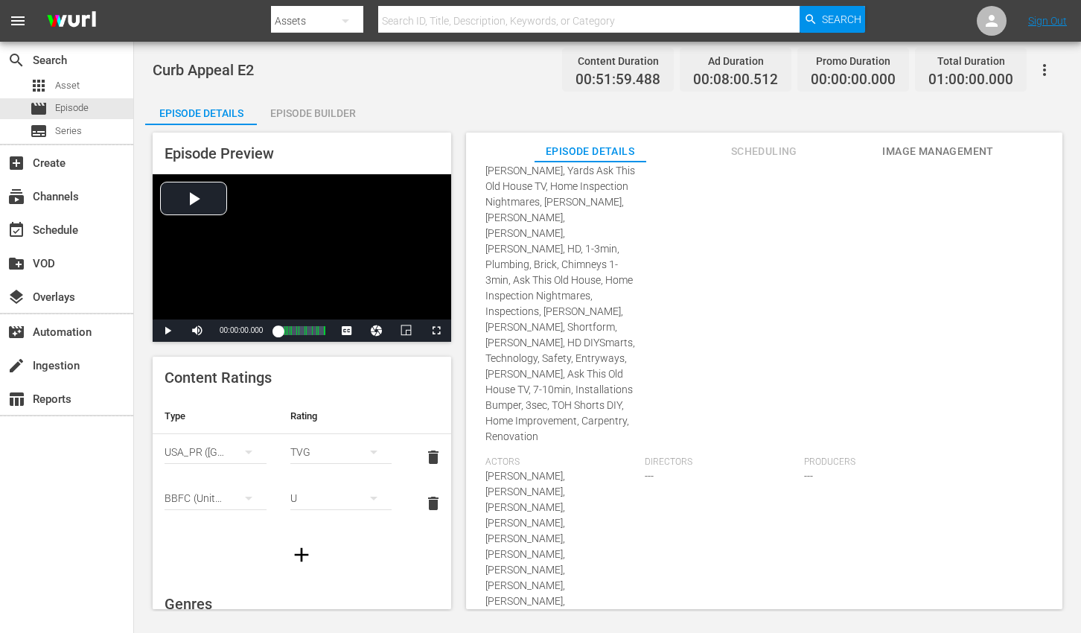
scroll to position [827, 0]
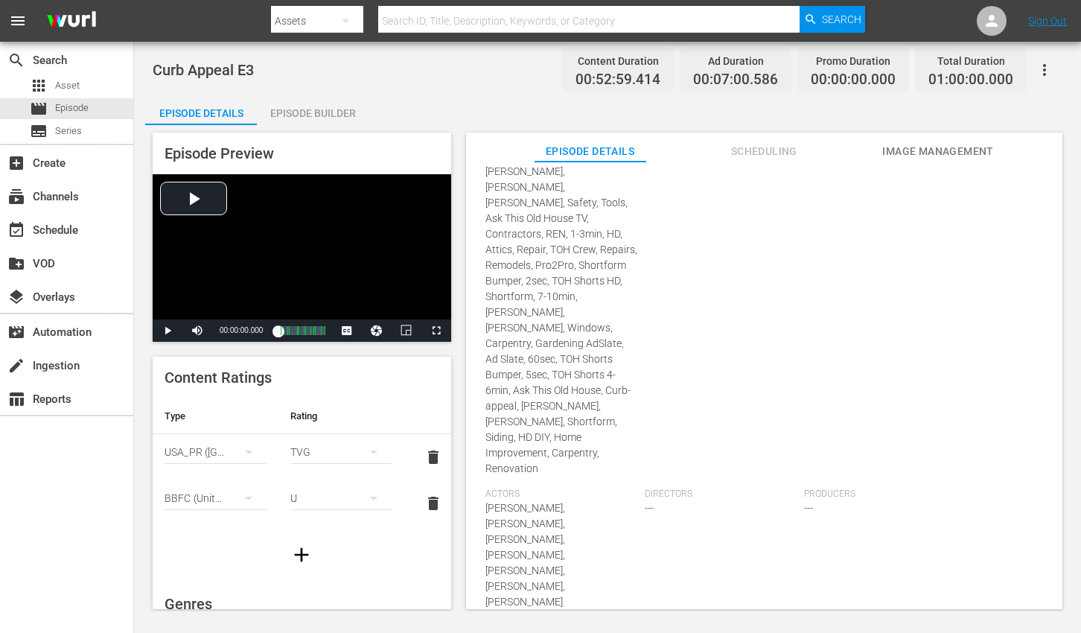
scroll to position [835, 0]
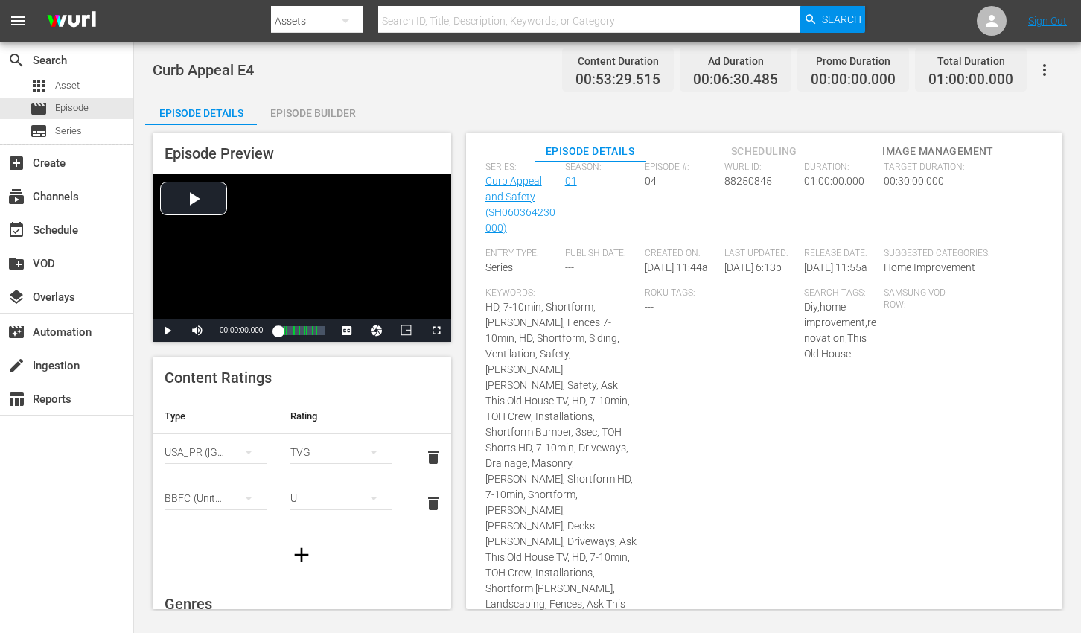
scroll to position [586, 0]
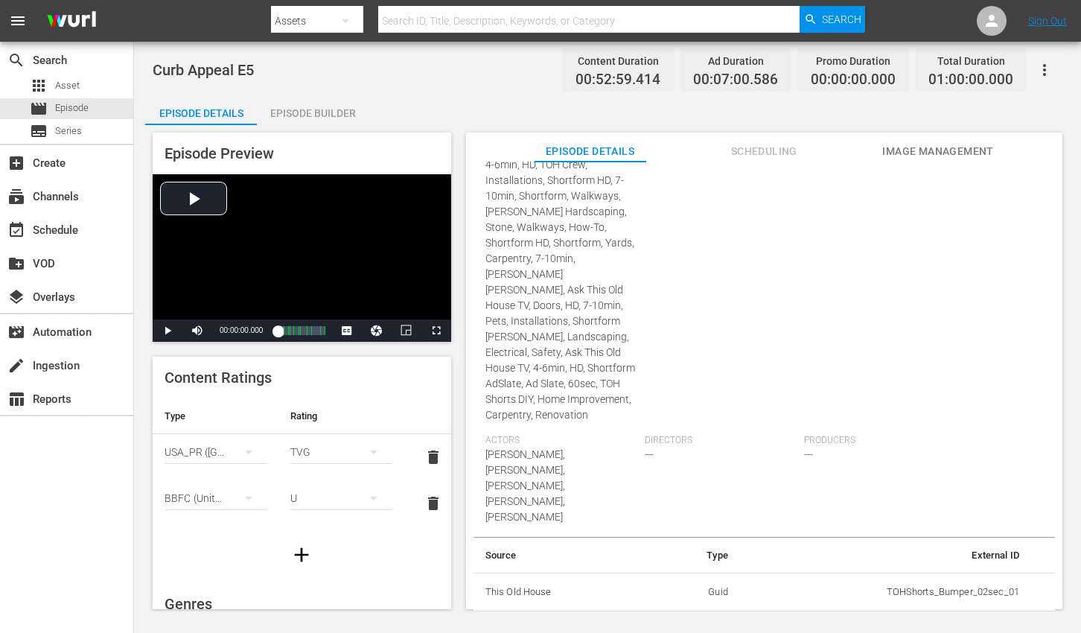
scroll to position [578, 0]
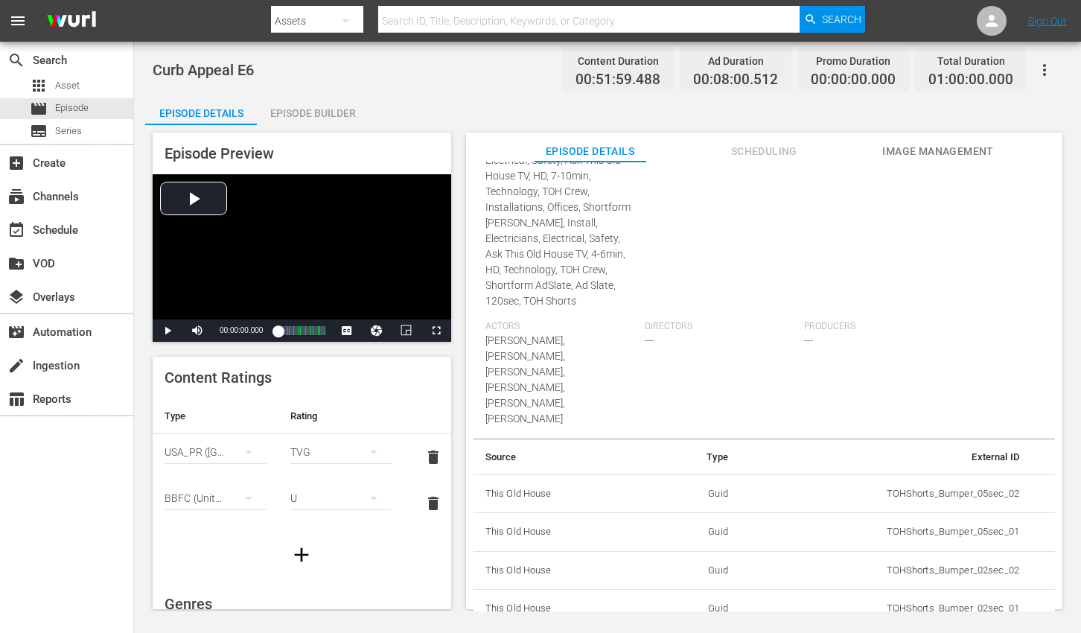
scroll to position [671, 0]
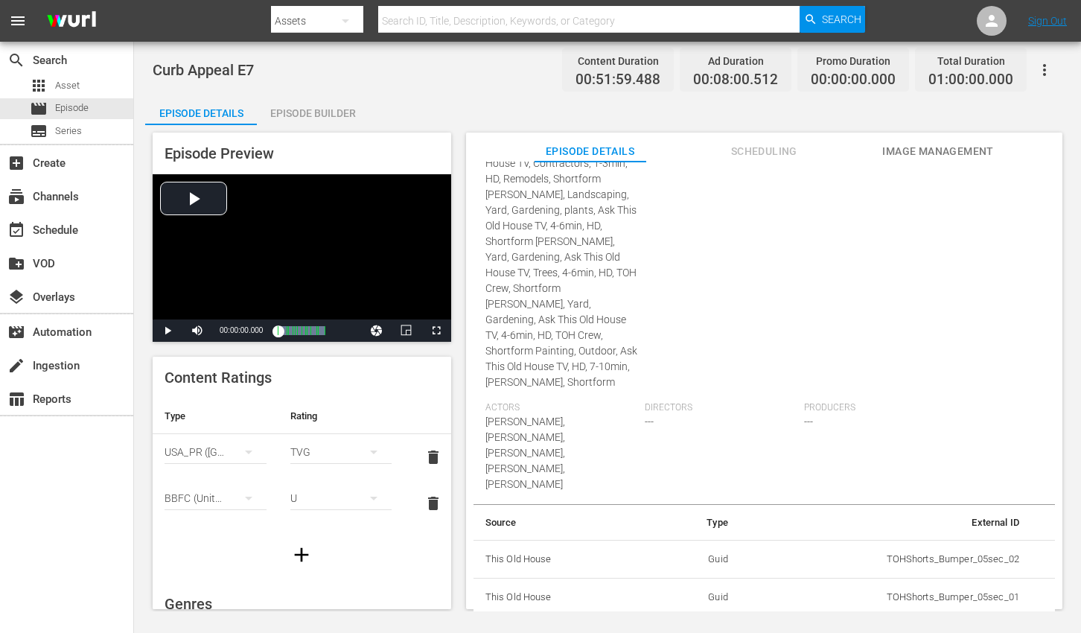
scroll to position [702, 0]
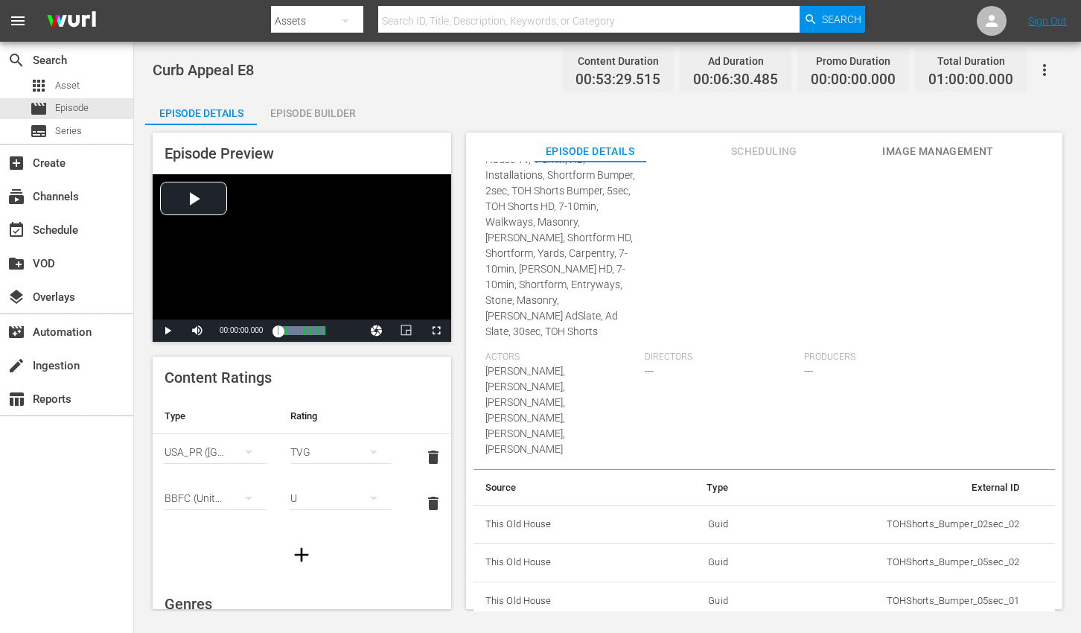
scroll to position [780, 0]
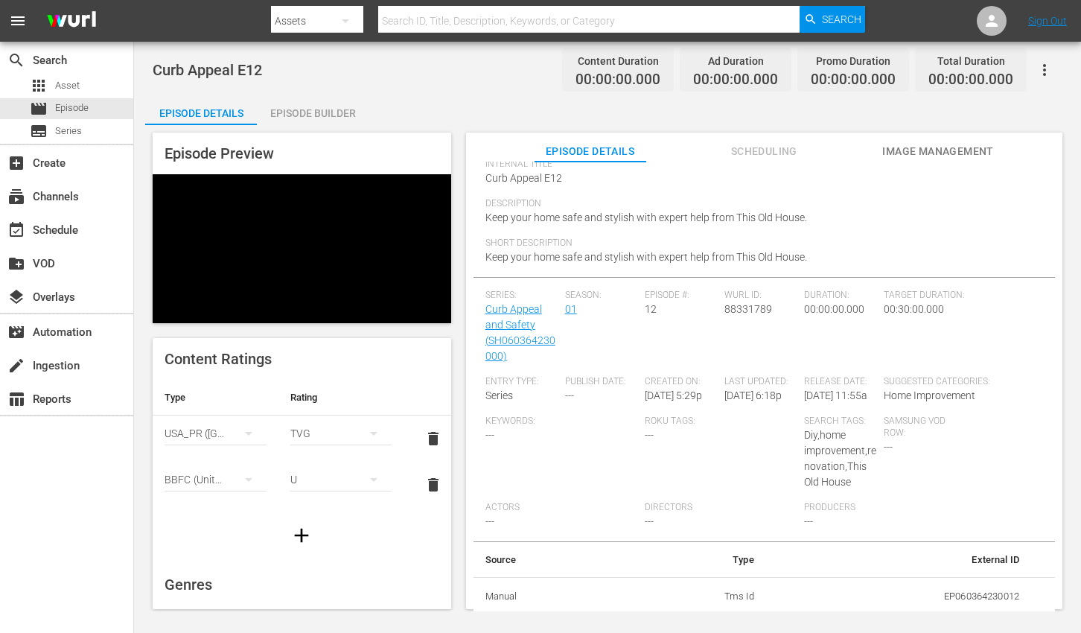
scroll to position [127, 0]
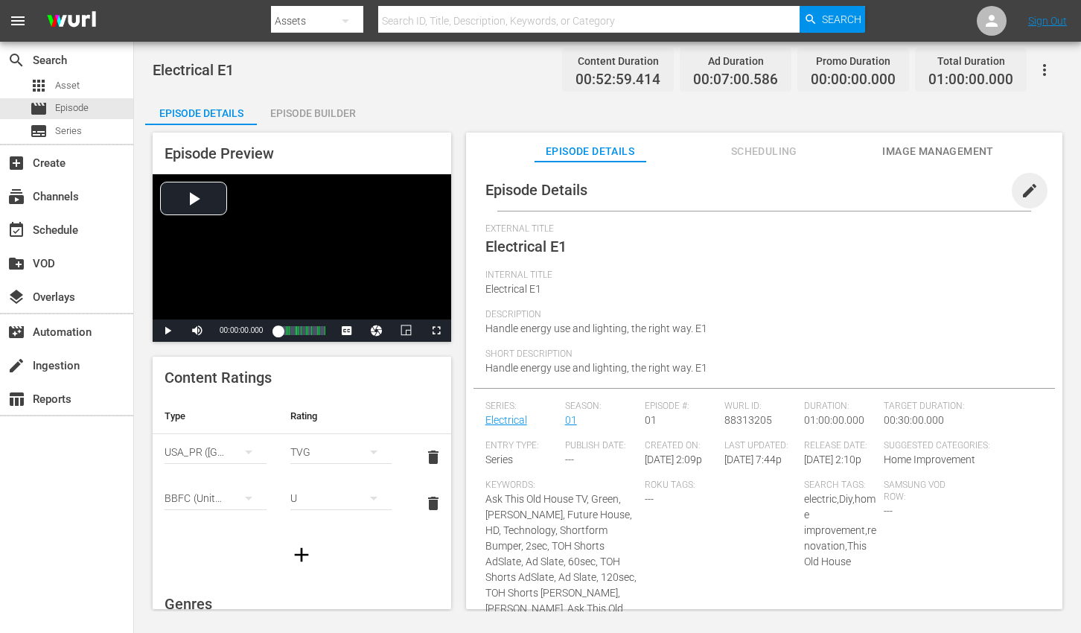
click at [1021, 191] on span "edit" at bounding box center [1030, 191] width 18 height 18
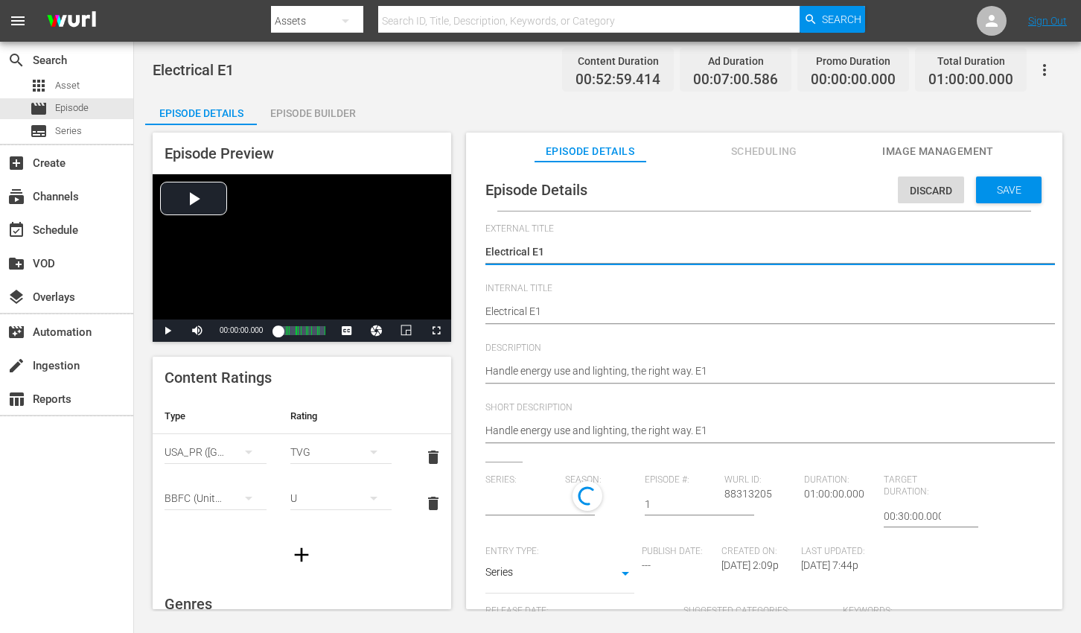
type input "Electrical"
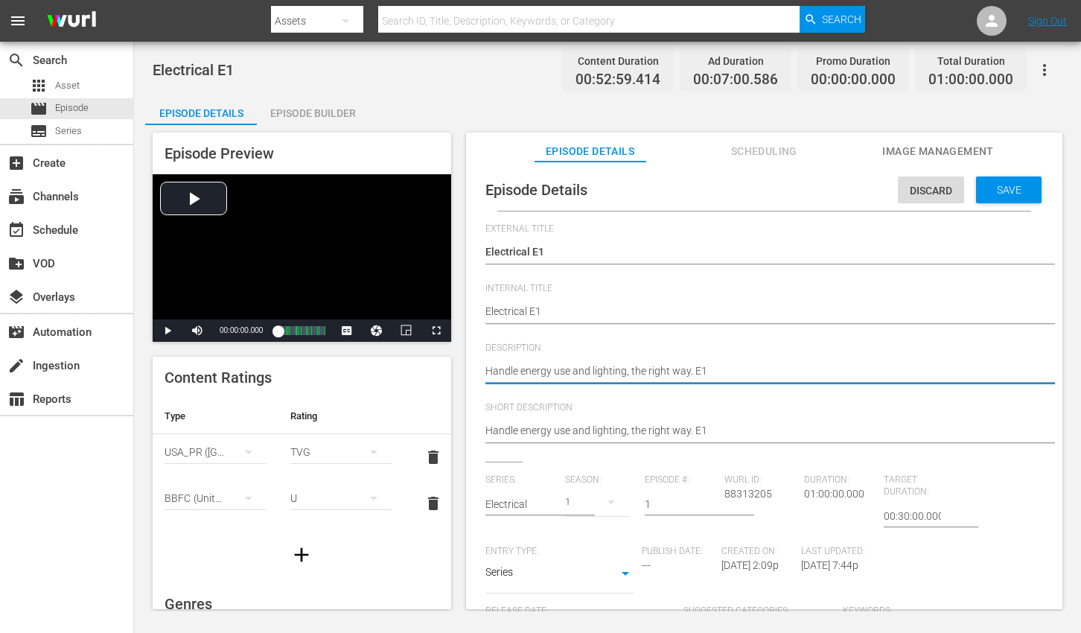
paste textarea "From electrical upgrades to installing new fixtures, master energy use and ligh…"
type textarea "From electrical upgrades to installing new fixtures, master energy use and ligh…"
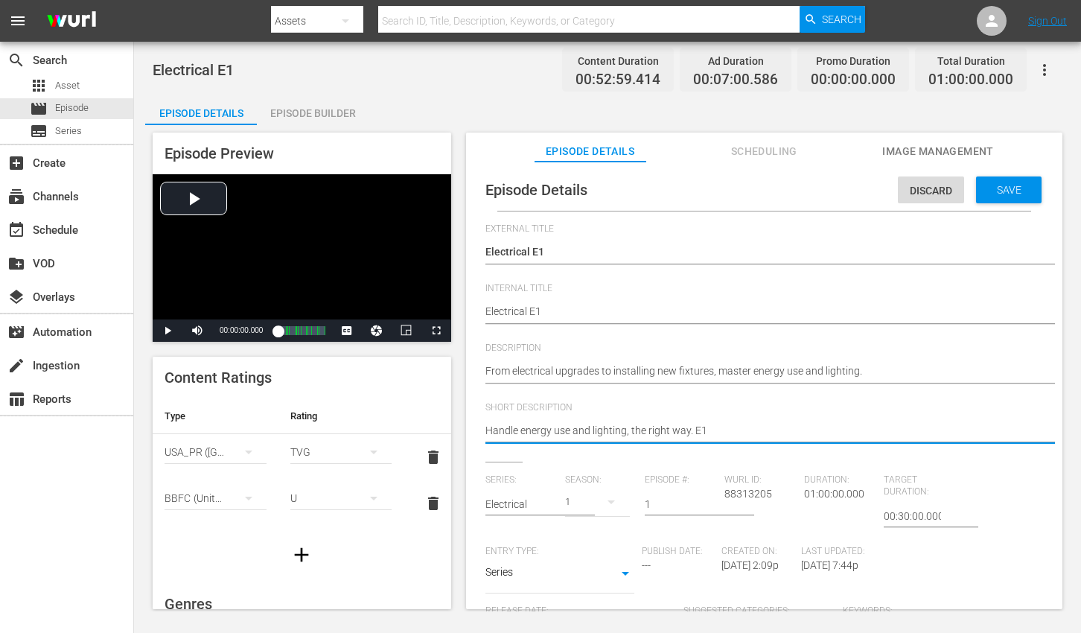
paste textarea "From electrical upgrades to installing new fixtures, master energy use and ligh…"
type textarea "From electrical upgrades to installing new fixtures, master energy use and ligh…"
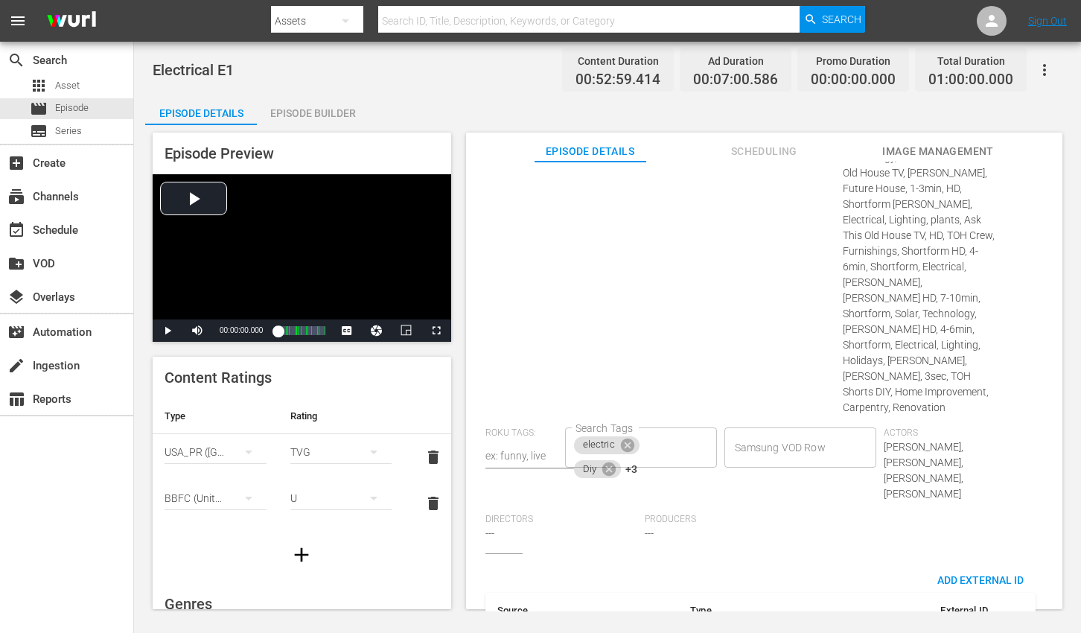
scroll to position [844, 0]
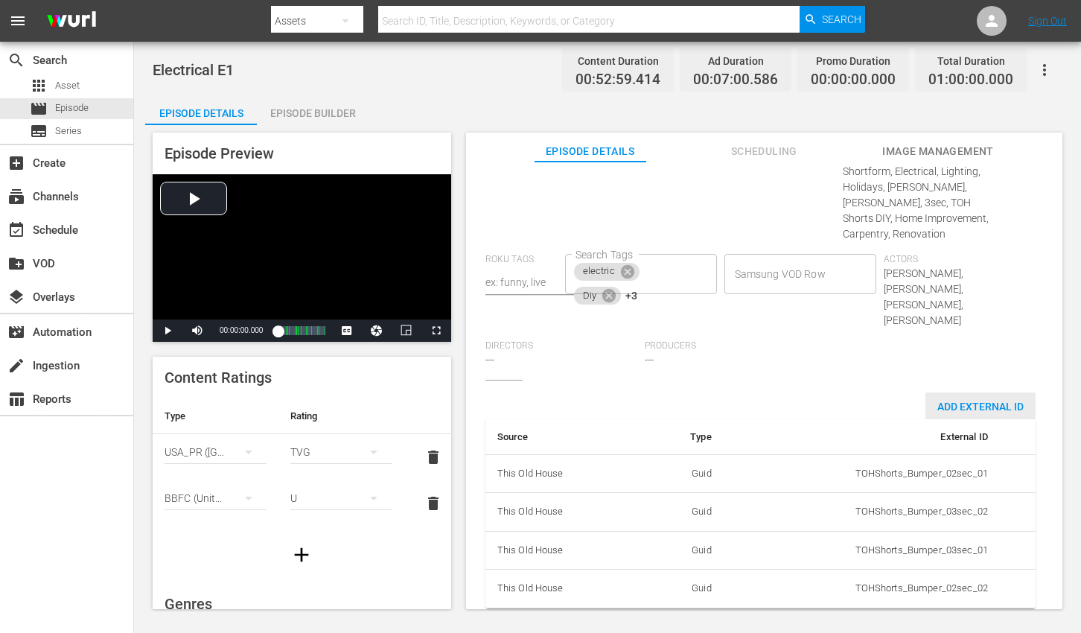
type textarea "From electrical upgrades to installing new fixtures, master energy use and ligh…"
click at [939, 401] on span "Add External Id" at bounding box center [980, 407] width 110 height 12
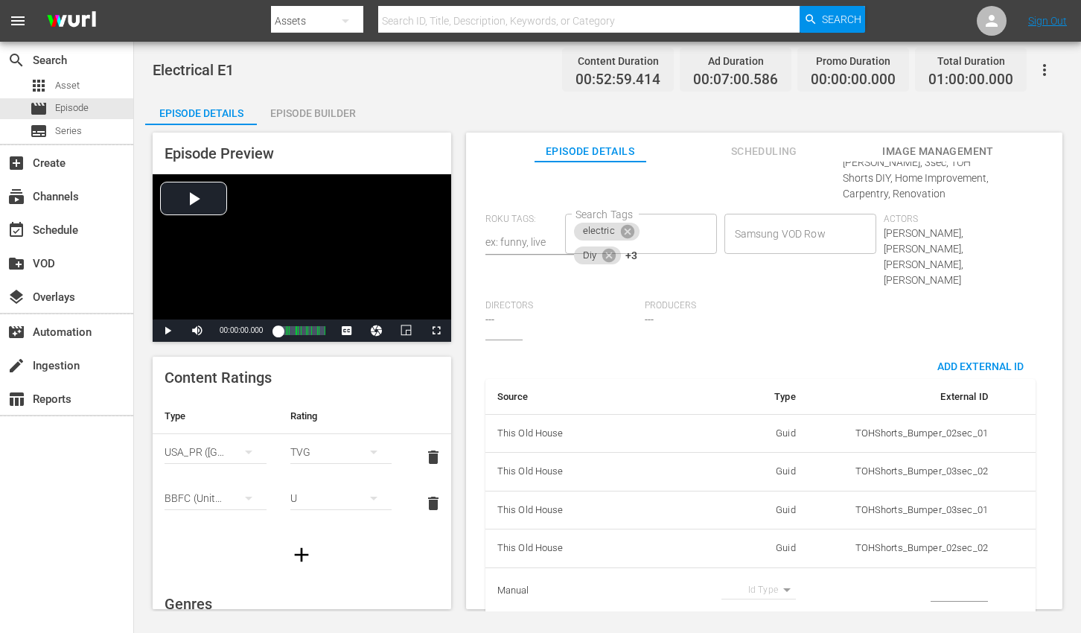
scroll to position [890, 0]
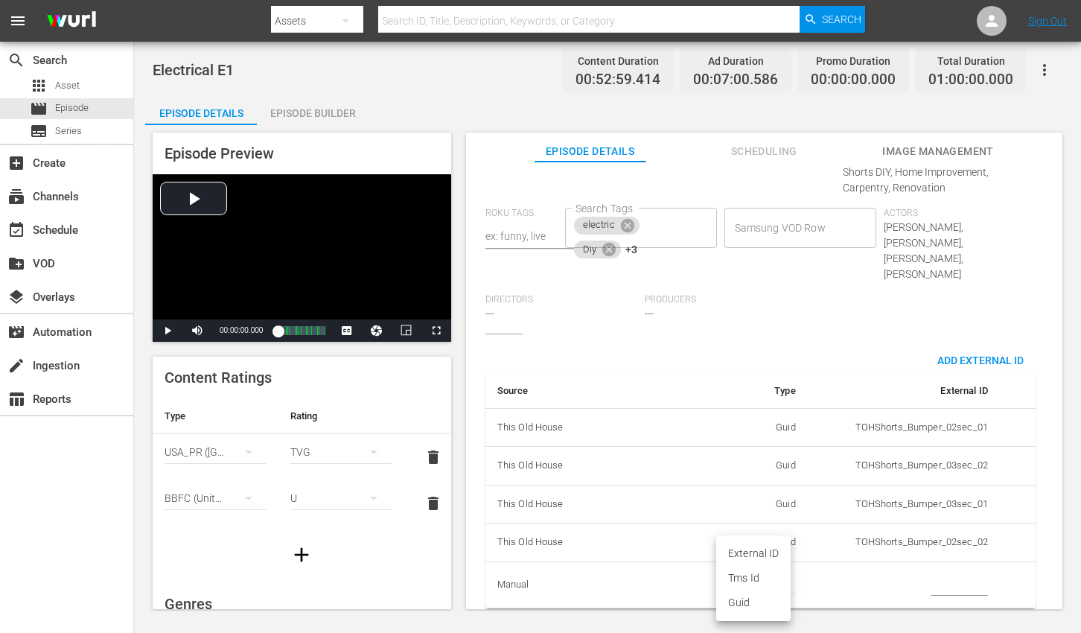
click at [764, 568] on body "menu Search By Assets Search ID, Title, Description, Keywords, or Category Sear…" at bounding box center [540, 316] width 1081 height 633
click at [756, 573] on li "Tms Id" at bounding box center [753, 578] width 74 height 25
type input "tmsId"
click at [941, 574] on input "simple table" at bounding box center [959, 585] width 57 height 22
paste input "EP060364370001"
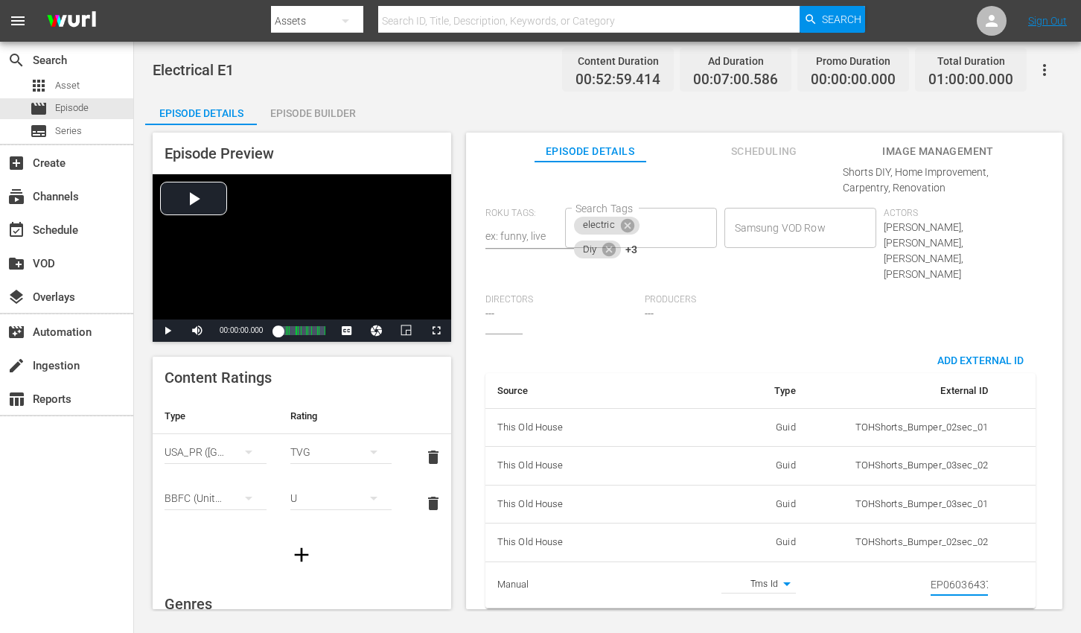
scroll to position [0, 25]
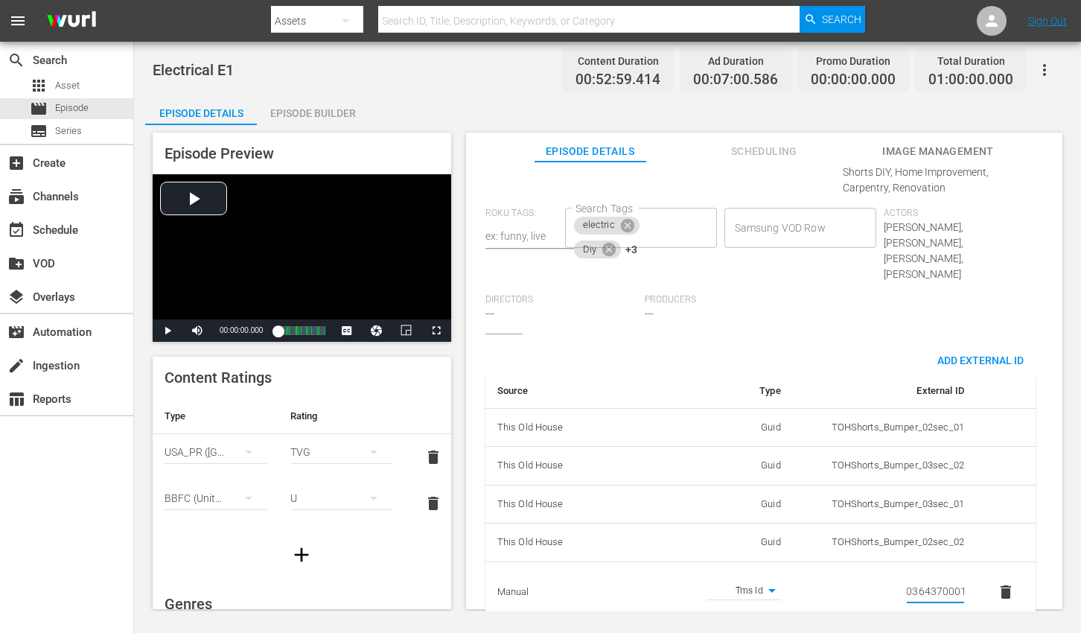
type input "EP060364370001"
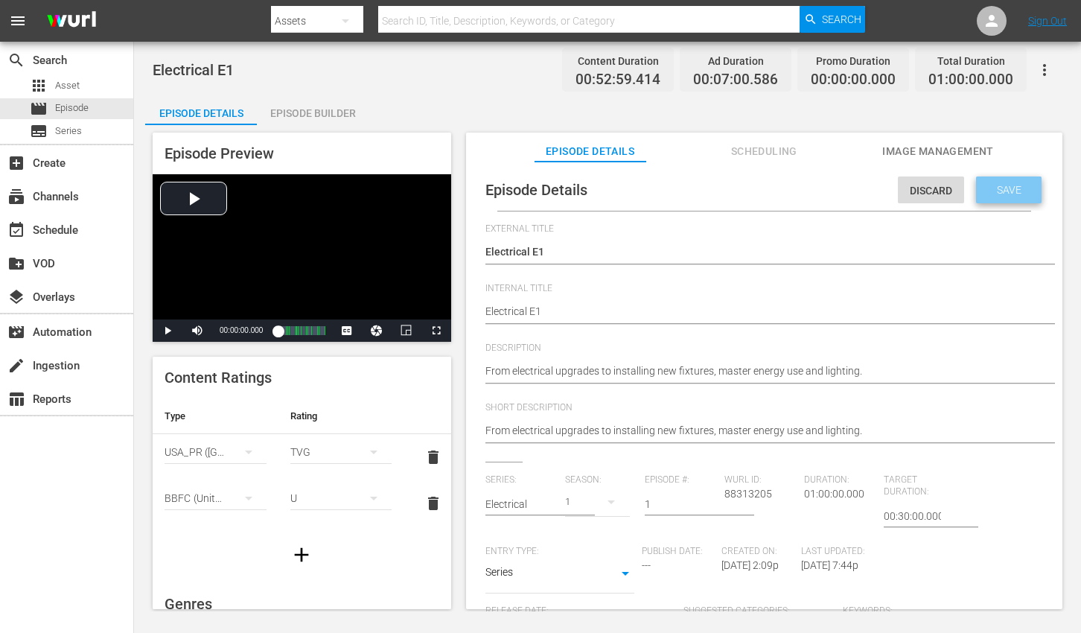
click at [986, 194] on span "Save" at bounding box center [1009, 190] width 48 height 12
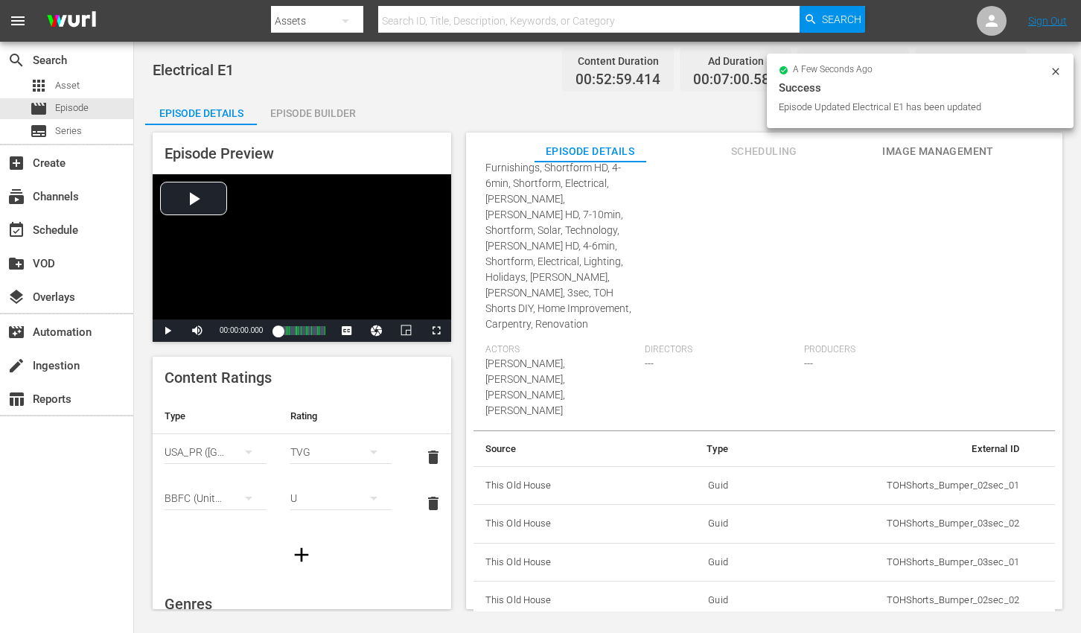
scroll to position [702, 0]
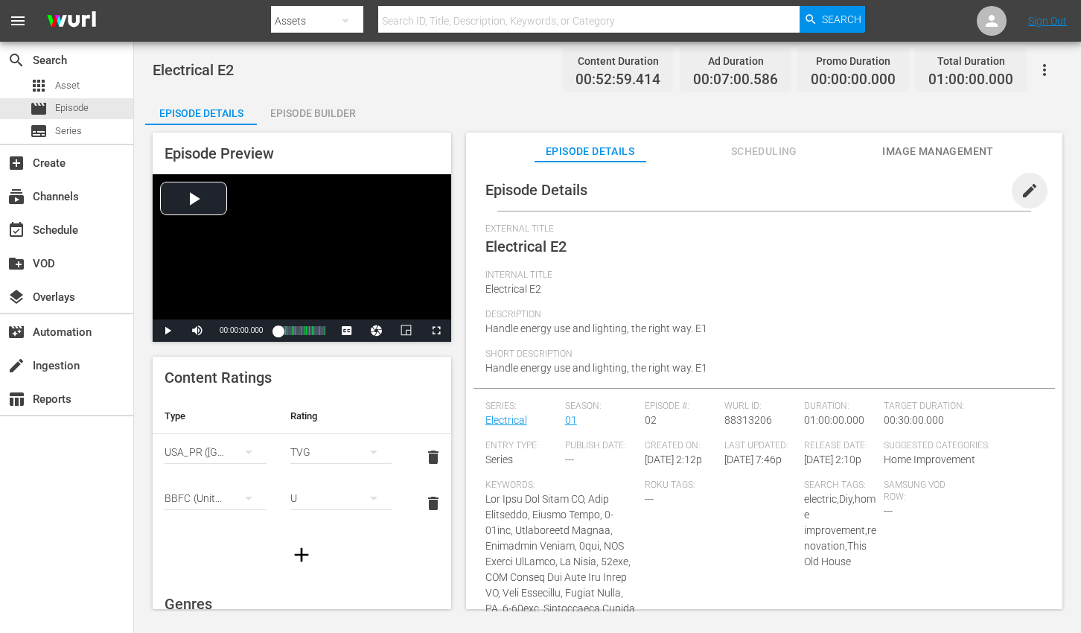
click at [1021, 188] on span "edit" at bounding box center [1030, 191] width 18 height 18
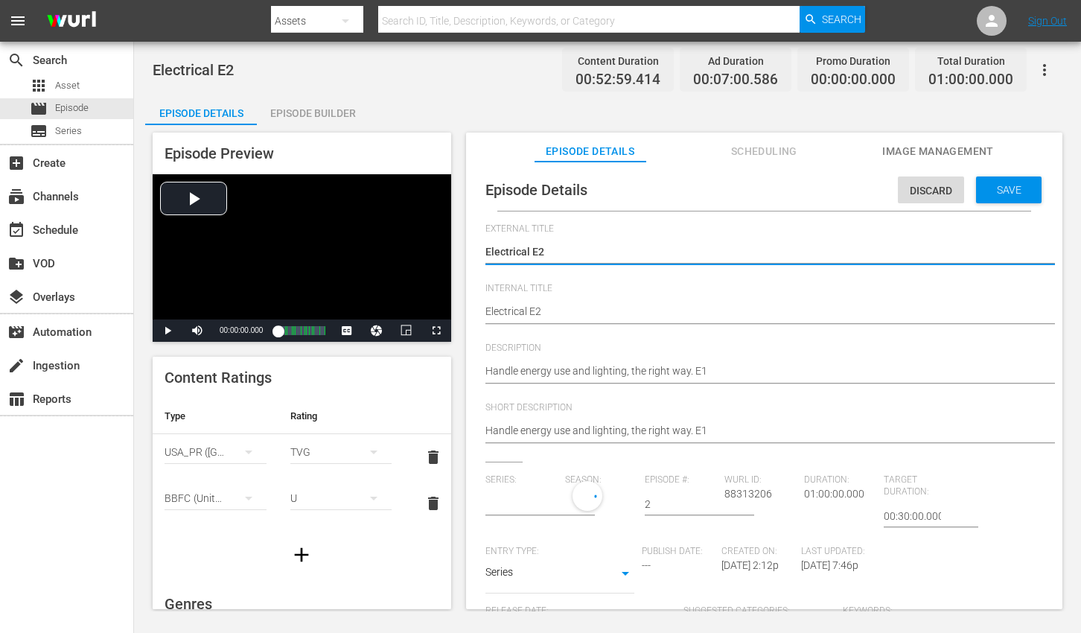
type input "Electrical"
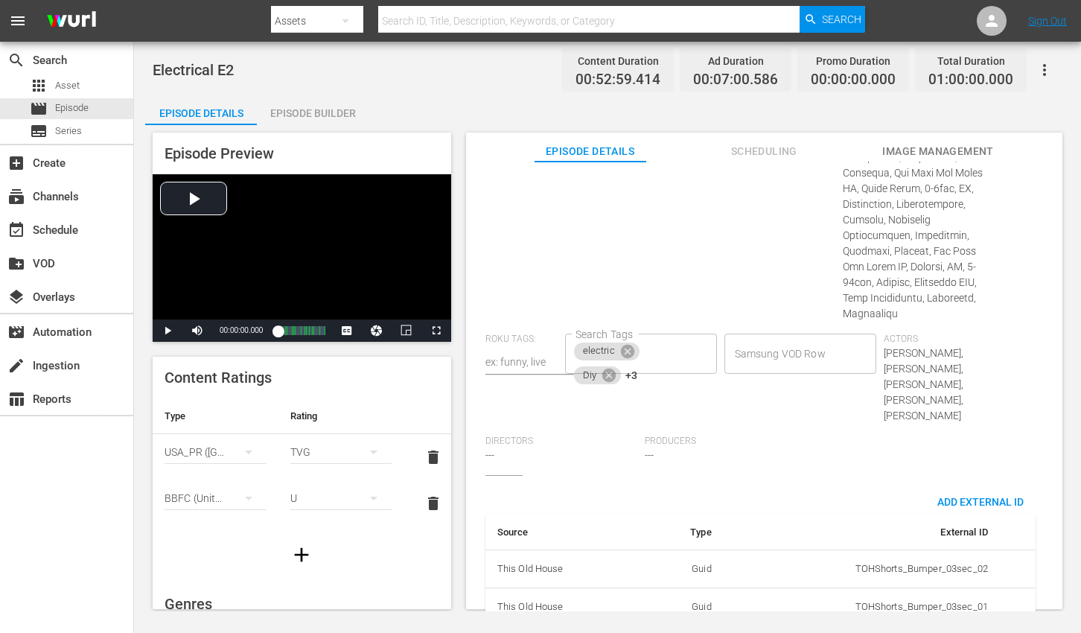
scroll to position [908, 0]
click at [938, 494] on span "Add External Id" at bounding box center [980, 500] width 110 height 12
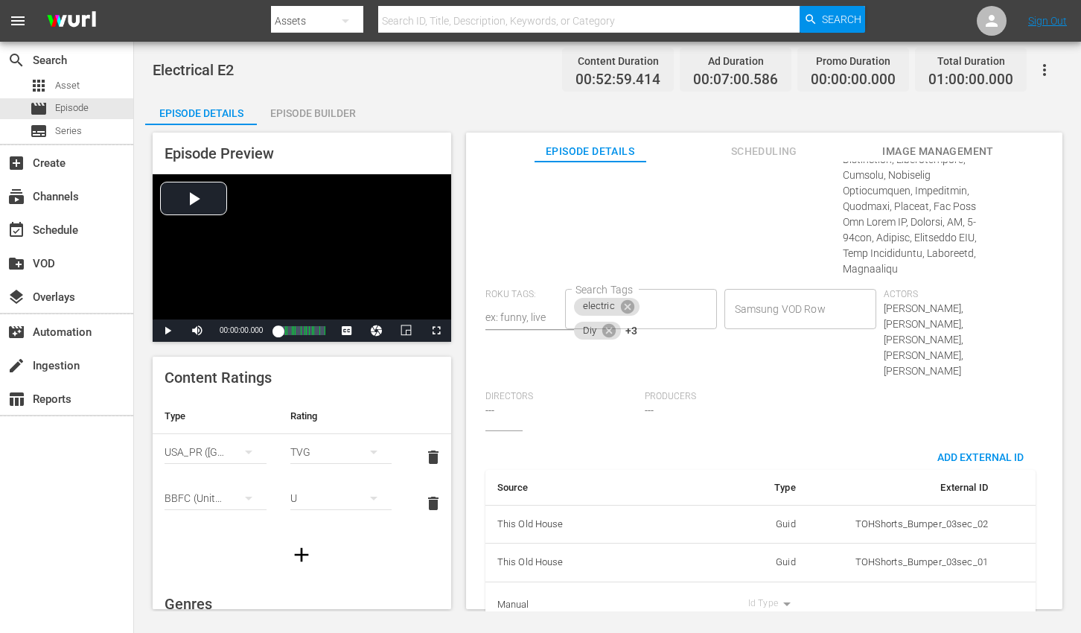
scroll to position [954, 0]
click at [760, 561] on body "menu Search By Assets Search ID, Title, Description, Keywords, or Category Sear…" at bounding box center [540, 316] width 1081 height 633
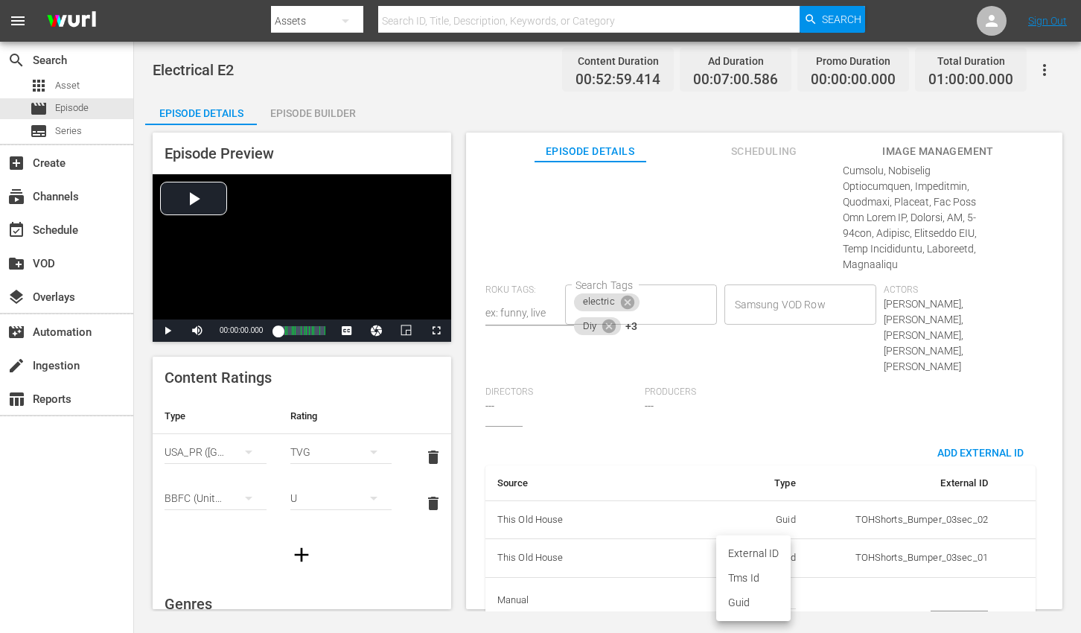
click at [756, 574] on li "Tms Id" at bounding box center [753, 578] width 74 height 25
type input "tmsId"
click at [931, 590] on input "simple table" at bounding box center [959, 601] width 57 height 22
paste input "EP060364370002"
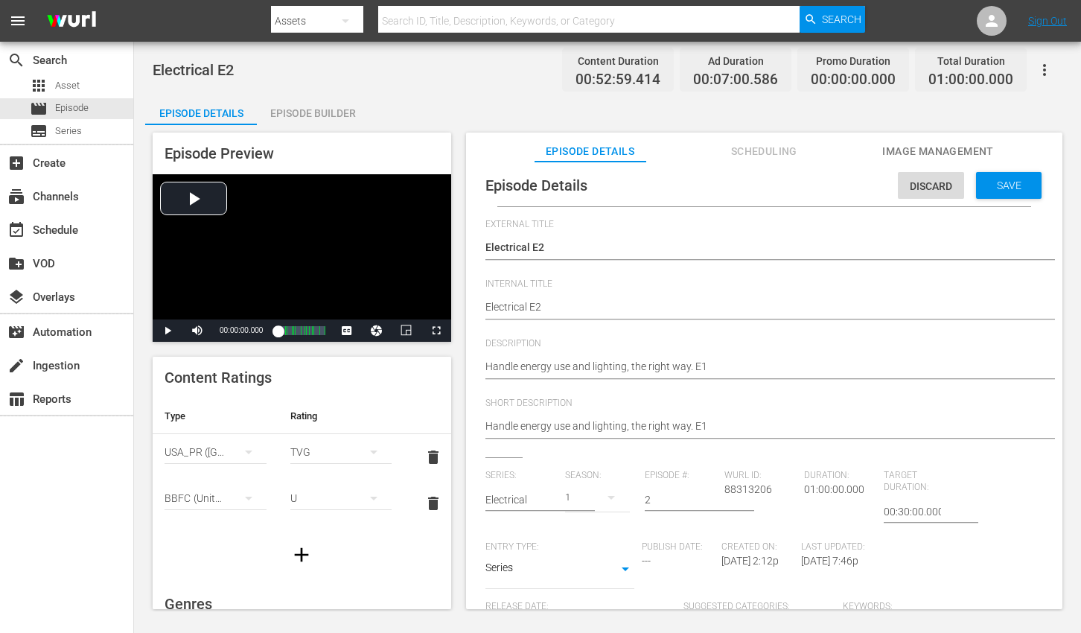
scroll to position [0, 0]
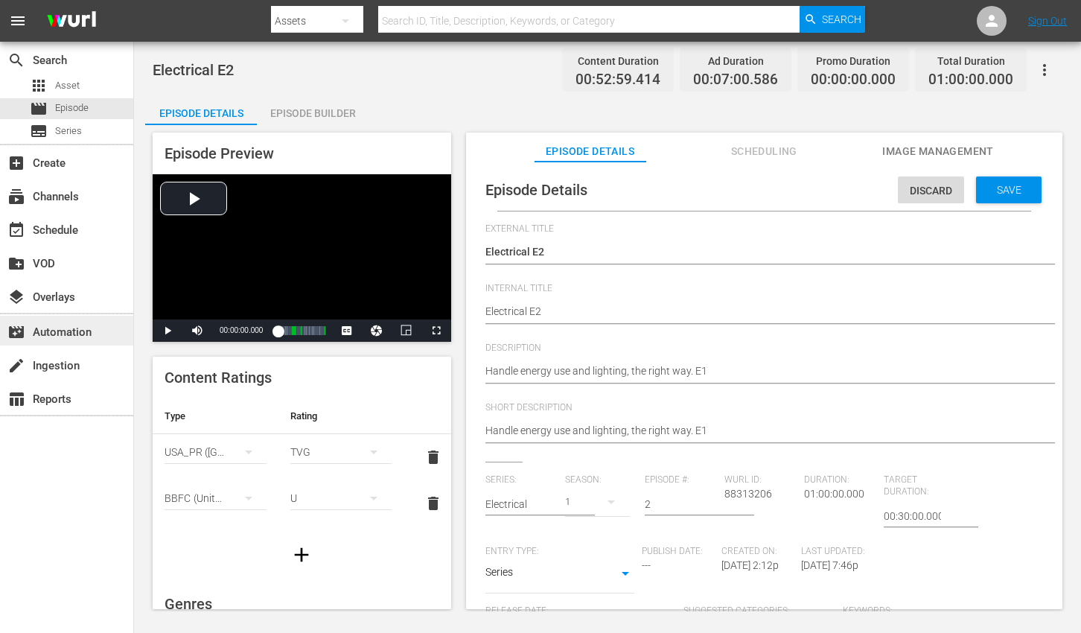
type input "EP060364370002"
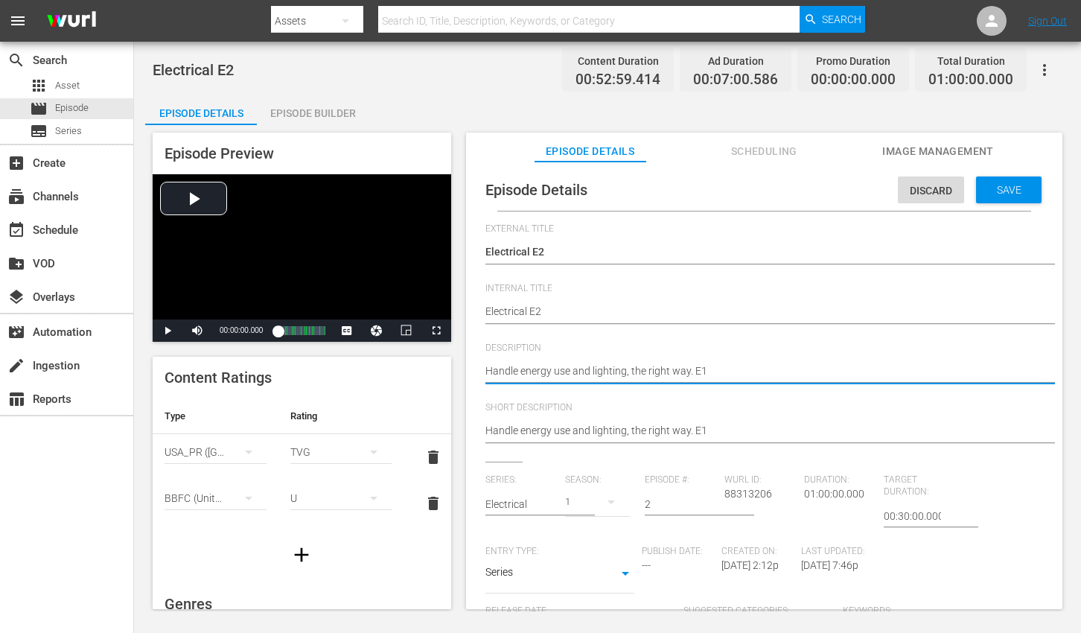
paste textarea "Master lighting and energy use, from electrical upgrades to new fixture install…"
type textarea "Master lighting and energy use, from electrical upgrades to new fixture install…"
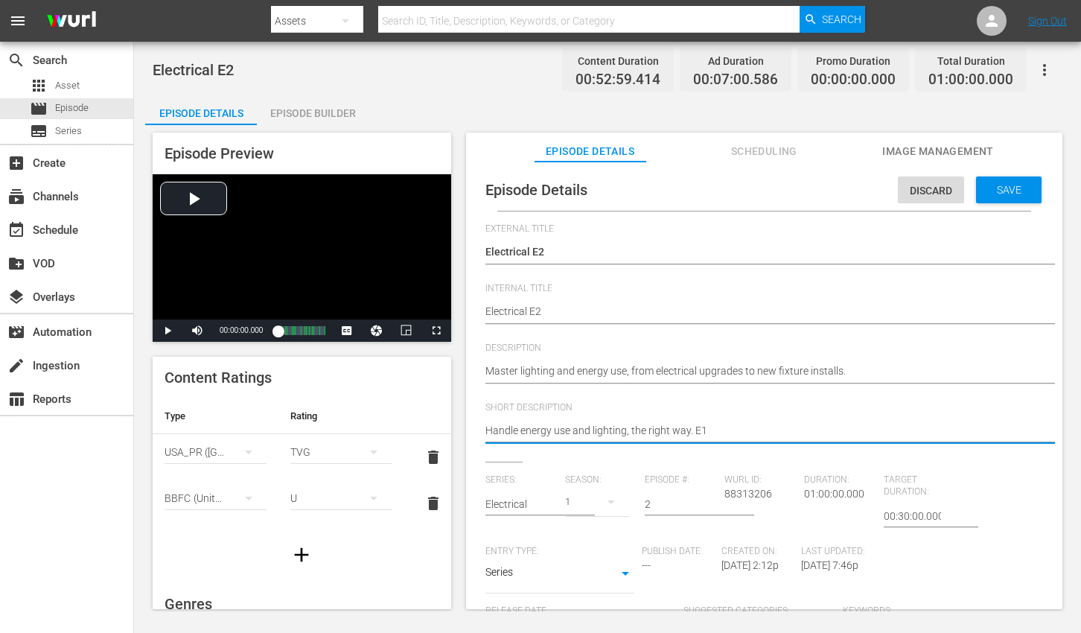
paste textarea "Master lighting and energy use, from electrical upgrades to new fixture install…"
type textarea "Master lighting and energy use, from electrical upgrades to new fixture install…"
click at [994, 195] on span "Save" at bounding box center [1009, 190] width 48 height 12
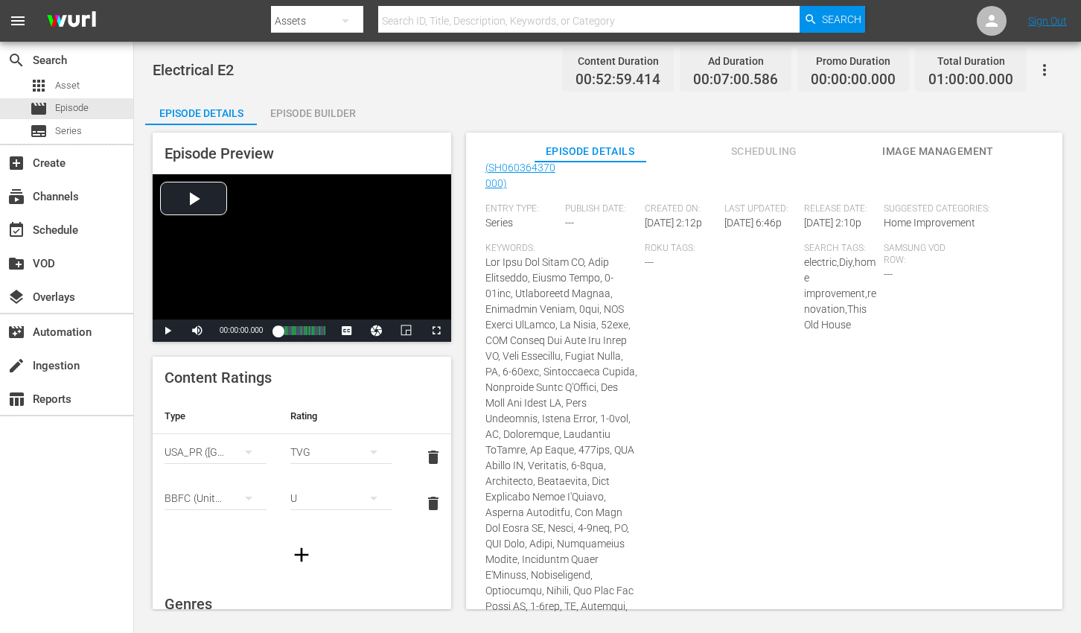
scroll to position [766, 0]
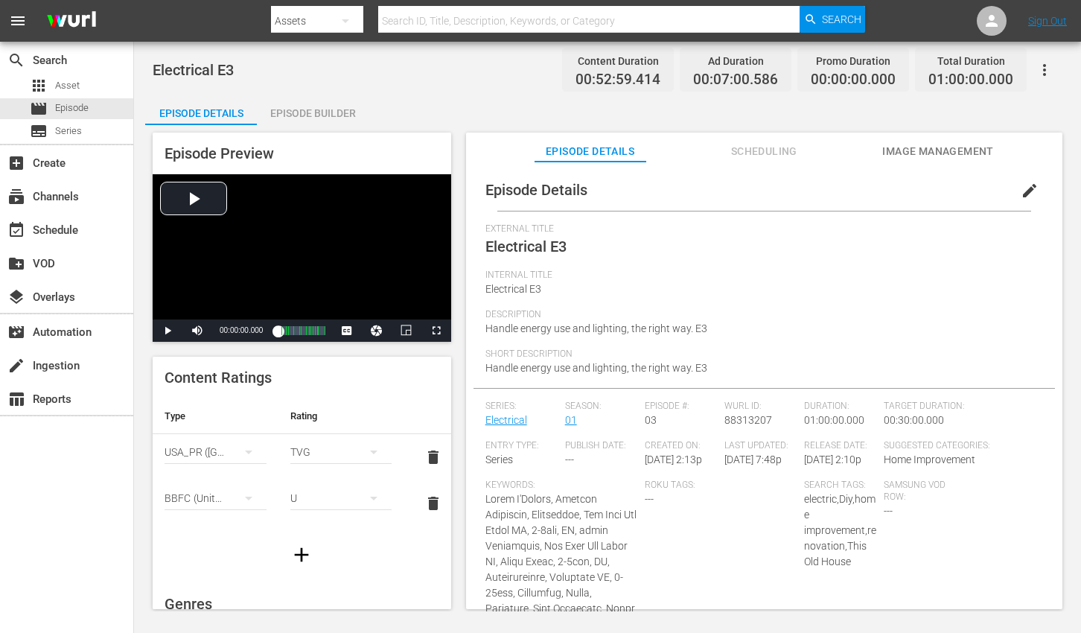
click at [1021, 193] on span "edit" at bounding box center [1030, 191] width 18 height 18
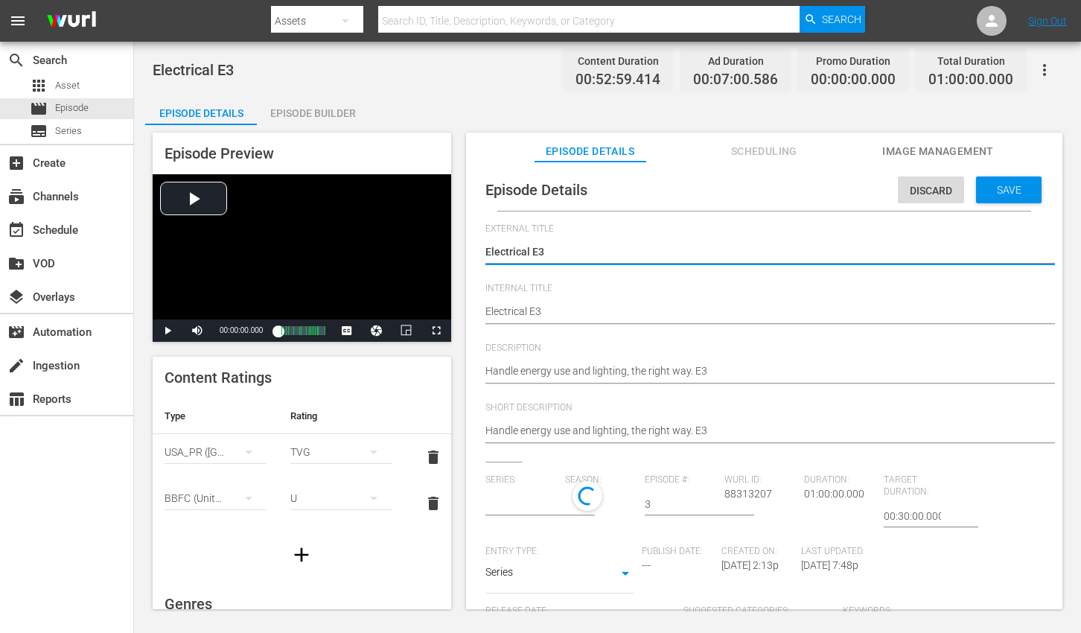
type input "Electrical"
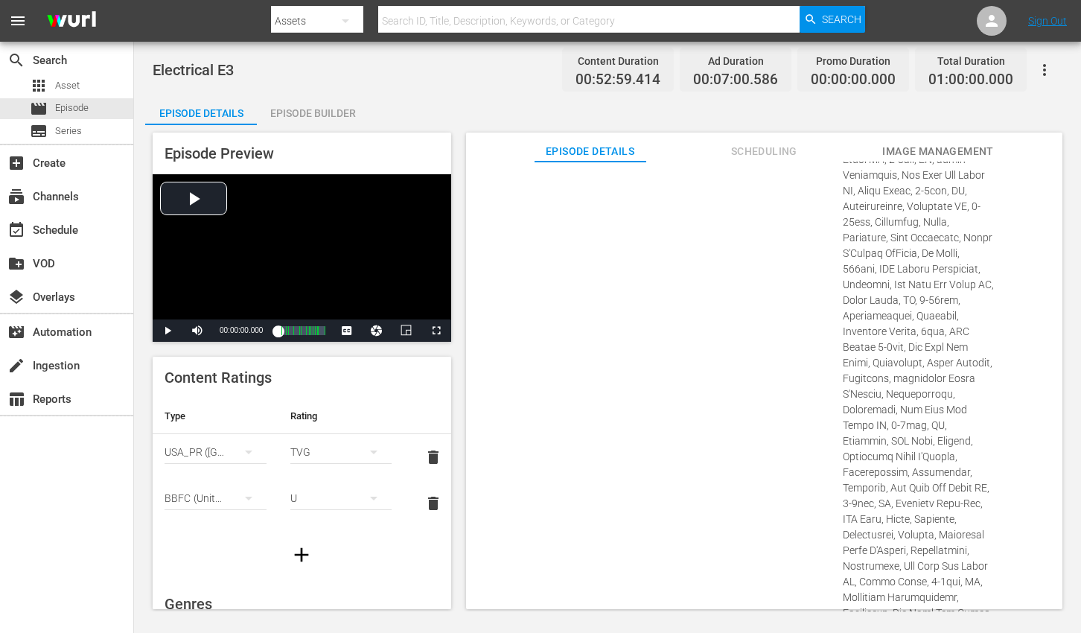
scroll to position [1032, 0]
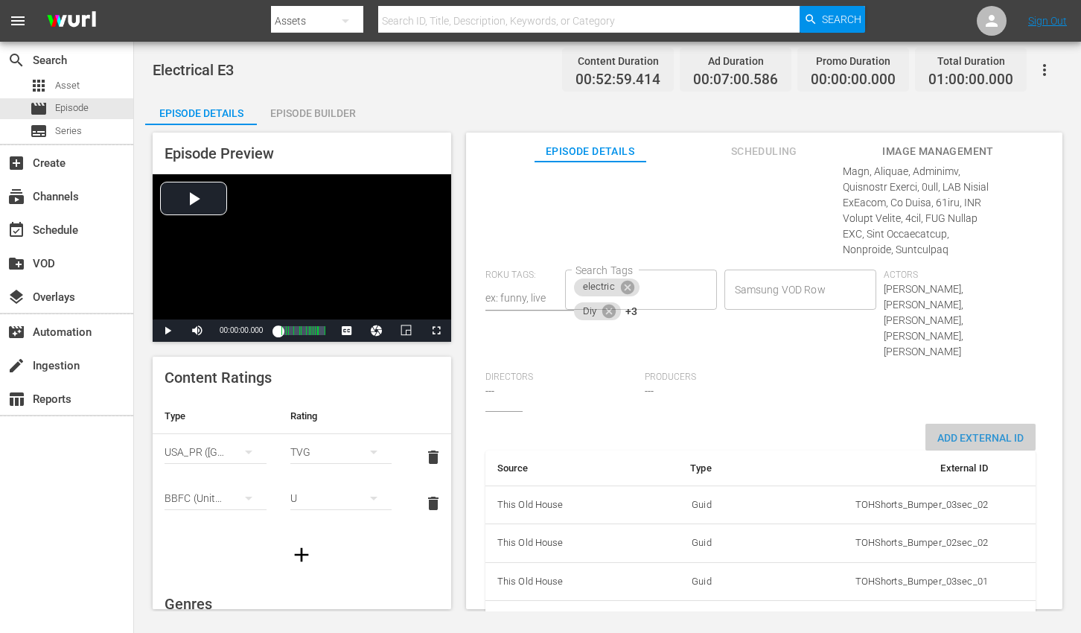
click at [960, 432] on span "Add External Id" at bounding box center [980, 438] width 110 height 12
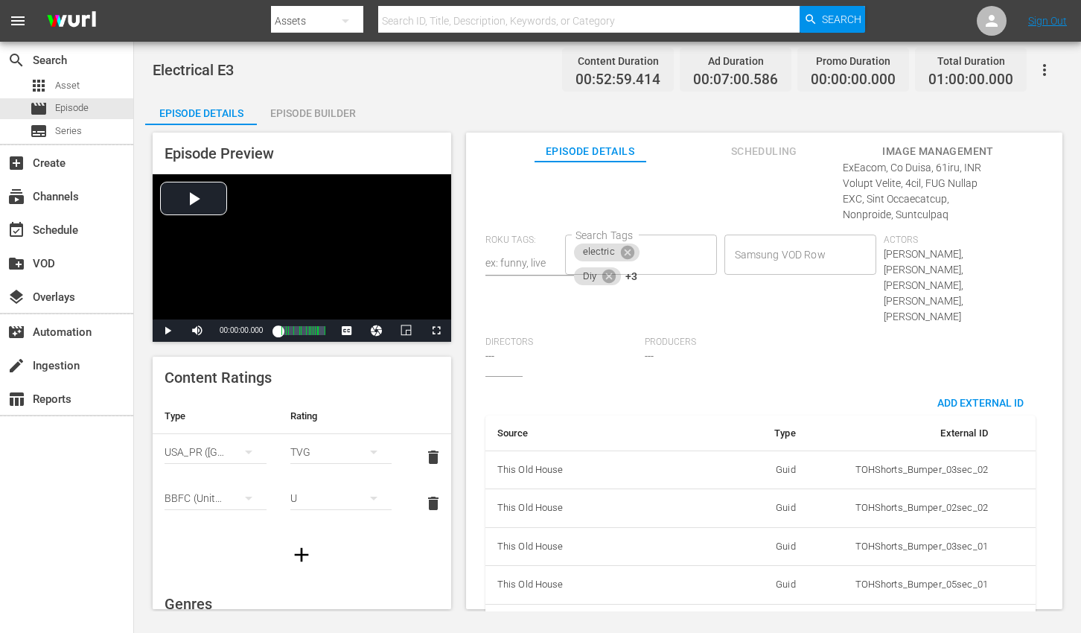
scroll to position [1078, 0]
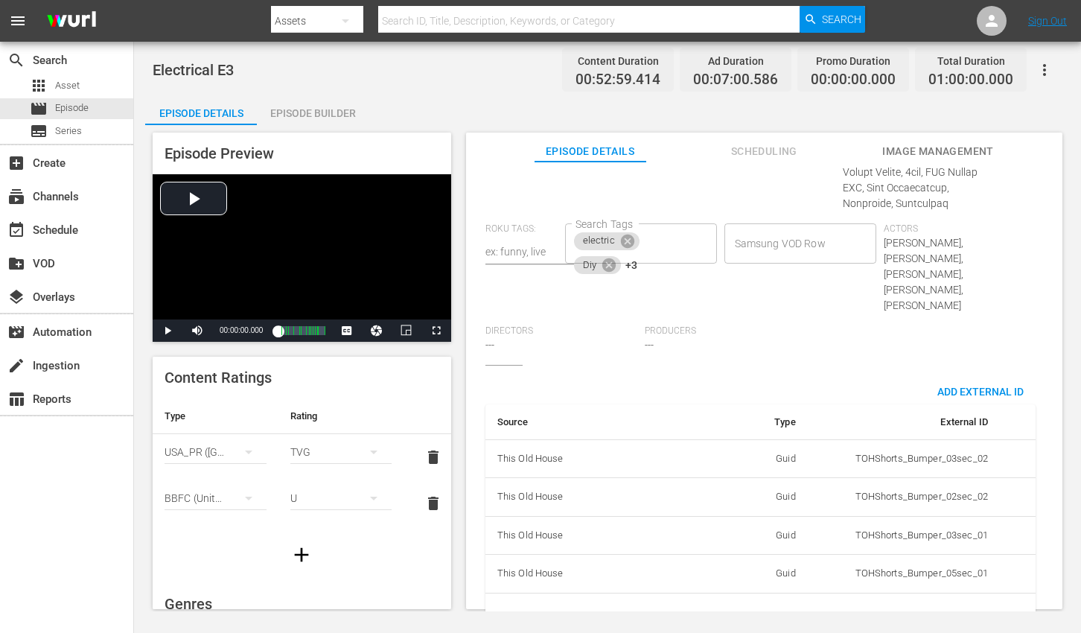
click at [761, 571] on body "menu Search By Assets Search ID, Title, Description, Keywords, or Category Sear…" at bounding box center [540, 316] width 1081 height 633
click at [754, 578] on li "Tms Id" at bounding box center [753, 578] width 74 height 25
type input "tmsId"
click at [957, 605] on input "simple table" at bounding box center [959, 616] width 57 height 22
paste input "EP060364370003"
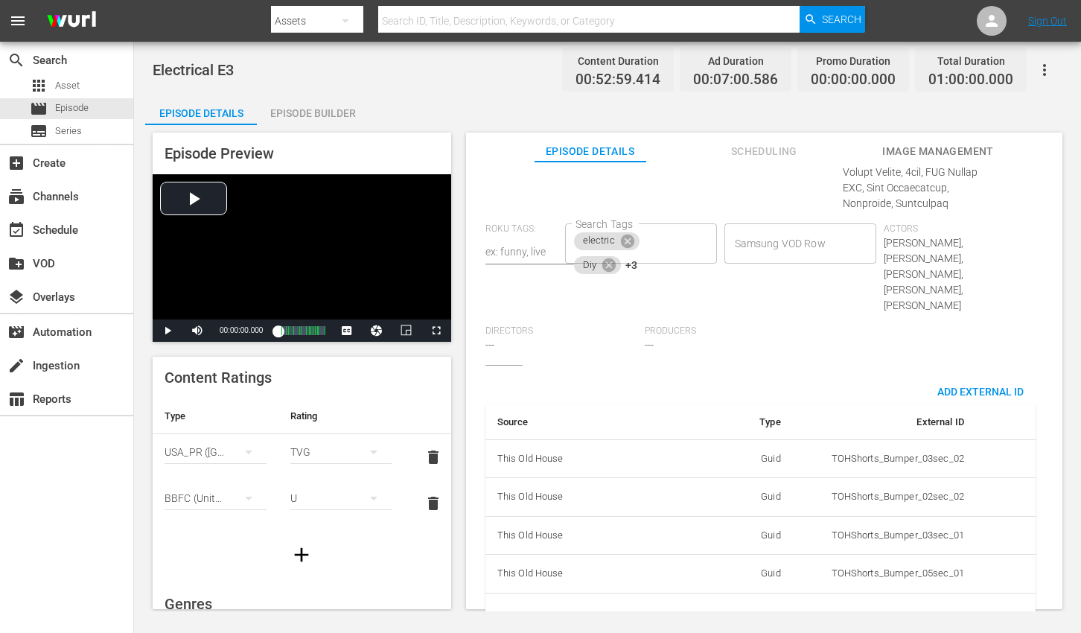
scroll to position [0, 25]
type input "EP060364370003"
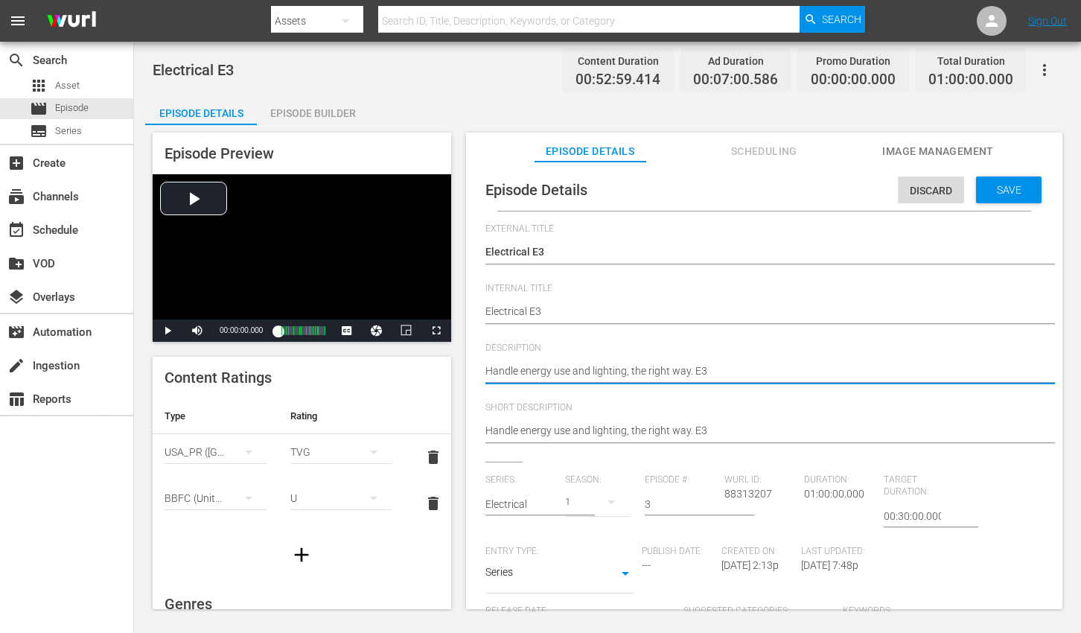
paste textarea "Learn to save energy and brighten spaces with upgrades and fixture installation…"
type textarea "Learn to save energy and brighten spaces with upgrades and fixture installation…"
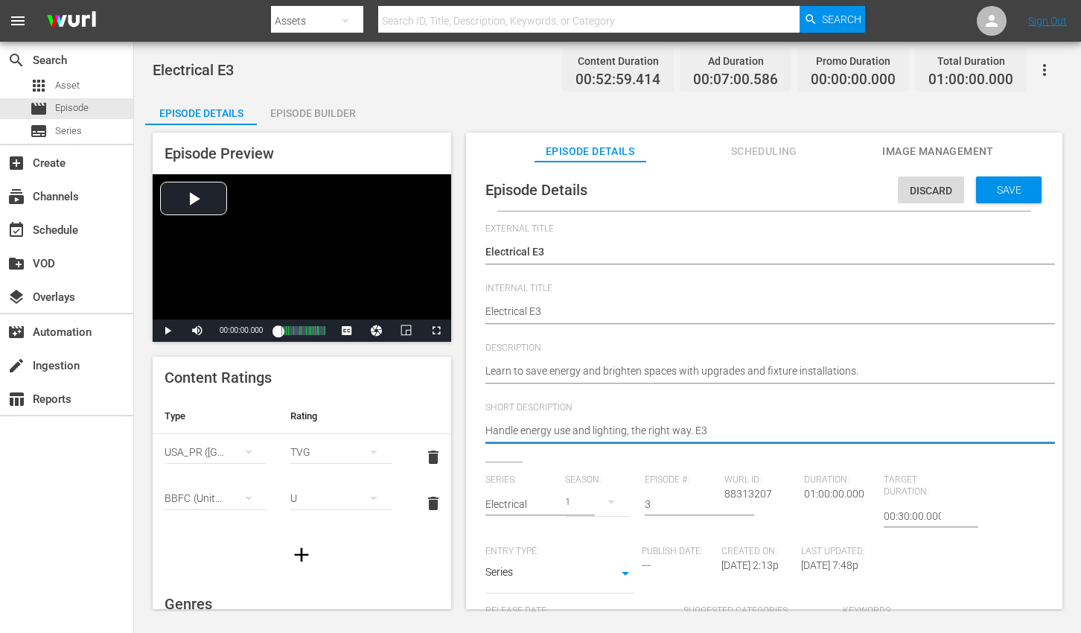
paste textarea "Learn to save energy and brighten spaces with upgrades and fixture installation…"
type textarea "Learn to save energy and brighten spaces with upgrades and fixture installation…"
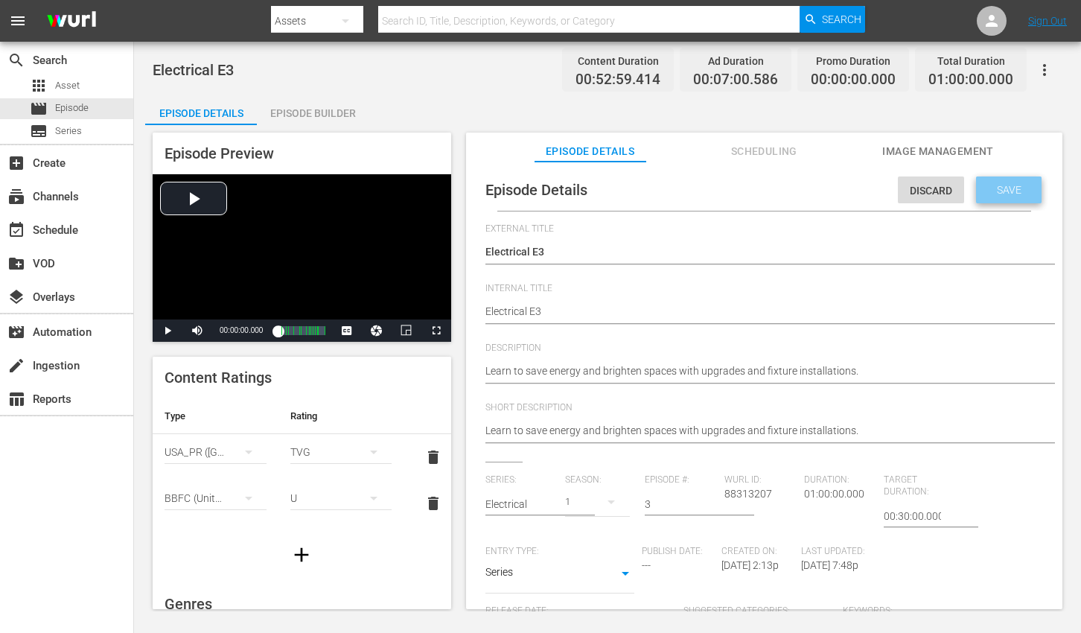
click at [986, 188] on span "Save" at bounding box center [1009, 190] width 48 height 12
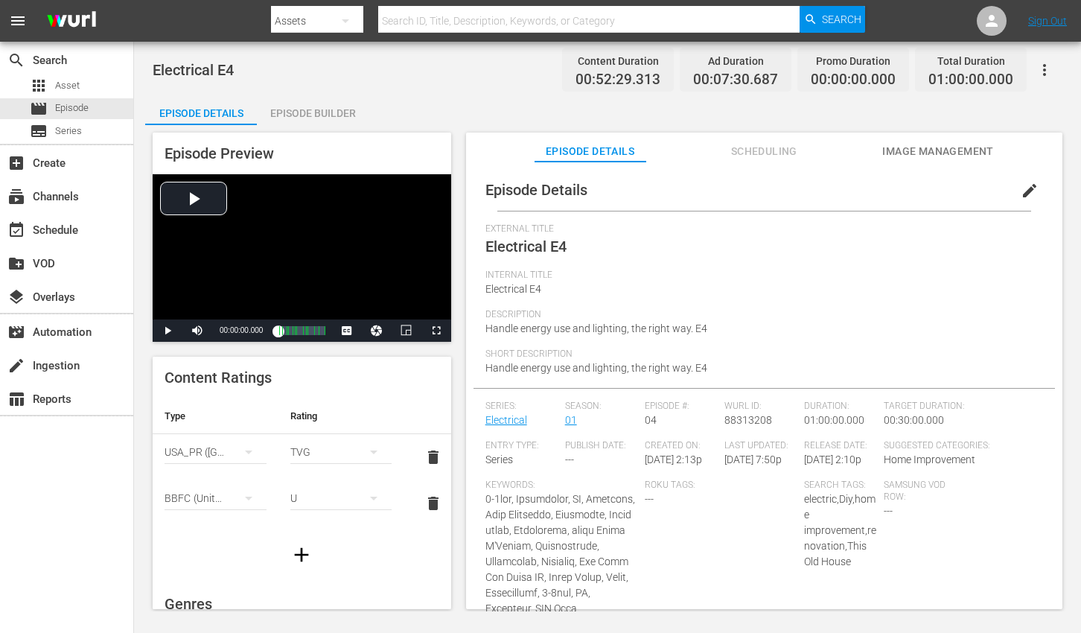
click at [1021, 191] on span "edit" at bounding box center [1030, 191] width 18 height 18
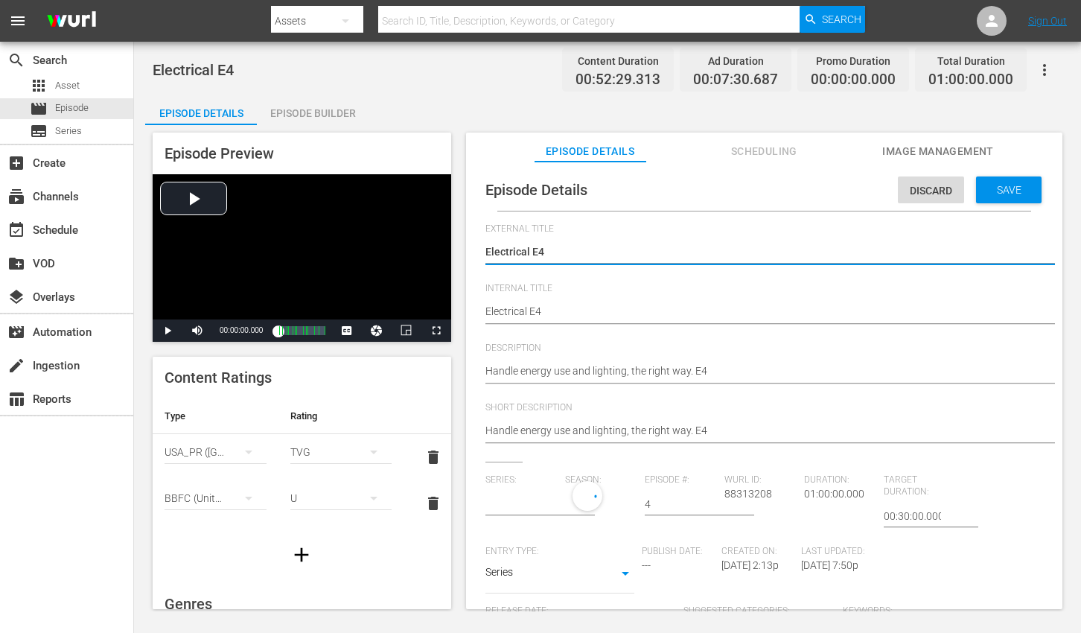
type input "Electrical"
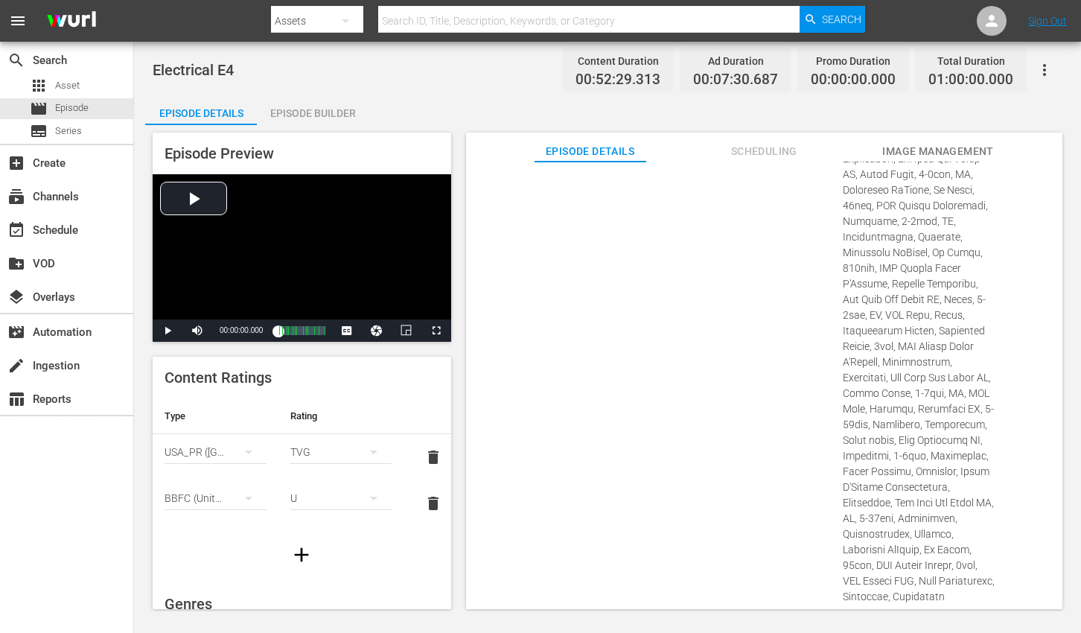
scroll to position [1009, 0]
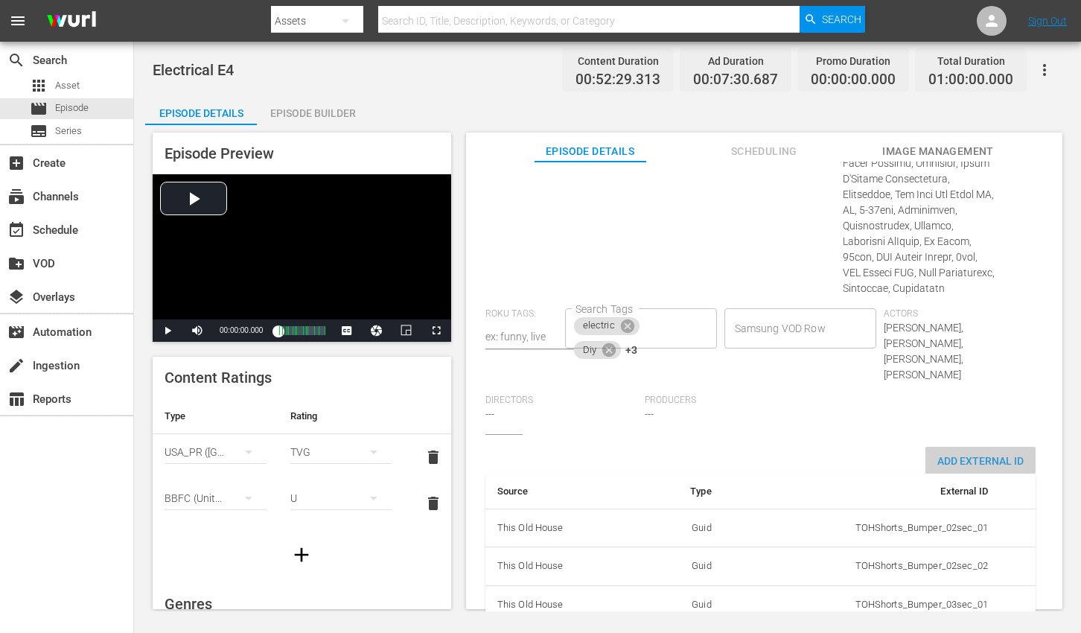
click at [992, 455] on span "Add External Id" at bounding box center [980, 461] width 110 height 12
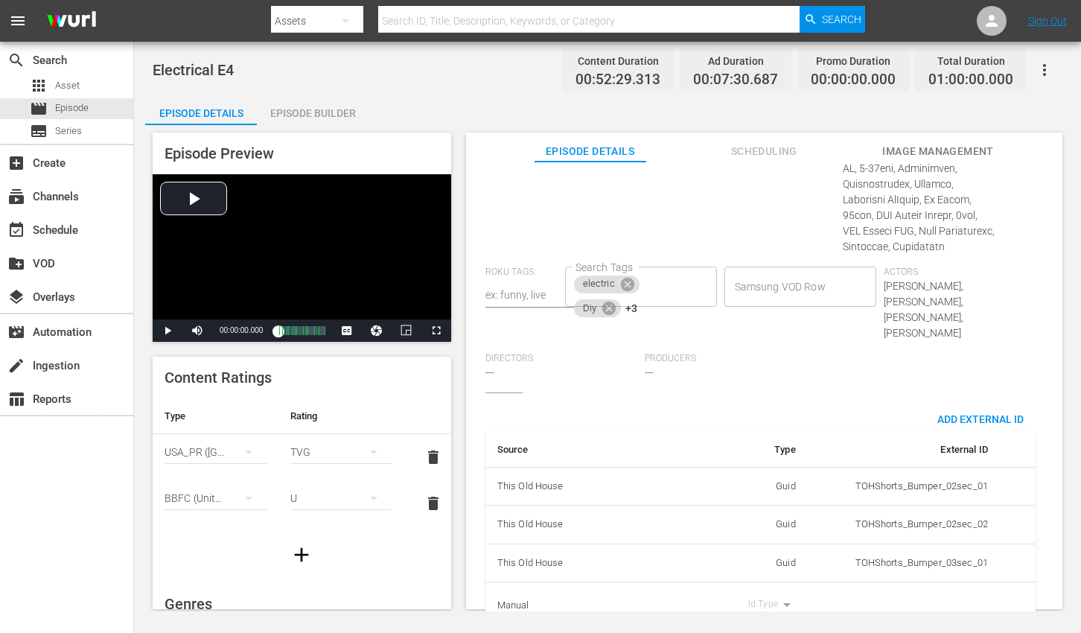
scroll to position [1056, 0]
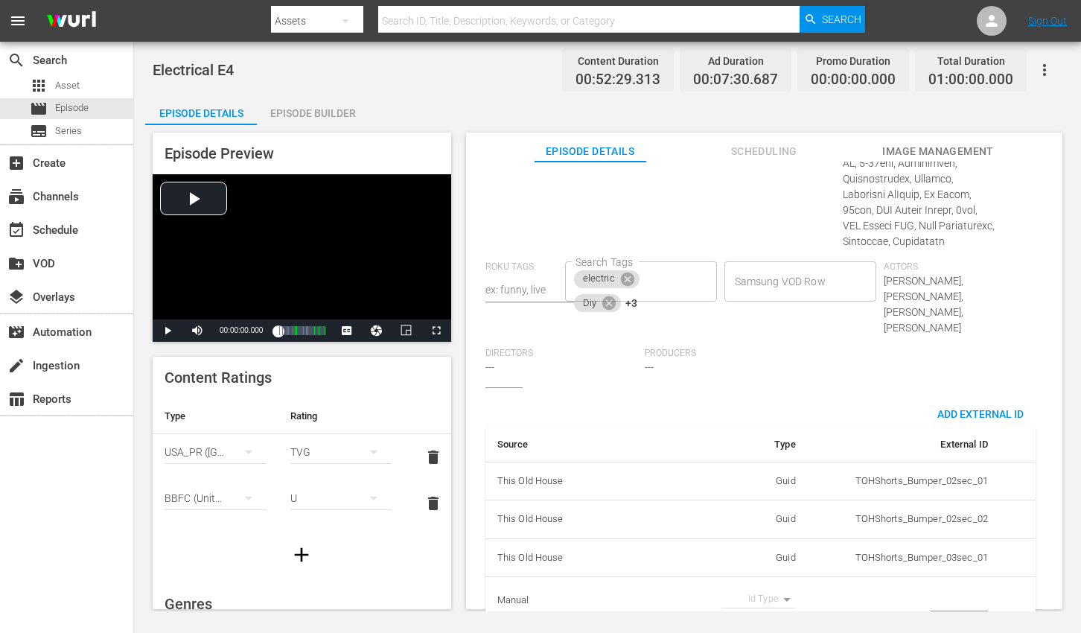
click at [763, 561] on body "menu Search By Assets Search ID, Title, Description, Keywords, or Category Sear…" at bounding box center [540, 316] width 1081 height 633
drag, startPoint x: 755, startPoint y: 574, endPoint x: 845, endPoint y: 565, distance: 90.5
click at [755, 574] on li "Tms Id" at bounding box center [753, 578] width 74 height 25
type input "tmsId"
click at [938, 589] on input "simple table" at bounding box center [959, 600] width 57 height 22
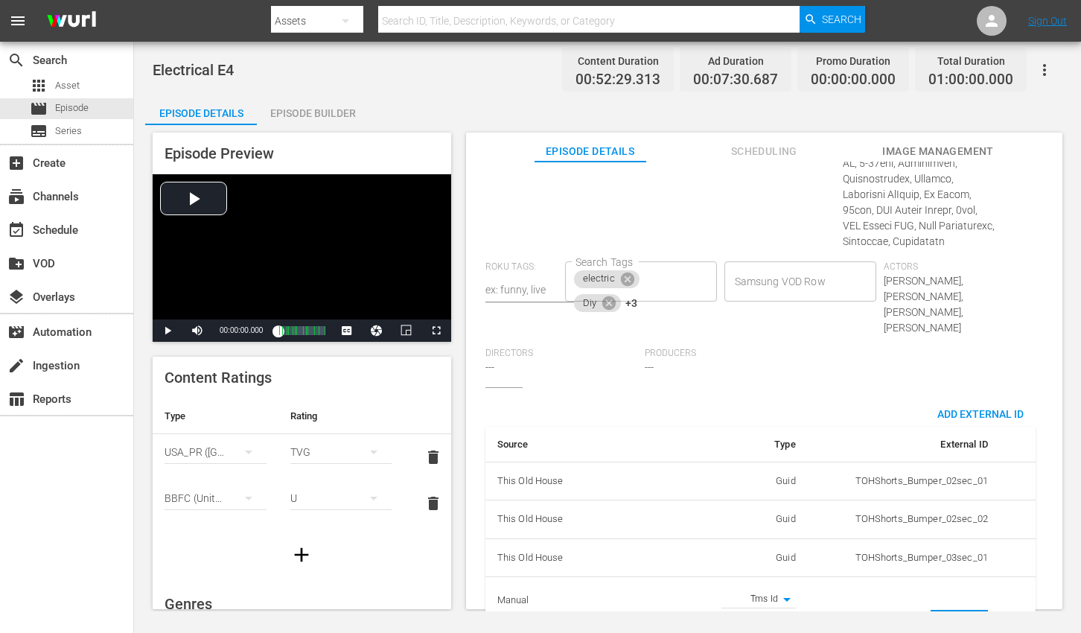
paste input "EP060364370004"
type input "EP060364370004"
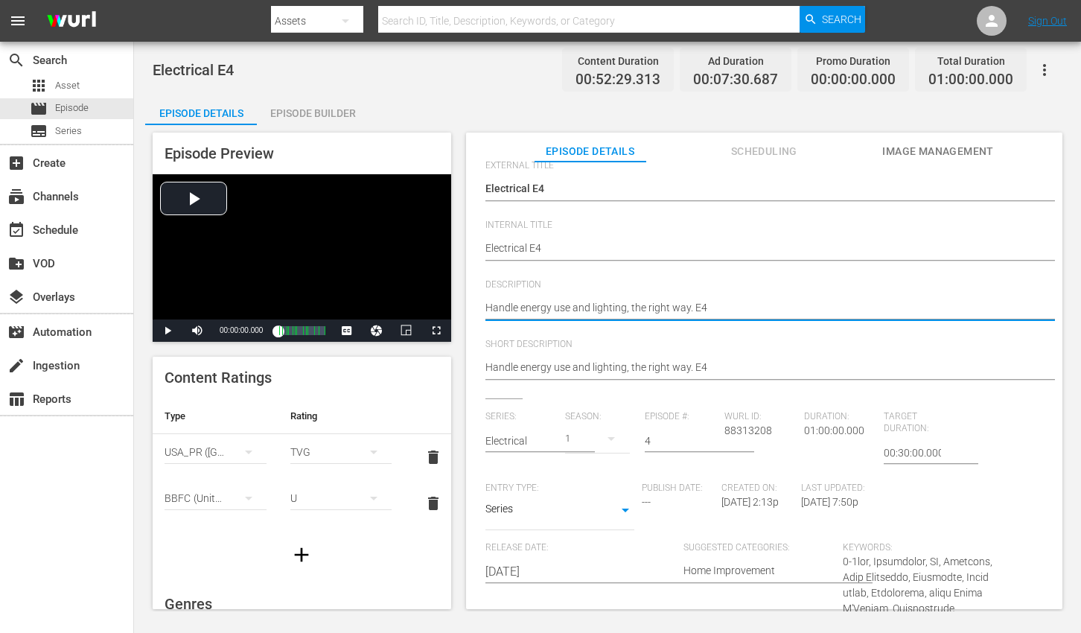
scroll to position [15, 0]
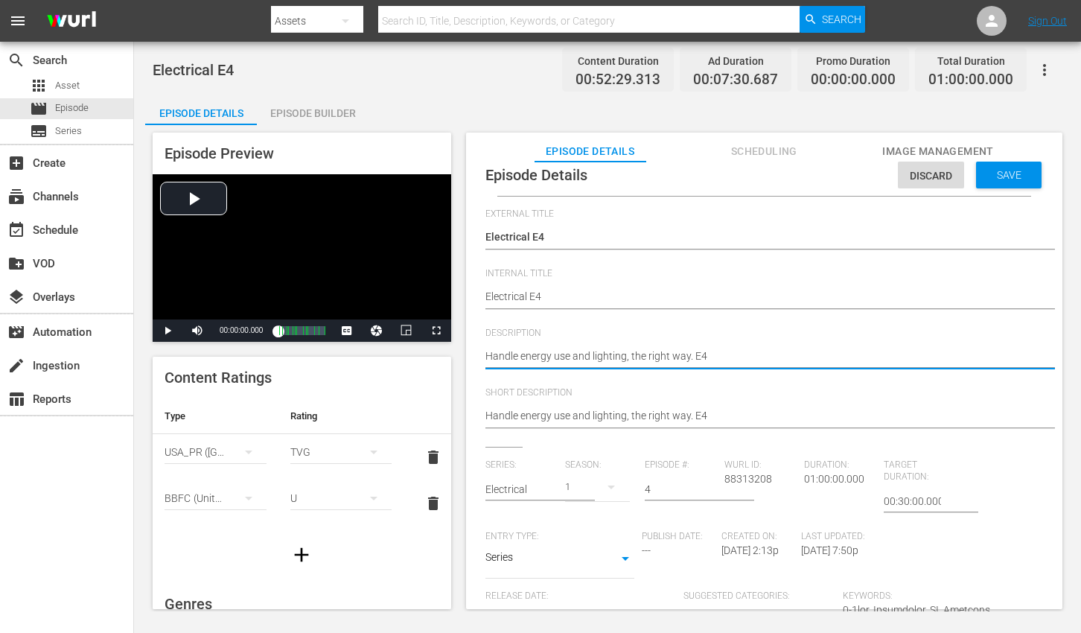
paste textarea "From wiring upgrades to lighting installs, take control of your home’s energy u…"
type textarea "From wiring upgrades to lighting installs, take control of your home’s energy u…"
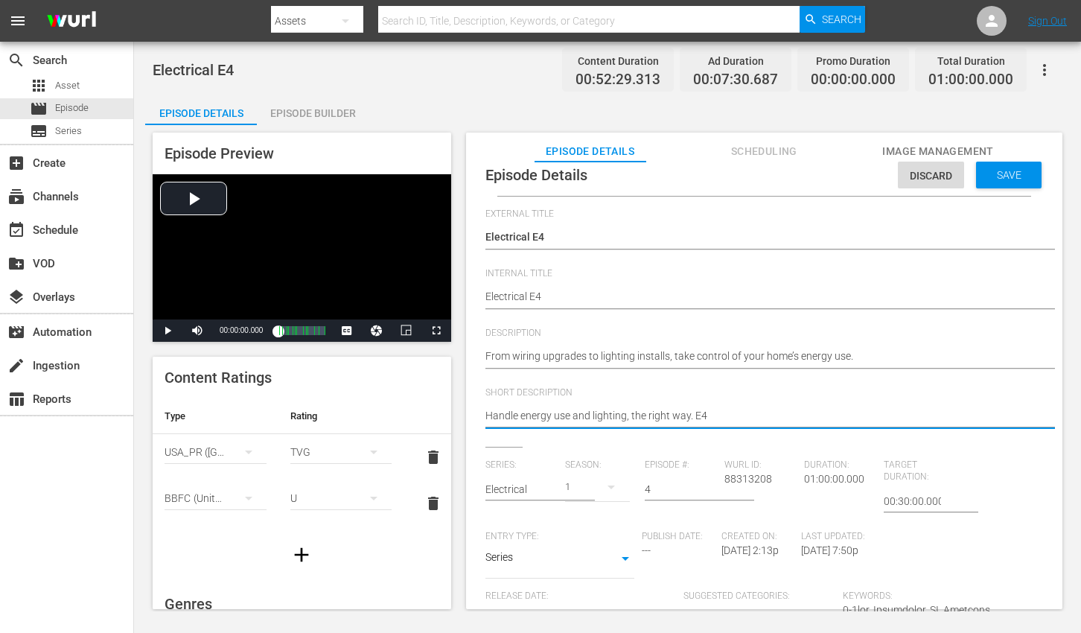
paste textarea "From wiring upgrades to lighting installs, take control of your home’s energy u…"
type textarea "From wiring upgrades to lighting installs, take control of your home’s energy u…"
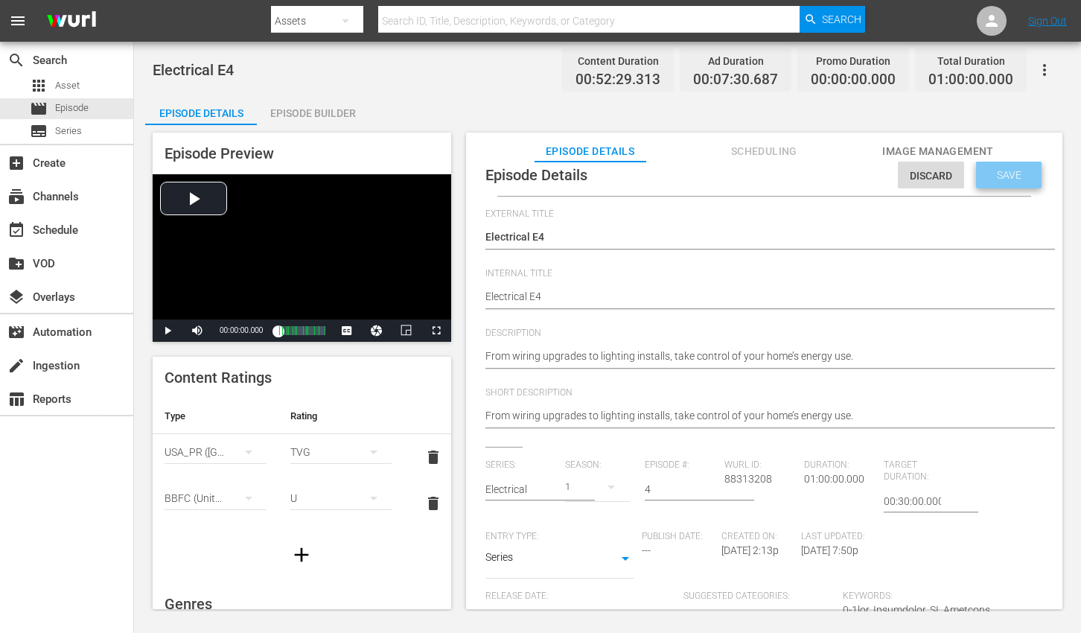
click at [987, 173] on span "Save" at bounding box center [1009, 175] width 48 height 12
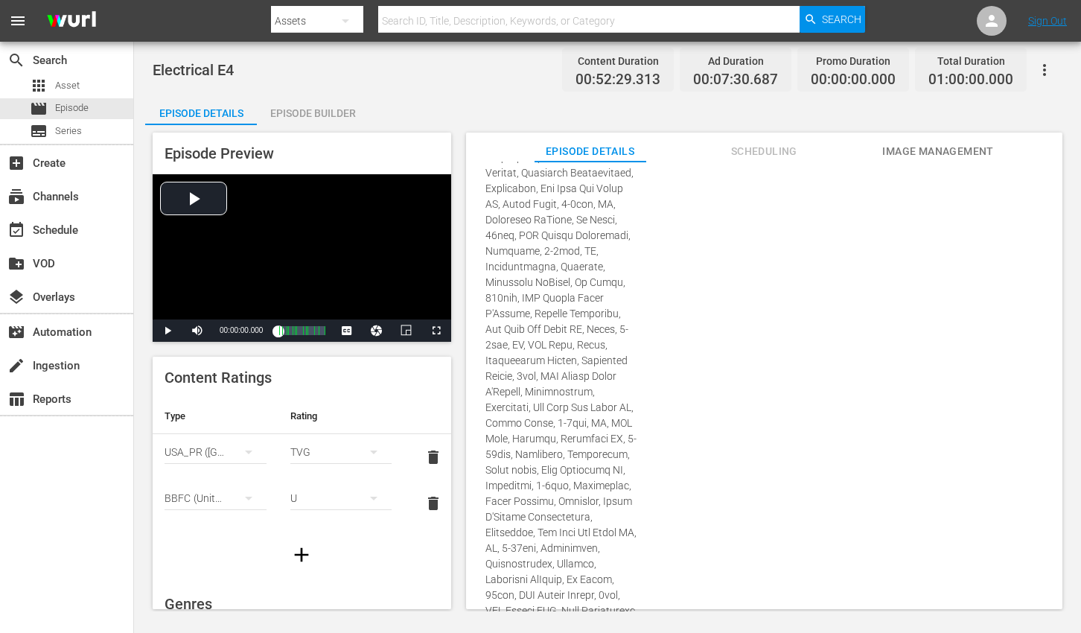
scroll to position [867, 0]
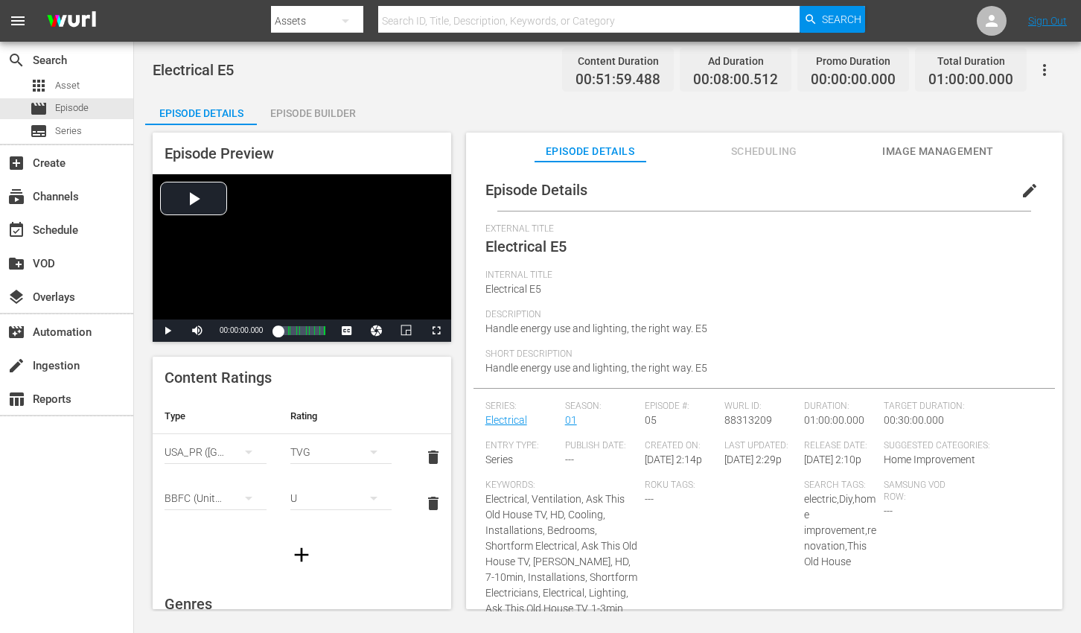
click at [1021, 194] on span "edit" at bounding box center [1030, 191] width 18 height 18
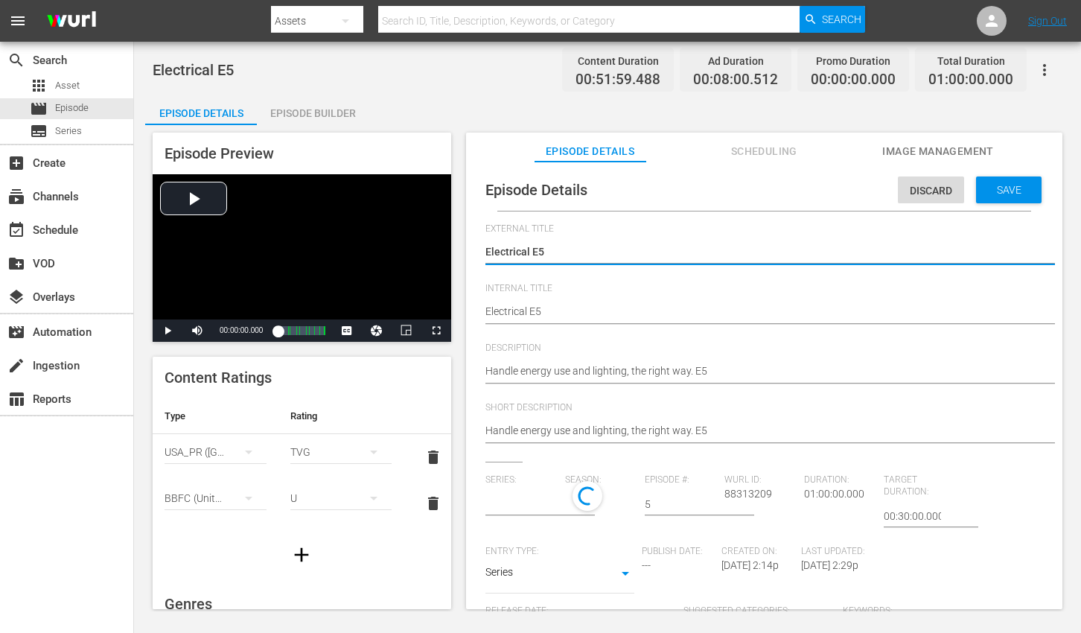
type input "Electrical"
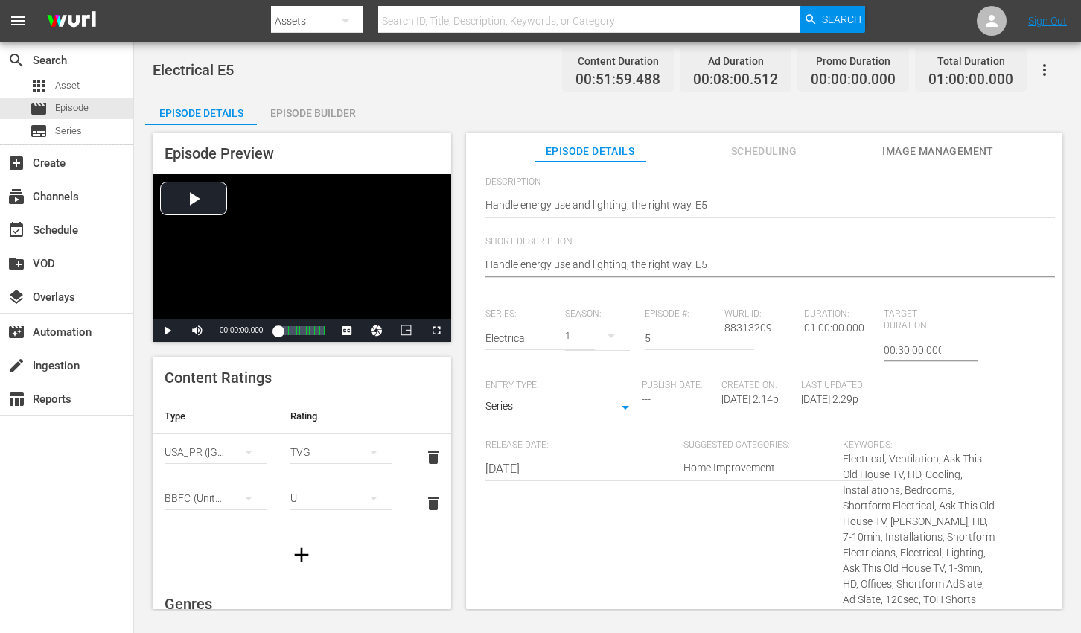
scroll to position [655, 0]
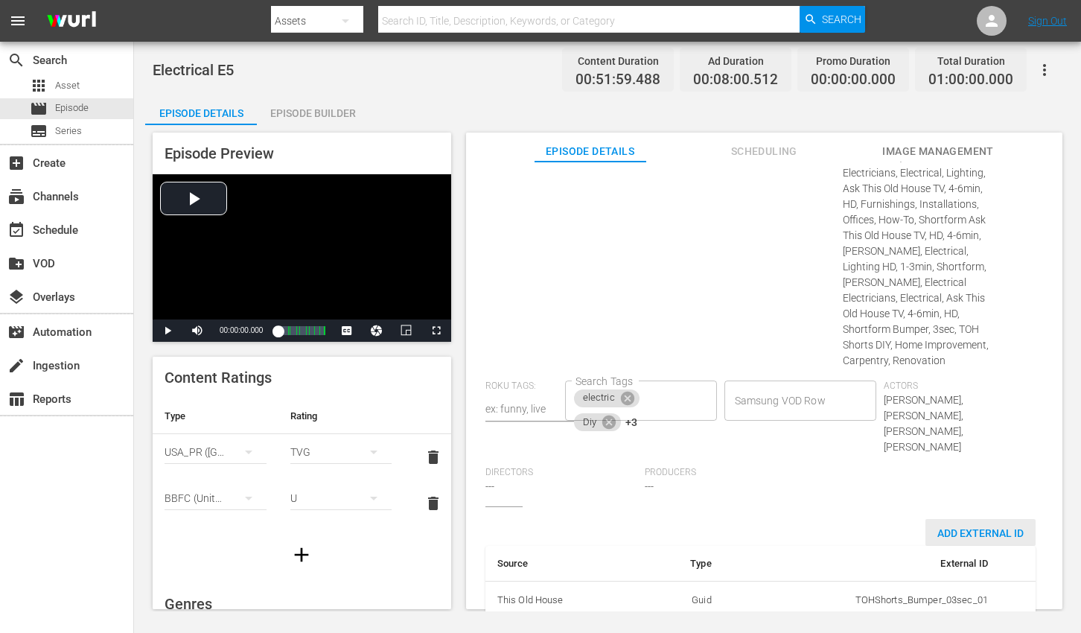
click at [960, 527] on span "Add External Id" at bounding box center [980, 533] width 110 height 12
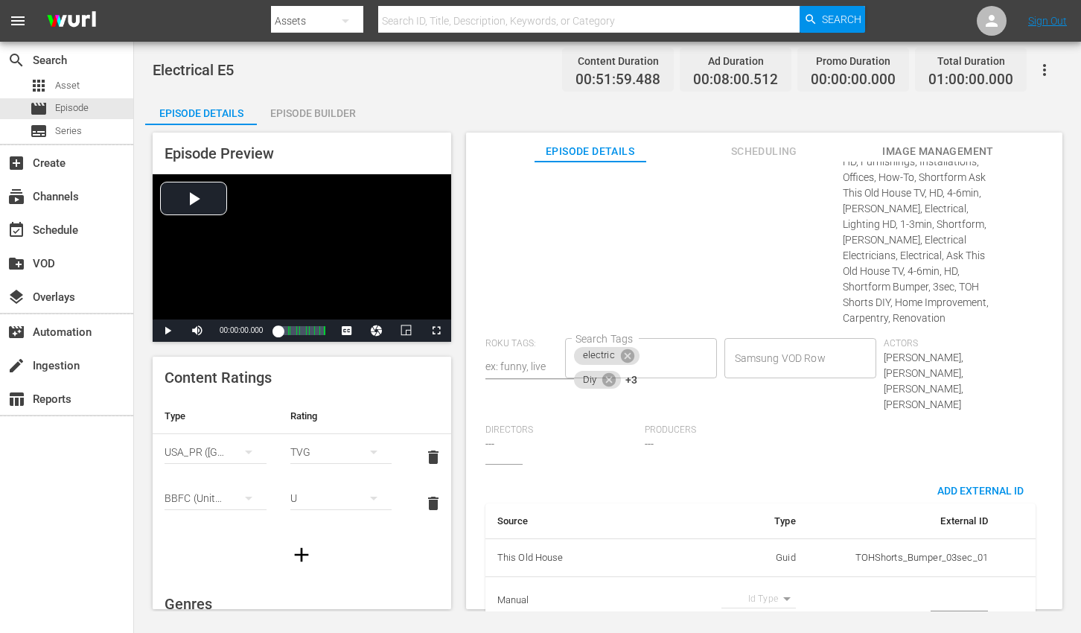
scroll to position [701, 0]
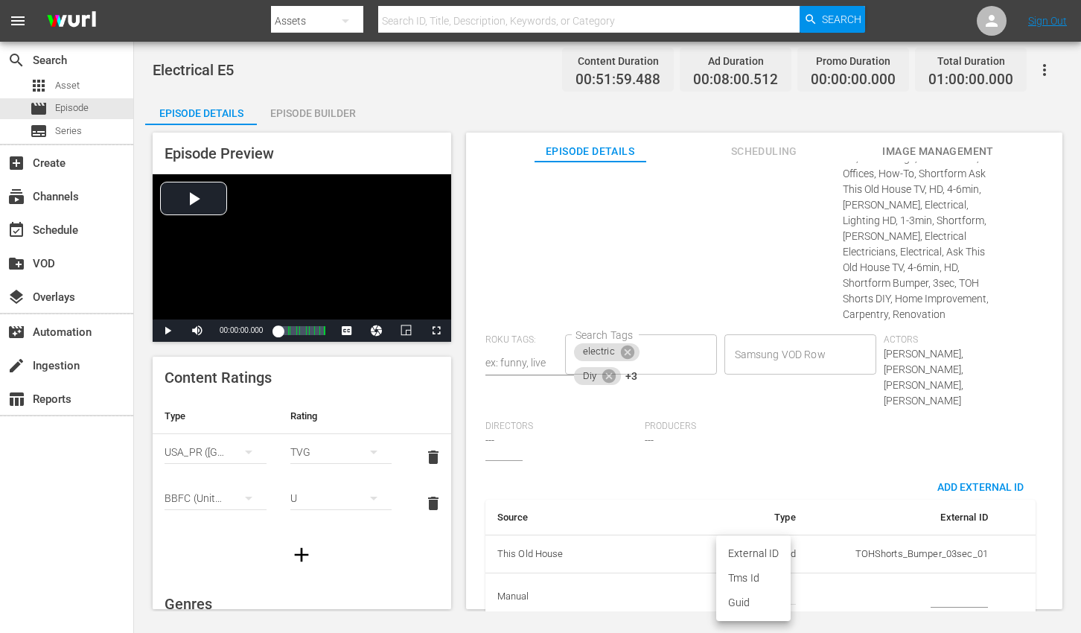
click at [767, 570] on body "menu Search By Assets Search ID, Title, Description, Keywords, or Category Sear…" at bounding box center [540, 316] width 1081 height 633
click at [762, 578] on li "Tms Id" at bounding box center [753, 578] width 74 height 25
type input "tmsId"
click at [945, 585] on input "simple table" at bounding box center [959, 596] width 57 height 22
paste input "EP060364370005"
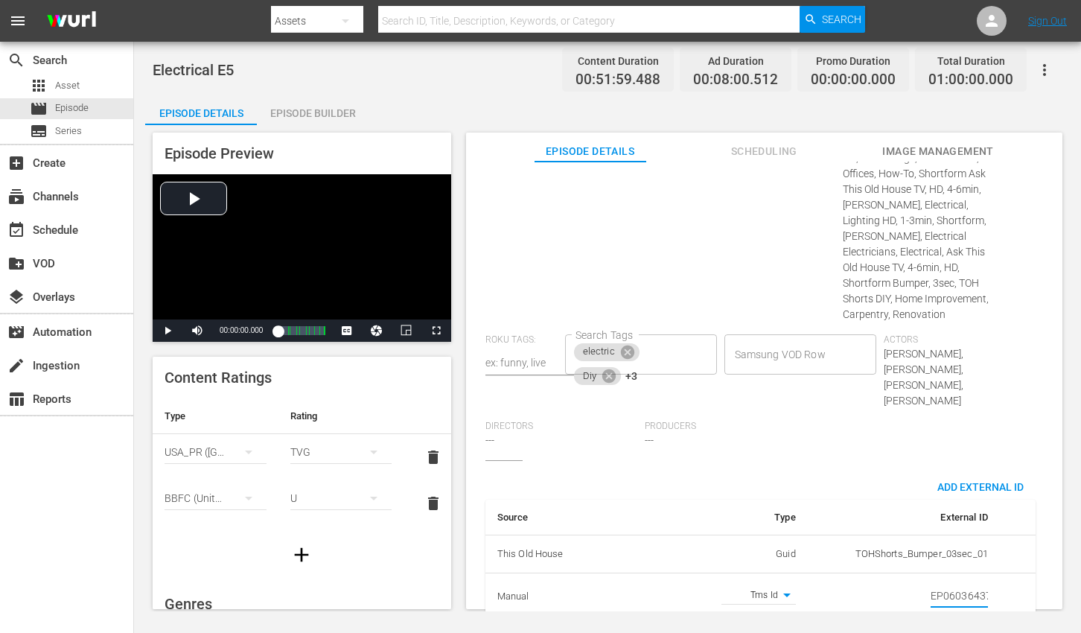
scroll to position [0, 25]
type input "EP060364370005"
click at [1029, 375] on div "Actors Tom Silva,Scott Caron,Kevin O'Connor,Heath Eastman" at bounding box center [963, 377] width 159 height 86
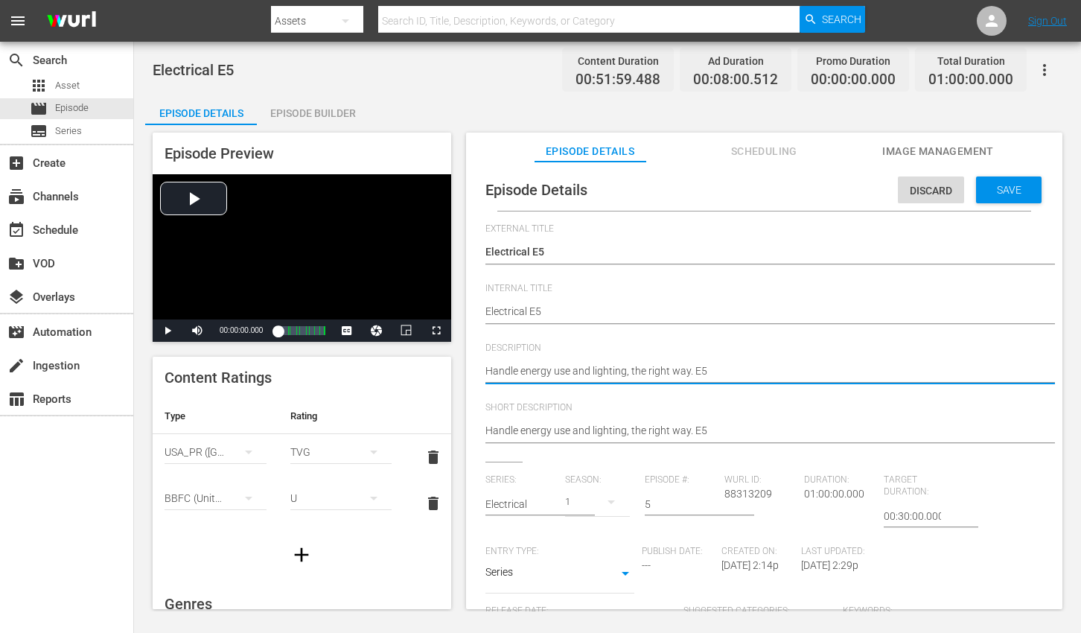
paste textarea "Upgrade your electrical system and install fixtures to boost lighting and effic…"
type textarea "Upgrade your electrical system and install fixtures to boost lighting and effic…"
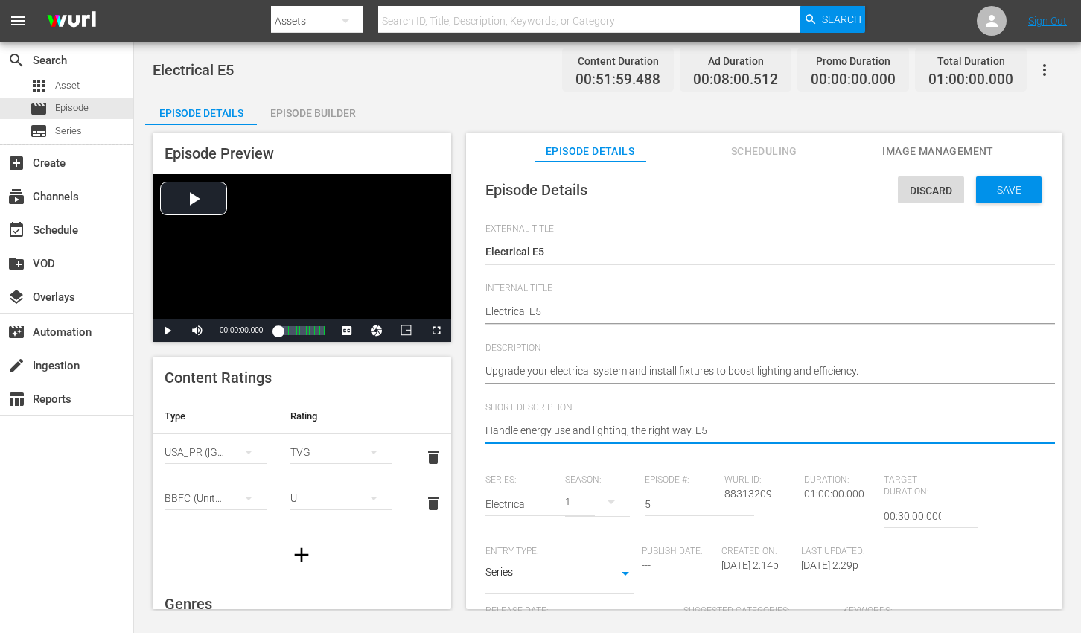
paste textarea "Upgrade your electrical system and install fixtures to boost lighting and effic…"
type textarea "Upgrade your electrical system and install fixtures to boost lighting and effic…"
click at [1021, 186] on span "Save" at bounding box center [1009, 190] width 48 height 12
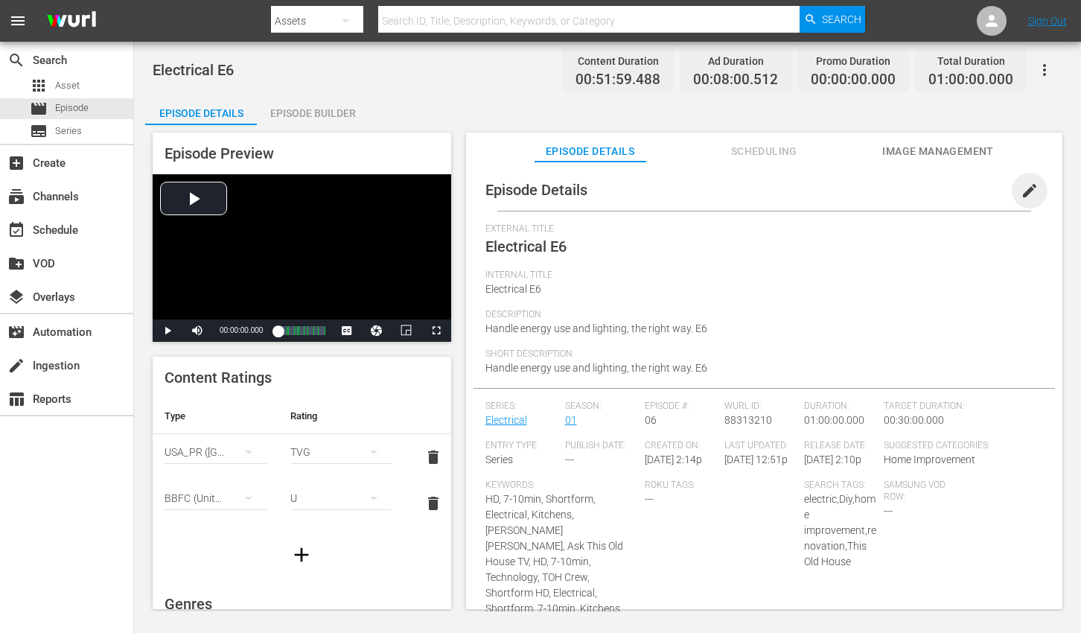
click at [1022, 191] on span "edit" at bounding box center [1030, 191] width 18 height 18
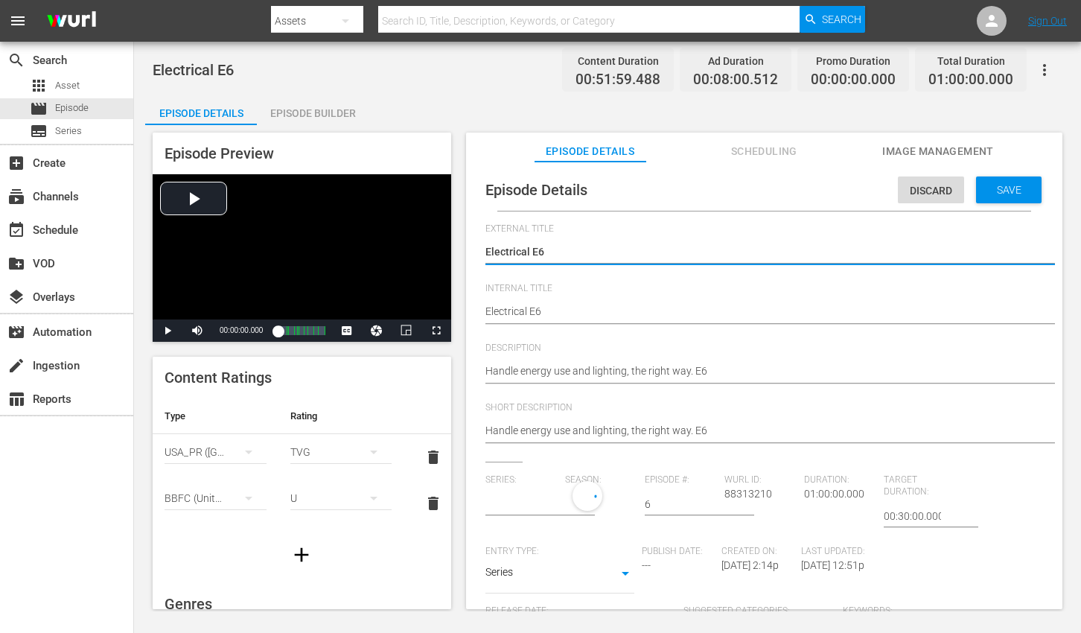
type input "Electrical"
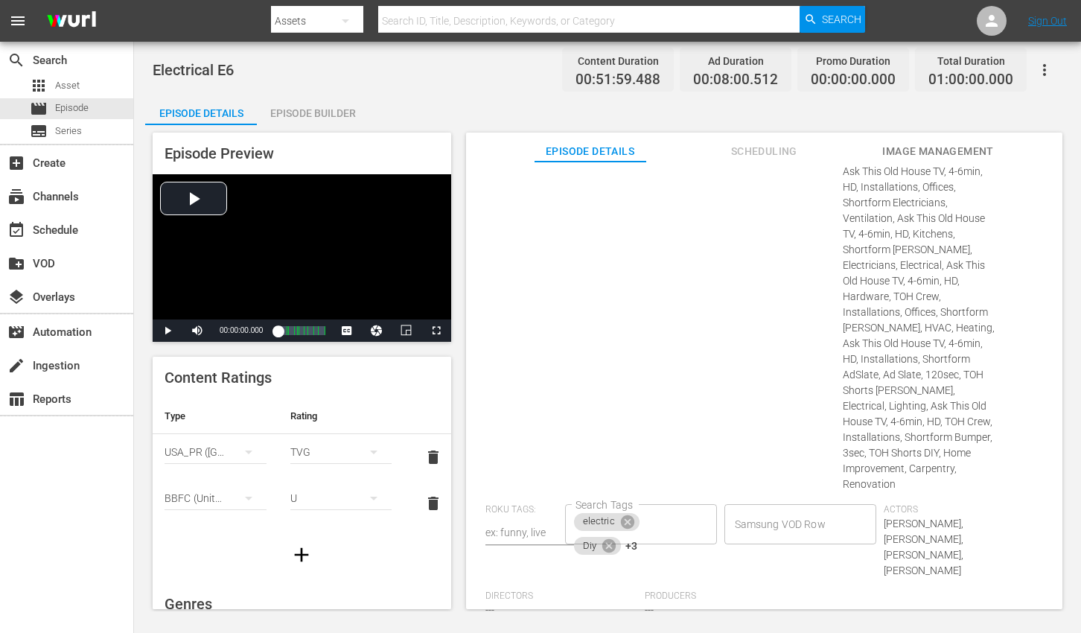
scroll to position [767, 0]
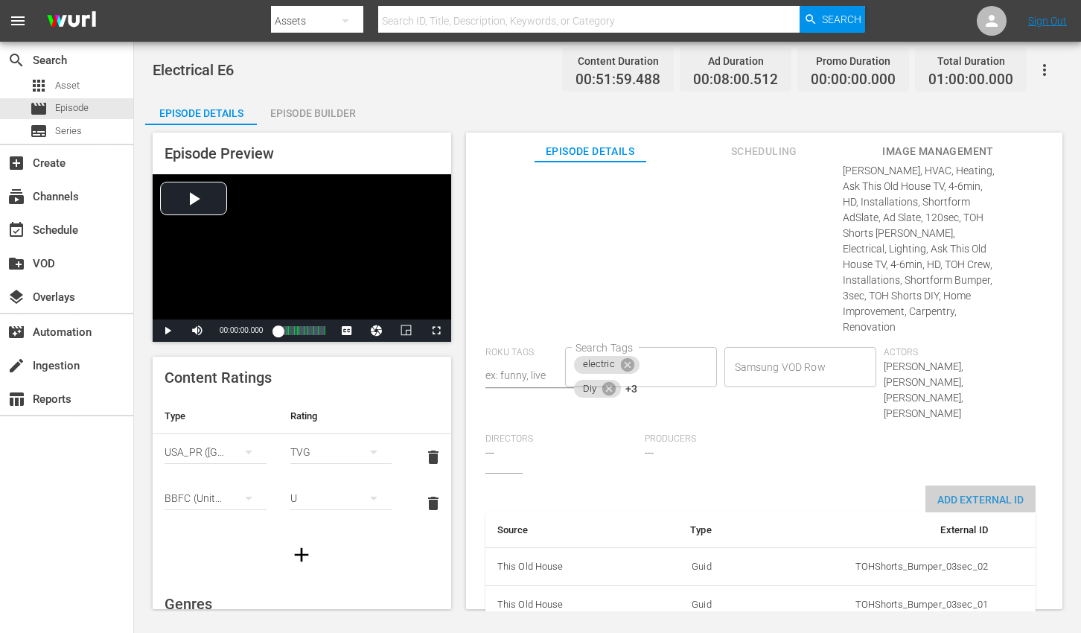
click at [948, 494] on span "Add External Id" at bounding box center [980, 500] width 110 height 12
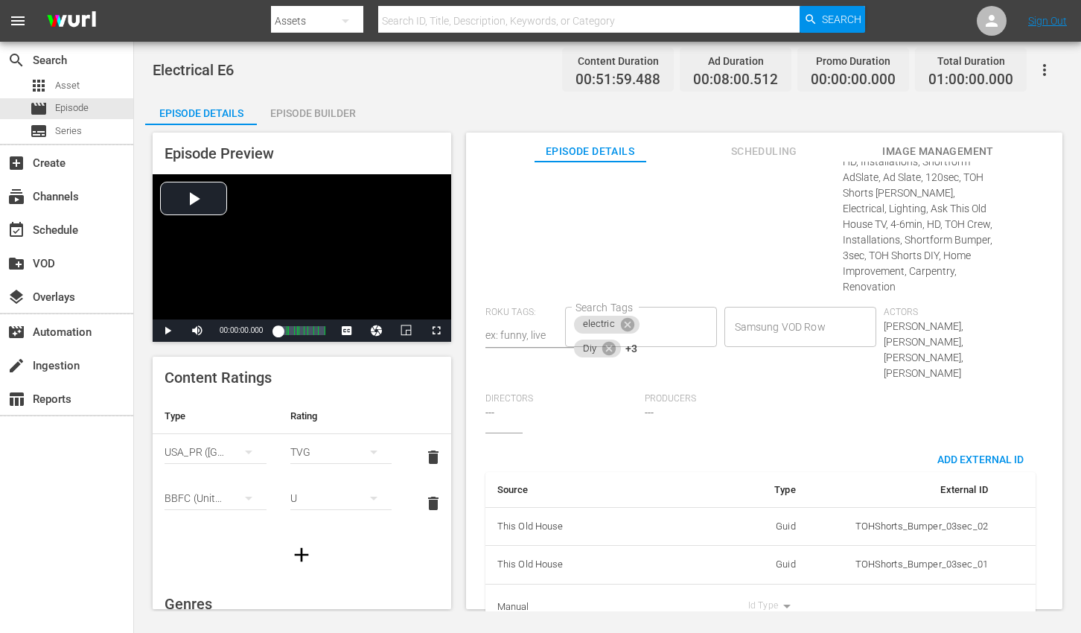
scroll to position [814, 0]
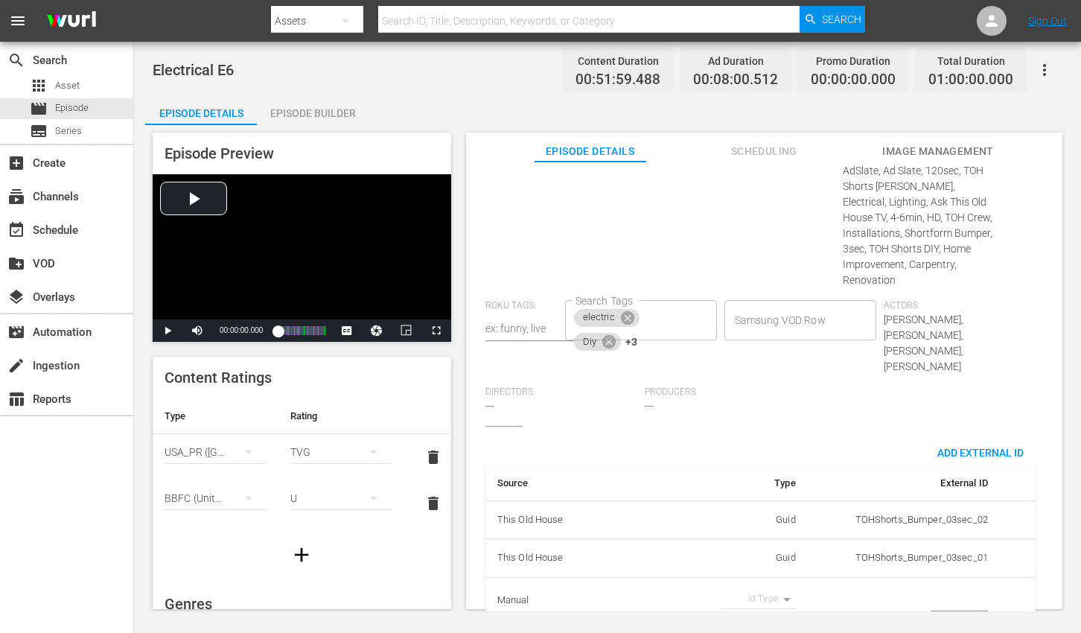
click at [781, 561] on body "menu Search By Assets Search ID, Title, Description, Keywords, or Category Sear…" at bounding box center [540, 316] width 1081 height 633
click at [766, 574] on li "Tms Id" at bounding box center [753, 578] width 74 height 25
type input "tmsId"
click at [937, 590] on input "simple table" at bounding box center [959, 601] width 57 height 22
paste input "EP060364370006"
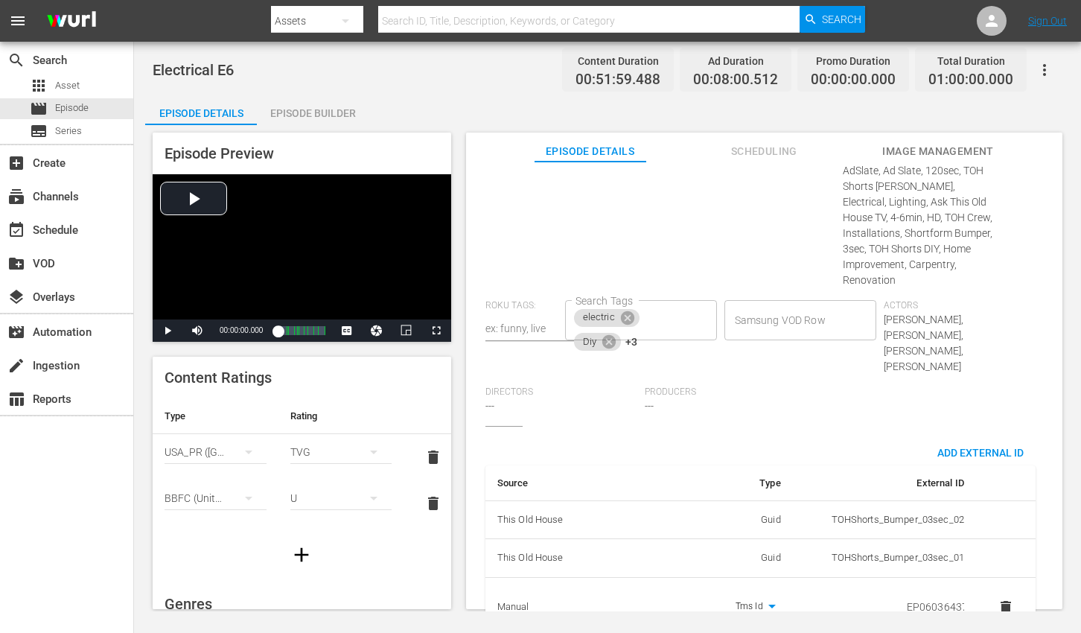
scroll to position [0, 25]
type input "EP060364370006"
click at [1034, 392] on div "Episode Details Discard Save External Title Electrical E6 Electrical E6 Interna…" at bounding box center [763, 2] width 581 height 1295
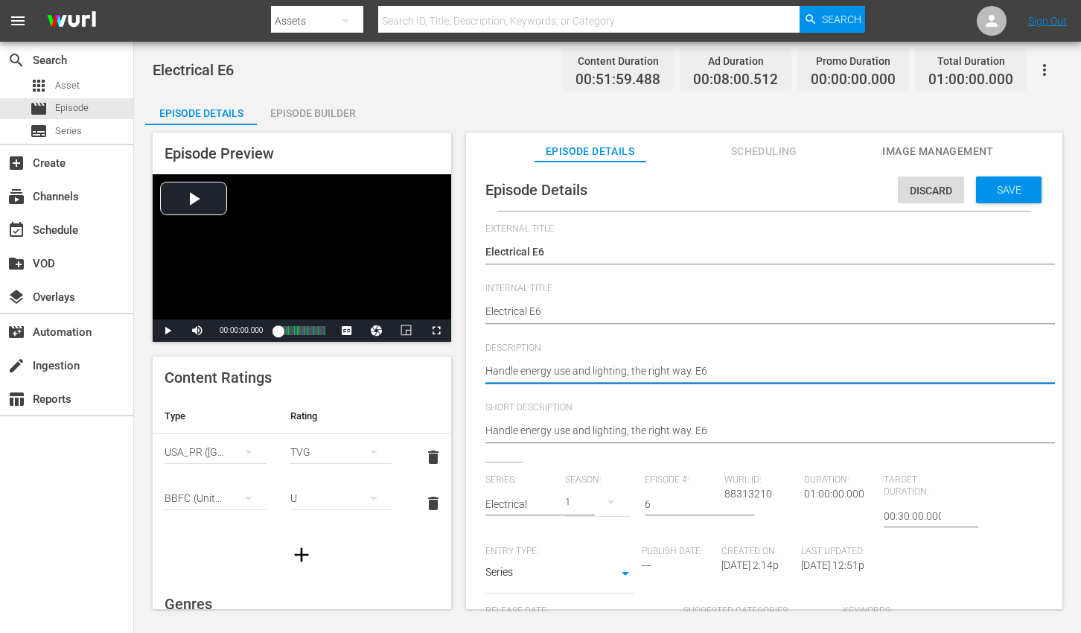
paste textarea "Improve energy use and lighting with electrical upgrades and new fixture know-h…"
type textarea "Improve energy use and lighting with electrical upgrades and new fixture know-h…"
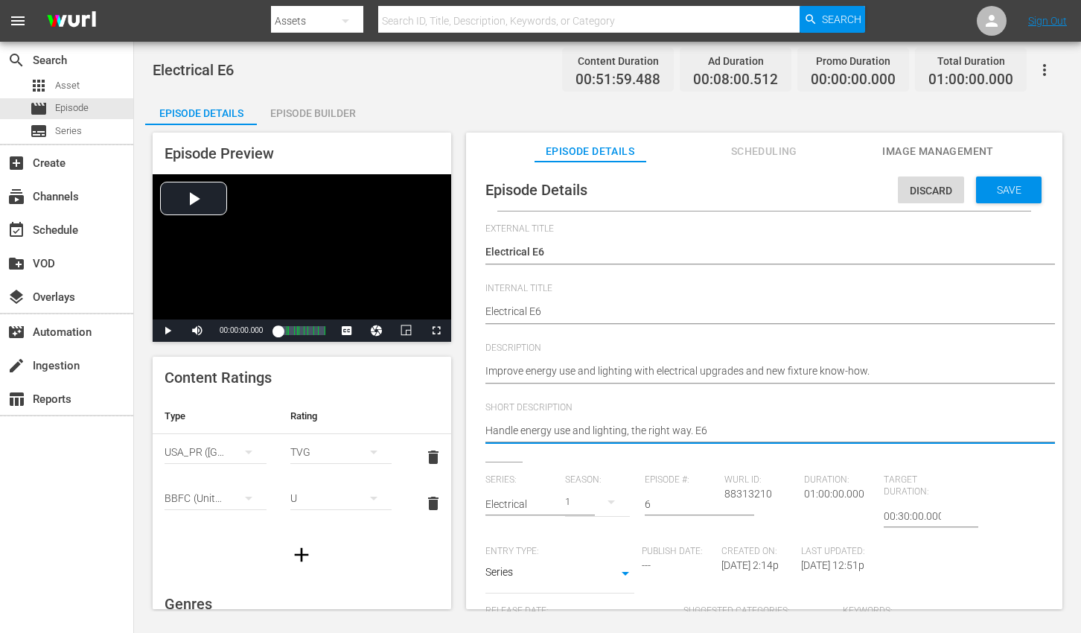
paste textarea "Improve energy use and lighting with electrical upgrades and new fixture know-h…"
type textarea "Improve energy use and lighting with electrical upgrades and new fixture know-h…"
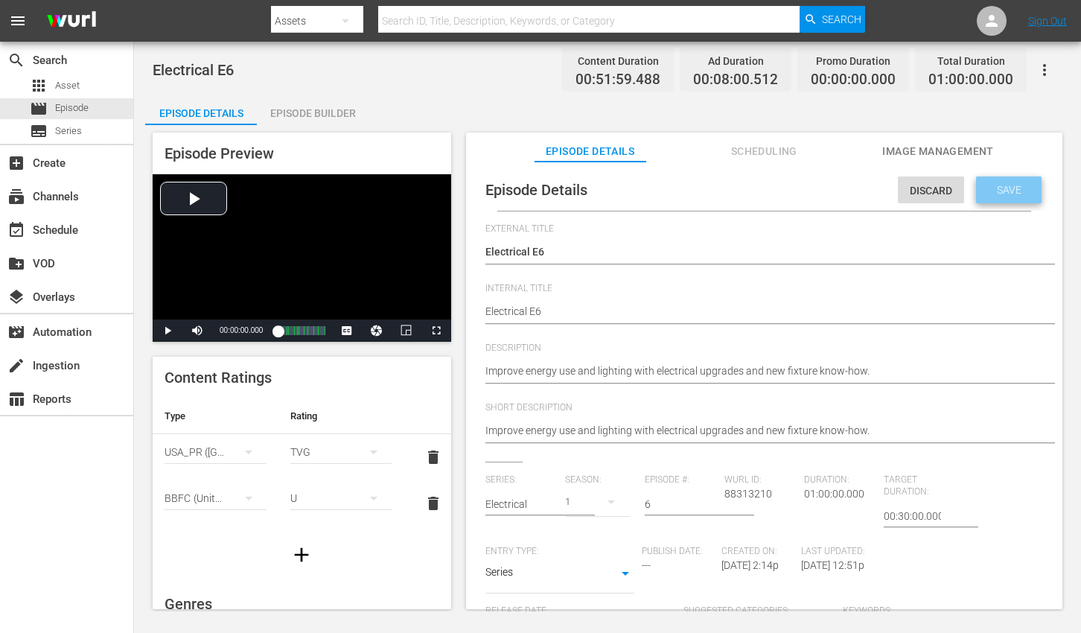
click at [1010, 190] on span "Save" at bounding box center [1009, 190] width 48 height 12
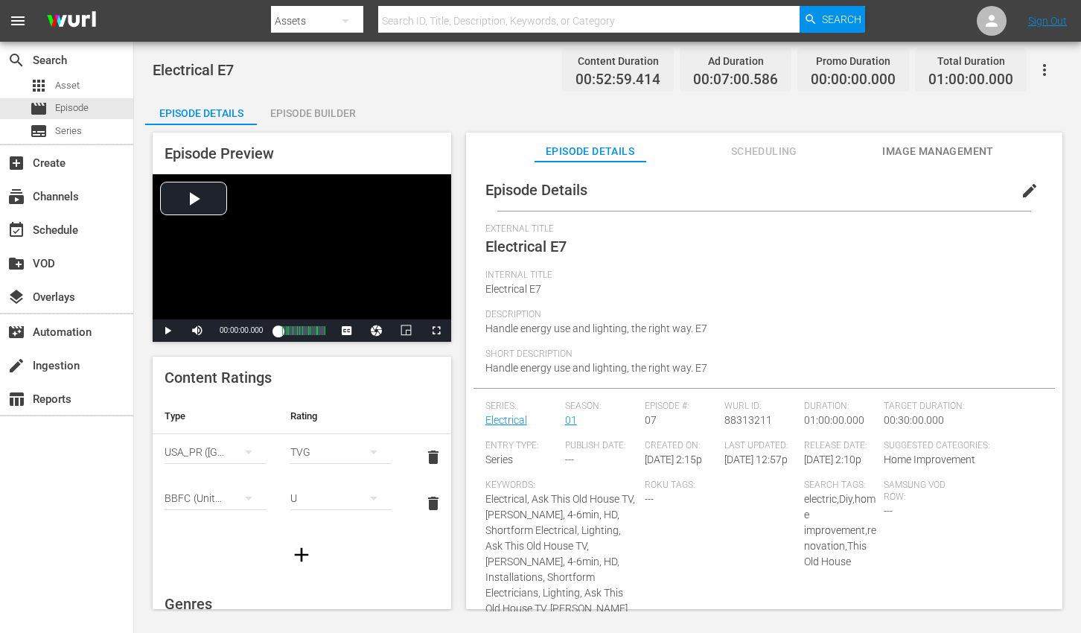
click at [1026, 180] on button "edit" at bounding box center [1030, 191] width 36 height 36
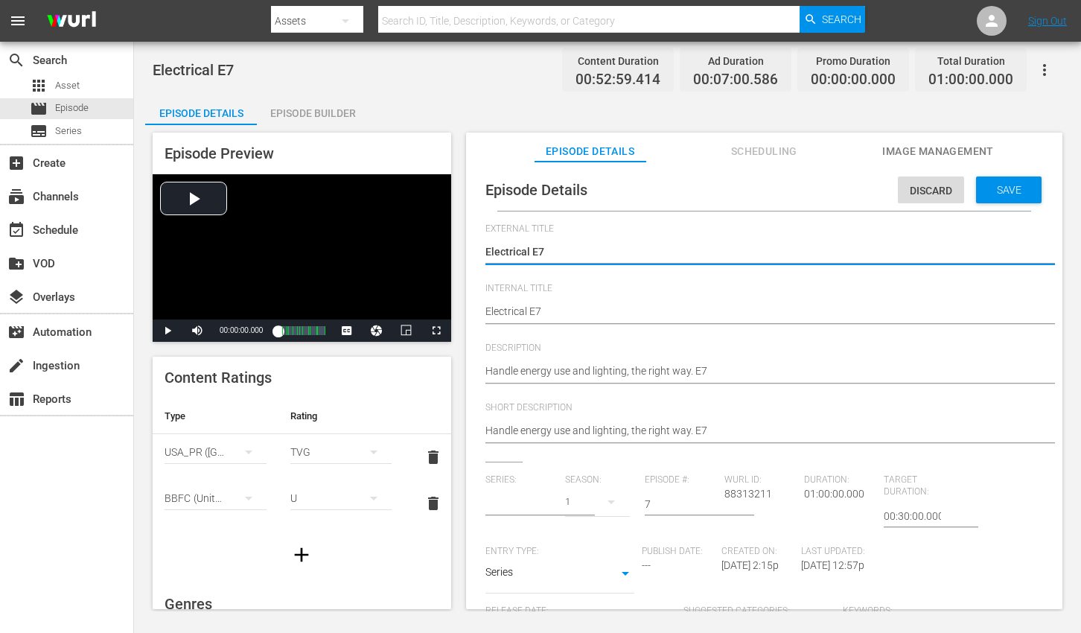
type input "Electrical"
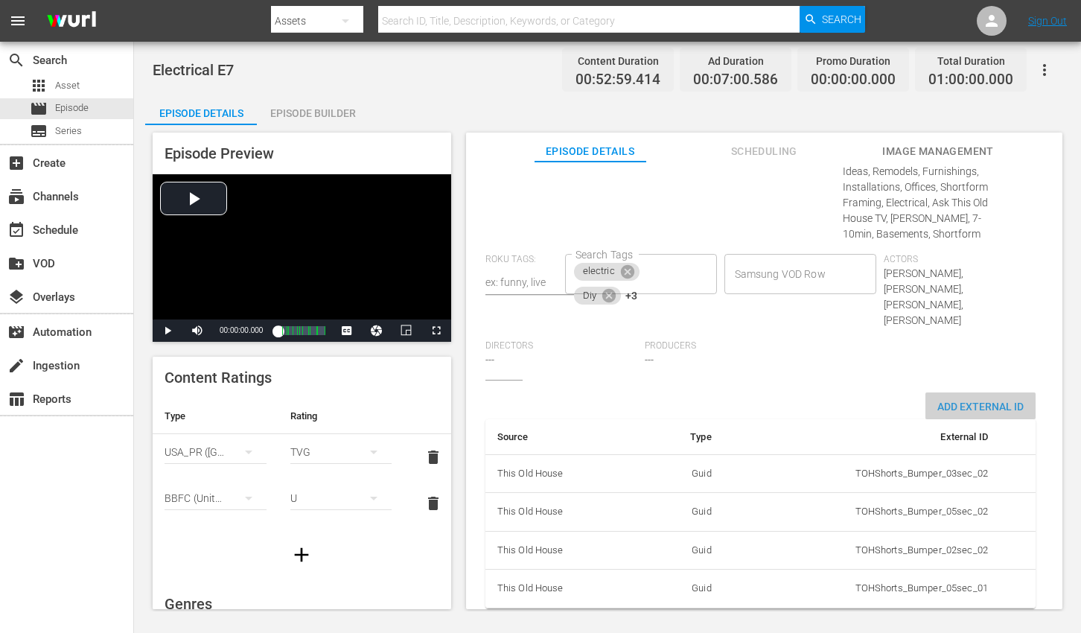
click at [973, 401] on span "Add External Id" at bounding box center [980, 407] width 110 height 12
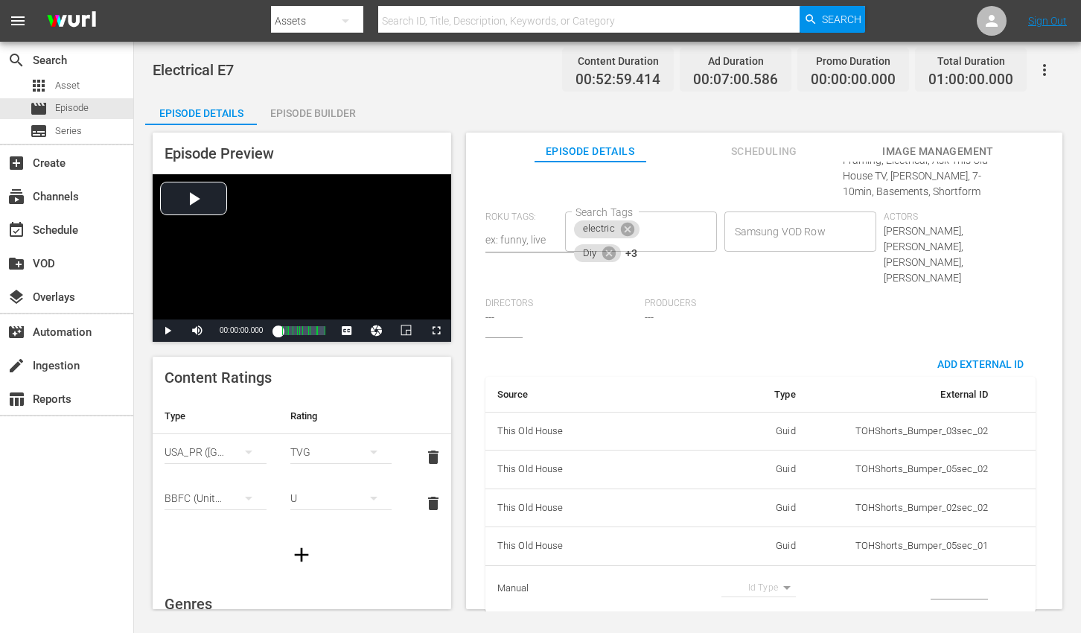
scroll to position [890, 0]
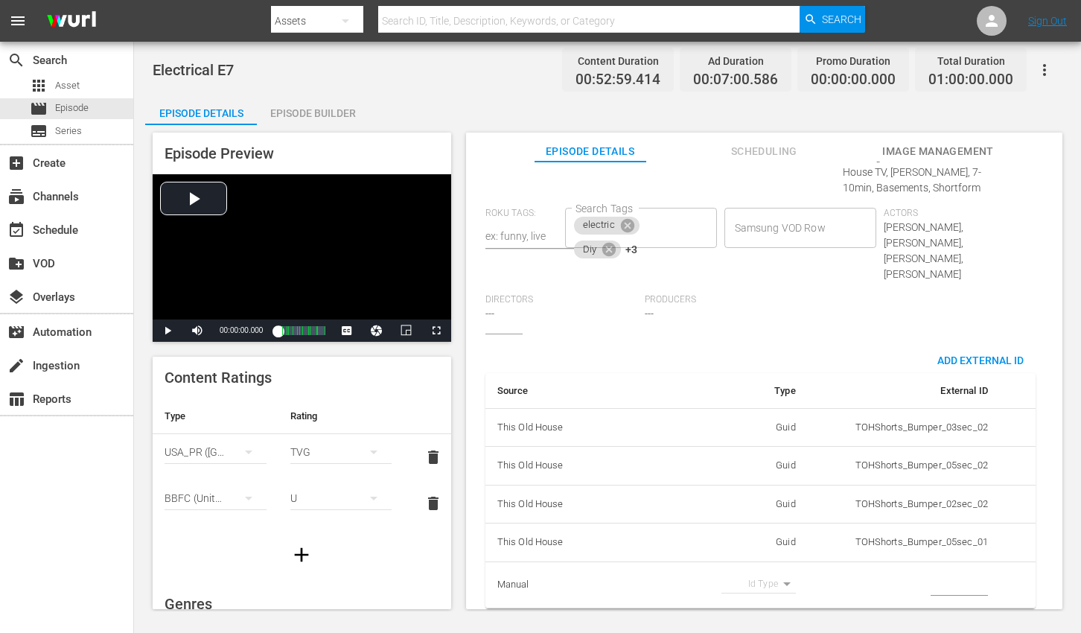
click at [769, 568] on body "menu Search By Assets Search ID, Title, Description, Keywords, or Category Sear…" at bounding box center [540, 316] width 1081 height 633
click at [766, 575] on li "Tms Id" at bounding box center [753, 578] width 74 height 25
type input "tmsId"
click at [960, 574] on input "simple table" at bounding box center [959, 585] width 57 height 22
paste input "EP060364370007"
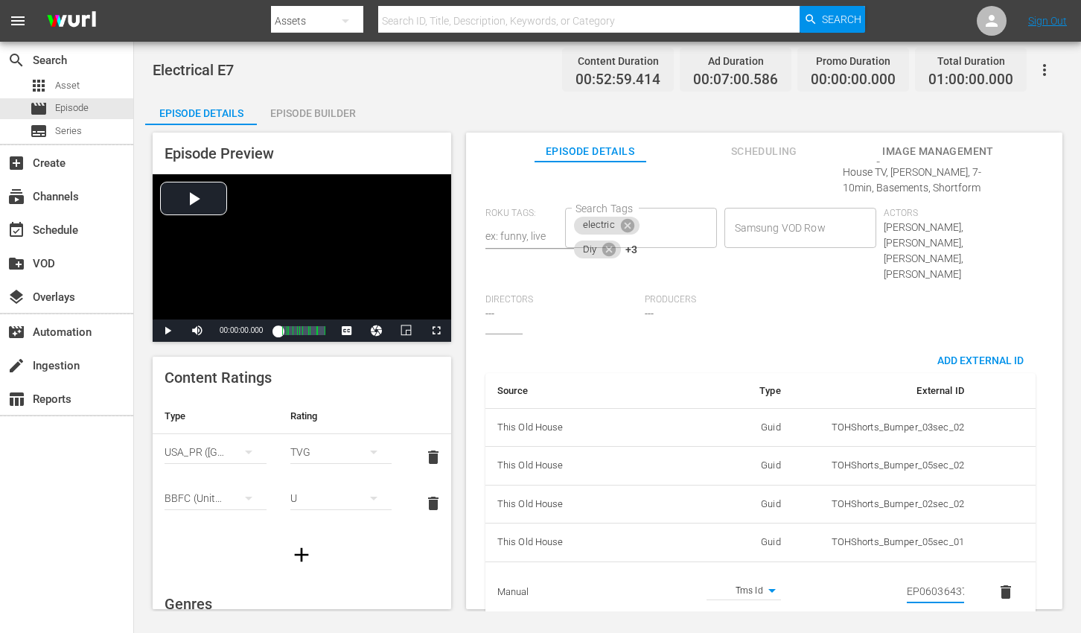
scroll to position [0, 25]
type input "EP060364370007"
click at [1030, 519] on div "Add External Id Source Type External ID This Old House Guid TOHShorts_Bumper_03…" at bounding box center [764, 490] width 558 height 288
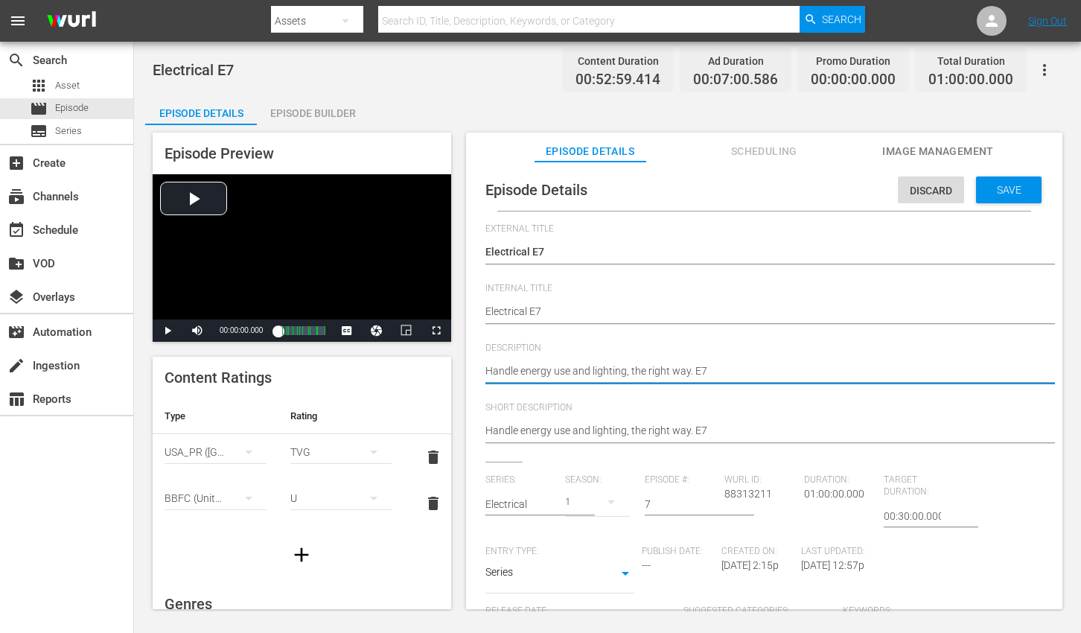
paste textarea "From electrical work to lighting installs, master efficiency and style at home."
type textarea "From electrical work to lighting installs, master efficiency and style at home."
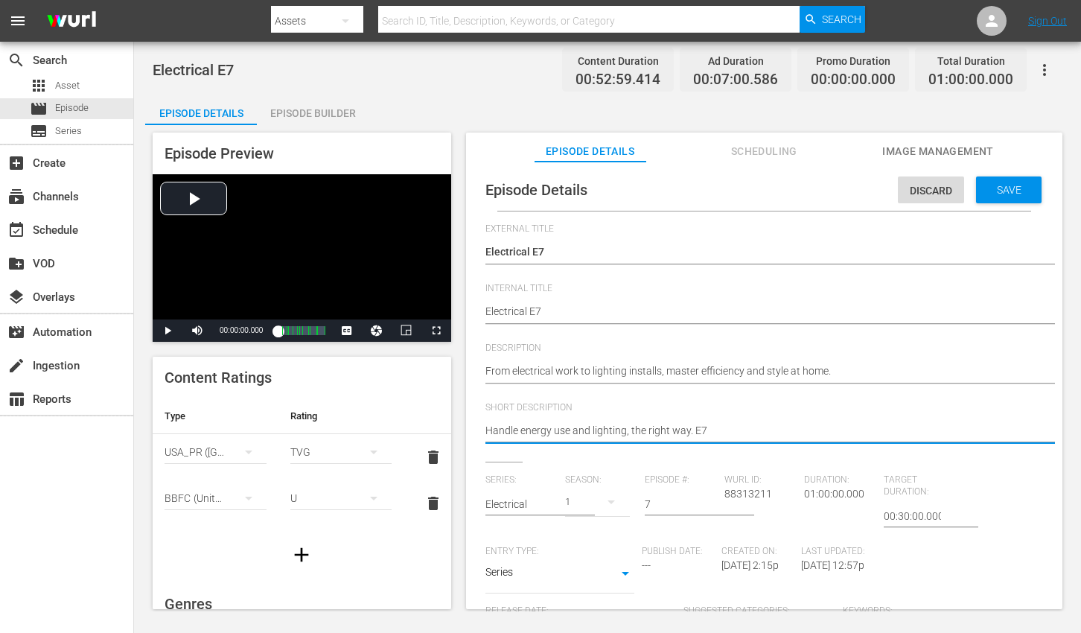
paste textarea "From electrical work to lighting installs, master efficiency and style at home."
type textarea "From electrical work to lighting installs, master efficiency and style at home."
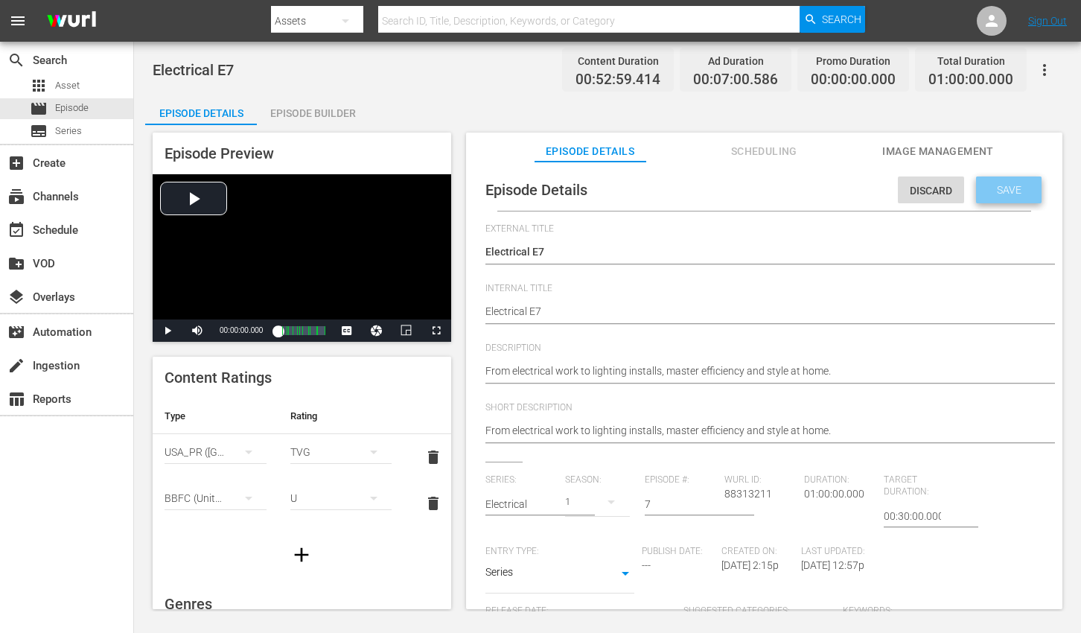
click at [1008, 185] on span "Save" at bounding box center [1009, 190] width 48 height 12
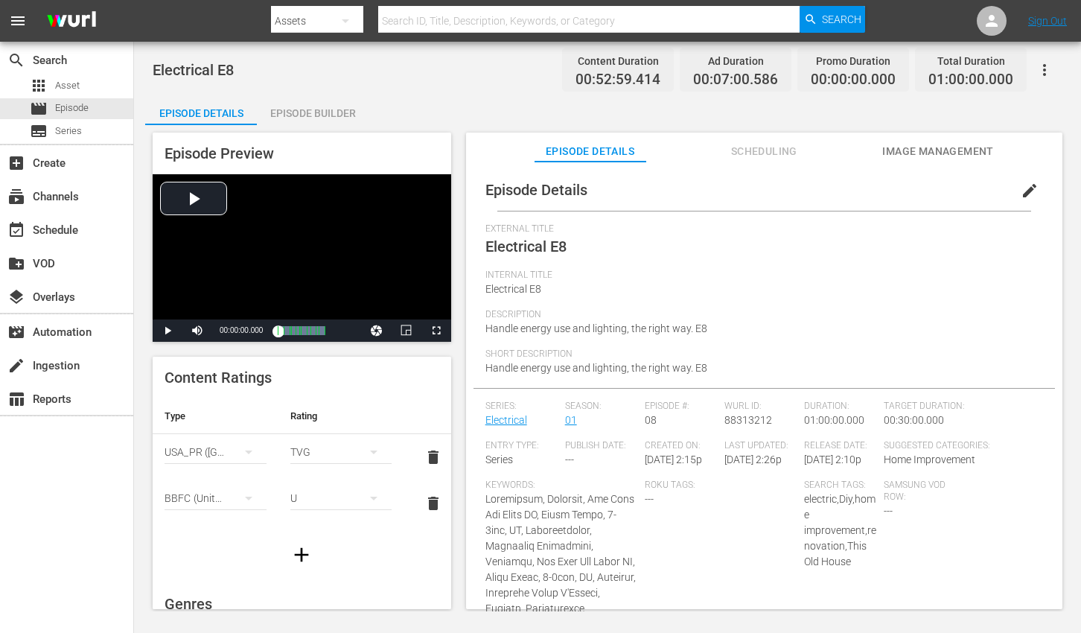
click at [1021, 189] on span "edit" at bounding box center [1030, 191] width 18 height 18
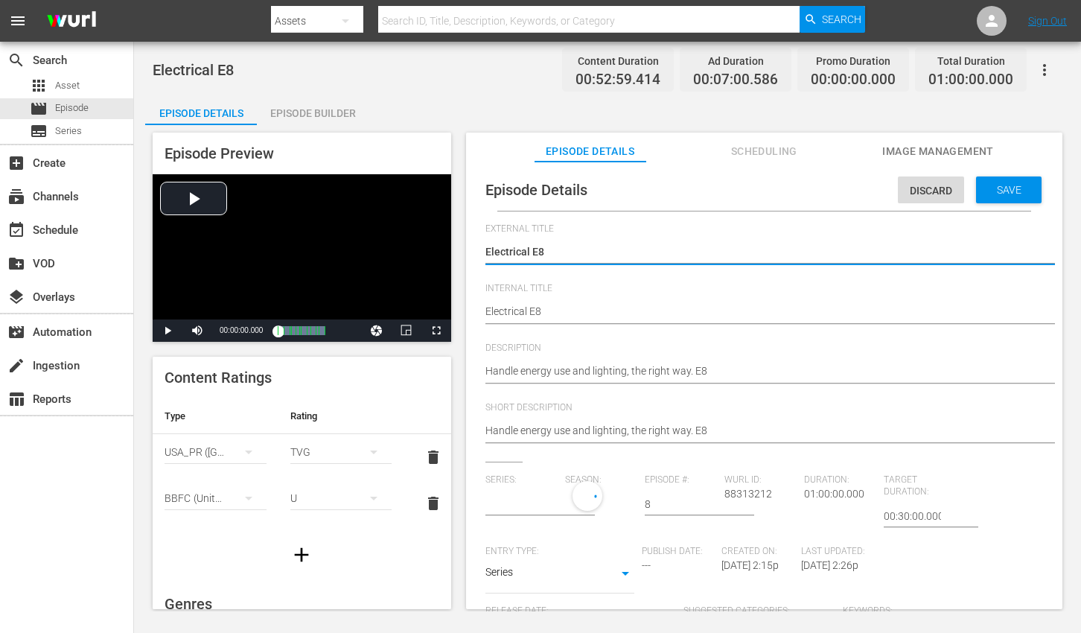
type input "Electrical"
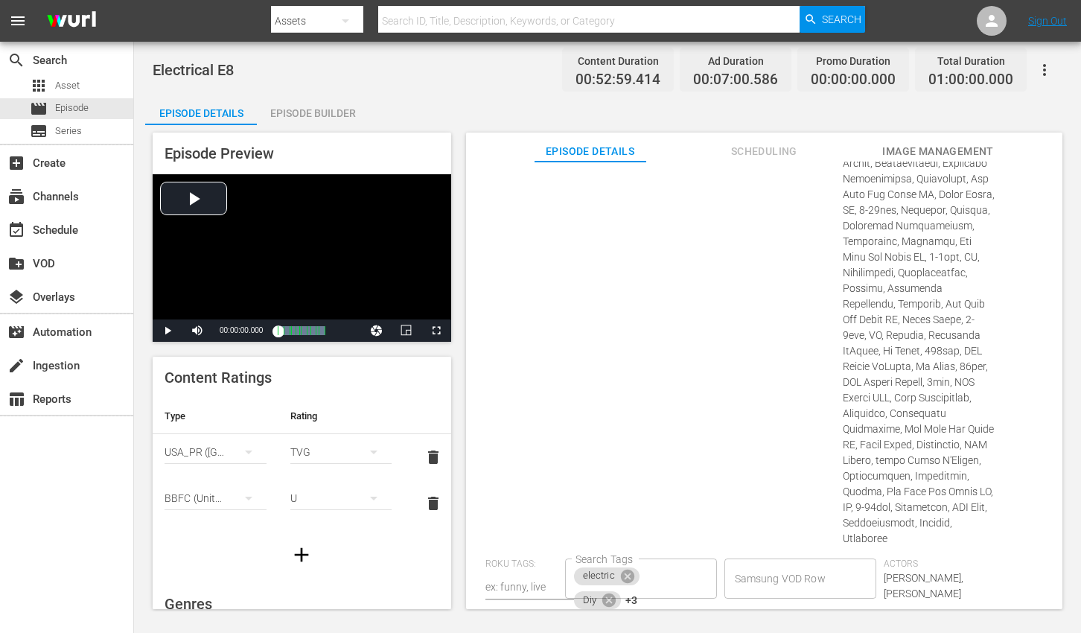
scroll to position [881, 0]
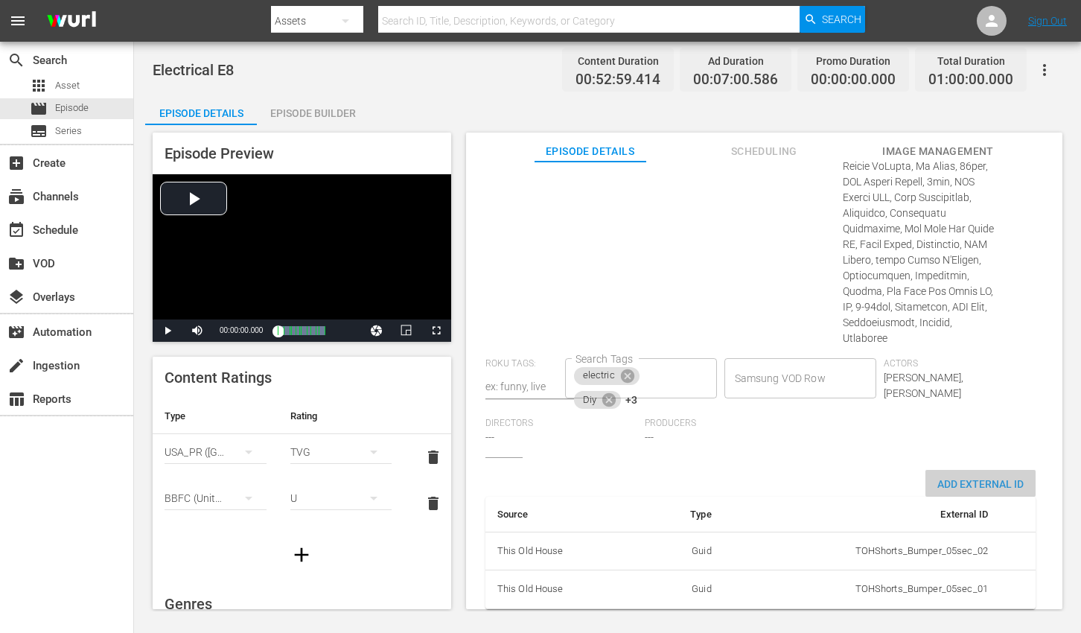
click at [989, 478] on span "Add External Id" at bounding box center [980, 484] width 110 height 12
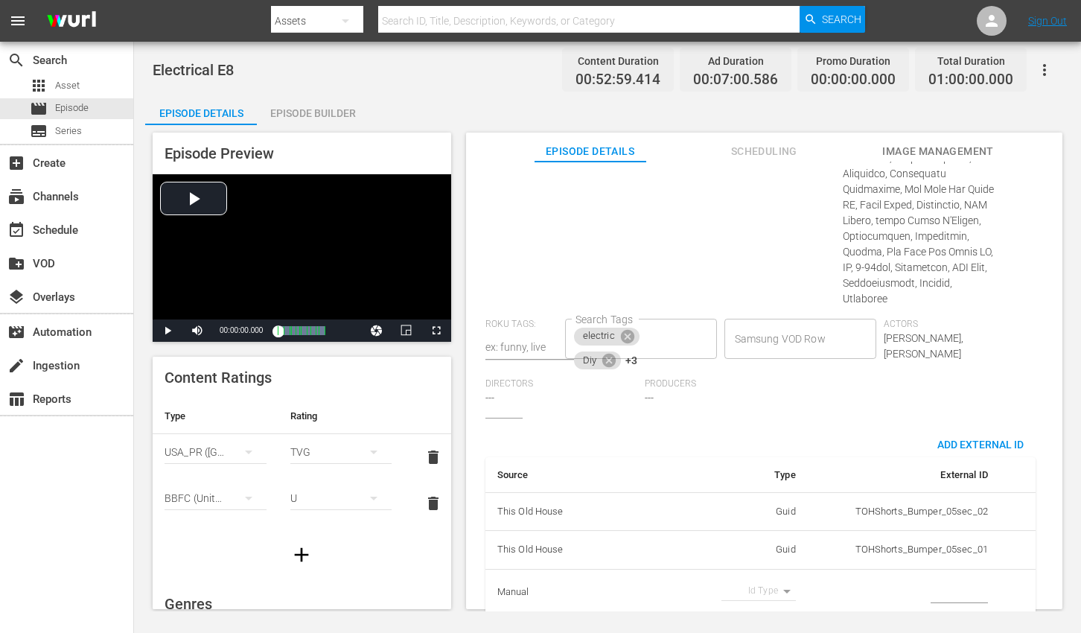
scroll to position [928, 0]
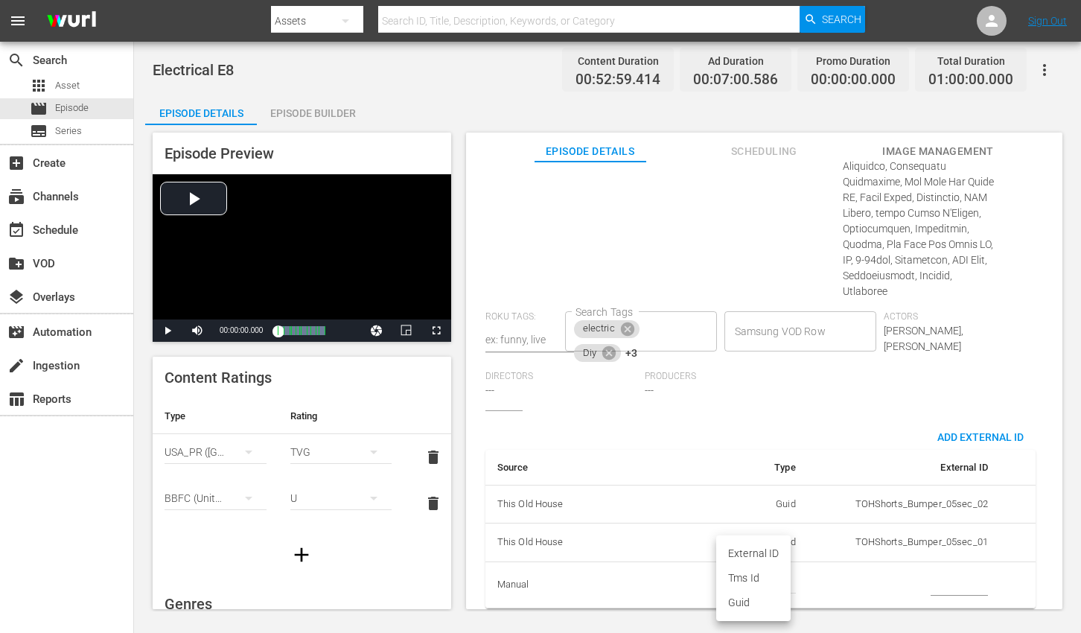
click at [759, 571] on body "menu Search By Assets Search ID, Title, Description, Keywords, or Category Sear…" at bounding box center [540, 316] width 1081 height 633
click at [757, 576] on li "Tms Id" at bounding box center [753, 578] width 74 height 25
type input "tmsId"
click at [939, 574] on input "simple table" at bounding box center [959, 585] width 57 height 22
paste input "EP060364370008"
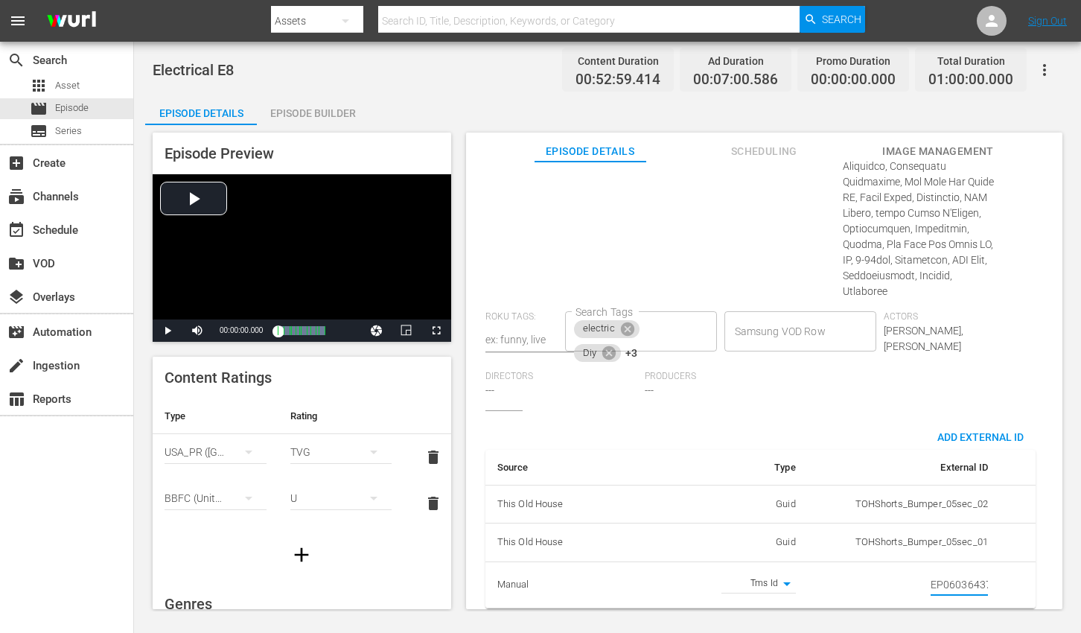
scroll to position [0, 25]
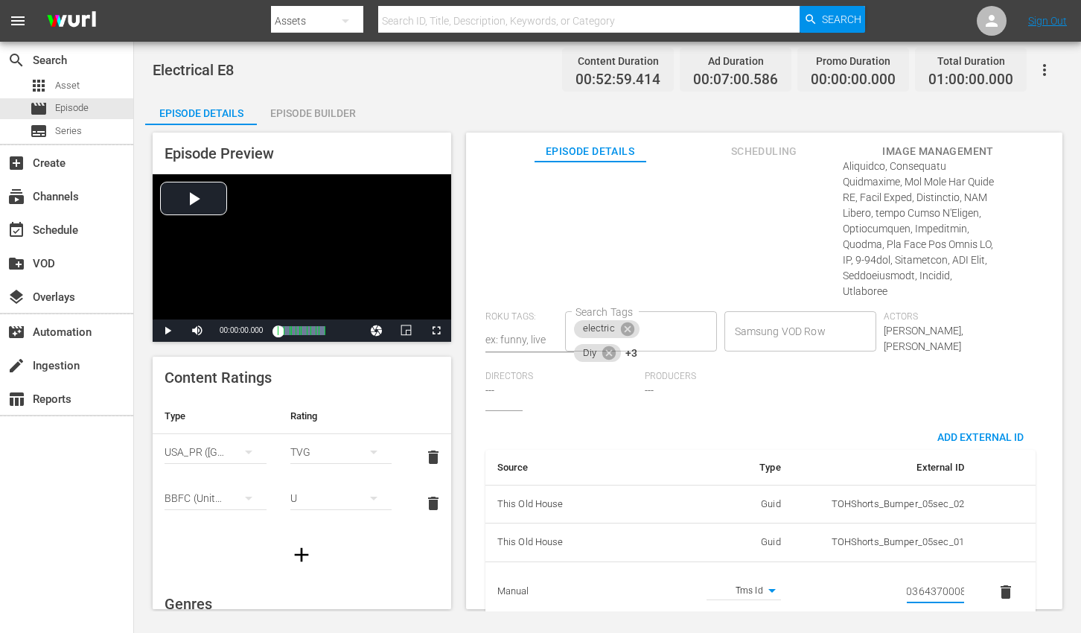
type input "EP060364370008"
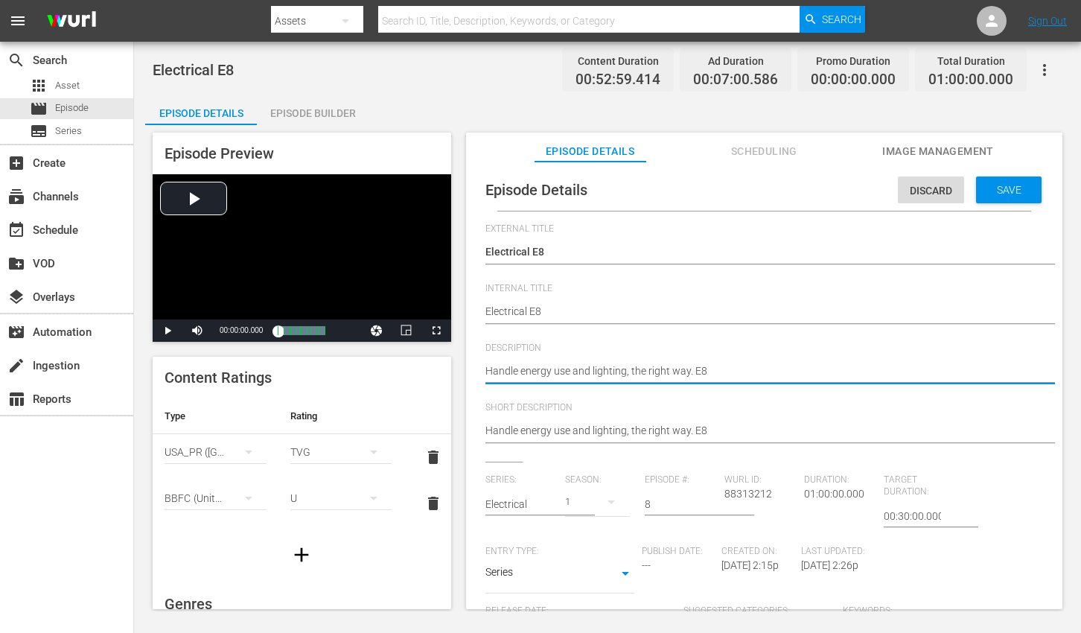
paste textarea "Brighten your home and save energy with upgrades and fixture installations."
type textarea "Brighten your home and save energy with upgrades and fixture installations."
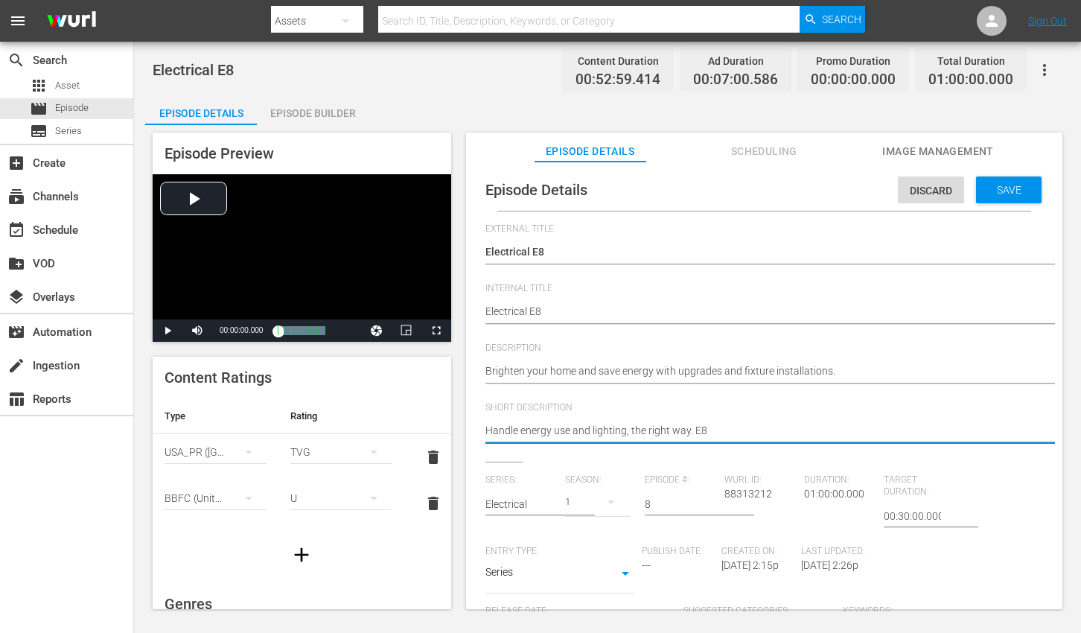
paste textarea "Brighten your home and save energy with upgrades and fixture installations."
type textarea "Brighten your home and save energy with upgrades and fixture installations."
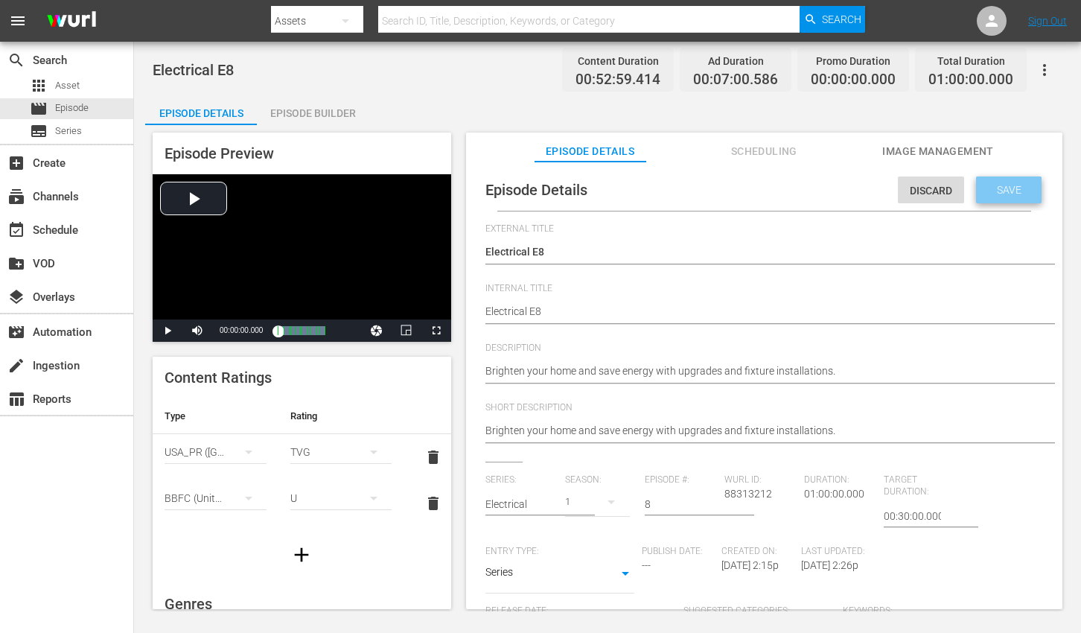
click at [989, 189] on span "Save" at bounding box center [1009, 190] width 48 height 12
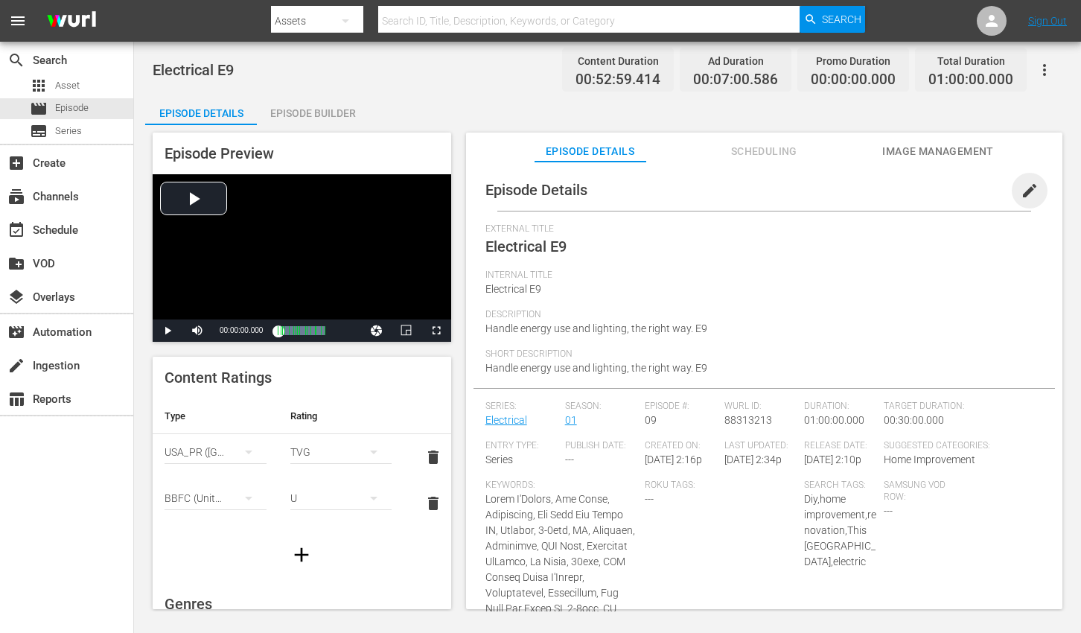
click at [1021, 184] on span "edit" at bounding box center [1030, 191] width 18 height 18
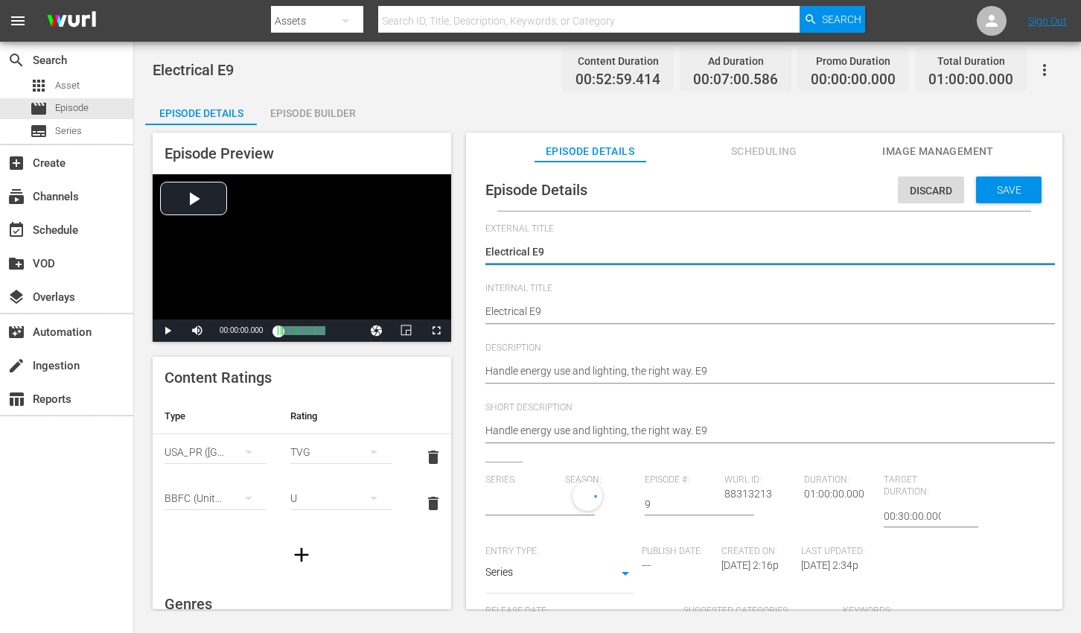
type input "Electrical"
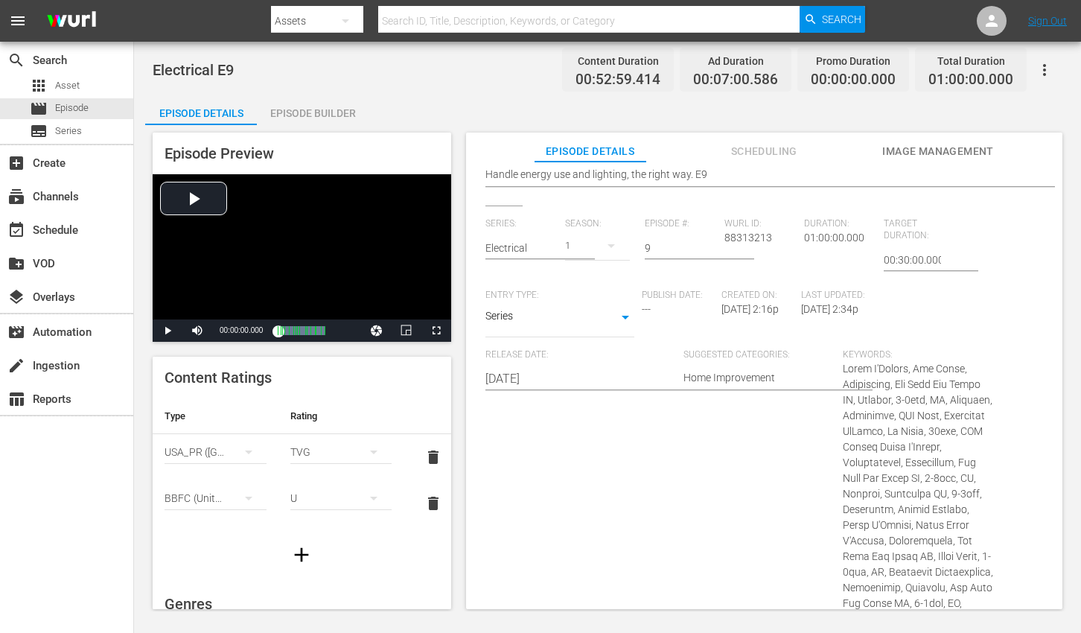
scroll to position [1076, 0]
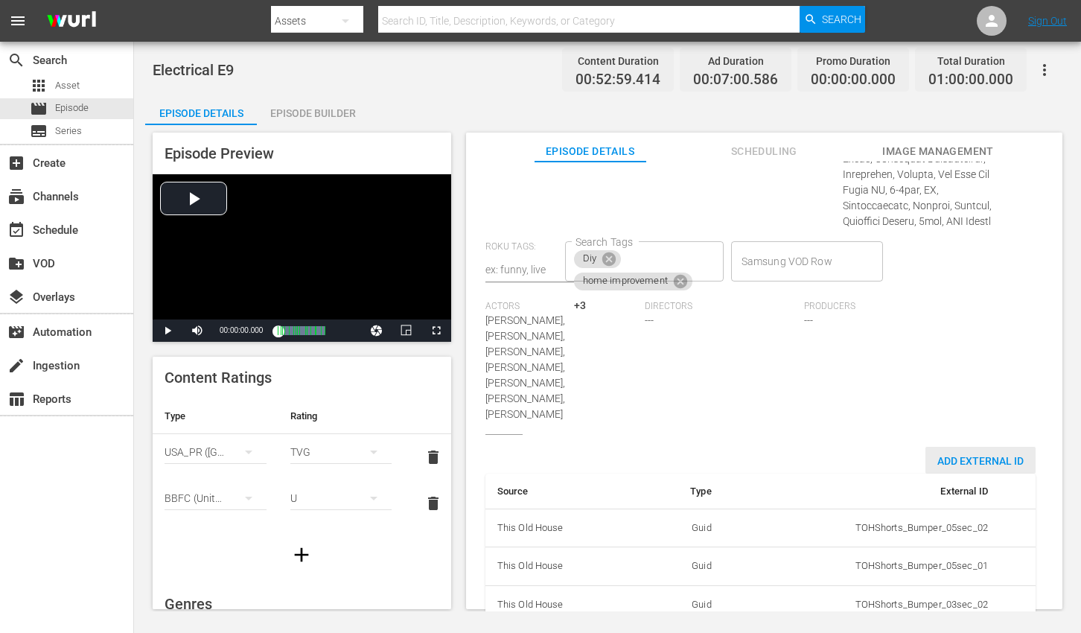
click at [975, 455] on span "Add External Id" at bounding box center [980, 461] width 110 height 12
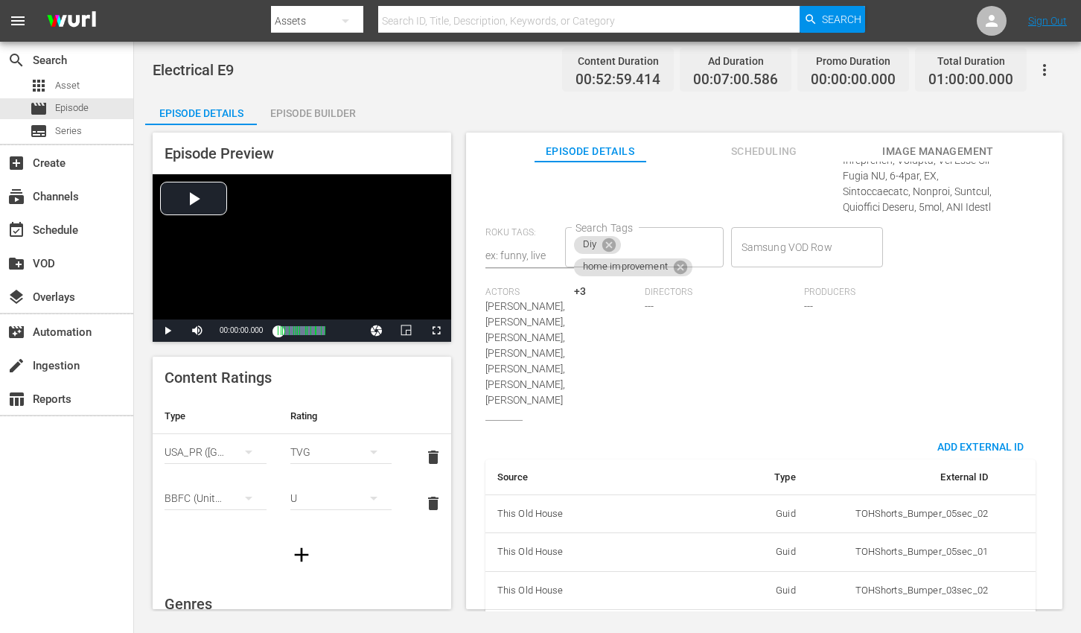
scroll to position [1123, 0]
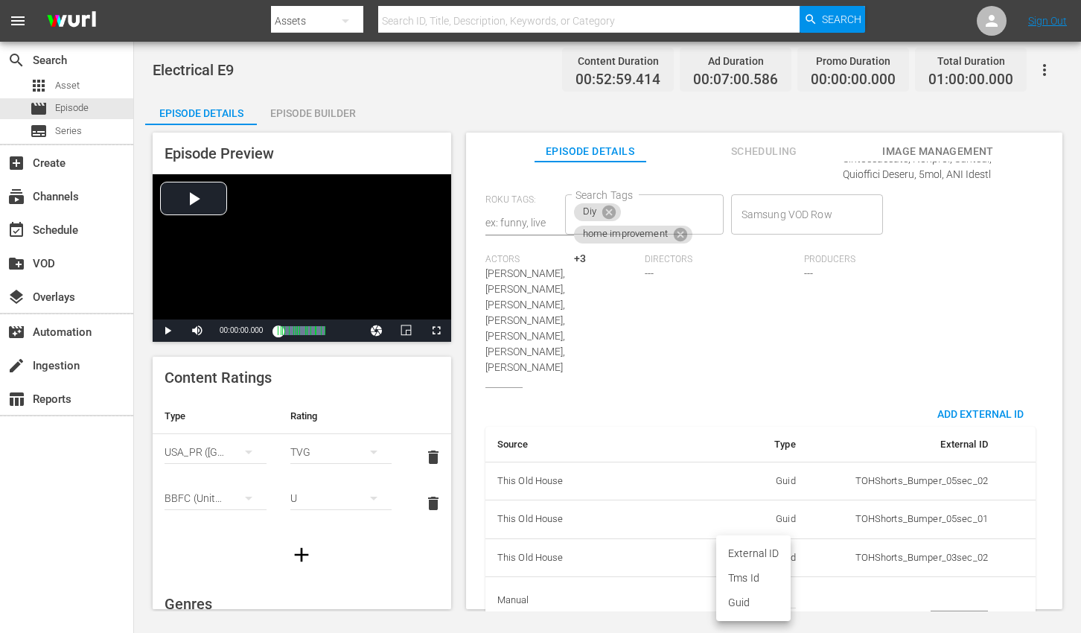
click at [762, 567] on body "menu Search By Assets Search ID, Title, Description, Keywords, or Category Sear…" at bounding box center [540, 316] width 1081 height 633
click at [757, 583] on li "Tms Id" at bounding box center [753, 578] width 74 height 25
type input "tmsId"
click at [950, 589] on input "simple table" at bounding box center [959, 600] width 57 height 22
paste input "EP060364370009"
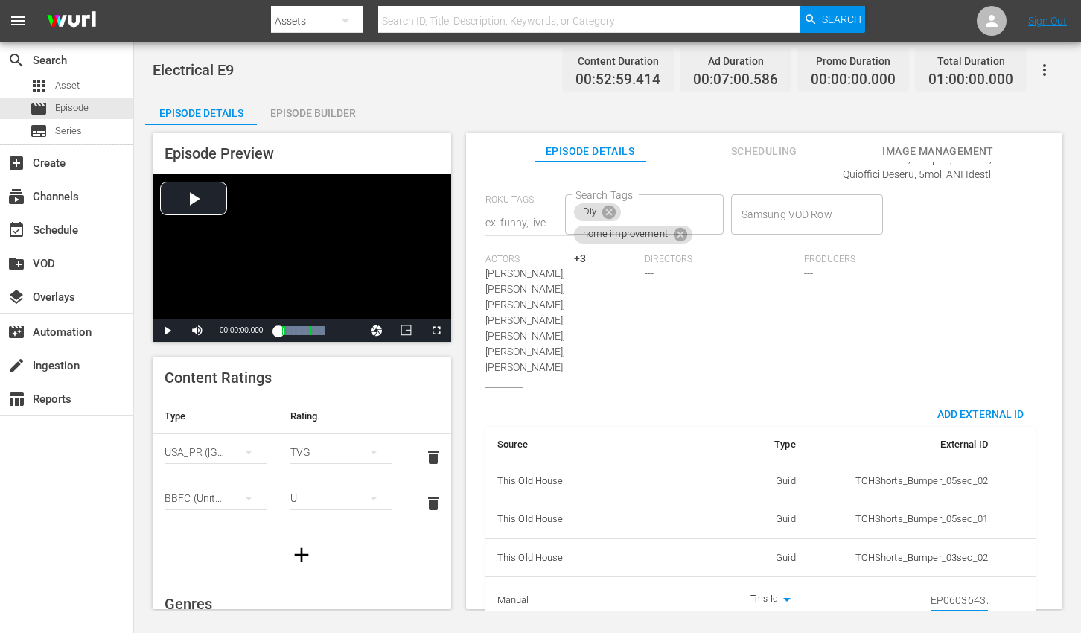
scroll to position [0, 25]
type input "EP060364370009"
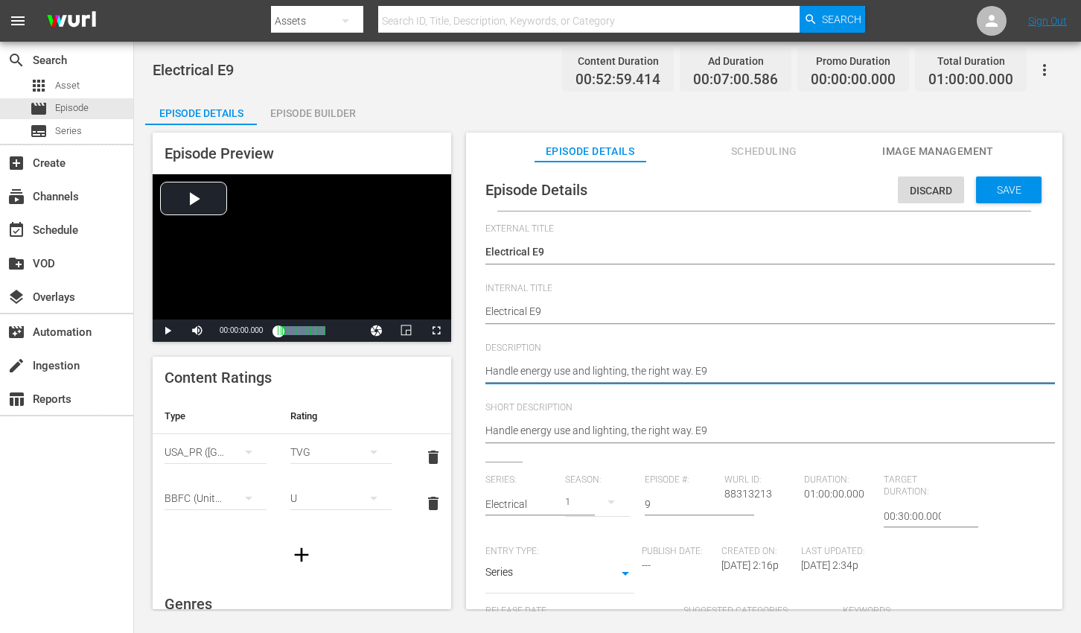
paste textarea "Gain skills in electrical upgrades and lighting installs to master energy effic…"
type textarea "Gain skills in electrical upgrades and lighting installs to master energy effic…"
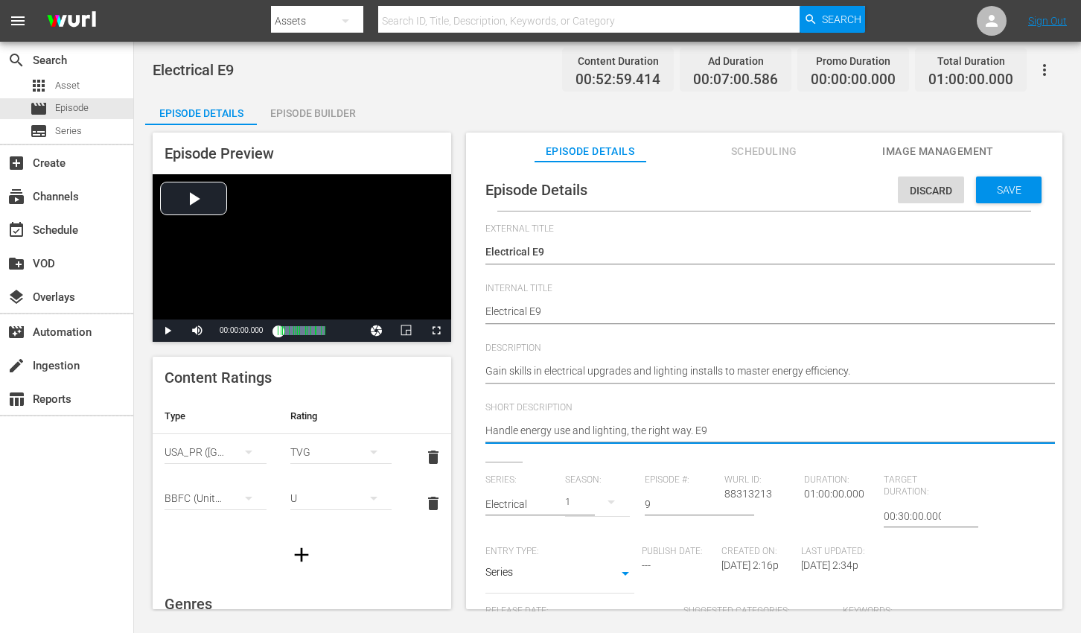
paste textarea "Gain skills in electrical upgrades and lighting installs to master energy effic…"
type textarea "Gain skills in electrical upgrades and lighting installs to master energy effic…"
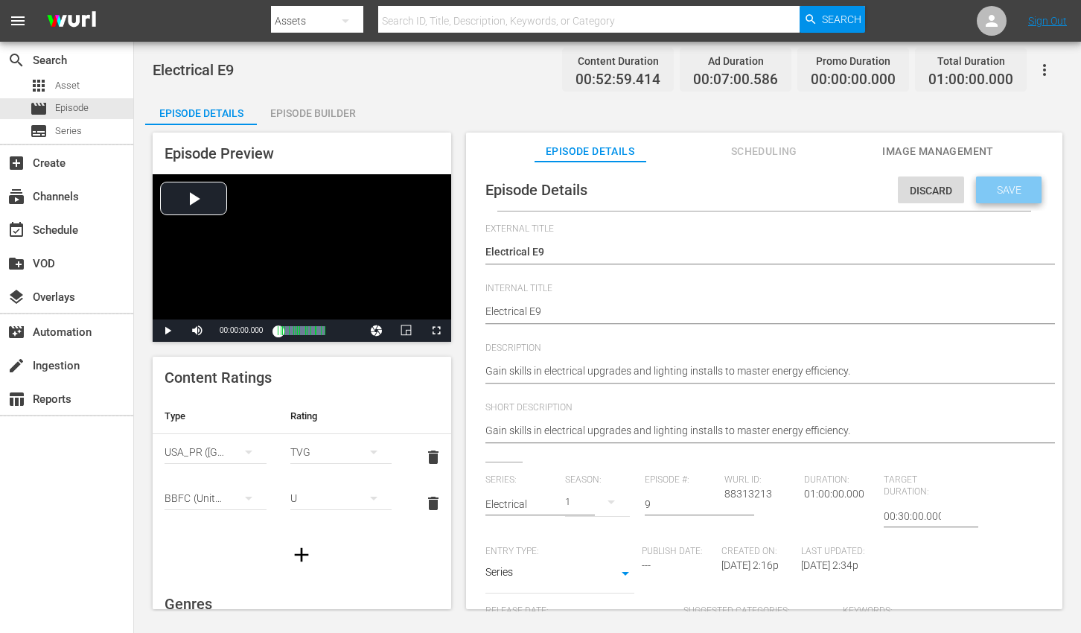
click at [989, 185] on span "Save" at bounding box center [1009, 190] width 48 height 12
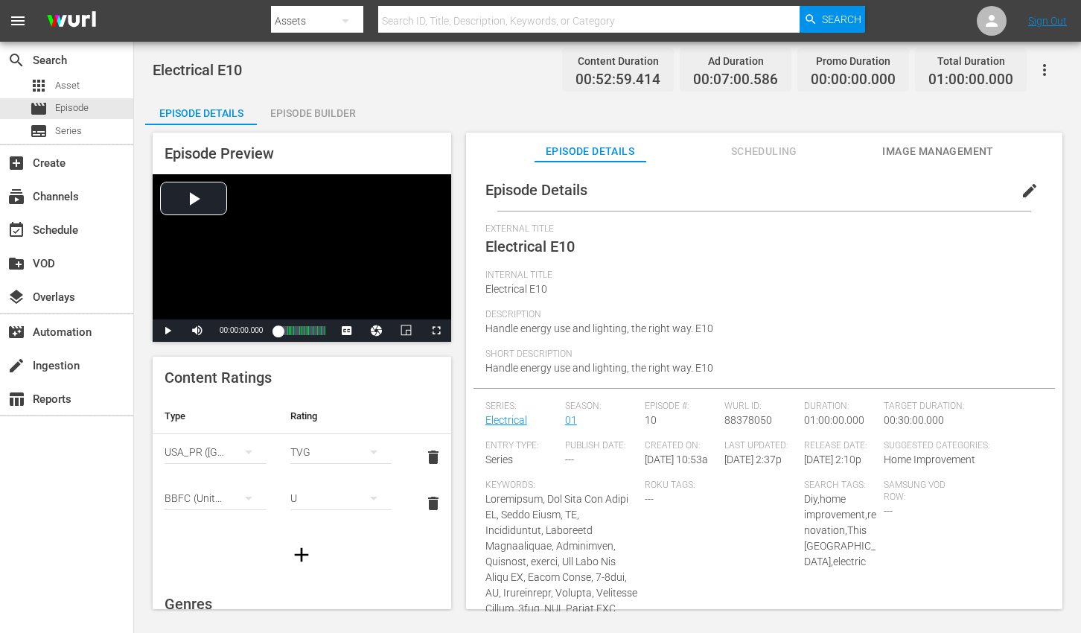
click at [1021, 185] on span "edit" at bounding box center [1030, 191] width 18 height 18
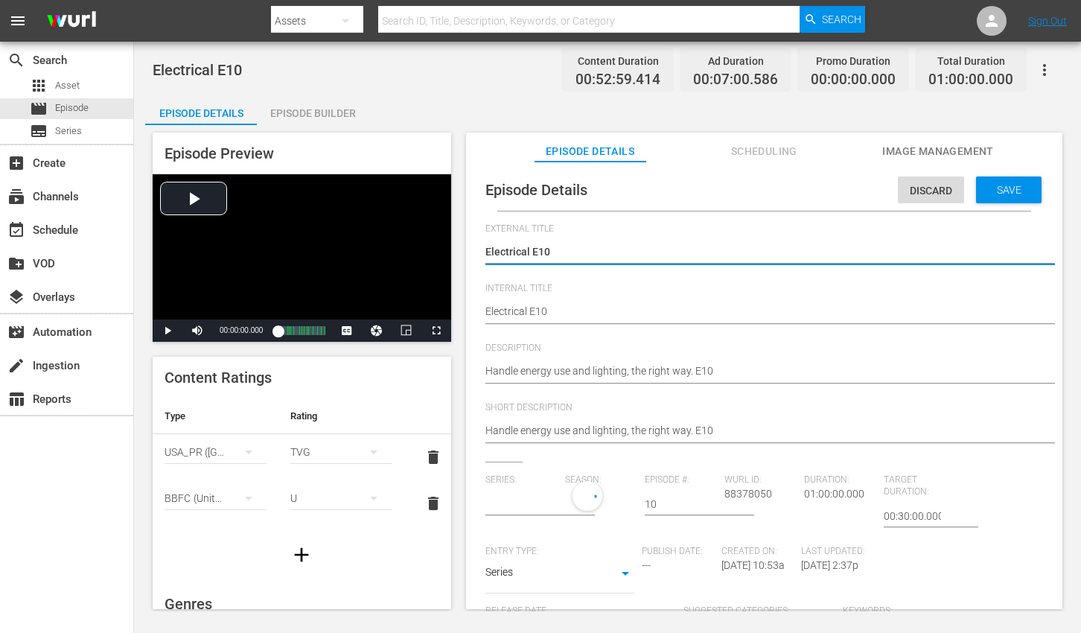
type input "Electrical"
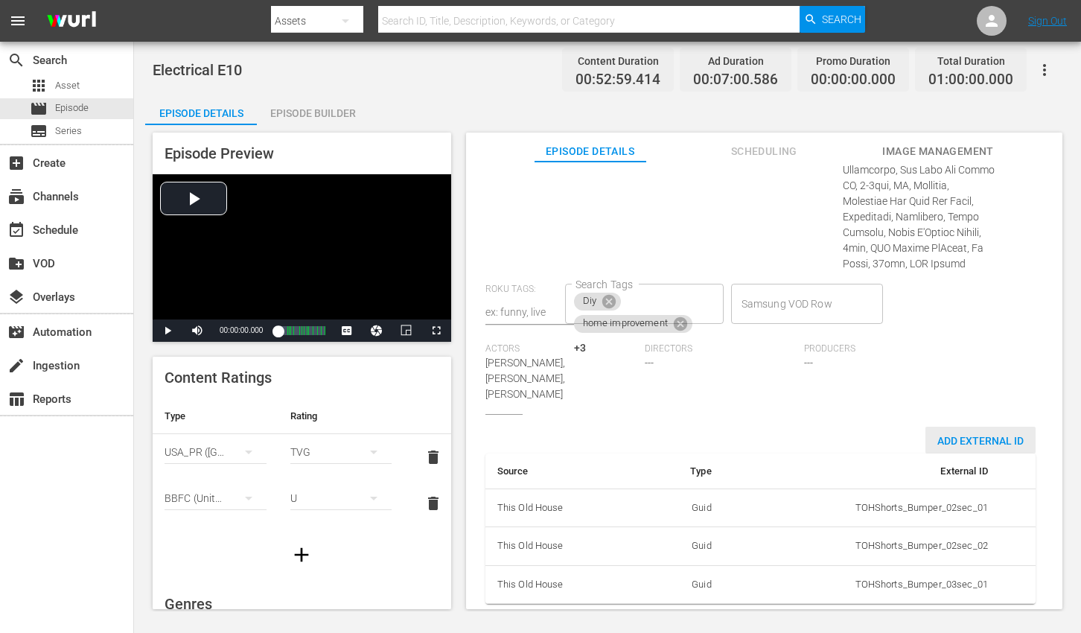
click at [983, 435] on span "Add External Id" at bounding box center [980, 441] width 110 height 12
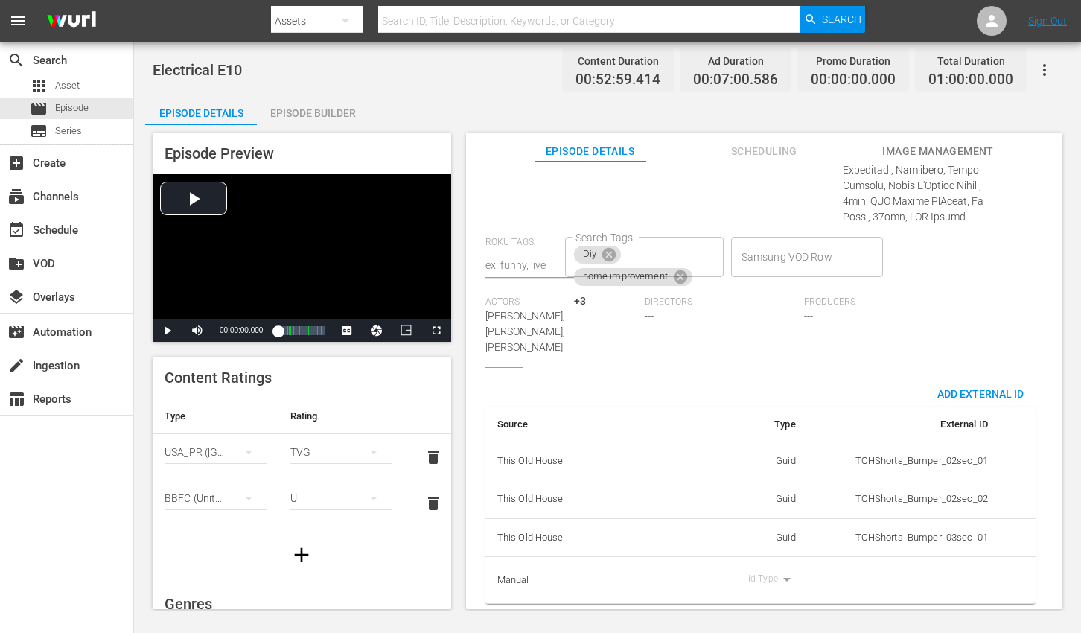
scroll to position [966, 0]
click at [759, 562] on body "menu Search By Assets Search ID, Title, Description, Keywords, or Category Sear…" at bounding box center [540, 316] width 1081 height 633
click at [755, 580] on li "Tms Id" at bounding box center [753, 578] width 74 height 25
type input "tmsId"
click at [973, 571] on input "simple table" at bounding box center [959, 580] width 57 height 22
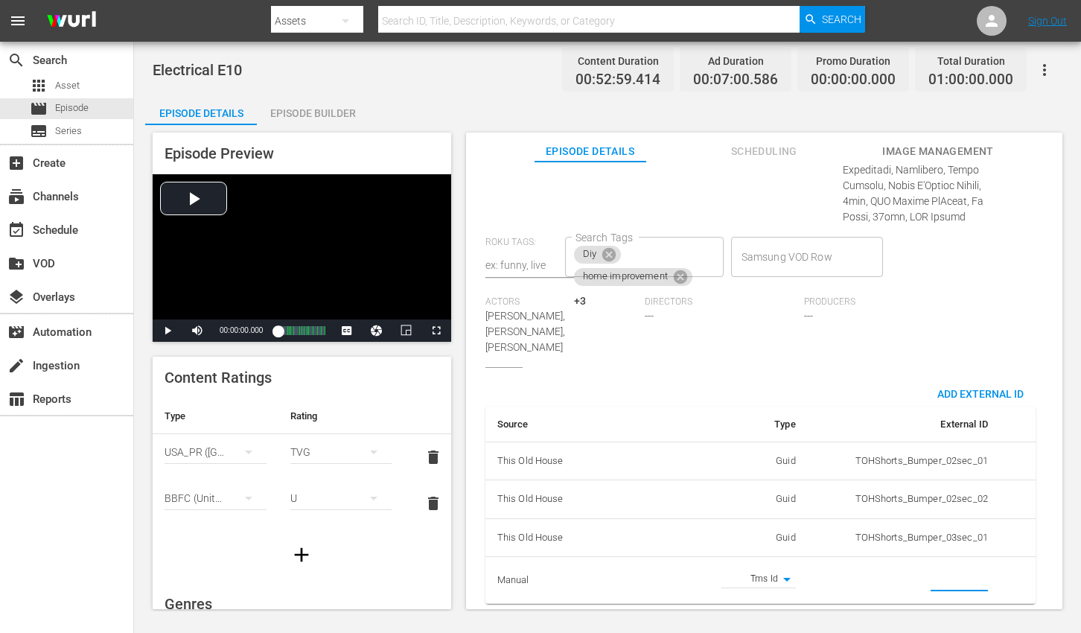
paste input "EP060364370010"
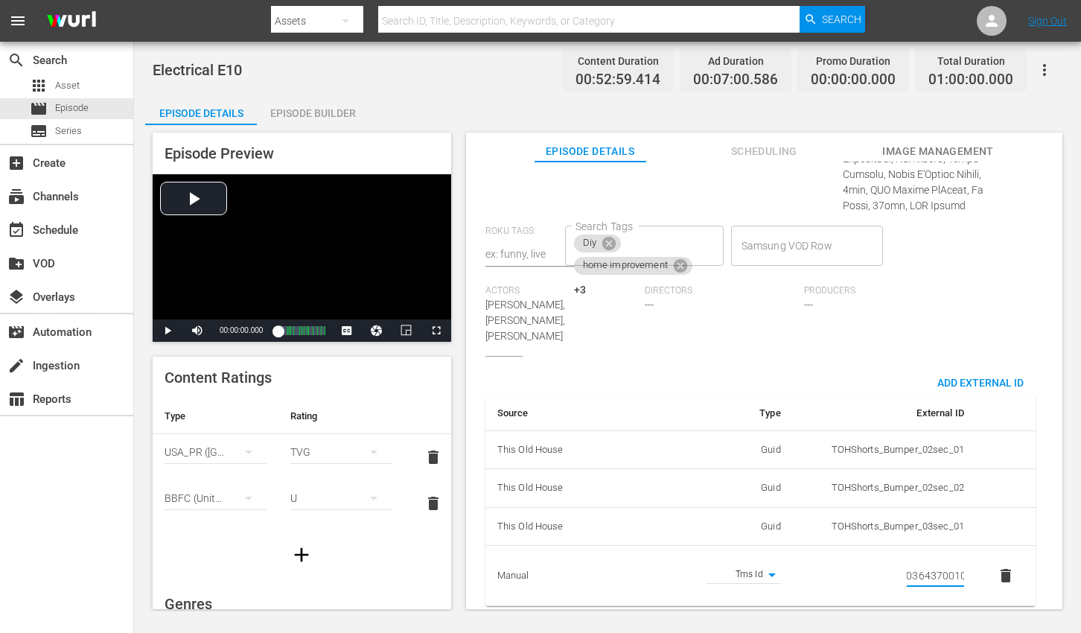
type input "EP060364370010"
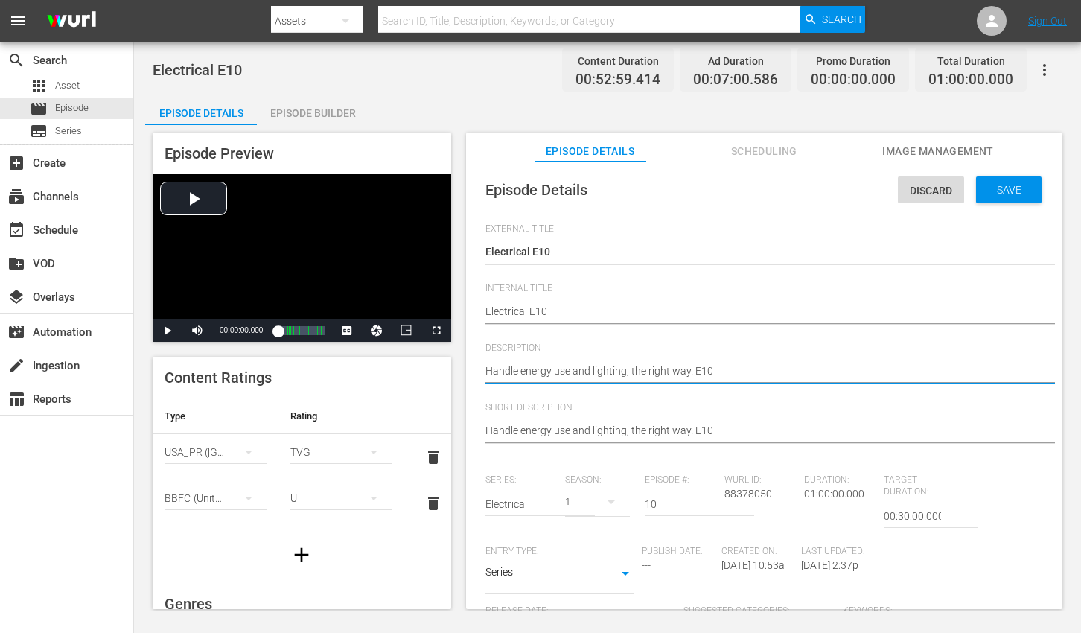
paste textarea "From rewiring to new lights, take charge of your home’s energy and lighting."
type textarea "From rewiring to new lights, take charge of your home’s energy and lighting."
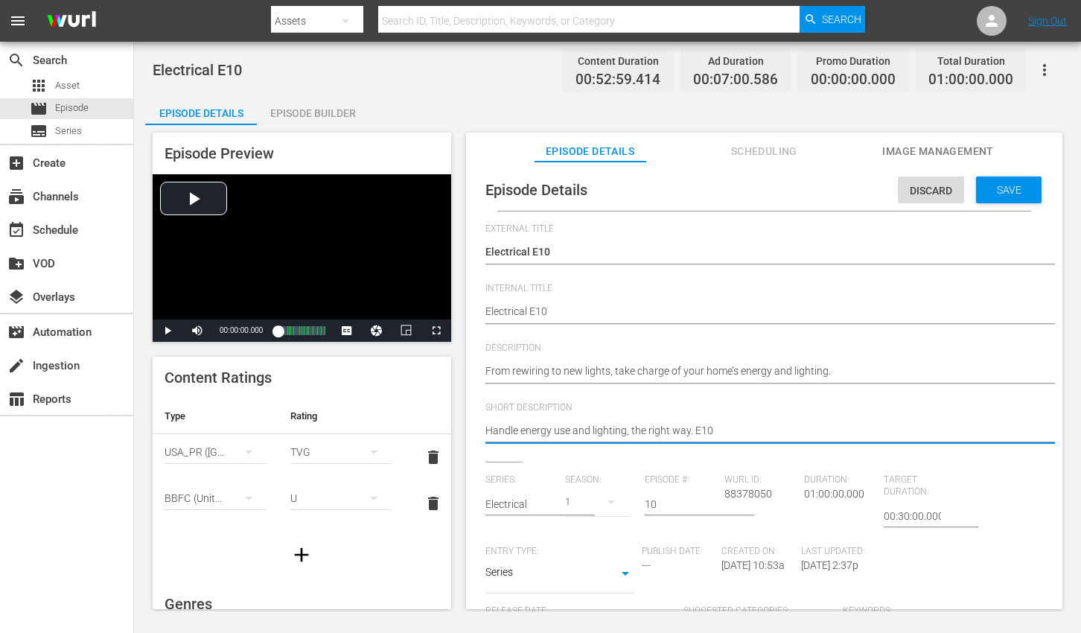
paste textarea "From rewiring to new lights, take charge of your home’s energy and lighting."
type textarea "From rewiring to new lights, take charge of your home’s energy and lighting."
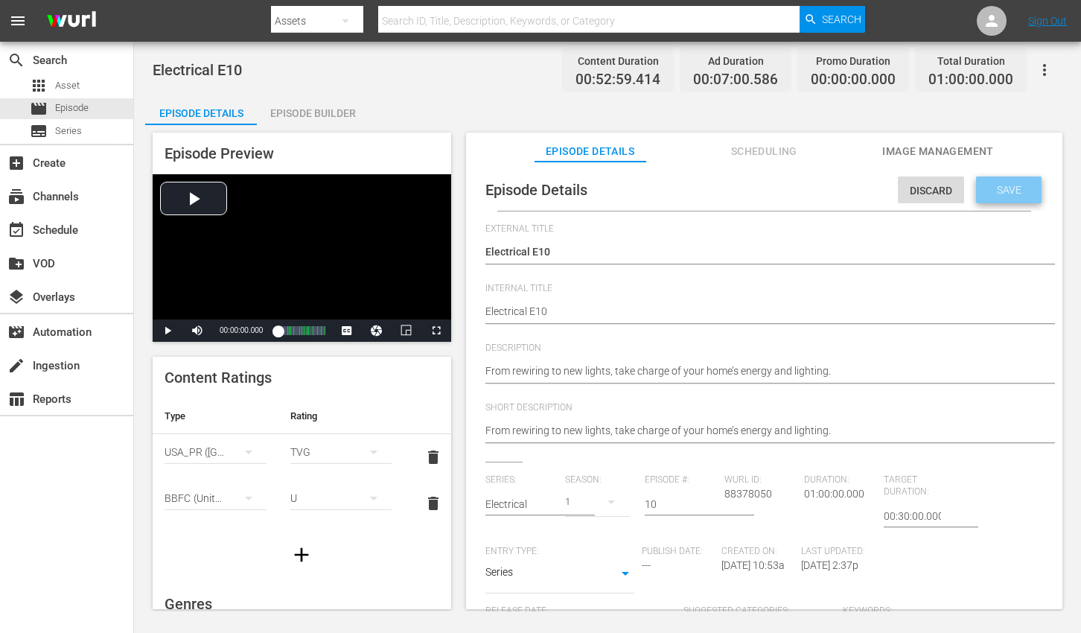
click at [996, 184] on span "Save" at bounding box center [1009, 190] width 48 height 12
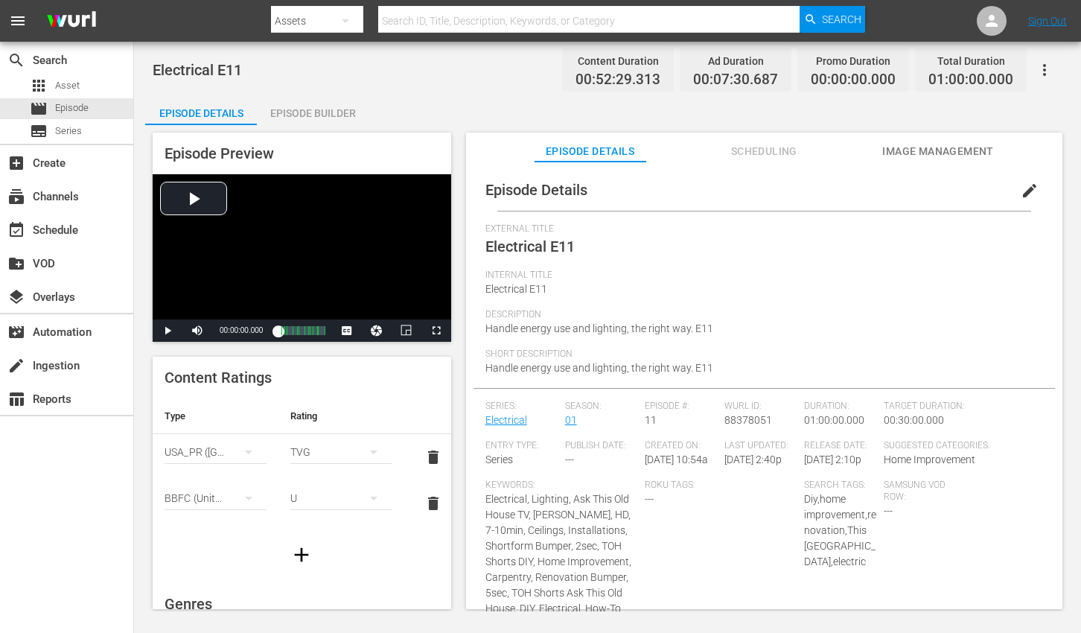
click at [1021, 197] on span "edit" at bounding box center [1030, 191] width 18 height 18
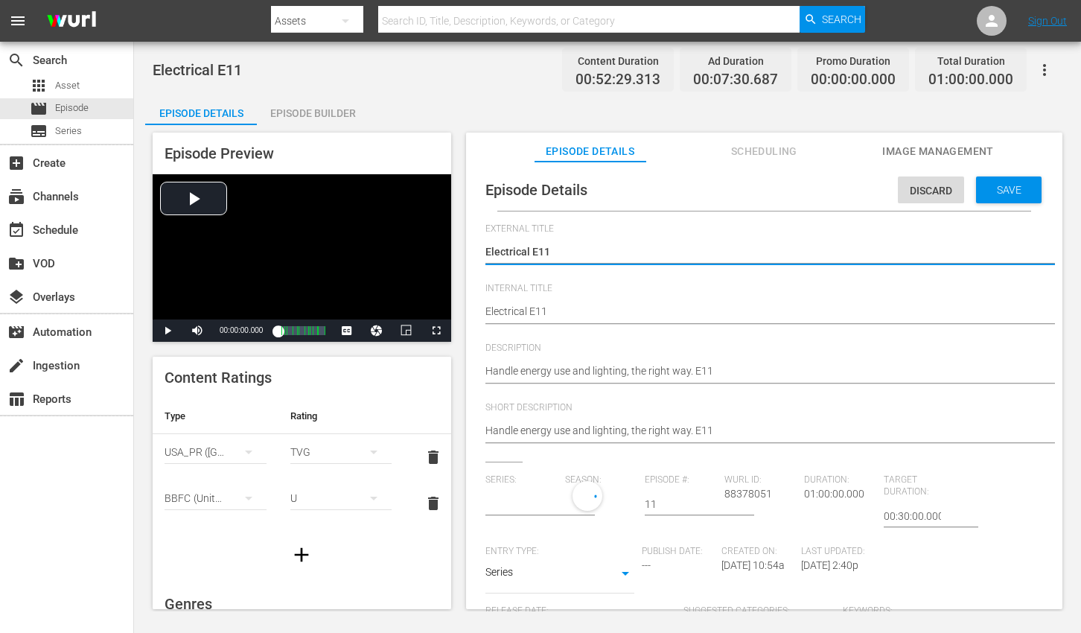
type input "Electrical"
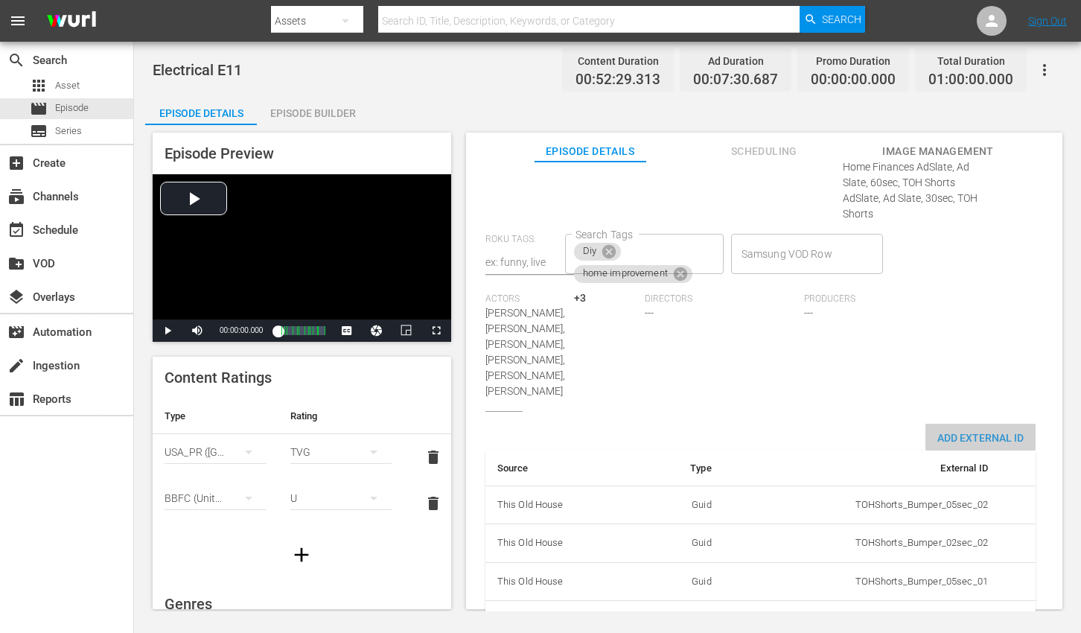
click at [972, 432] on span "Add External Id" at bounding box center [980, 438] width 110 height 12
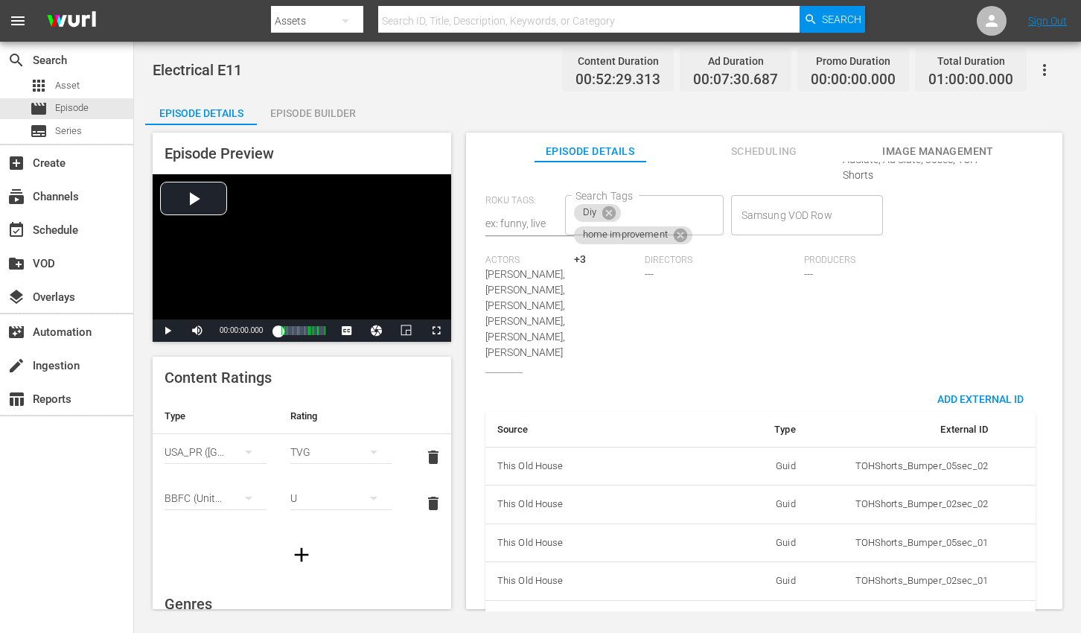
scroll to position [1004, 0]
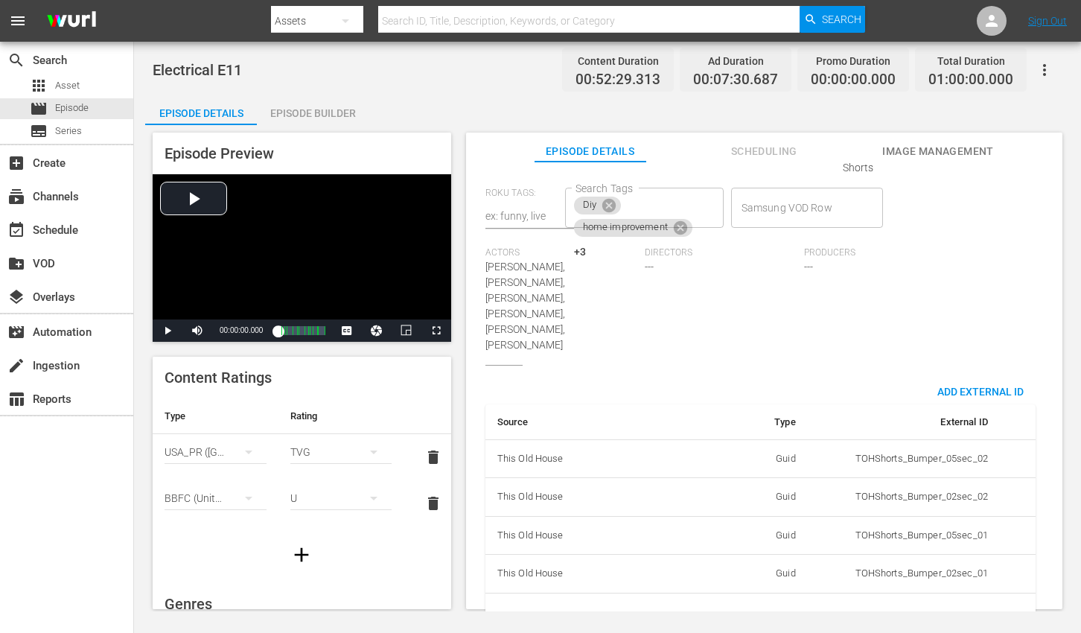
click at [762, 573] on body "menu Search By Assets Search ID, Title, Description, Keywords, or Category Sear…" at bounding box center [540, 316] width 1081 height 633
drag, startPoint x: 759, startPoint y: 581, endPoint x: 788, endPoint y: 575, distance: 29.5
click at [759, 580] on li "Tms Id" at bounding box center [753, 578] width 74 height 25
type input "tmsId"
click at [945, 605] on input "simple table" at bounding box center [959, 616] width 57 height 22
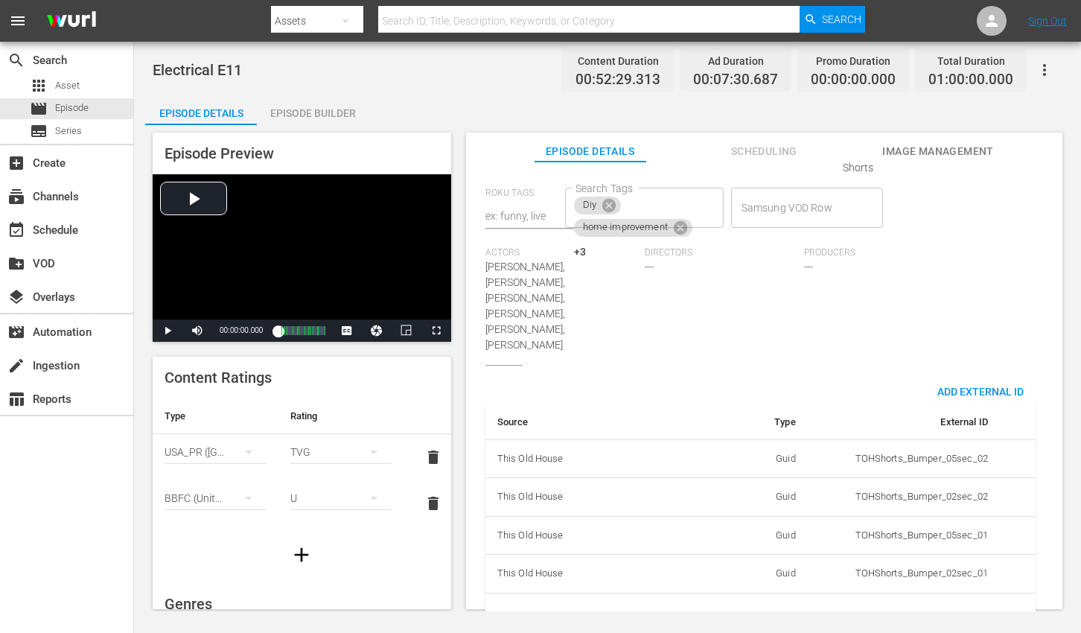
paste input "EP060364370011"
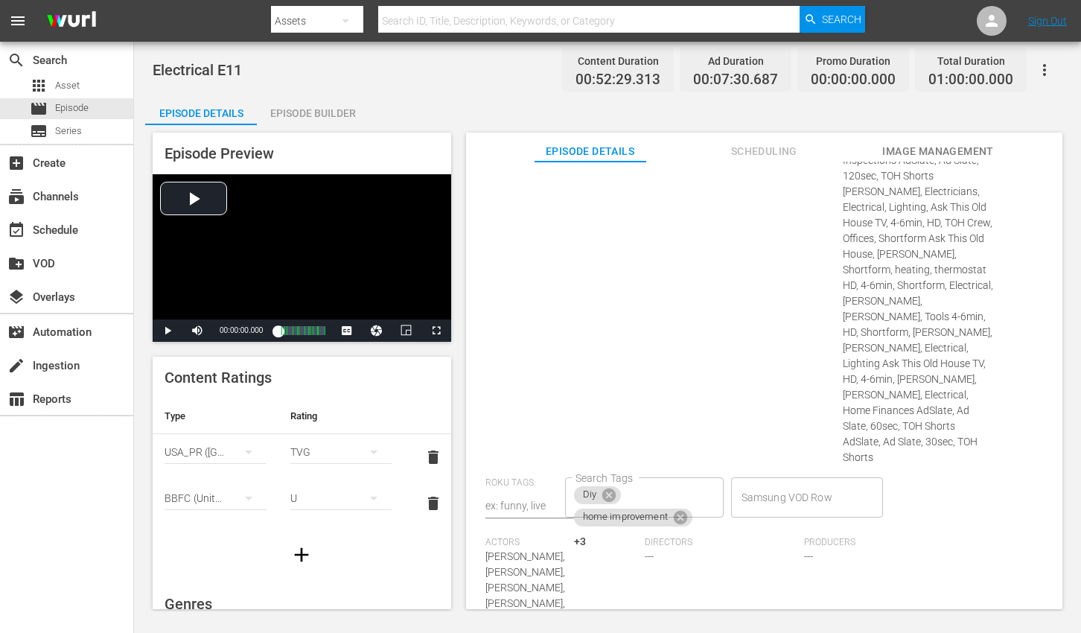
scroll to position [0, 0]
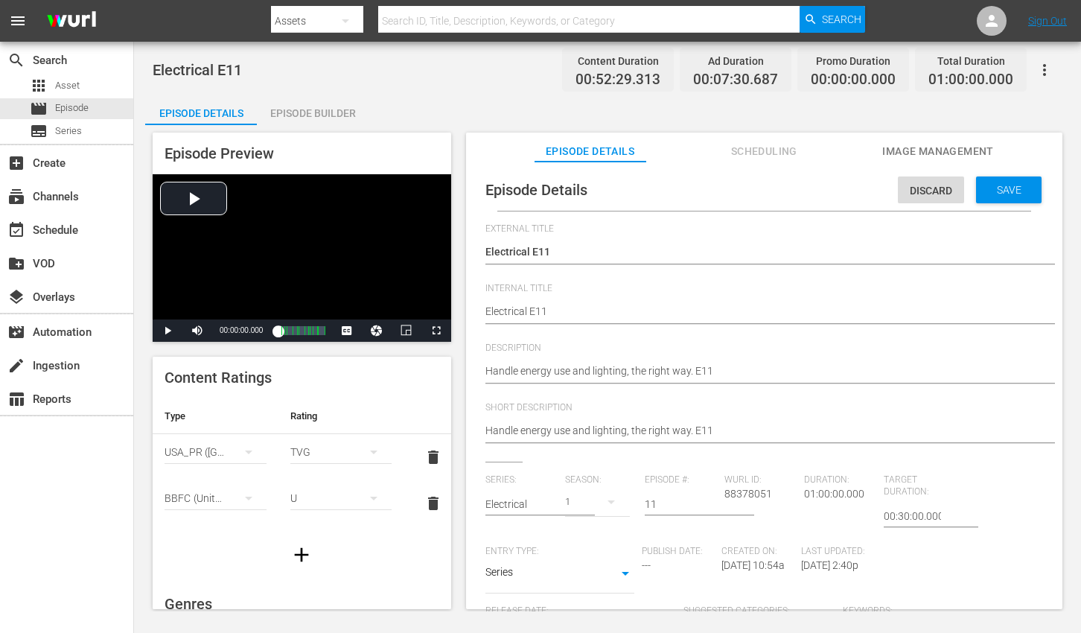
type input "EP060364370011"
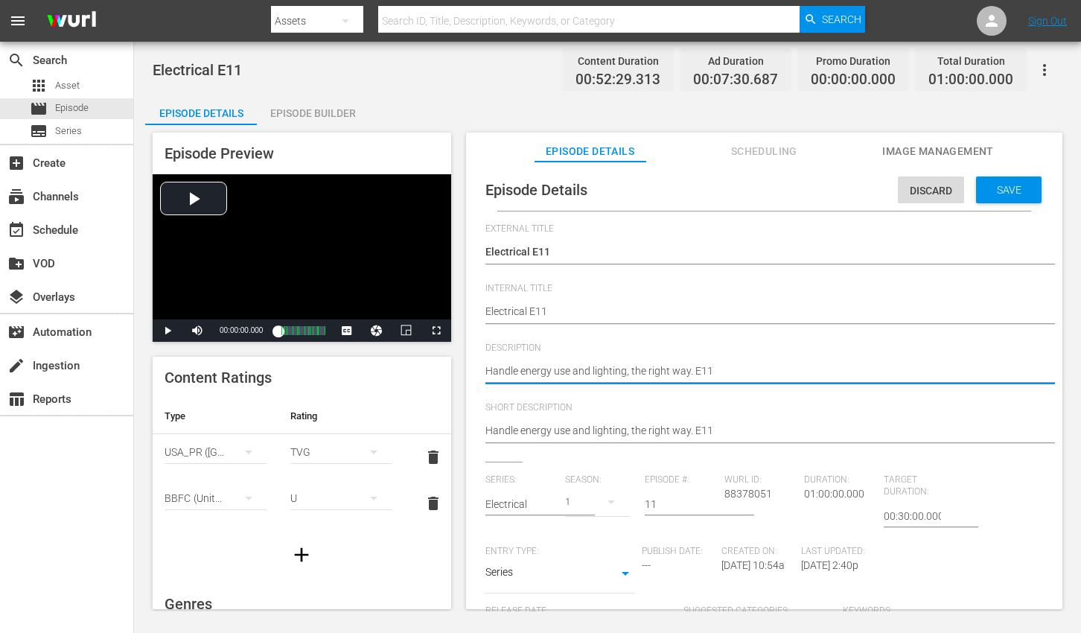
paste textarea "Master home lighting and energy with electrical and fixture installation tips."
type textarea "Master home lighting and energy with electrical and fixture installation tips."
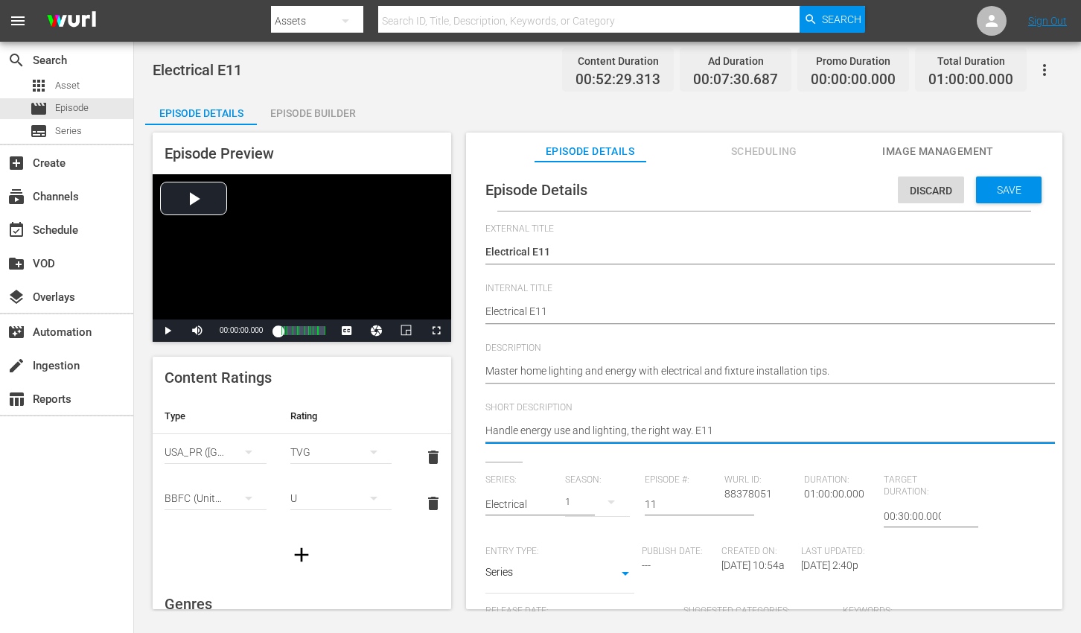
paste textarea "Master home lighting and energy with electrical and fixture installation tips."
type textarea "Master home lighting and energy with electrical and fixture installation tips."
click at [993, 191] on span "Save" at bounding box center [1009, 190] width 48 height 12
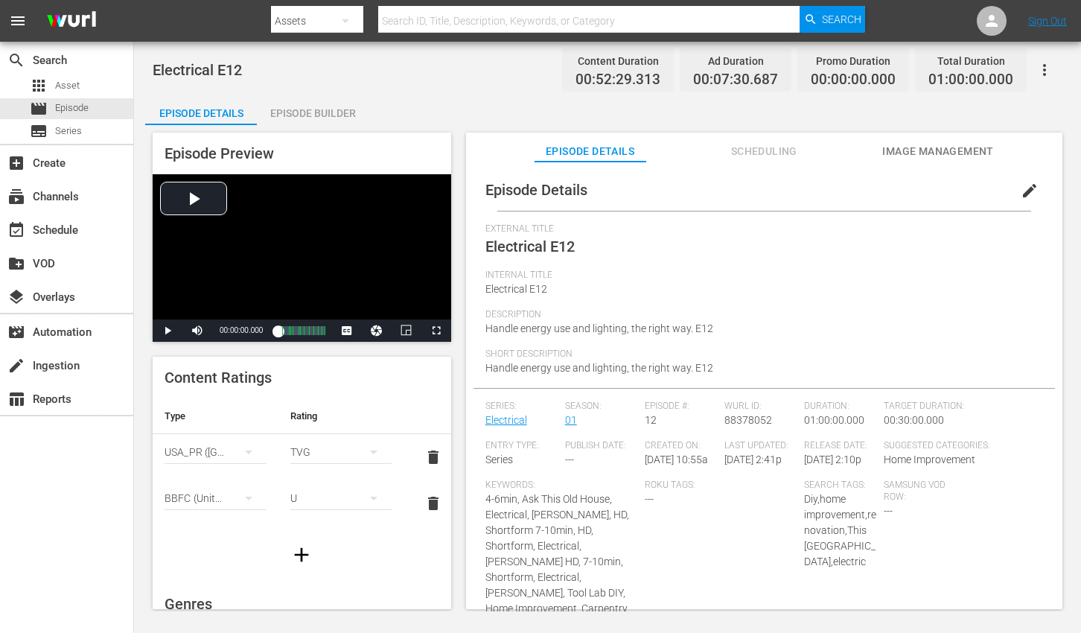
click at [1022, 188] on span "edit" at bounding box center [1030, 191] width 18 height 18
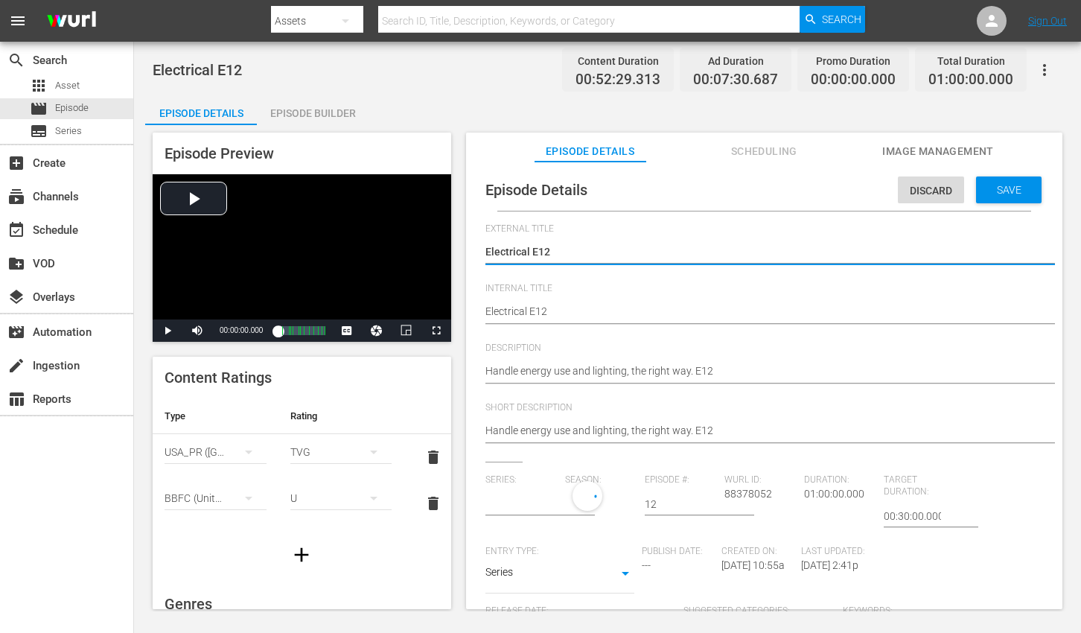
type input "Electrical"
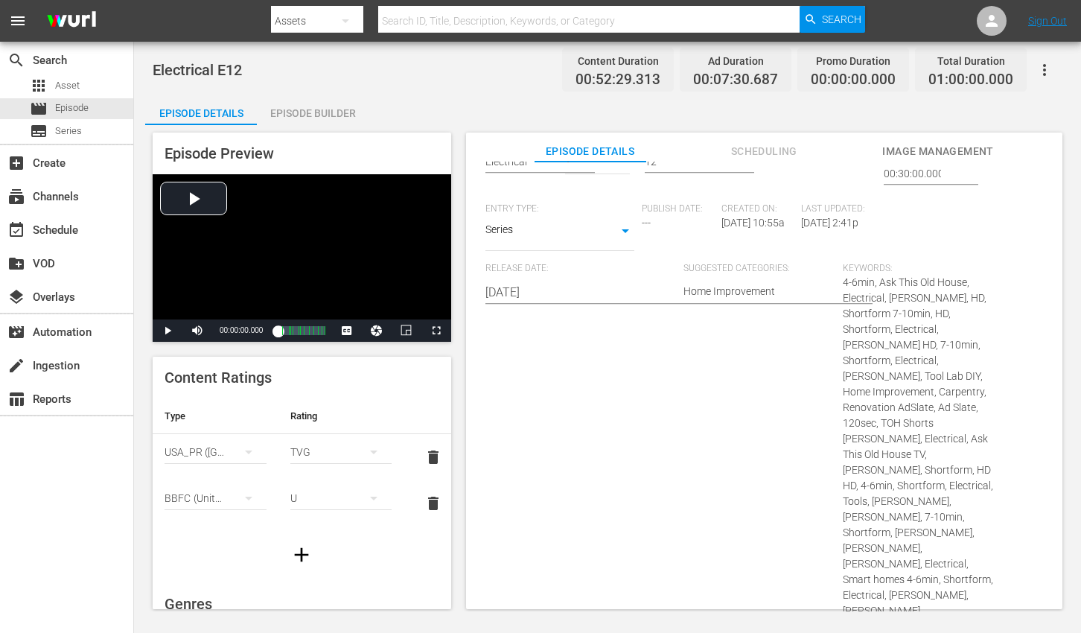
scroll to position [912, 0]
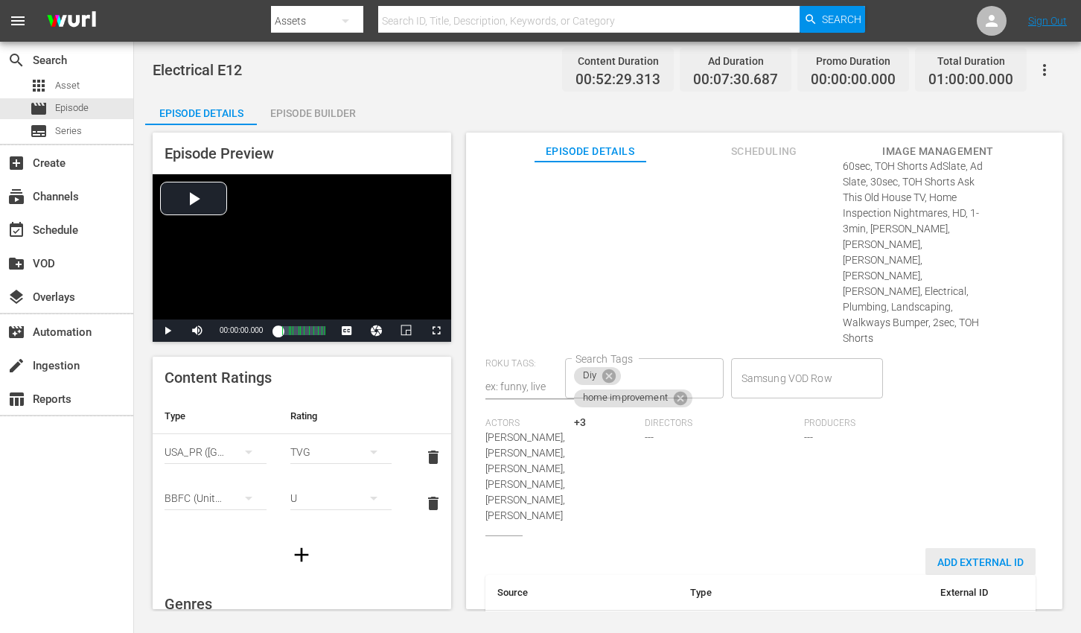
click at [978, 556] on span "Add External Id" at bounding box center [980, 562] width 110 height 12
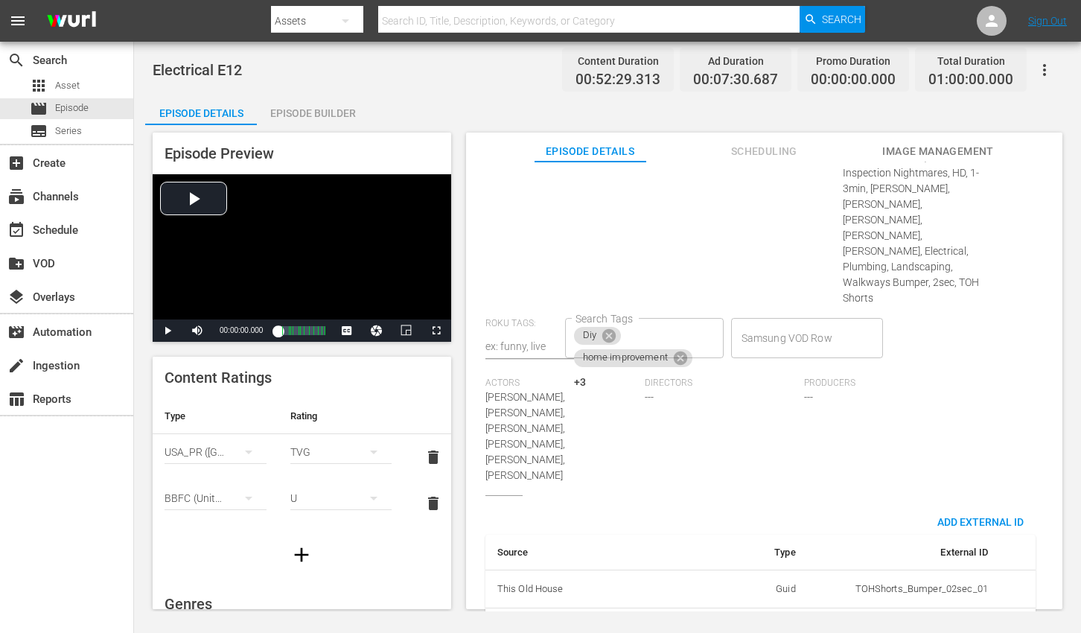
scroll to position [959, 0]
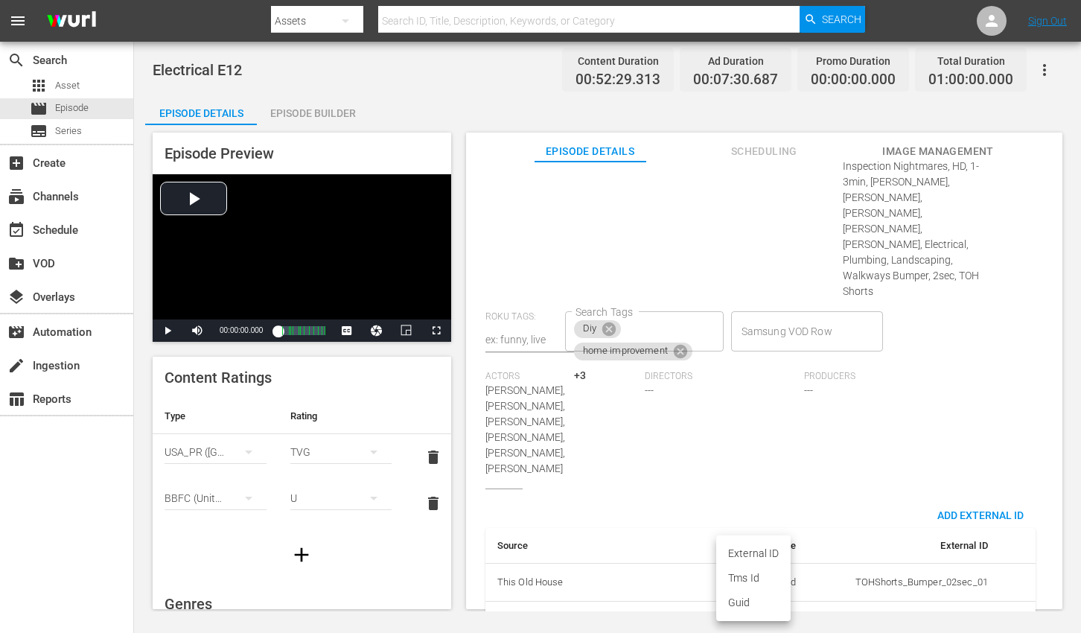
click at [754, 570] on body "menu Search By Assets Search ID, Title, Description, Keywords, or Category Sear…" at bounding box center [540, 316] width 1081 height 633
click at [753, 570] on li "Tms Id" at bounding box center [753, 578] width 74 height 25
type input "tmsId"
paste input "EP060364370012"
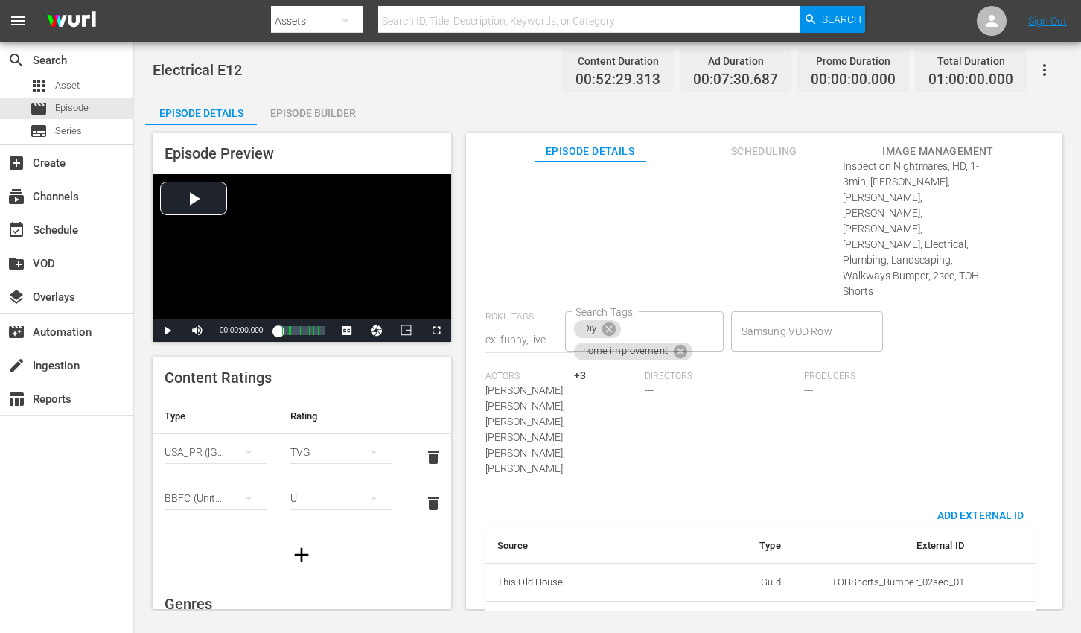
scroll to position [0, 25]
type input "EP060364370012"
click at [1031, 358] on div "Series: Electrical Season: 1 Episode #: 12 [PERSON_NAME] ID: 88378052 Duration:…" at bounding box center [764, 1] width 558 height 973
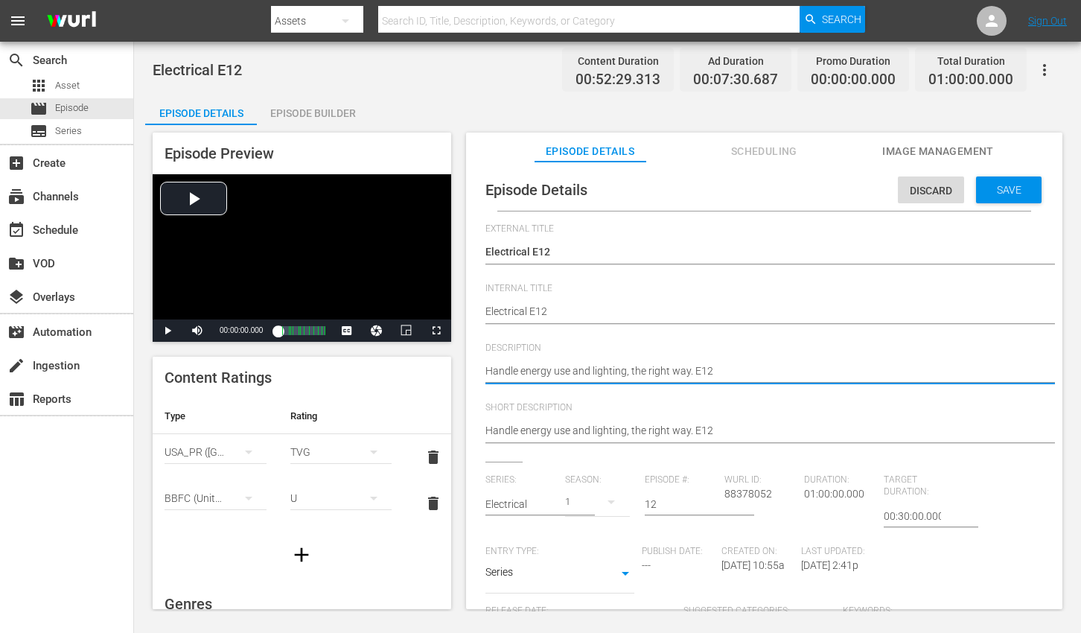
paste textarea "Learn electrical upgrades and fixture installs to boost light and cut energy co…"
type textarea "Learn electrical upgrades and fixture installs to boost light and cut energy co…"
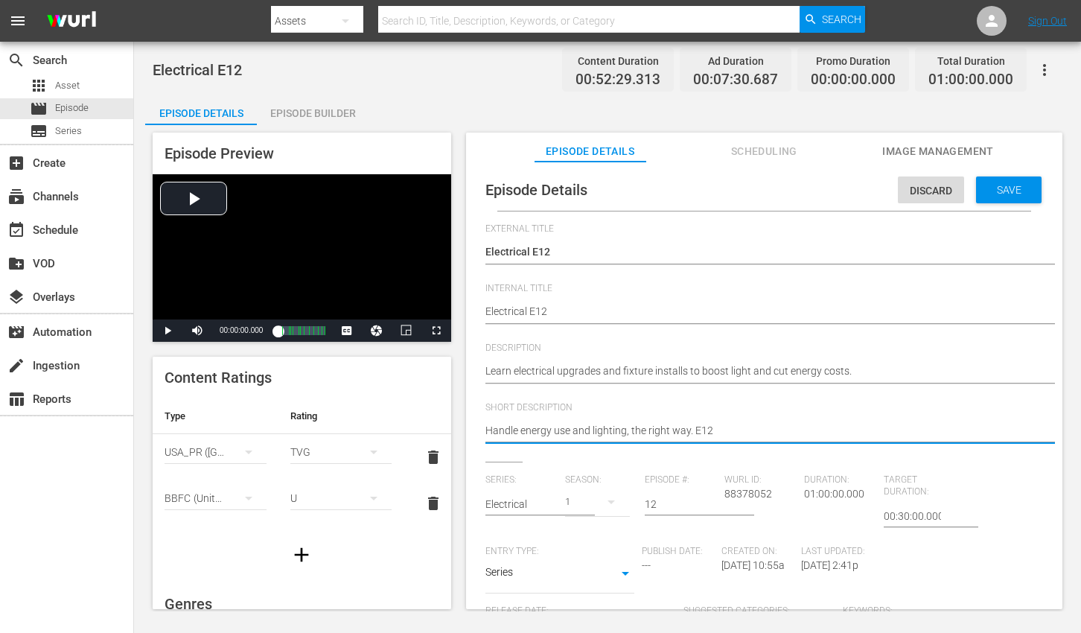
paste textarea "Learn electrical upgrades and fixture installs to boost light and cut energy co…"
type textarea "Learn electrical upgrades and fixture installs to boost light and cut energy co…"
click at [989, 190] on span "Save" at bounding box center [1009, 190] width 48 height 12
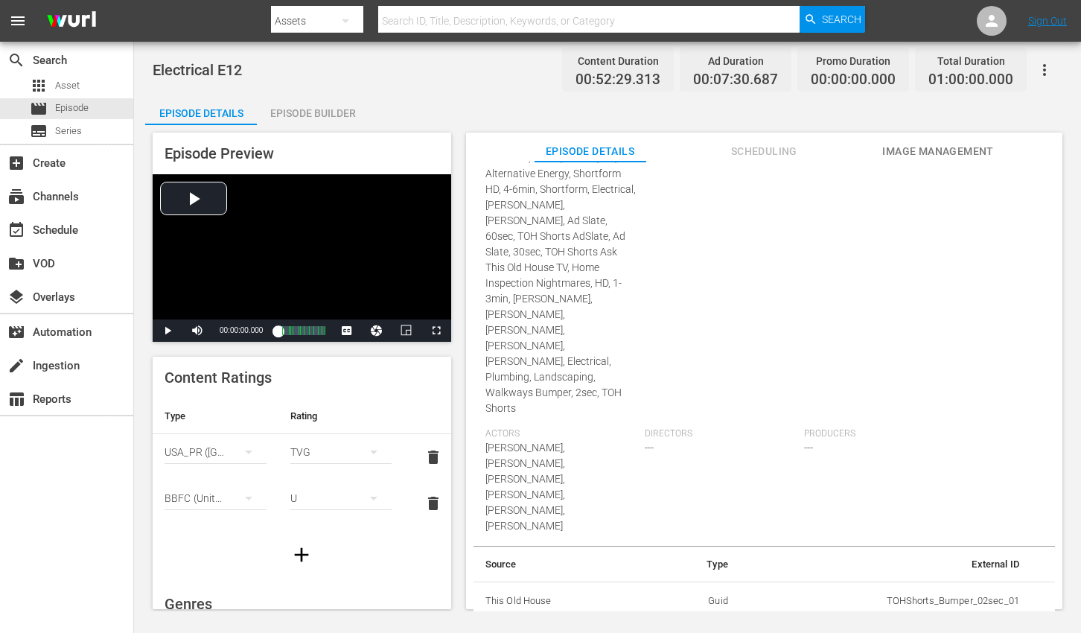
scroll to position [750, 0]
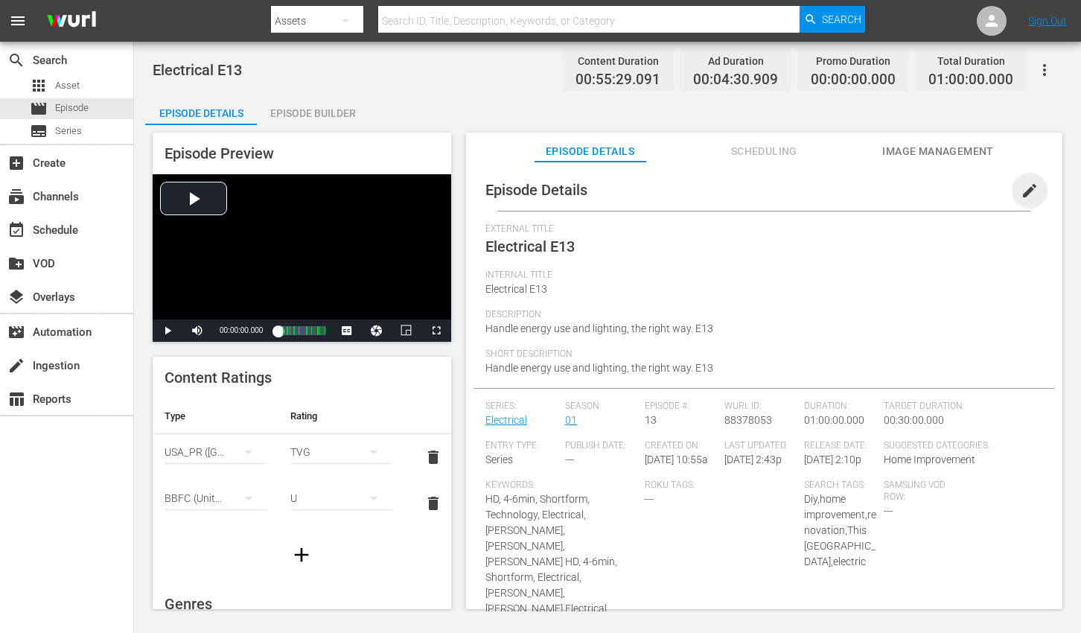
click at [1026, 188] on span "edit" at bounding box center [1030, 191] width 18 height 18
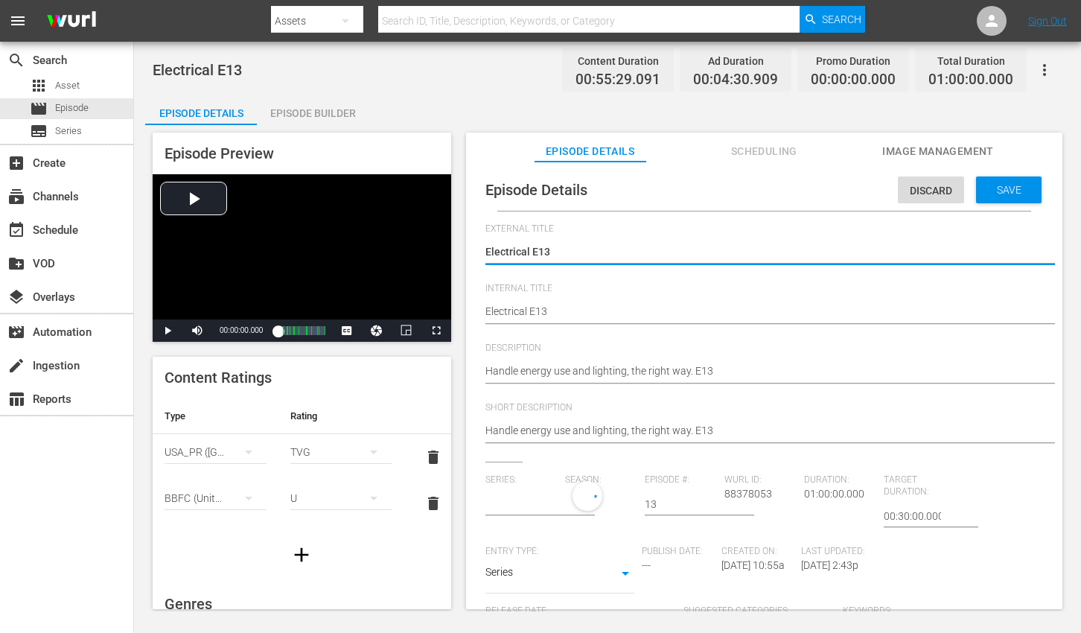
type input "Electrical"
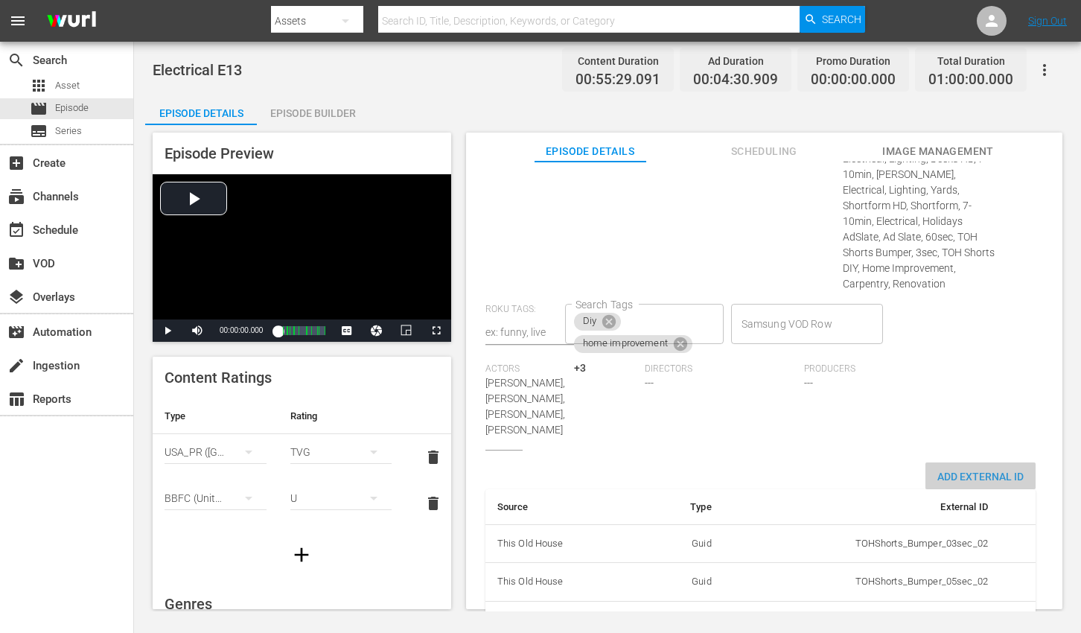
click at [971, 471] on span "Add External Id" at bounding box center [980, 477] width 110 height 12
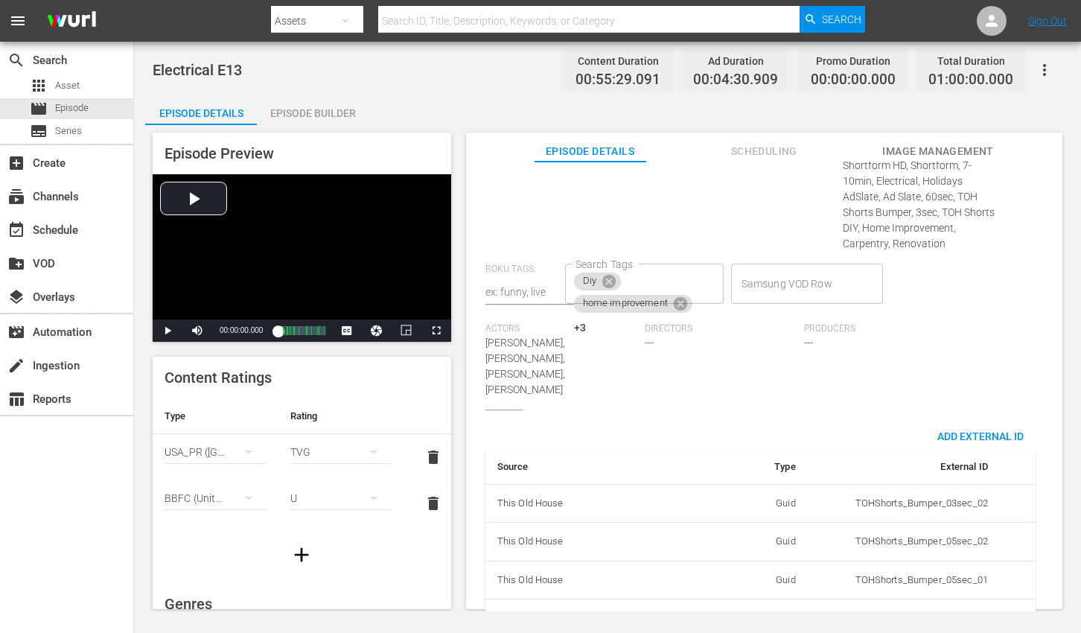
scroll to position [779, 0]
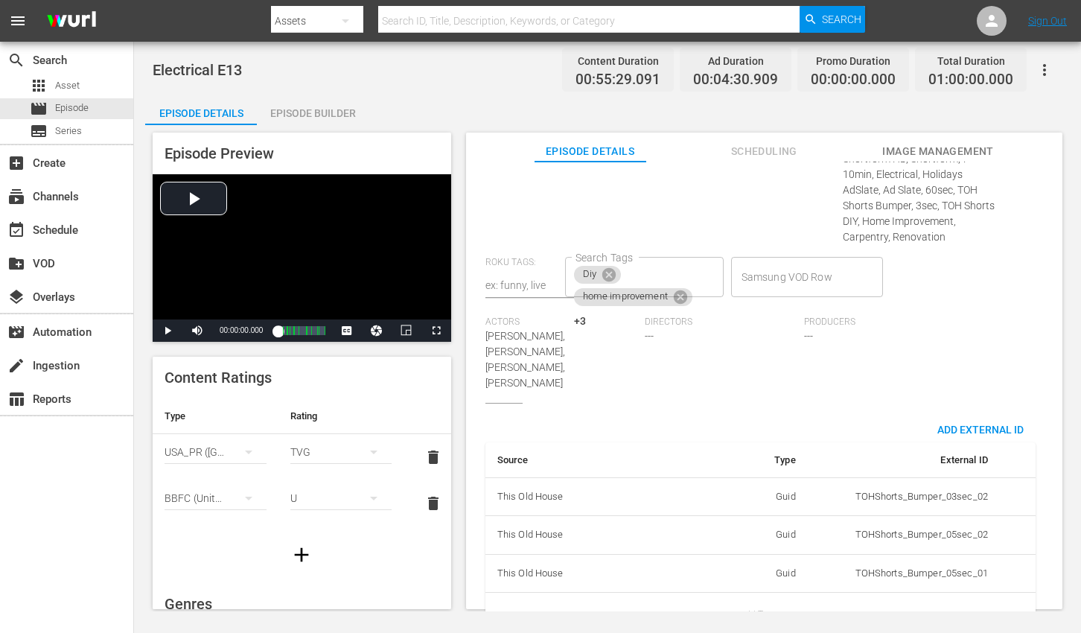
click at [762, 570] on body "menu Search By Assets Search ID, Title, Description, Keywords, or Category Sear…" at bounding box center [540, 316] width 1081 height 633
drag, startPoint x: 755, startPoint y: 580, endPoint x: 897, endPoint y: 567, distance: 142.8
click at [756, 580] on li "Tms Id" at bounding box center [753, 578] width 74 height 25
type input "tmsId"
click at [943, 605] on input "simple table" at bounding box center [959, 616] width 57 height 22
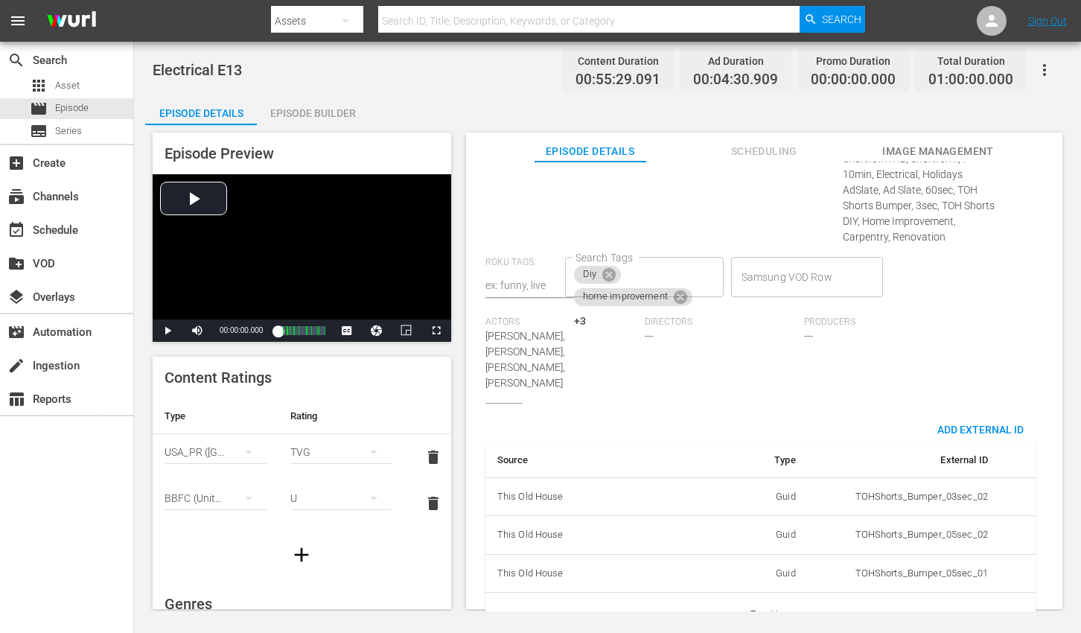
paste input "EP060364370013"
type input "EP060364370013"
click at [1038, 414] on div "Episode Details Discard Save External Title Electrical E13 Electrical E13 Inter…" at bounding box center [763, 27] width 581 height 1275
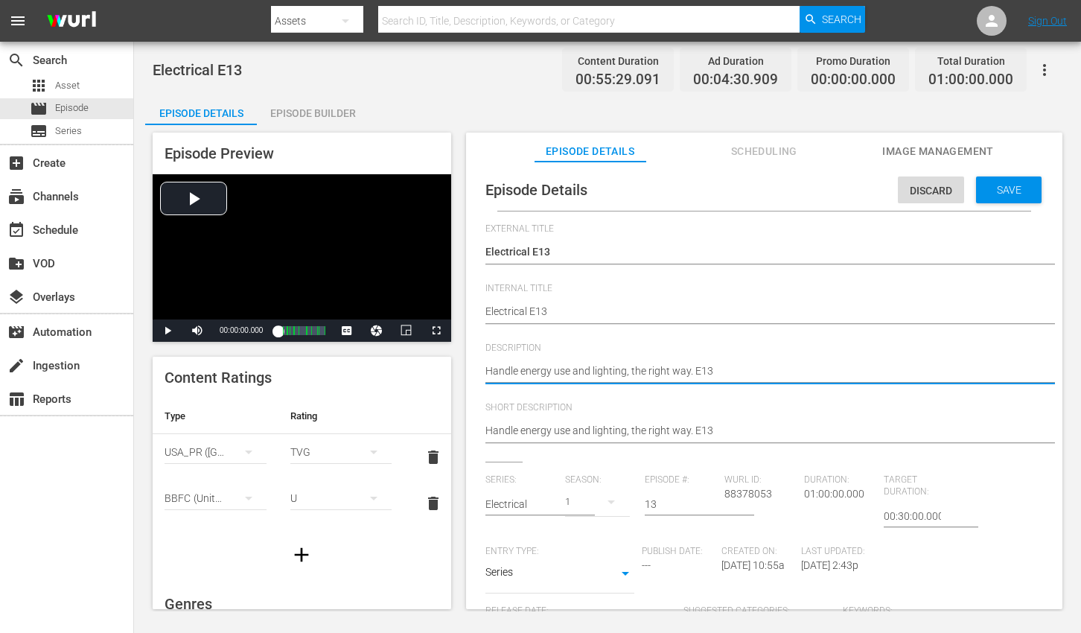
paste textarea "From panel upgrades to light fixtures, improve energy use and home ambiance."
type textarea "From panel upgrades to light fixtures, improve energy use and home ambiance."
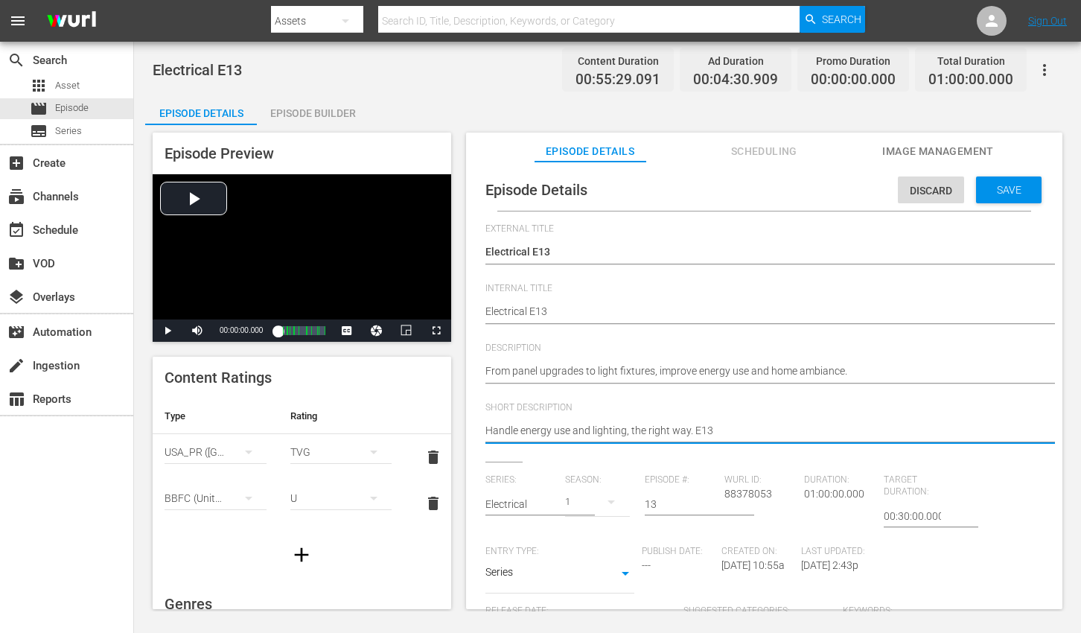
paste textarea "From panel upgrades to light fixtures, improve energy use and home ambiance."
type textarea "From panel upgrades to light fixtures, improve energy use and home ambiance."
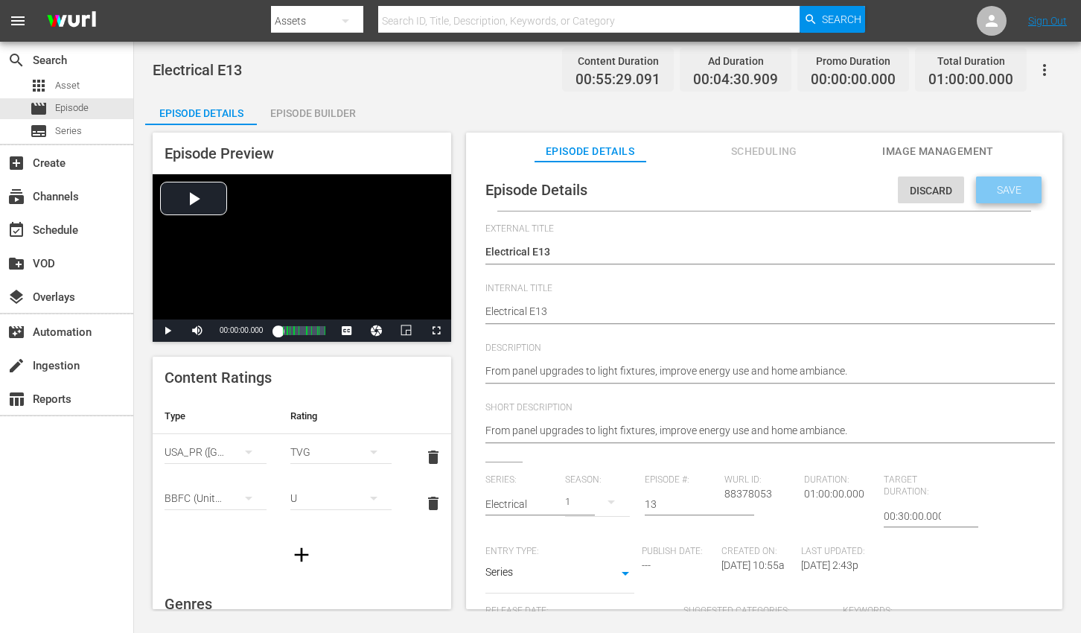
click at [985, 191] on span "Save" at bounding box center [1009, 190] width 48 height 12
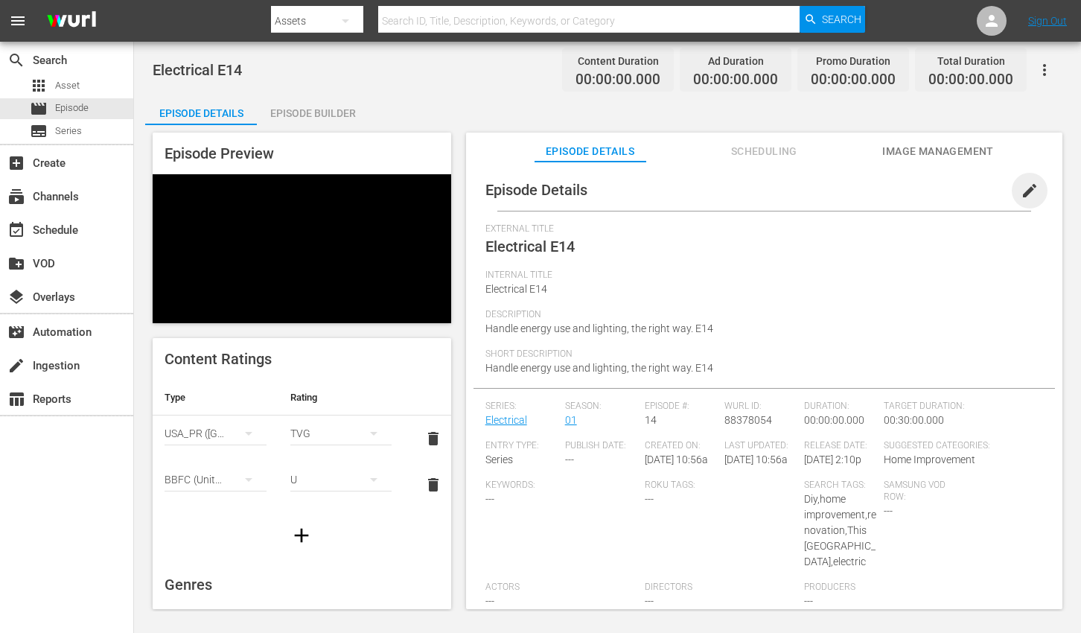
click at [1026, 183] on span "edit" at bounding box center [1030, 191] width 18 height 18
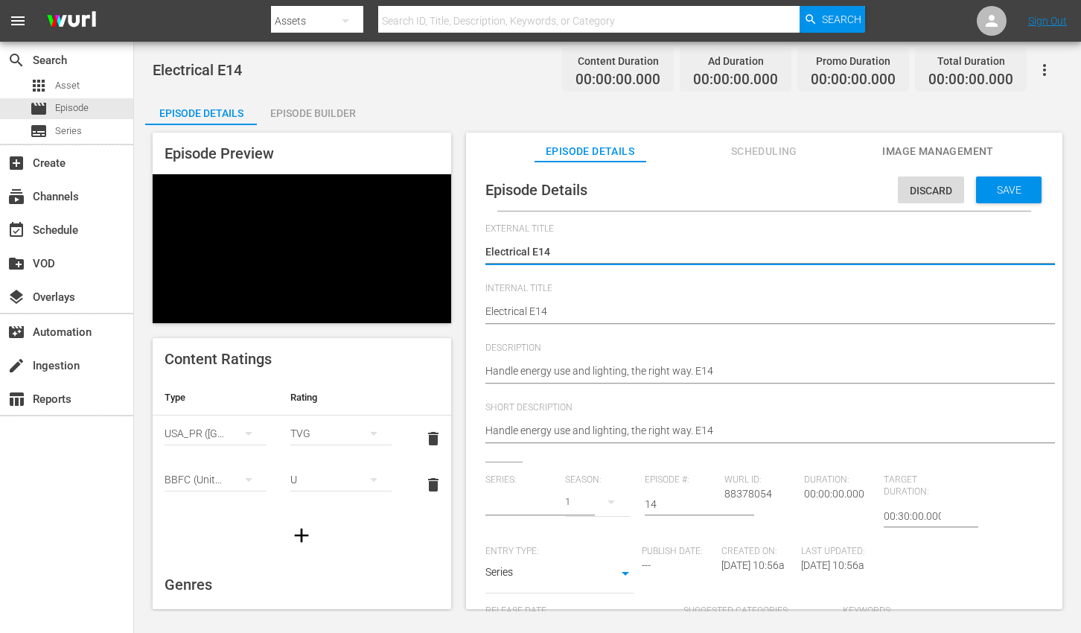
type input "Electrical"
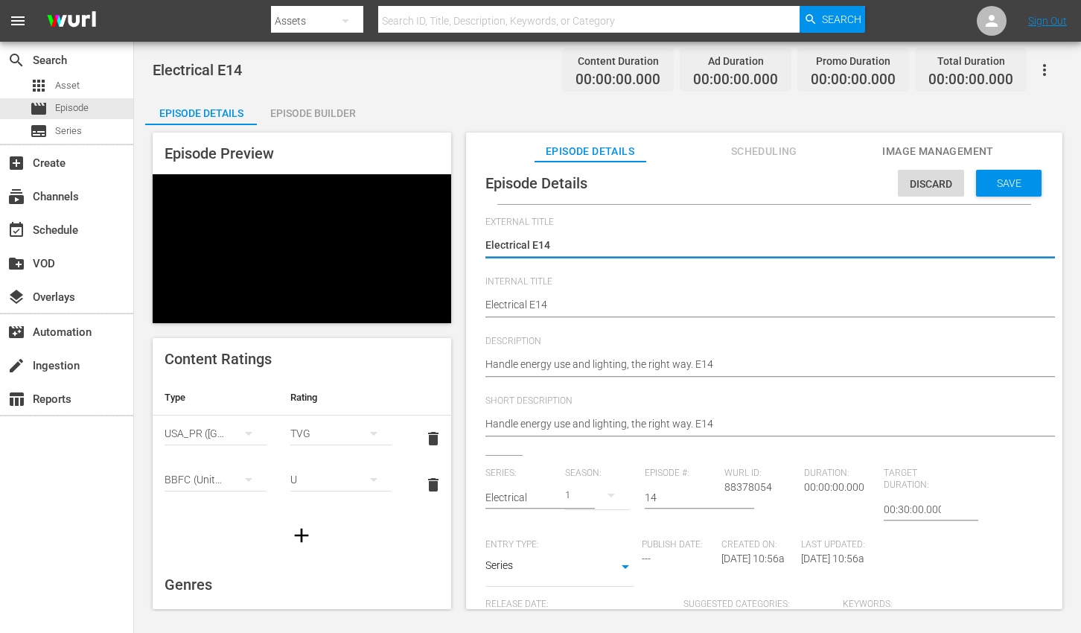
scroll to position [211, 0]
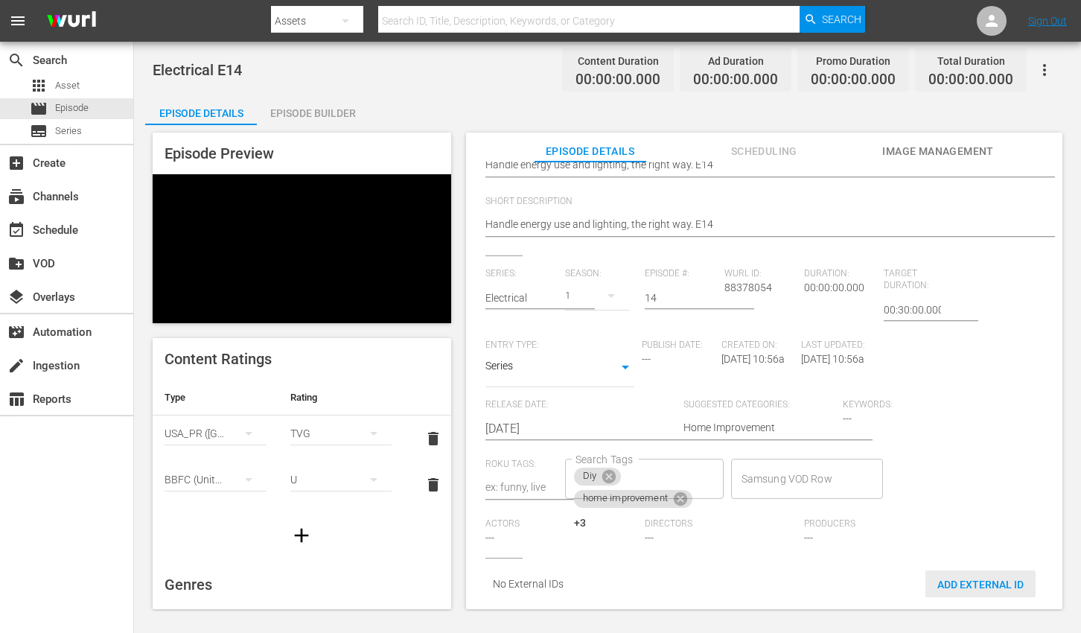
click at [998, 578] on span "Add External Id" at bounding box center [980, 584] width 110 height 12
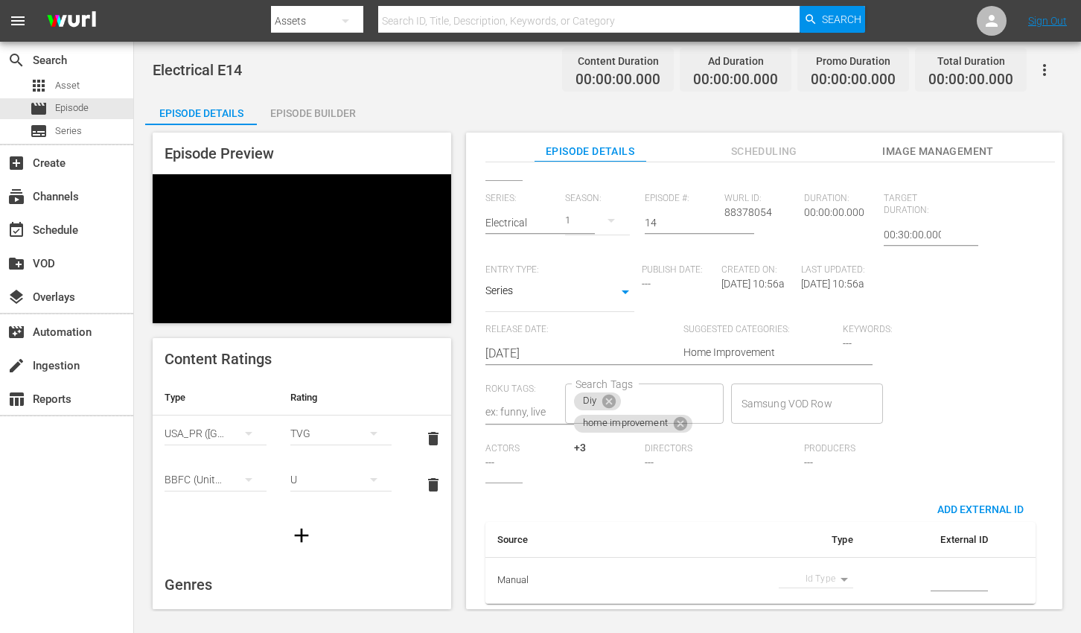
scroll to position [293, 0]
click at [824, 570] on body "menu Search By Assets Search ID, Title, Description, Keywords, or Category Sear…" at bounding box center [540, 316] width 1081 height 633
click at [818, 576] on li "Tms Id" at bounding box center [809, 578] width 74 height 25
type input "tmsId"
click at [948, 574] on input "simple table" at bounding box center [959, 581] width 57 height 22
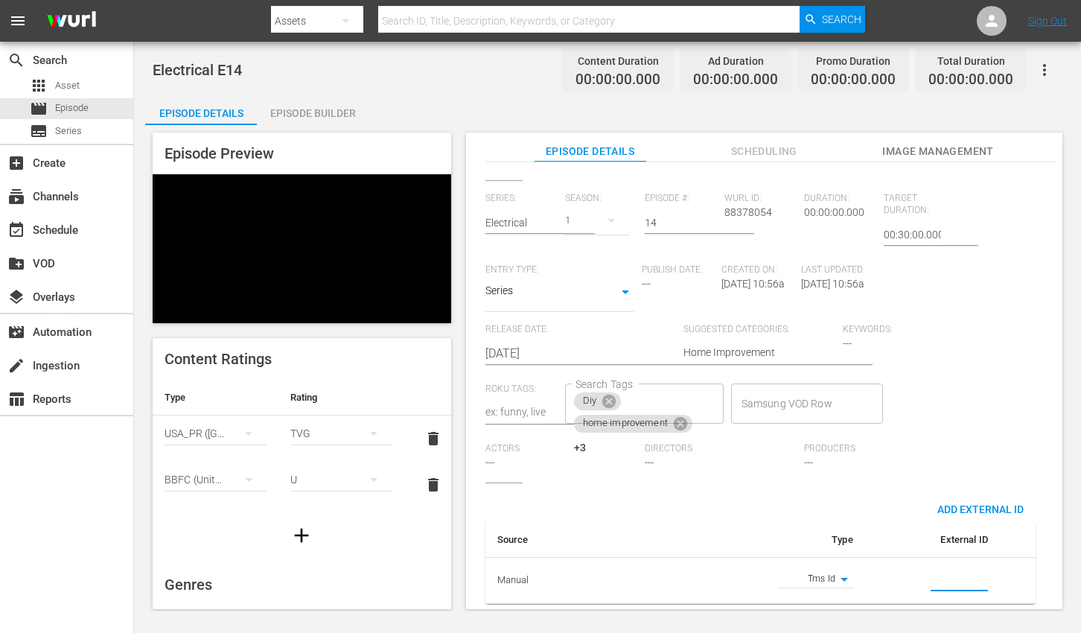
paste input "EP060364370014"
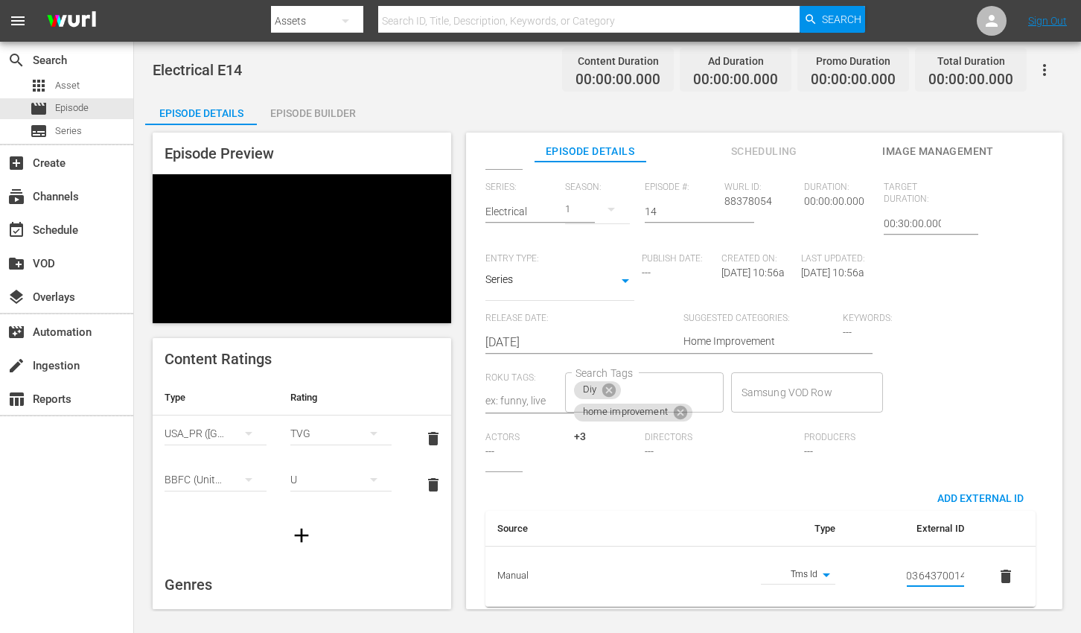
type input "EP060364370014"
click at [1042, 337] on div "Episode Details Discard Save External Title Electrical E14 Electrical E14 Inter…" at bounding box center [763, 247] width 581 height 742
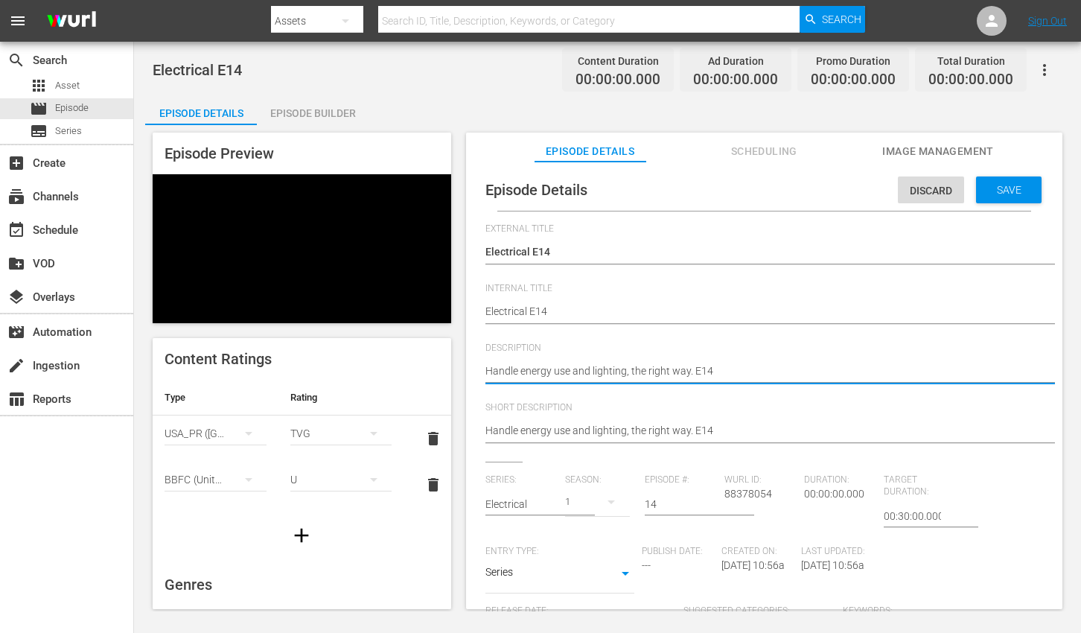
paste textarea "Control lighting and energy costs with electrical upgrades and new fixture inst…"
type textarea "Control lighting and energy costs with electrical upgrades and new fixture inst…"
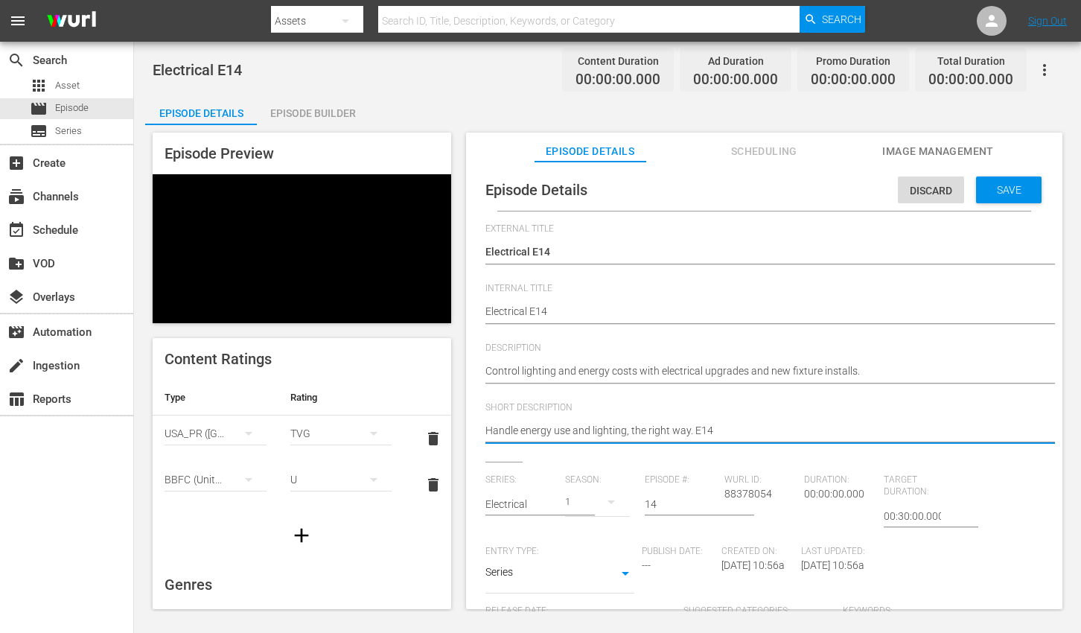
paste textarea "Control lighting and energy costs with electrical upgrades and new fixture inst…"
type textarea "Control lighting and energy costs with electrical upgrades and new fixture inst…"
click at [983, 198] on div "Save" at bounding box center [1009, 189] width 66 height 27
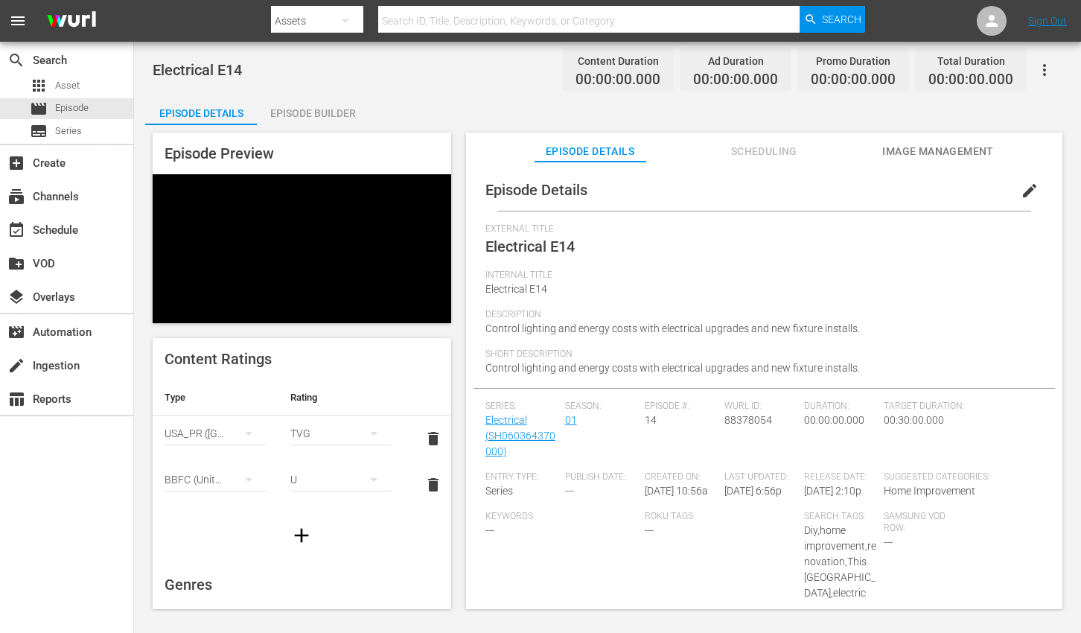
click at [1005, 315] on span "Description" at bounding box center [760, 315] width 550 height 12
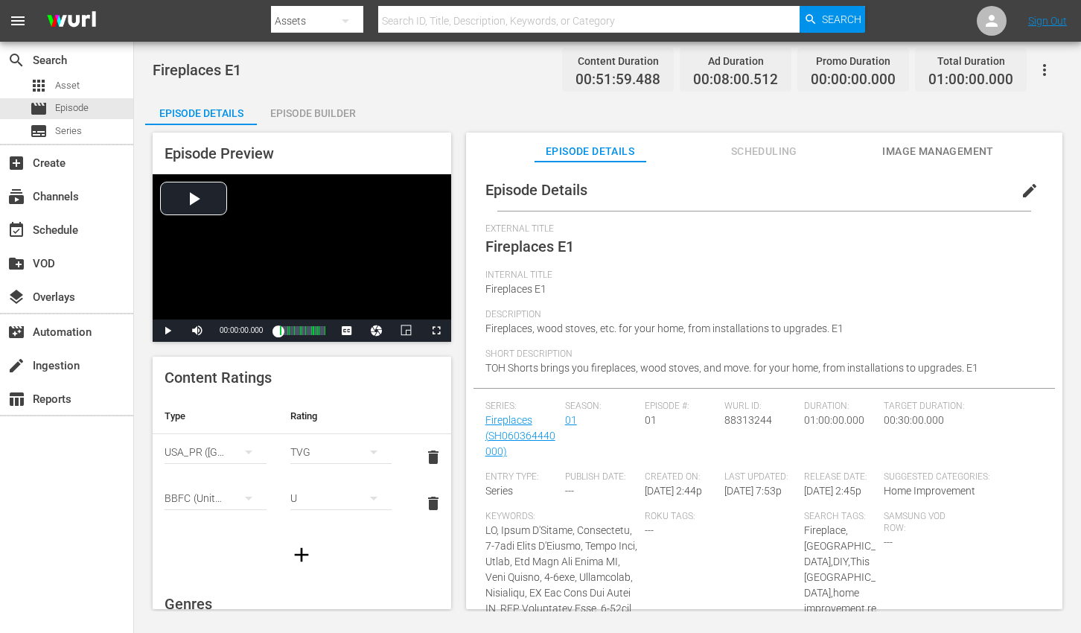
click at [1021, 194] on span "edit" at bounding box center [1030, 191] width 18 height 18
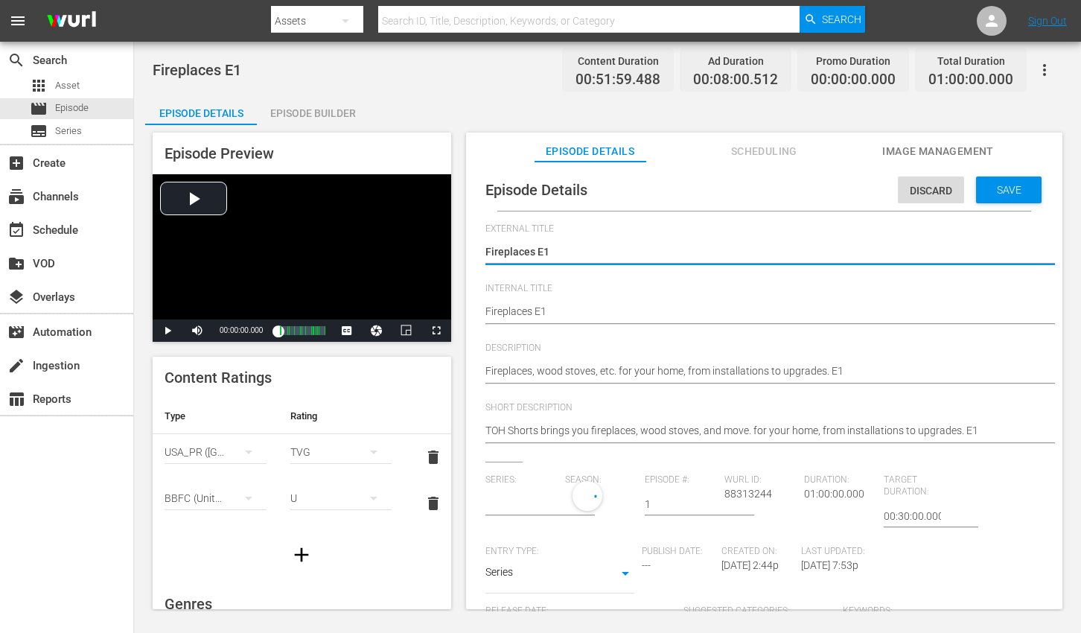
type input "Fireplaces"
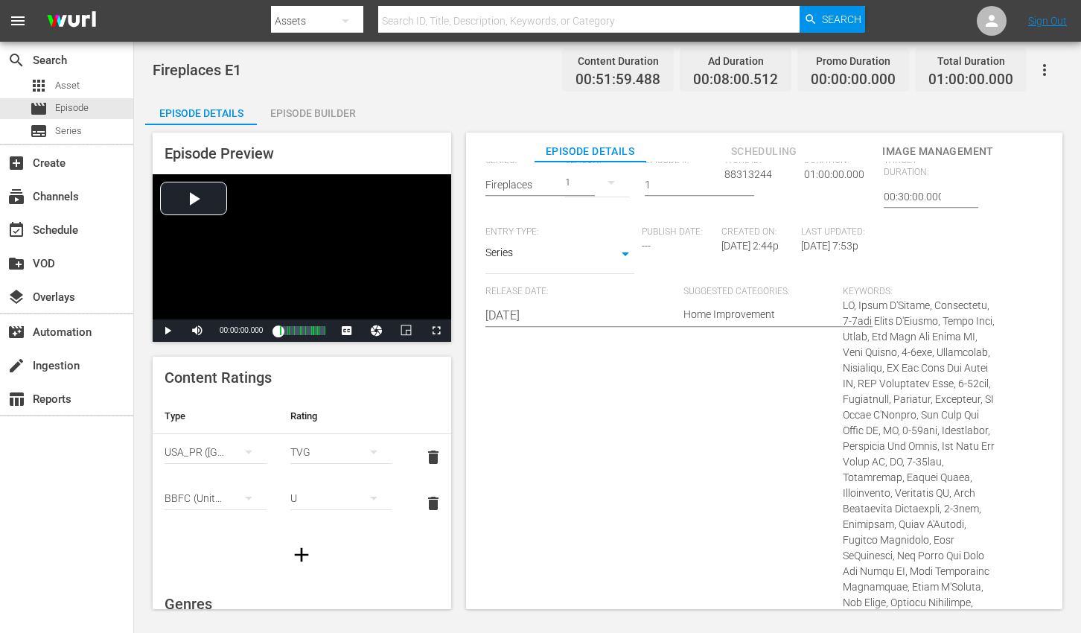
scroll to position [1080, 0]
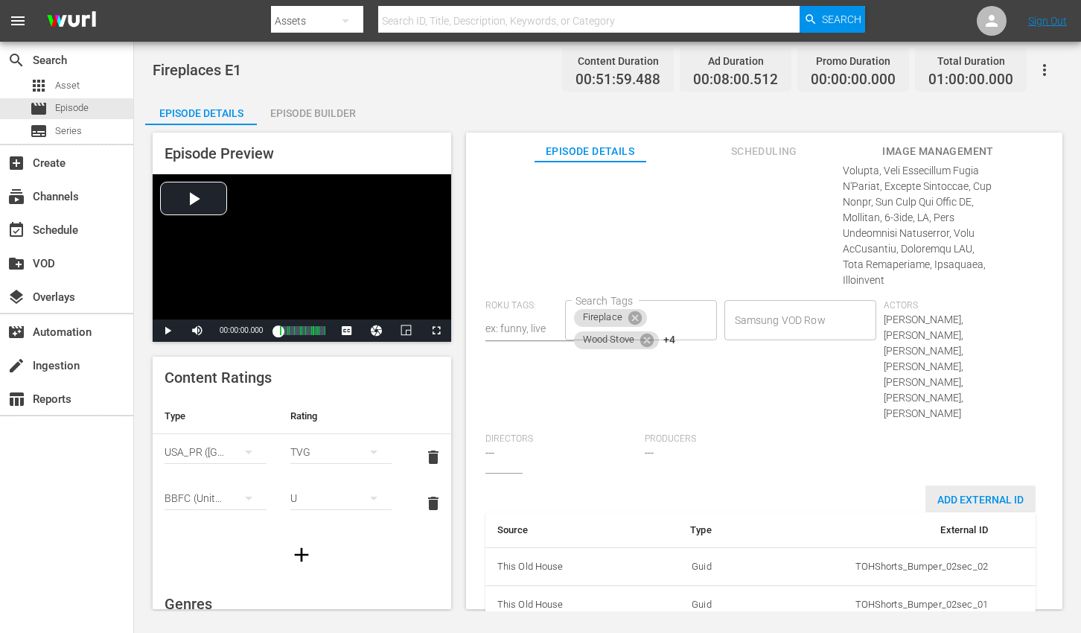
click at [975, 494] on span "Add External Id" at bounding box center [980, 500] width 110 height 12
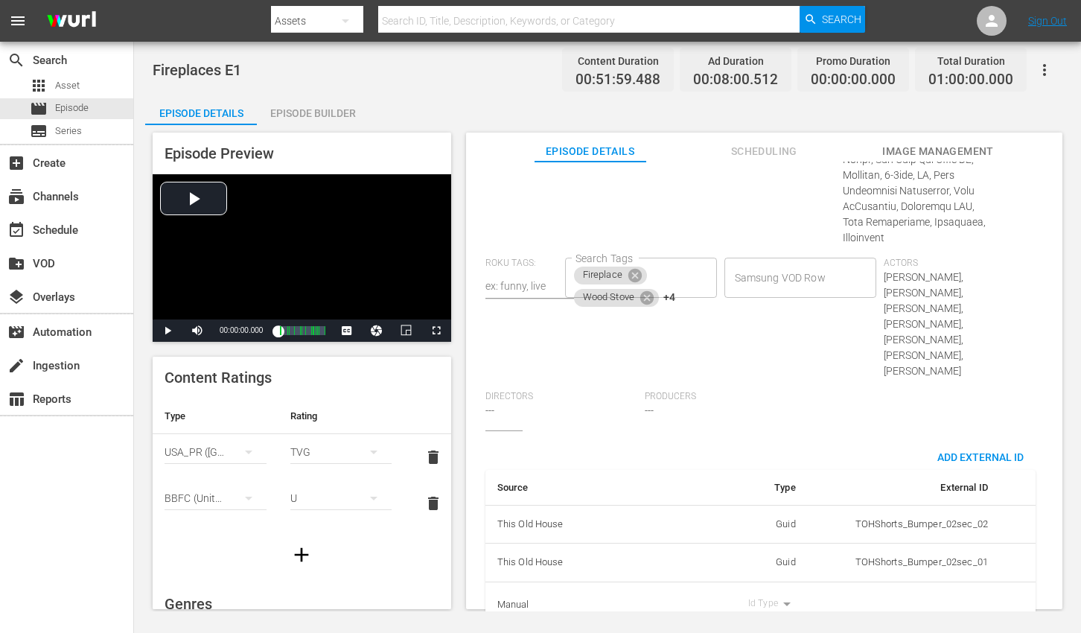
scroll to position [1126, 0]
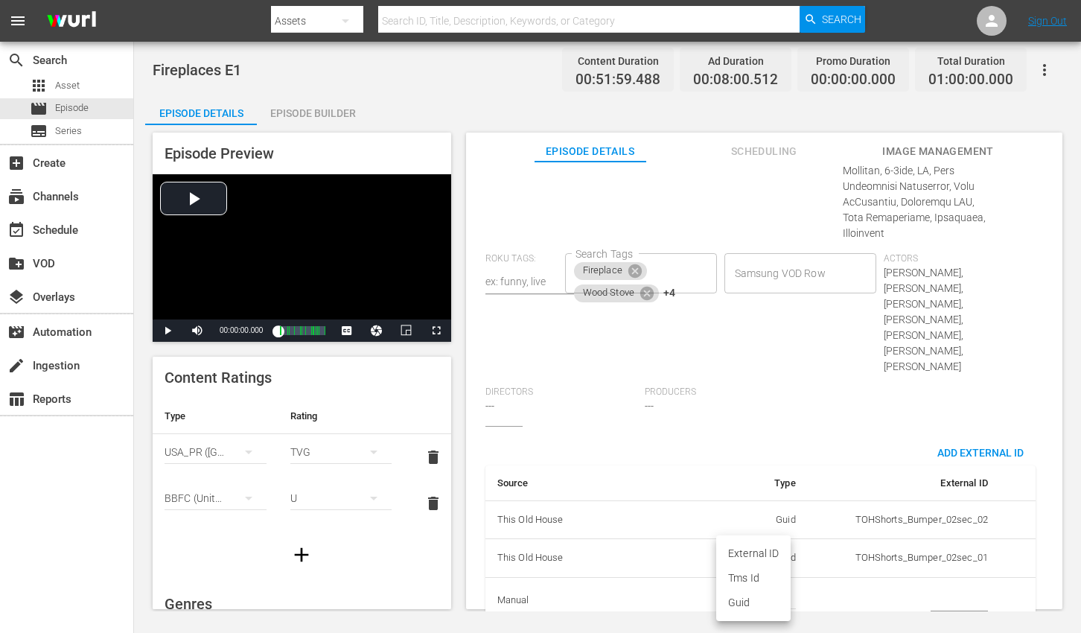
click at [764, 567] on body "menu Search By Assets Search ID, Title, Description, Keywords, or Category Sear…" at bounding box center [540, 316] width 1081 height 633
click at [759, 573] on li "Tms Id" at bounding box center [753, 578] width 74 height 25
type input "tmsId"
click at [967, 590] on input "simple table" at bounding box center [959, 601] width 57 height 22
paste input "EP060364440001"
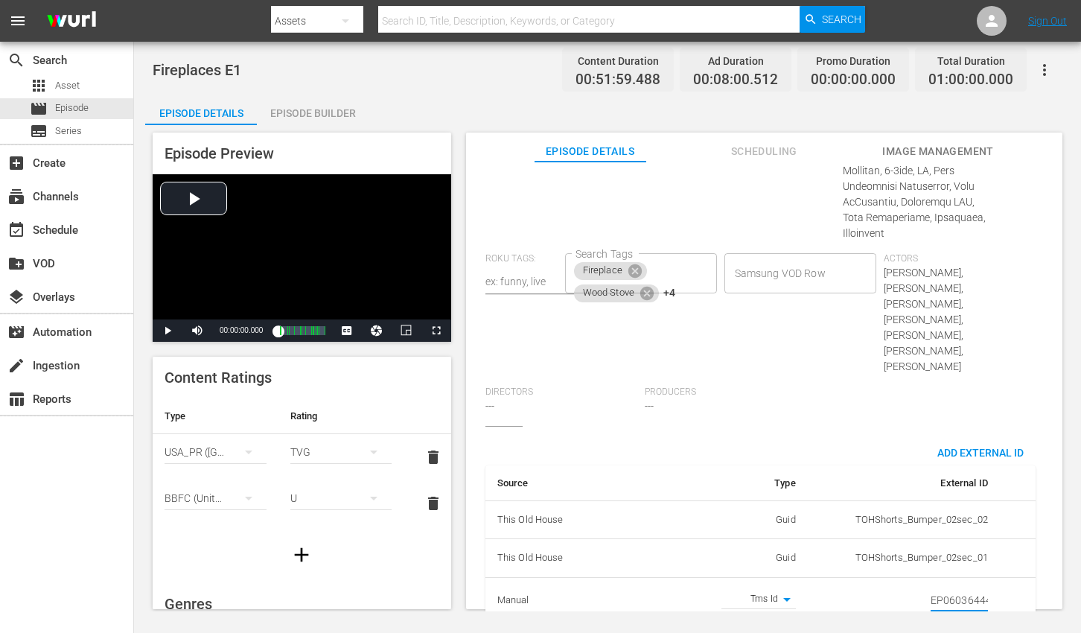
scroll to position [0, 25]
type input "EP060364440001"
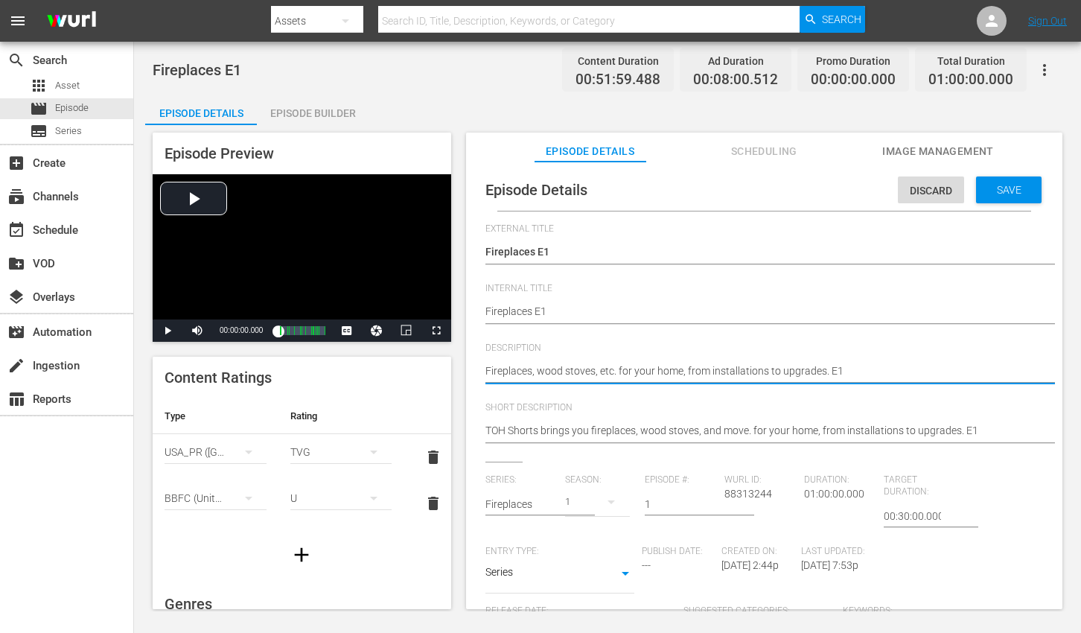
paste textarea "The best fireplace solutions for your home, from installations to upgrades, wit…"
type textarea "The best fireplace solutions for your home, from installations to upgrades, wit…"
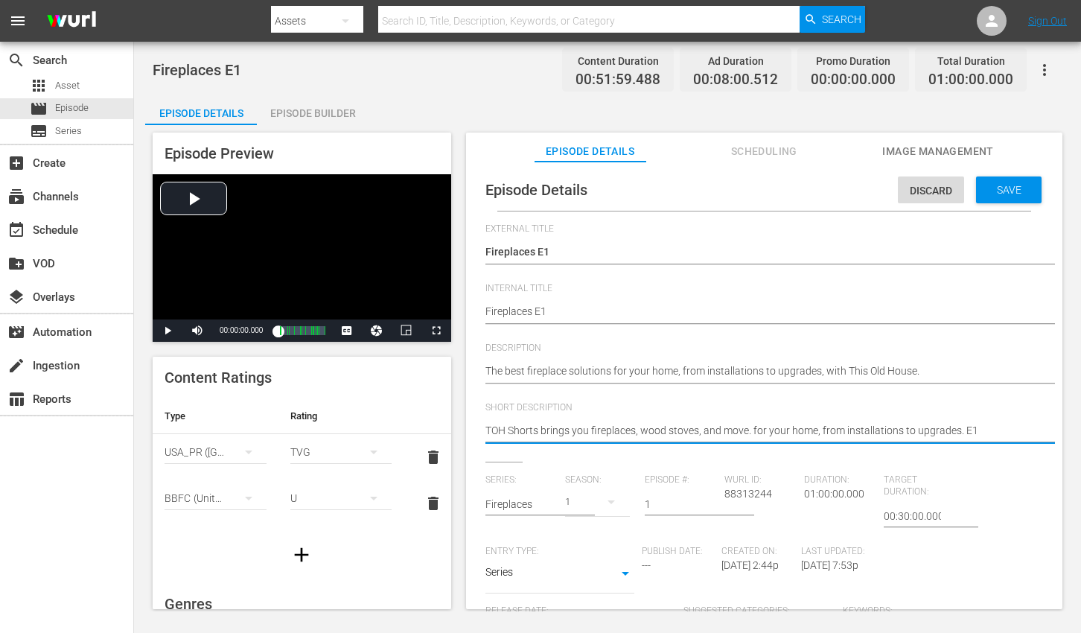
paste textarea "he best fireplace solutions for your home, from installations to upgrades, with…"
type textarea "The best fireplace solutions for your home, from installations to upgrades, wit…"
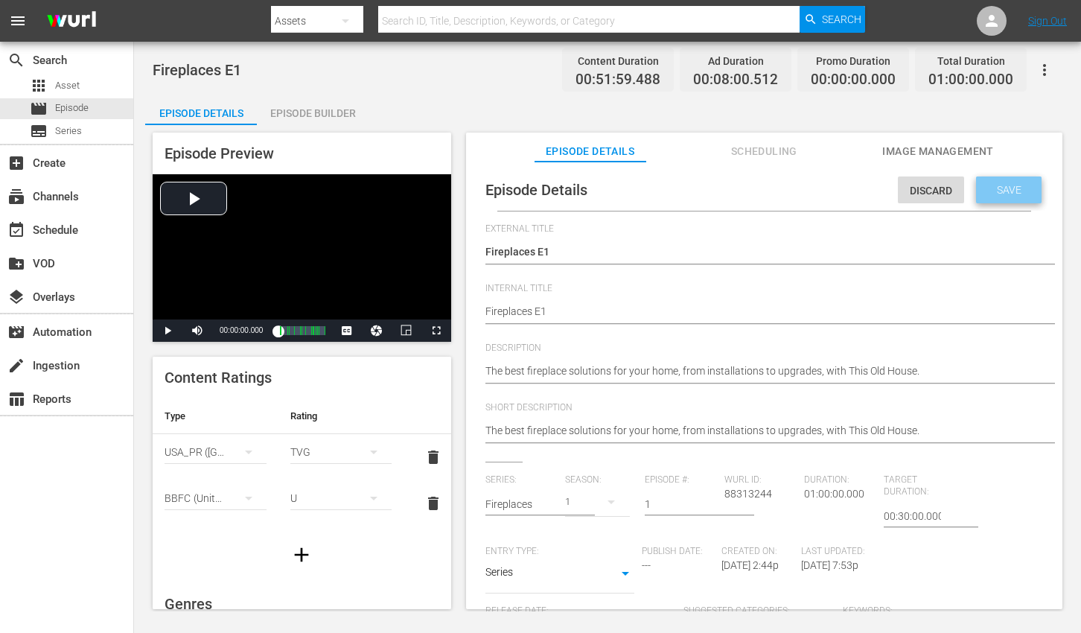
click at [990, 185] on span "Save" at bounding box center [1009, 190] width 48 height 12
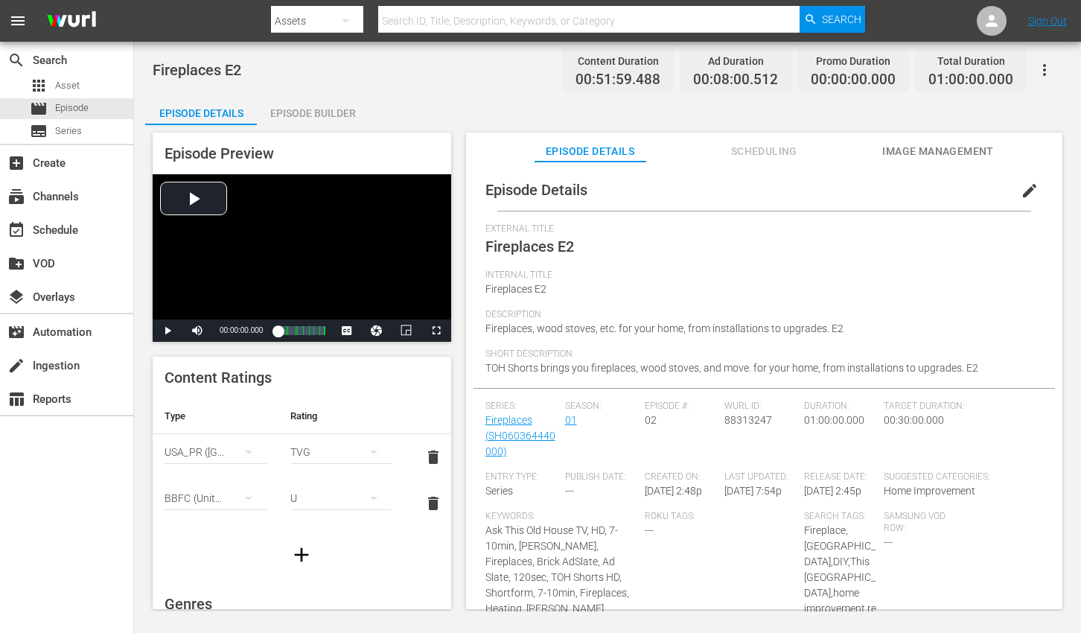
click at [1021, 191] on span "edit" at bounding box center [1030, 191] width 18 height 18
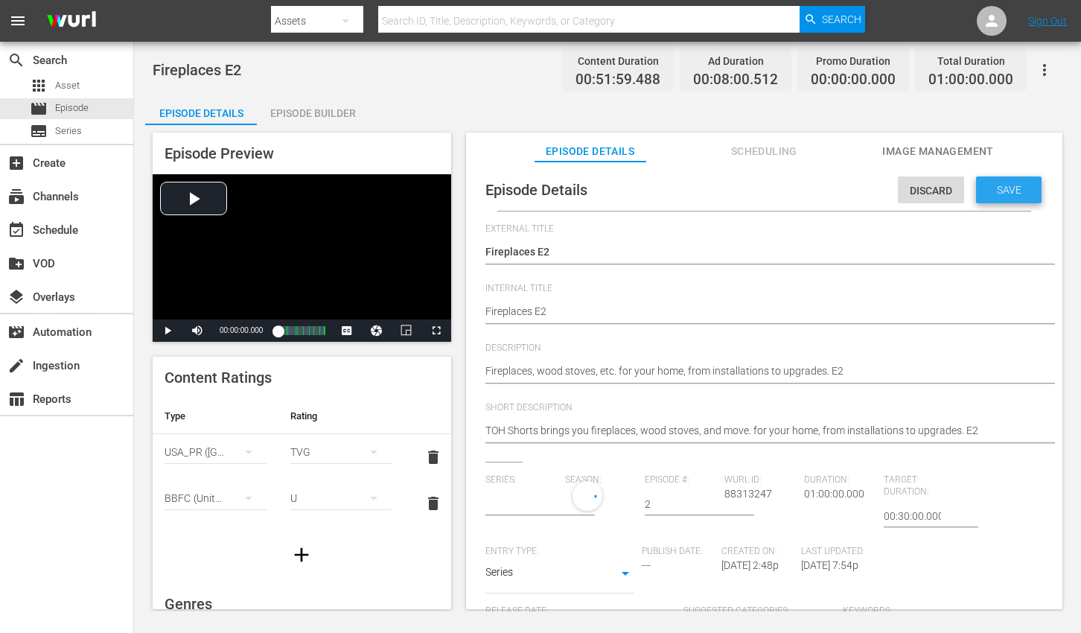
click at [1018, 191] on span "Save" at bounding box center [1009, 190] width 48 height 12
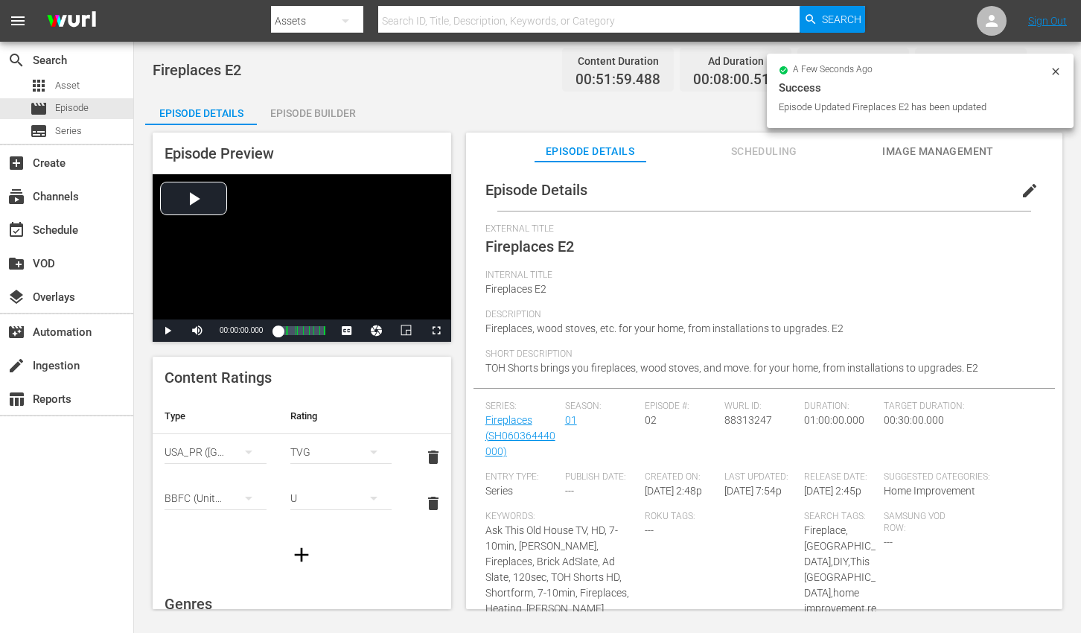
click at [1021, 194] on span "edit" at bounding box center [1030, 191] width 18 height 18
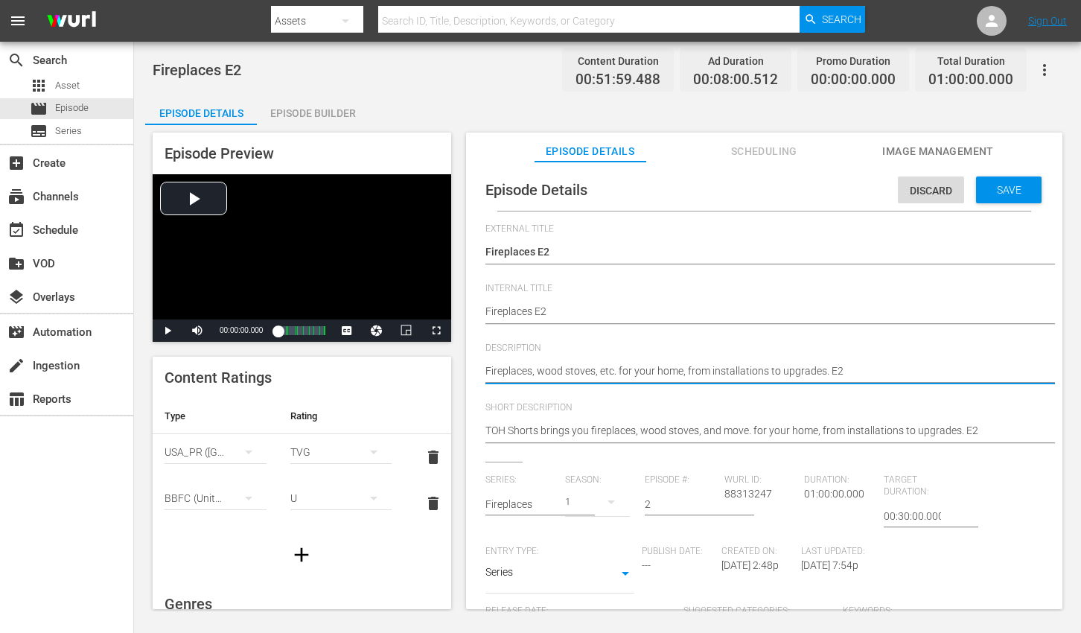
paste textarea "nd top fireplace installs and upgrades for your home with This Old House expert…"
type textarea "Find top fireplace installs and upgrades for your home with This Old House expe…"
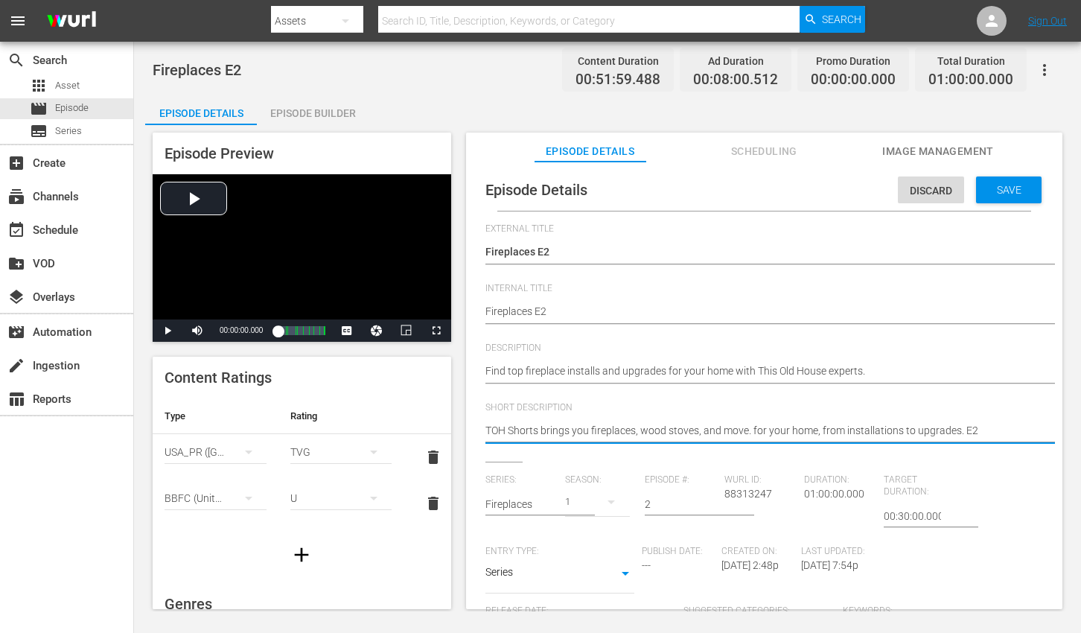
paste textarea "Find top fireplace installs and upgrades for your home with This Old House expe…"
type textarea "Find top fireplace installs and upgrades for your home with This Old House expe…"
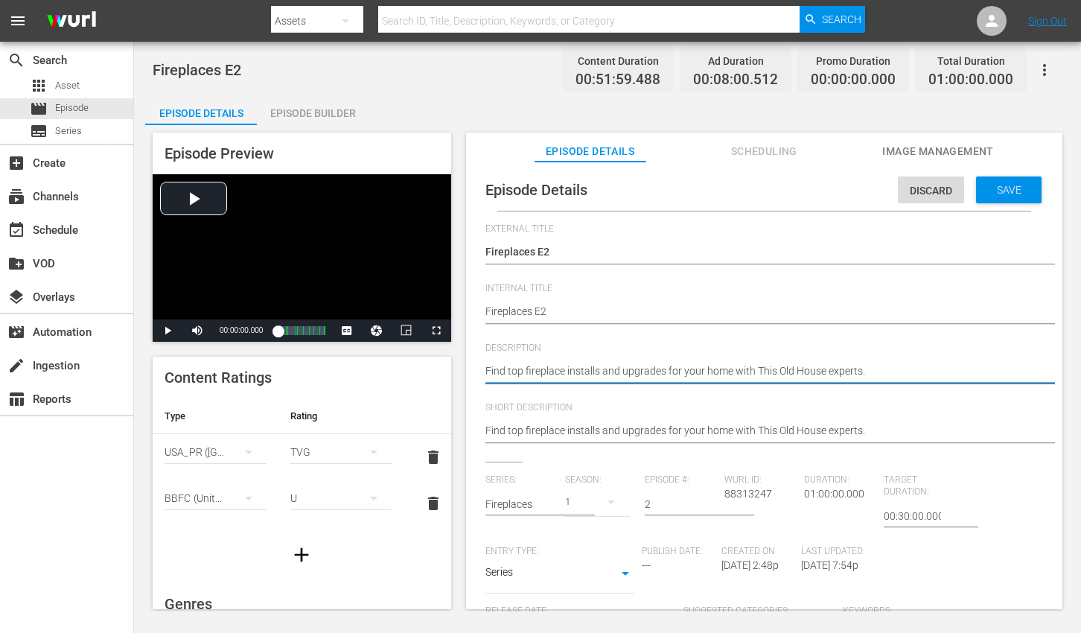
type textarea "Find top fireplace installs and upgrades for your home with This Old House expe…"
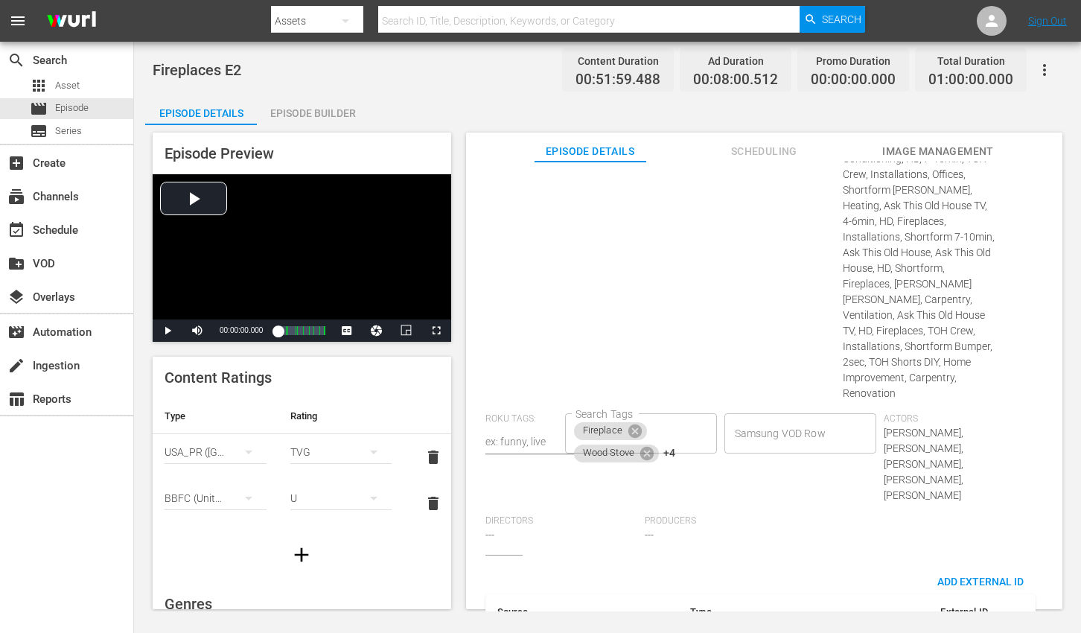
scroll to position [736, 0]
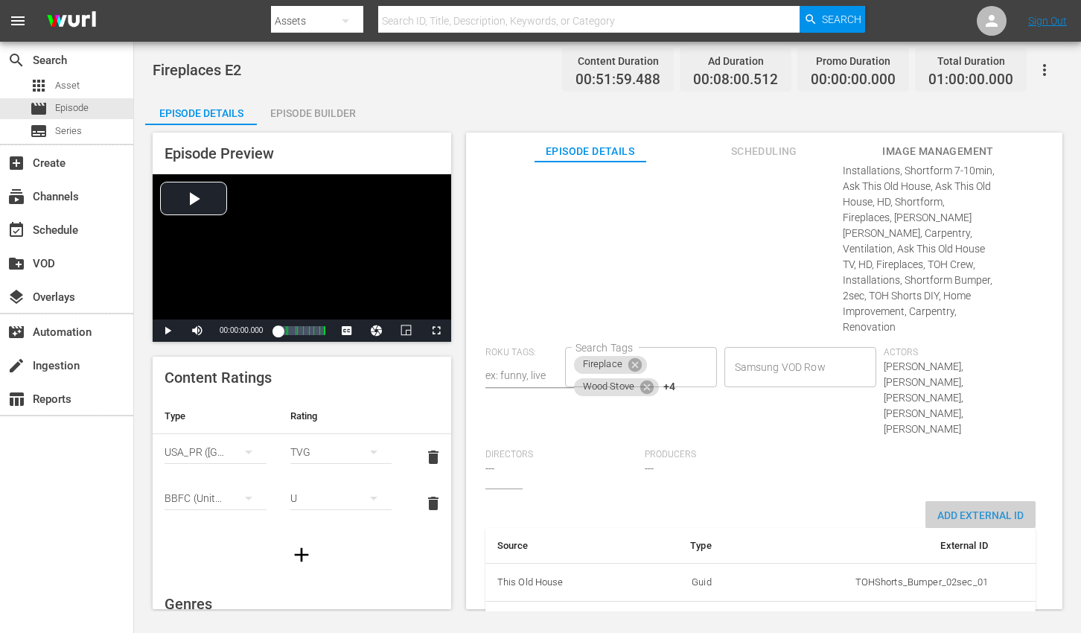
click at [983, 509] on span "Add External Id" at bounding box center [980, 515] width 110 height 12
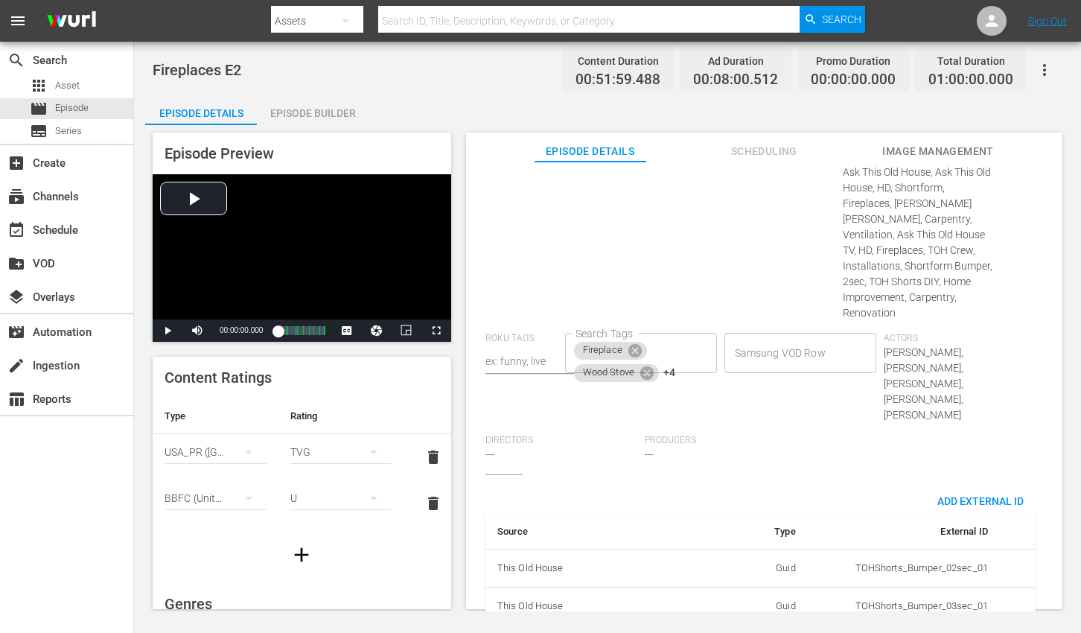
scroll to position [782, 0]
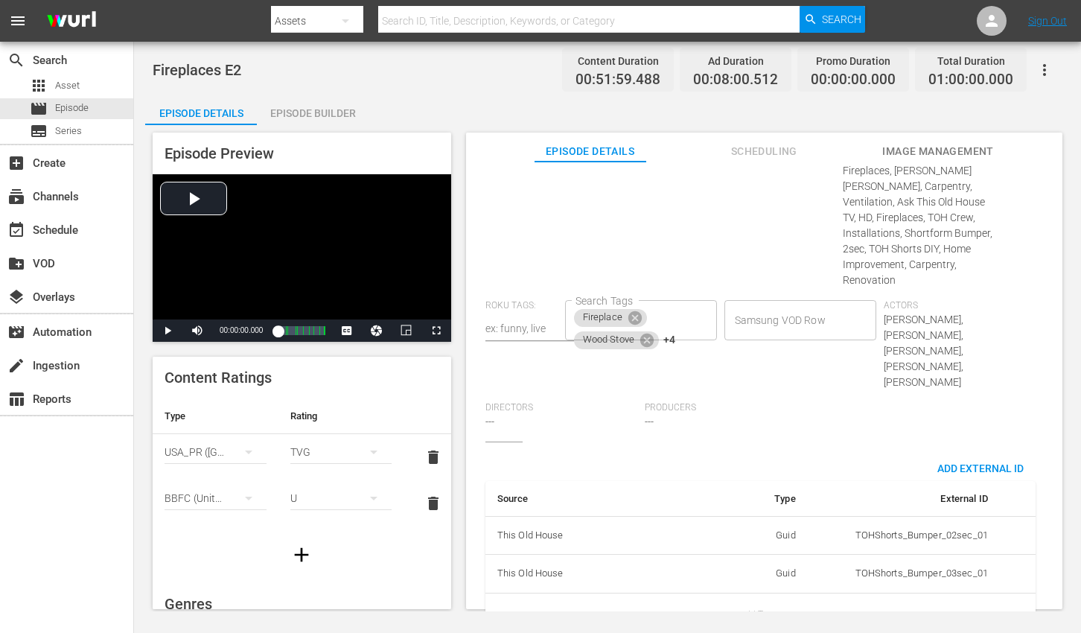
click at [777, 570] on body "menu Search By Assets Search ID, Title, Description, Keywords, or Category Sear…" at bounding box center [540, 316] width 1081 height 633
click at [768, 575] on li "Tms Id" at bounding box center [753, 578] width 74 height 25
type input "tmsId"
click at [948, 605] on input "simple table" at bounding box center [959, 616] width 57 height 22
paste input "EP060364440002"
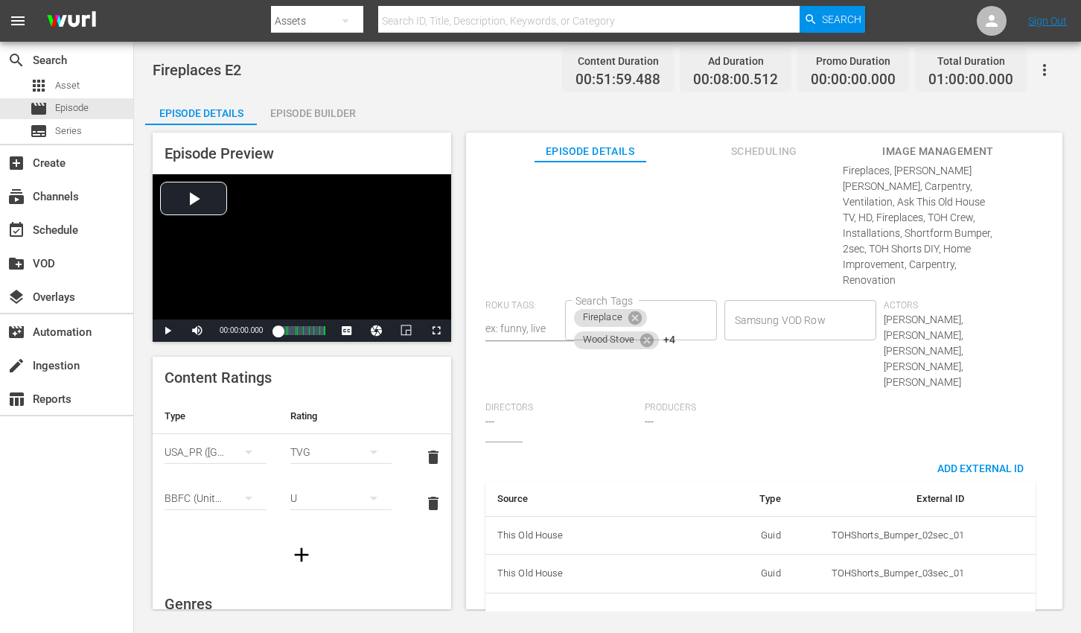
scroll to position [0, 25]
type input "EP060364440002"
click at [1034, 385] on div "Episode Details Discard Save External Title Fireplaces E2 Fireplaces E2 Interna…" at bounding box center [763, 26] width 581 height 1279
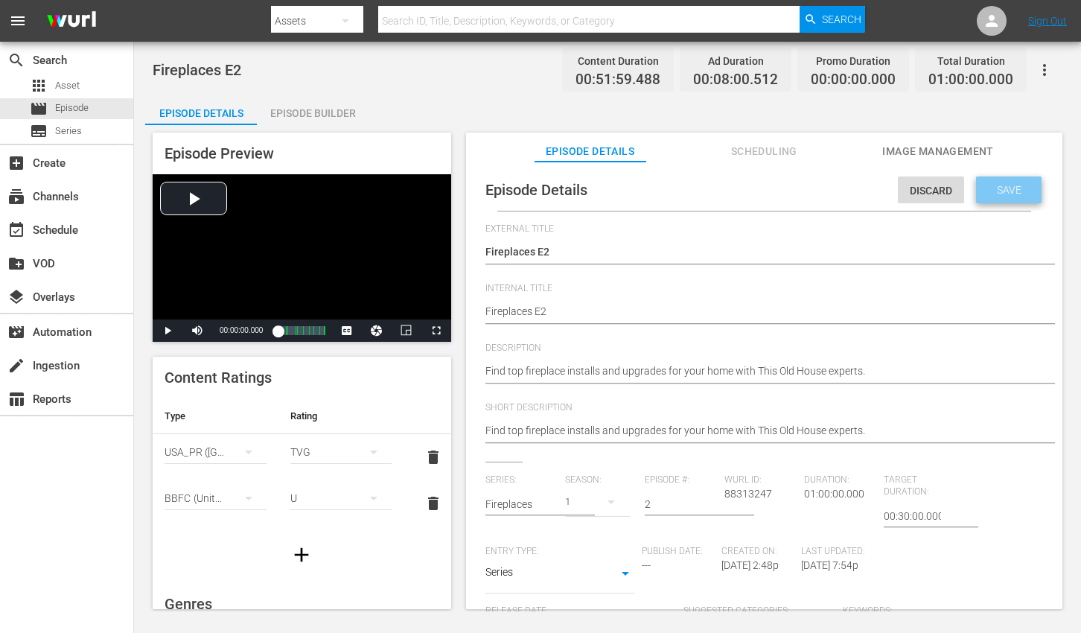
click at [985, 190] on span "Save" at bounding box center [1009, 190] width 48 height 12
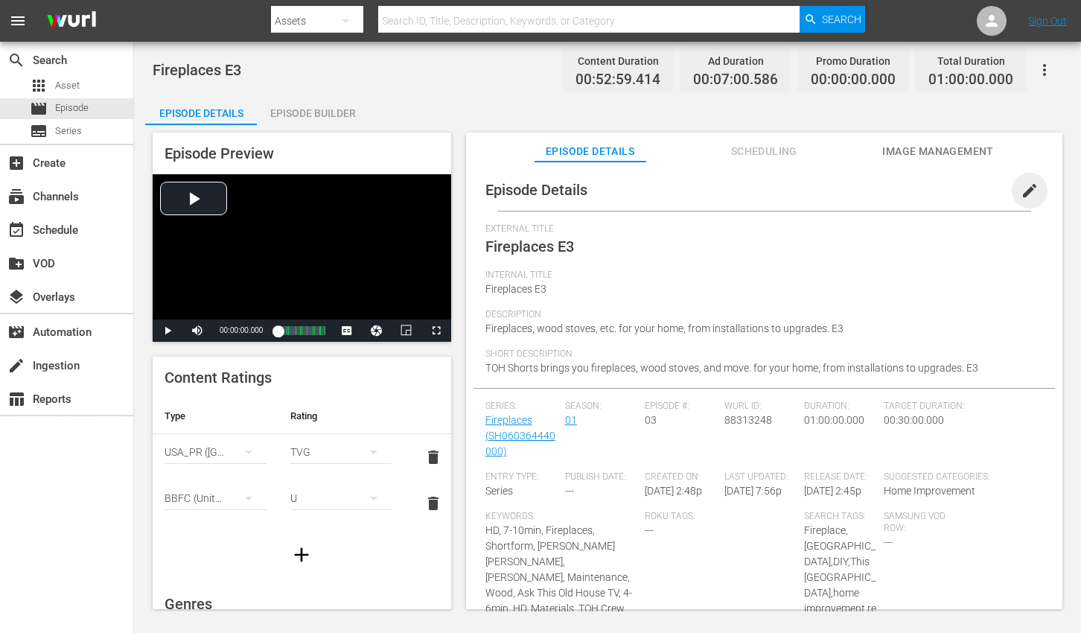
click at [1021, 188] on span "edit" at bounding box center [1030, 191] width 18 height 18
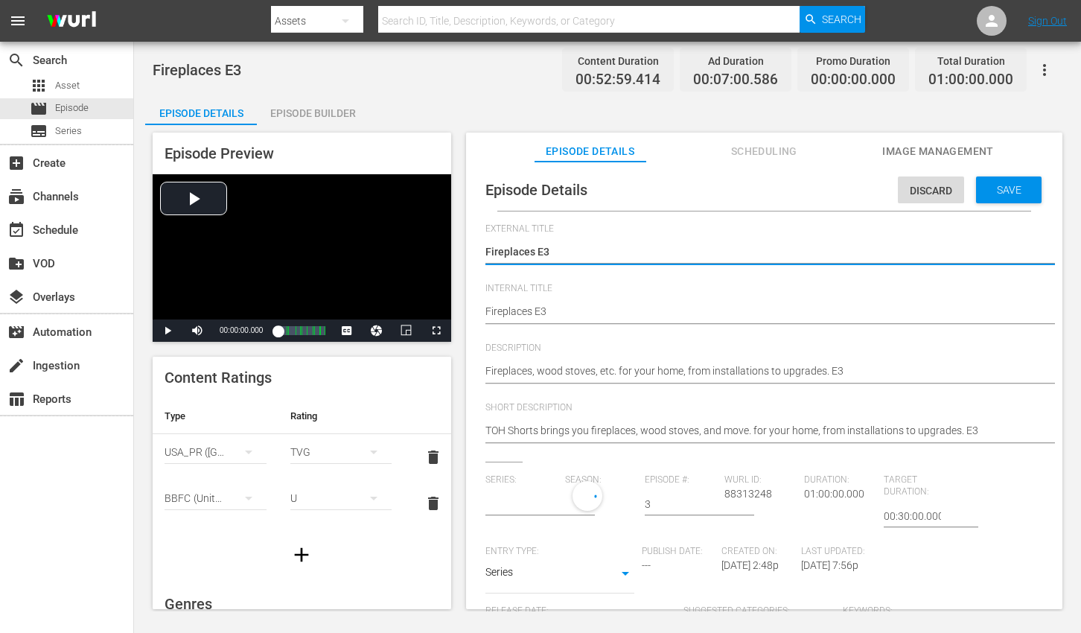
type input "Fireplaces"
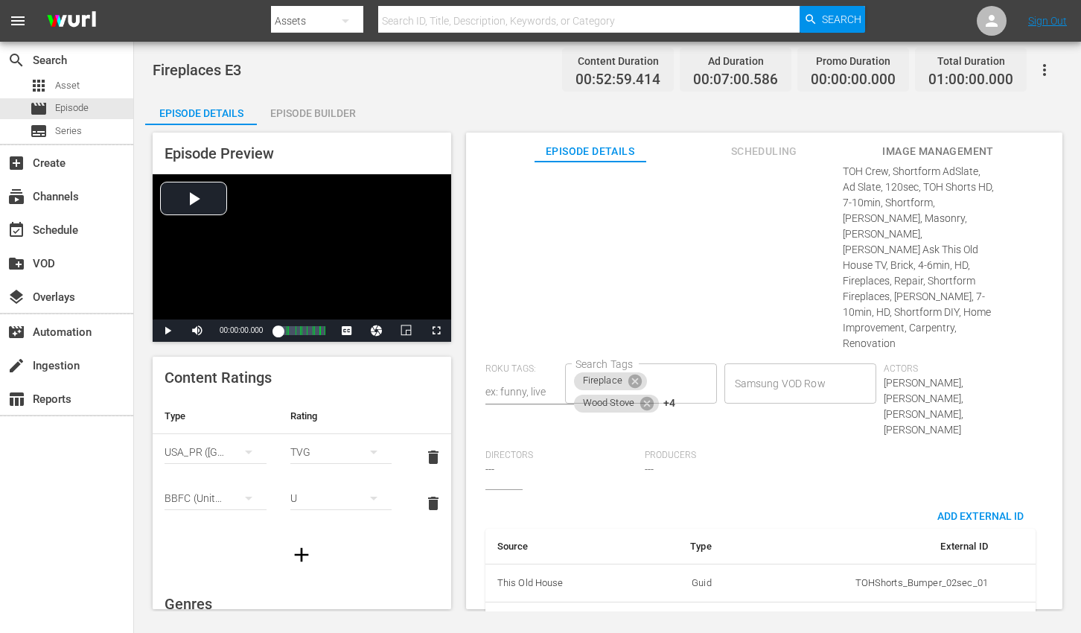
scroll to position [720, 0]
click at [989, 509] on span "Add External Id" at bounding box center [980, 515] width 110 height 12
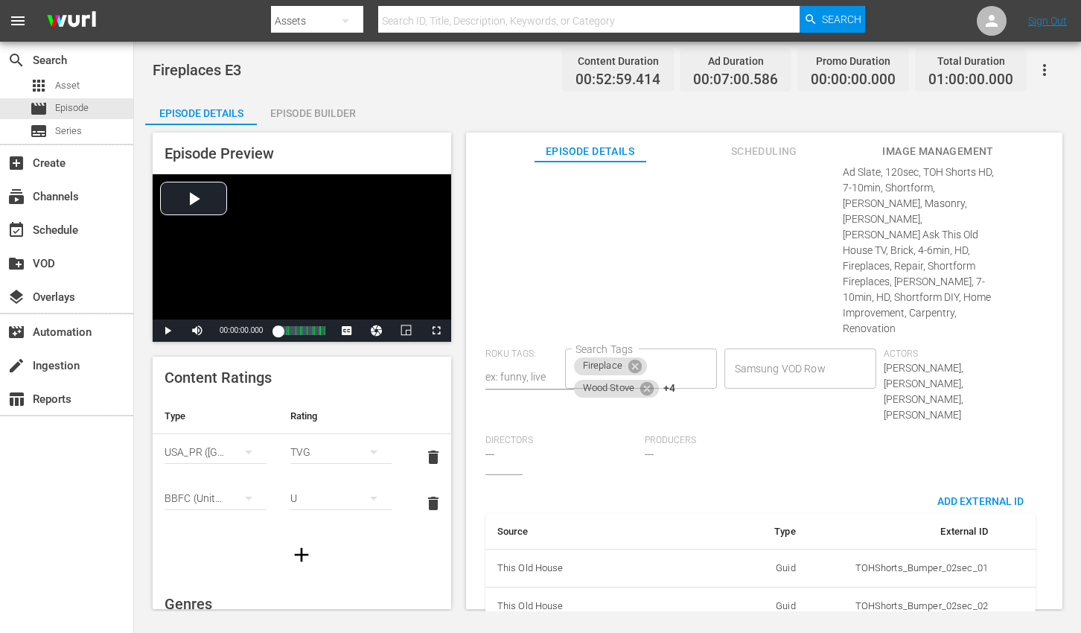
scroll to position [767, 0]
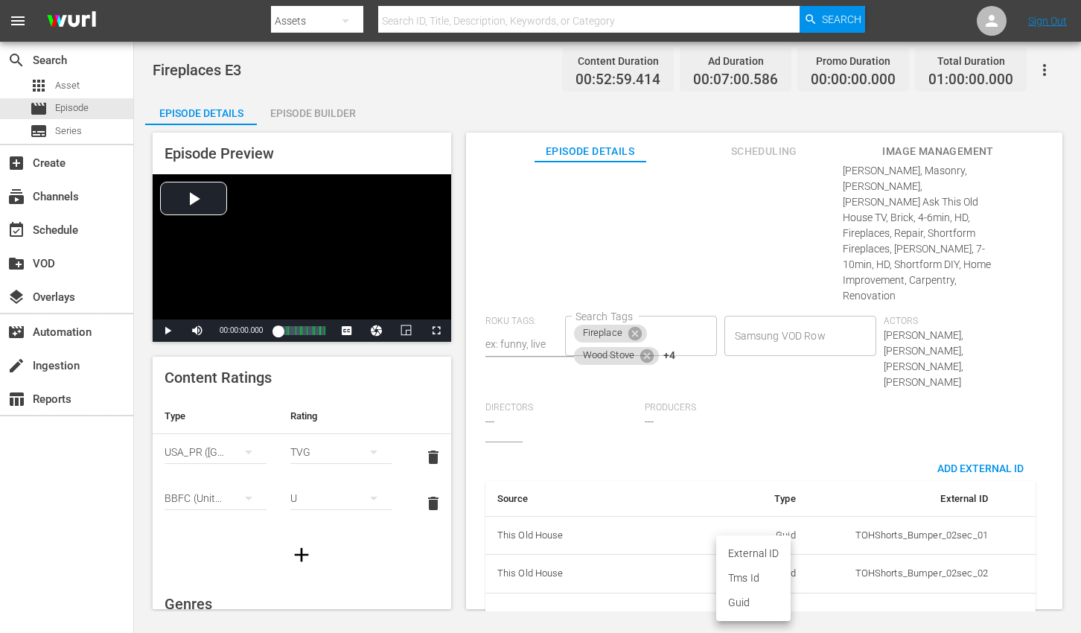
click at [757, 568] on body "menu Search By Assets Search ID, Title, Description, Keywords, or Category Sear…" at bounding box center [540, 316] width 1081 height 633
drag, startPoint x: 753, startPoint y: 576, endPoint x: 898, endPoint y: 570, distance: 145.3
click at [753, 576] on li "Tms Id" at bounding box center [753, 578] width 74 height 25
type input "tmsId"
click at [937, 605] on input "simple table" at bounding box center [959, 616] width 57 height 22
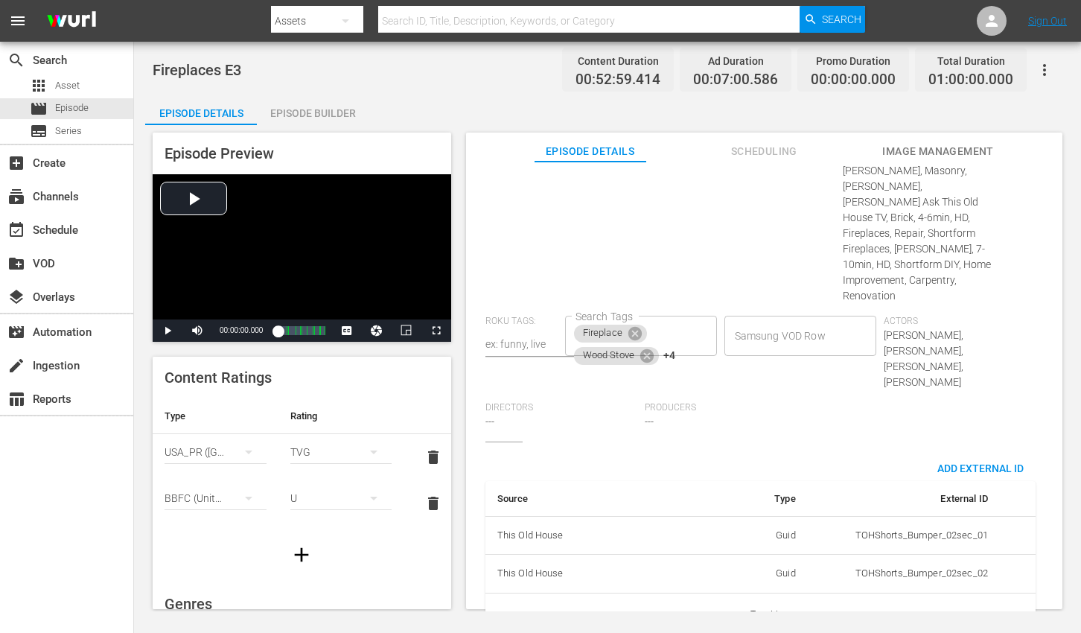
paste input "EP060364440003"
type input "EP060364440003"
click at [1036, 426] on div "Episode Details Discard Save External Title Fireplaces E3 Fireplaces E3 Interna…" at bounding box center [763, 33] width 581 height 1263
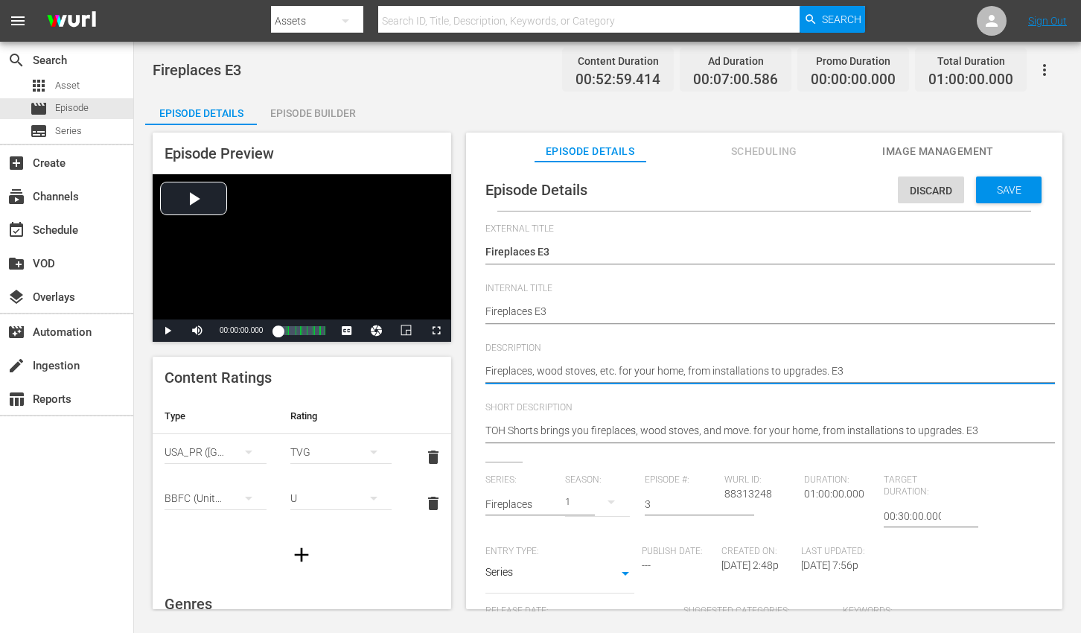
paste textarea "This Old House shares the best fireplace solutions, from installations to styli…"
type textarea "This Old House shares the best fireplace solutions, from installations to styli…"
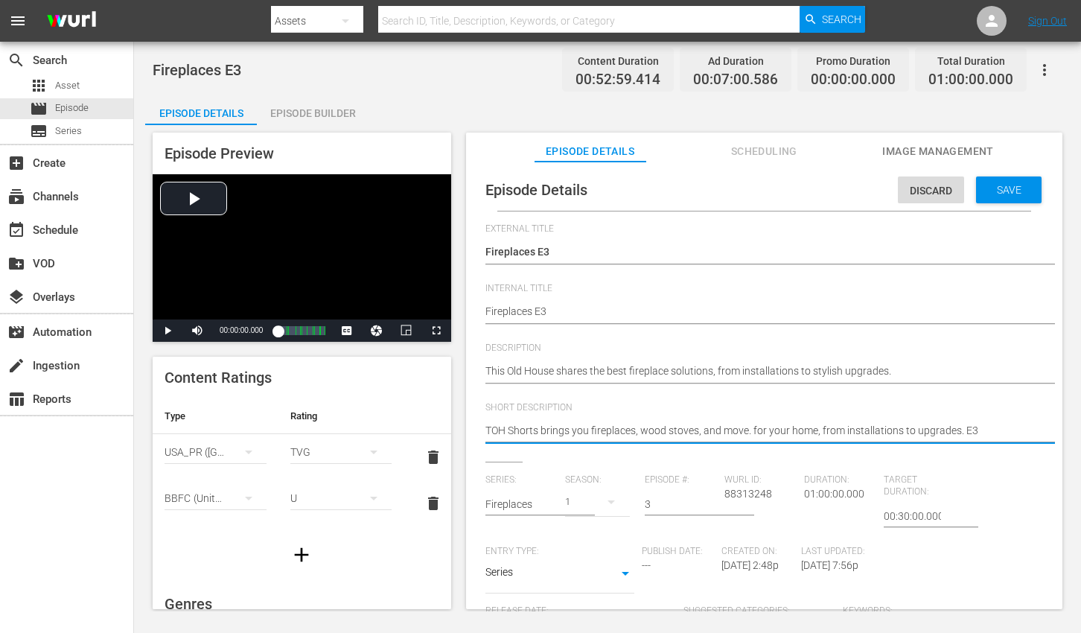
paste textarea "his Old House shares the best fireplace solutions, from installations to stylis…"
type textarea "This Old House shares the best fireplace solutions, from installations to styli…"
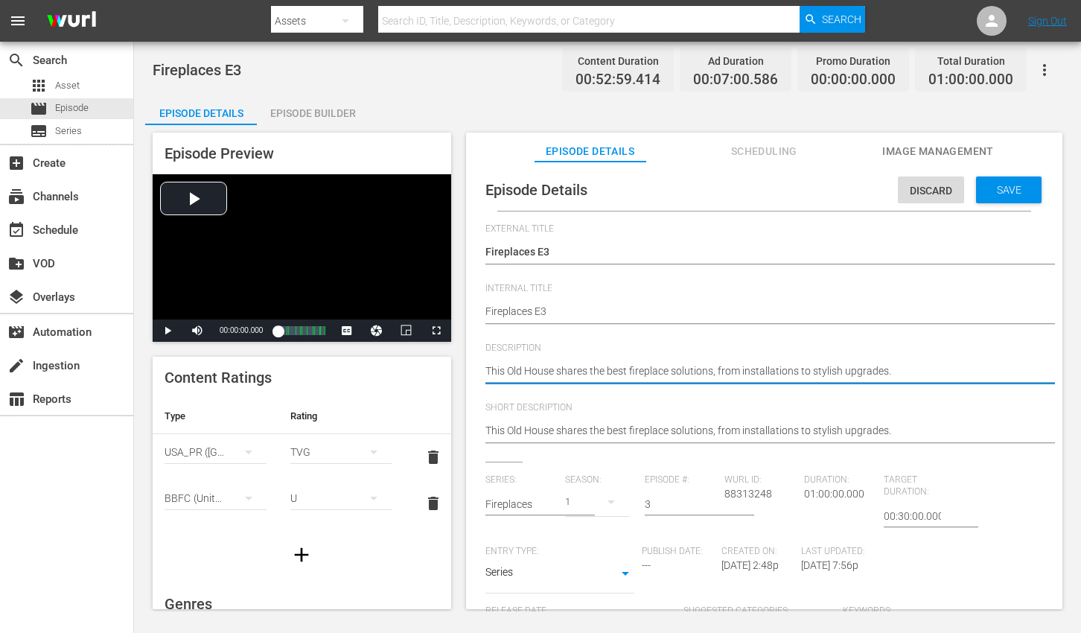
type textarea "This Old House shares the best fireplace solutions, from installations to styli…"
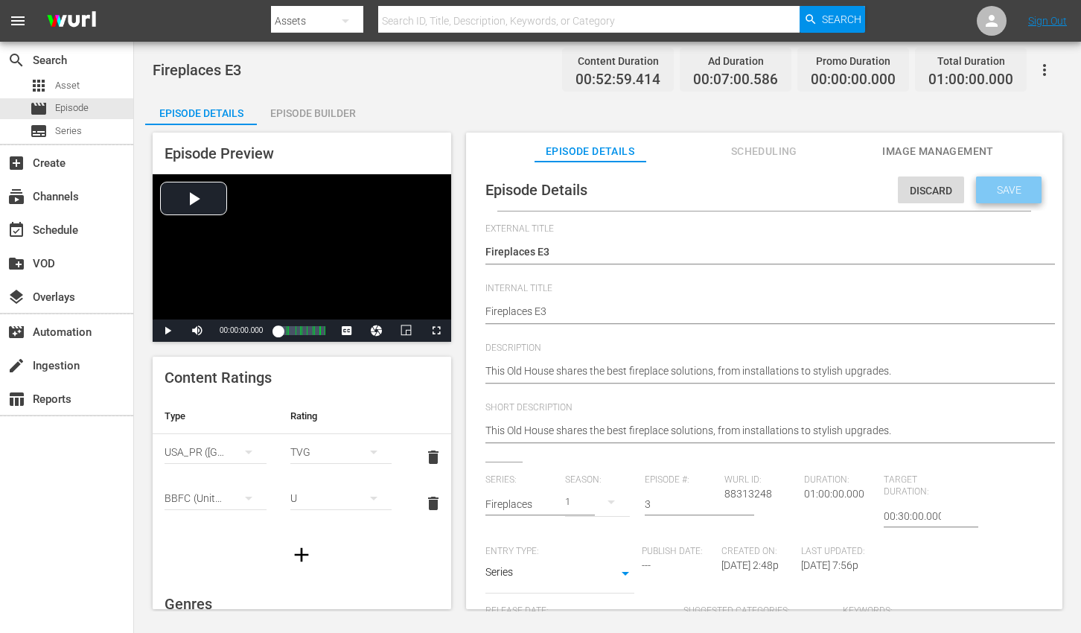
click at [1010, 192] on span "Save" at bounding box center [1009, 190] width 48 height 12
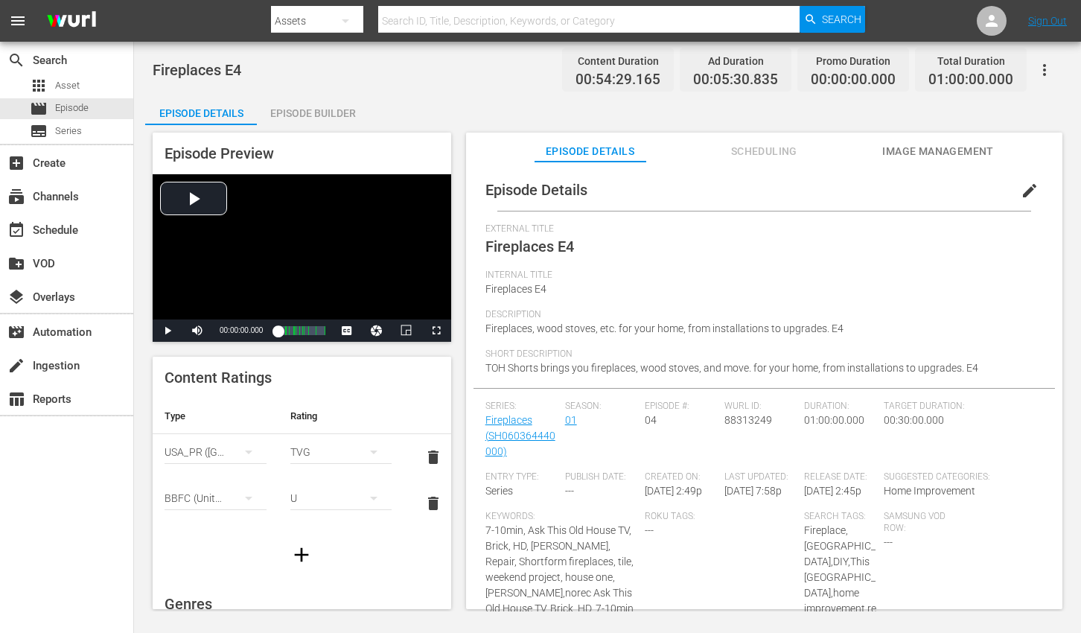
click at [1021, 191] on span "edit" at bounding box center [1030, 191] width 18 height 18
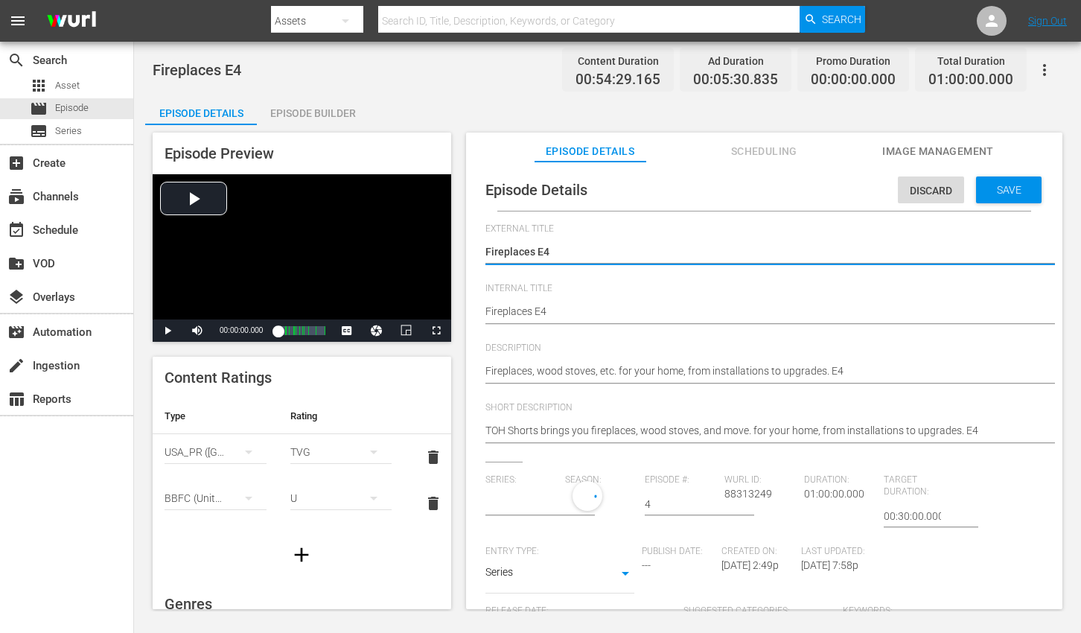
type input "Fireplaces"
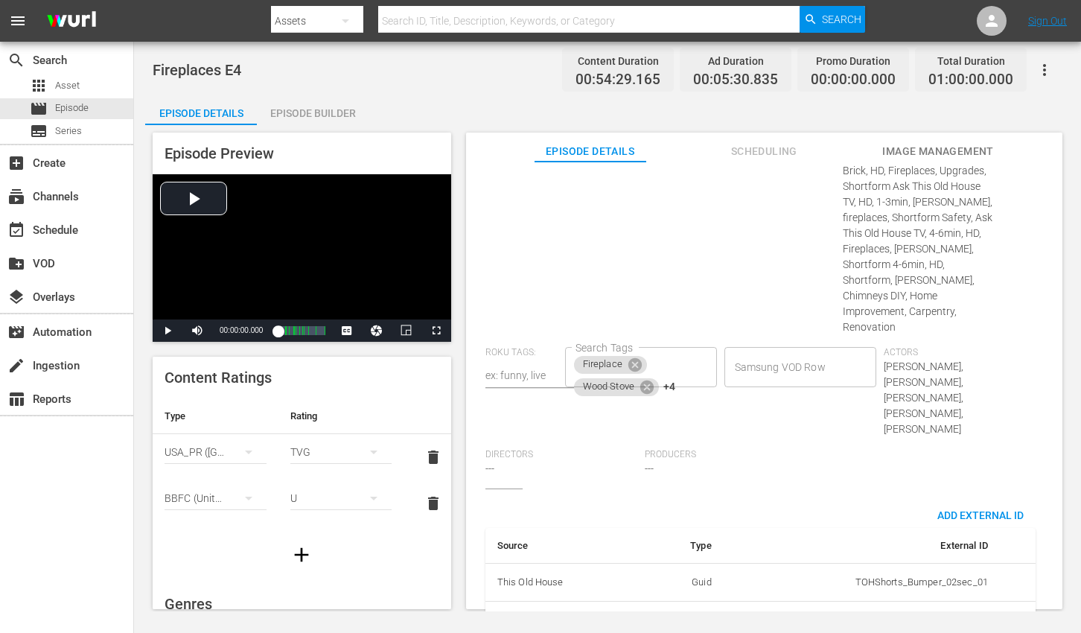
scroll to position [782, 0]
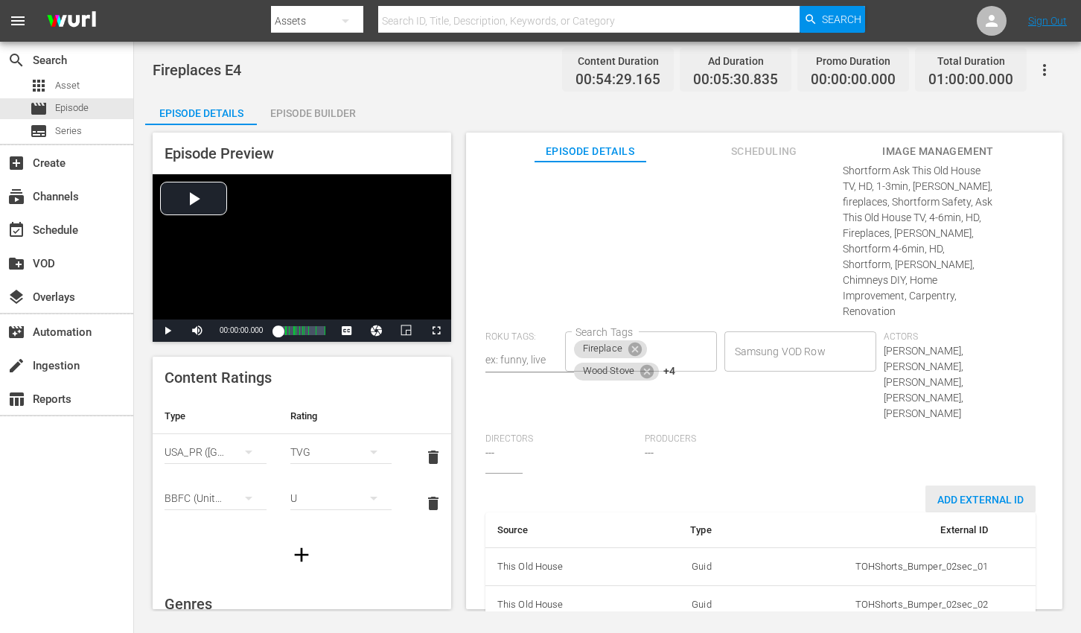
click at [964, 494] on span "Add External Id" at bounding box center [980, 500] width 110 height 12
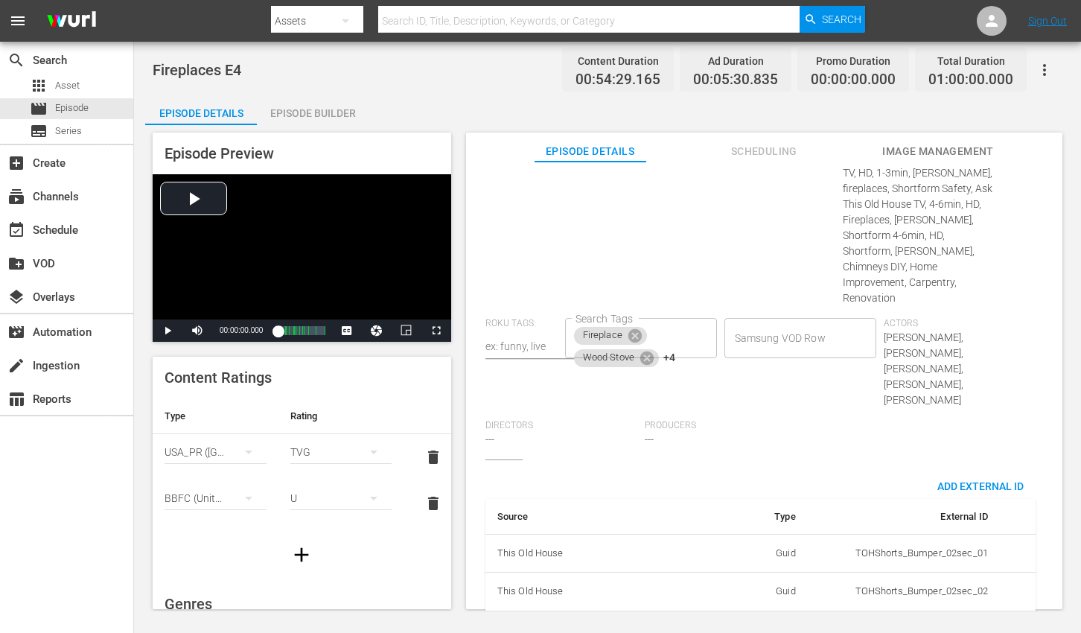
scroll to position [829, 0]
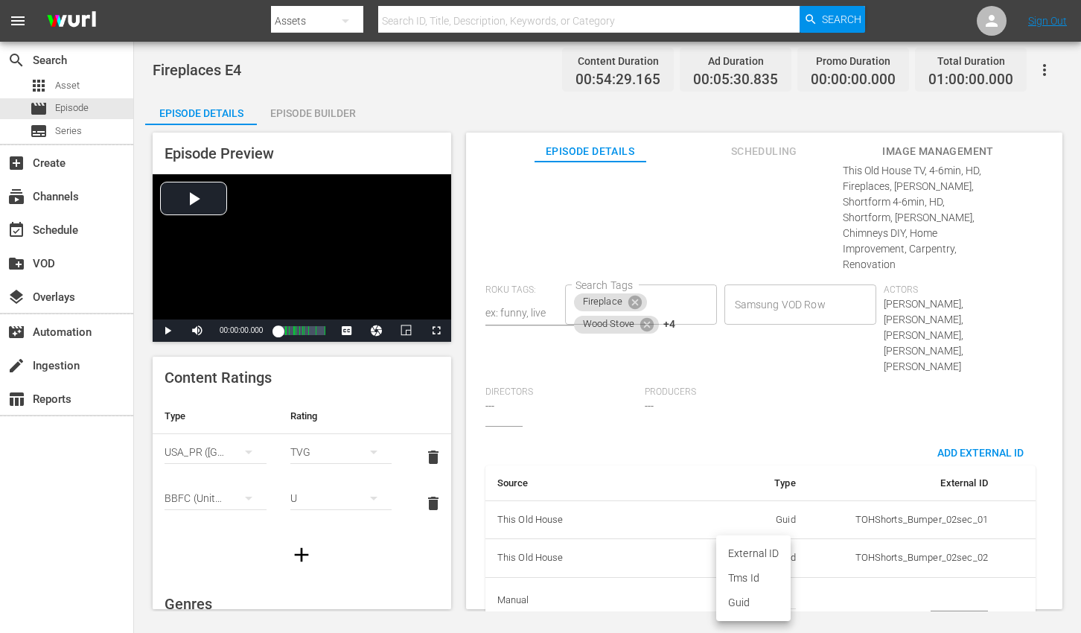
click at [772, 560] on body "menu Search By Assets Search ID, Title, Description, Keywords, or Category Sear…" at bounding box center [540, 316] width 1081 height 633
click at [757, 578] on li "Tms Id" at bounding box center [753, 578] width 74 height 25
type input "tmsId"
click at [943, 590] on input "simple table" at bounding box center [959, 601] width 57 height 22
paste input "EP060364440004"
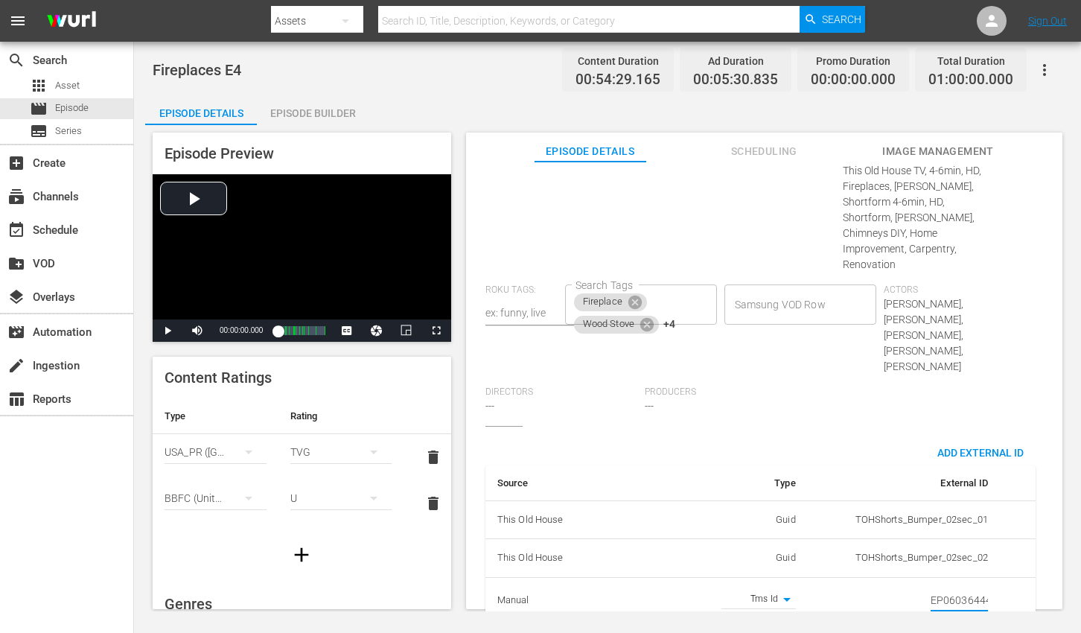
scroll to position [0, 25]
type input "EP060364440004"
click at [1056, 351] on div "Episode Details Discard Save External Title Fireplaces E4 Fireplaces E4 Interna…" at bounding box center [764, 393] width 596 height 462
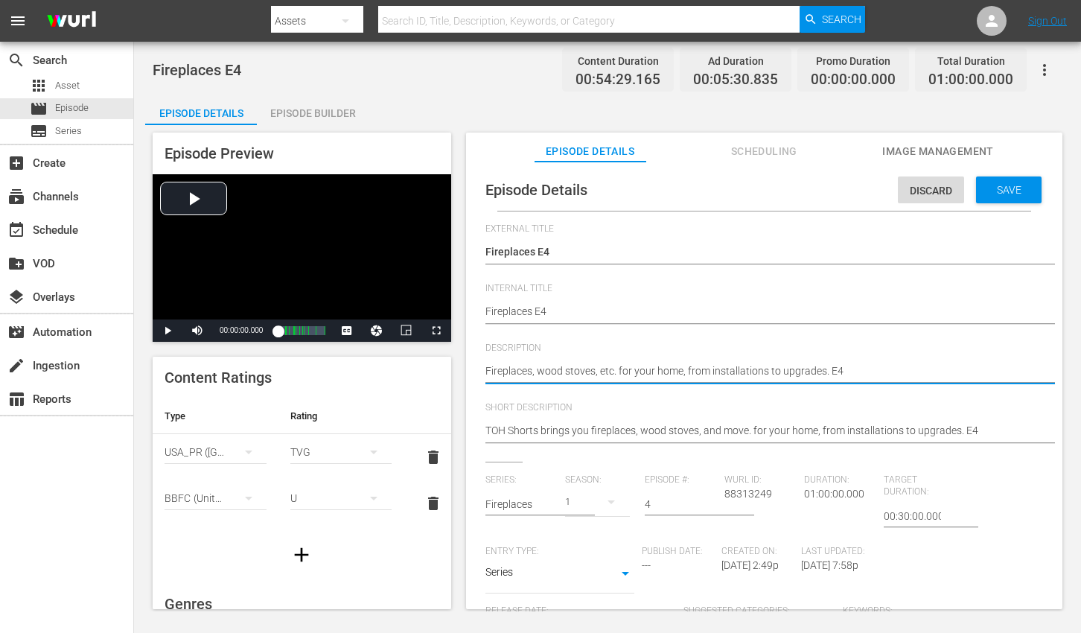
paste textarea "Upgrade or install the perfect fireplace with trusted tips from This Old House."
type textarea "Upgrade or install the perfect fireplace with trusted tips from This Old House."
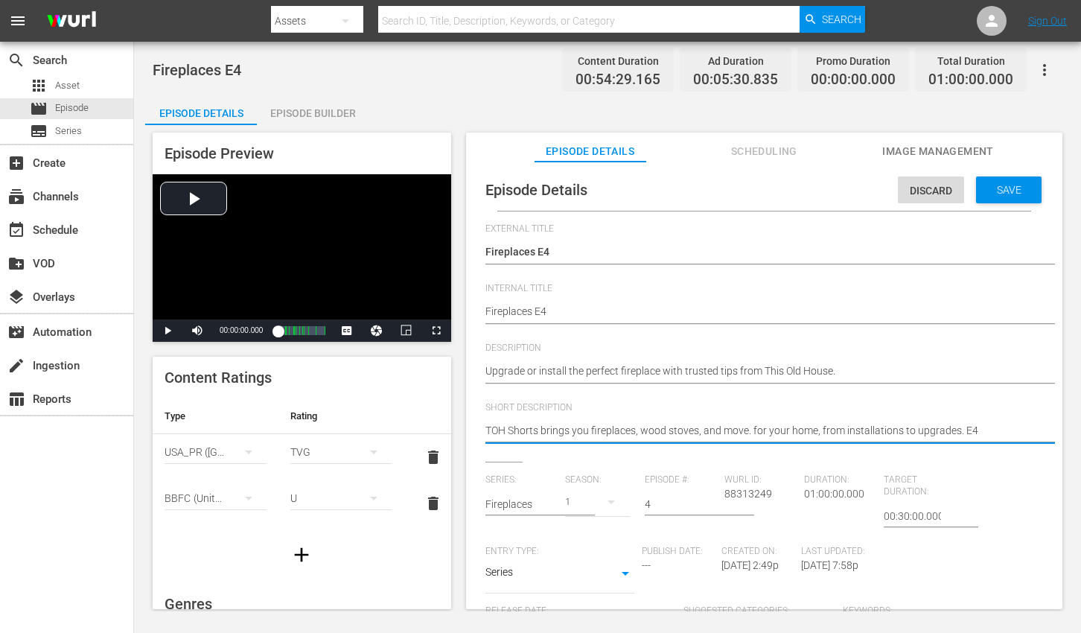
paste textarea "Upgrade or install the perfect fireplace with trusted tips from This Old House."
type textarea "Upgrade or install the perfect fireplace with trusted tips from This Old House."
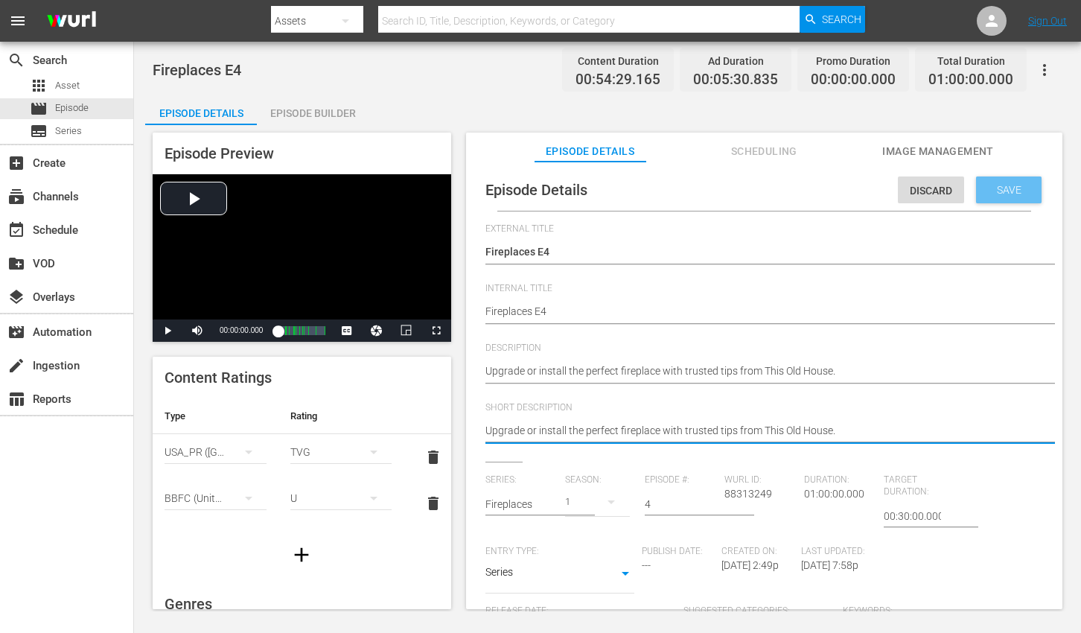
click at [988, 192] on span "Save" at bounding box center [1009, 190] width 48 height 12
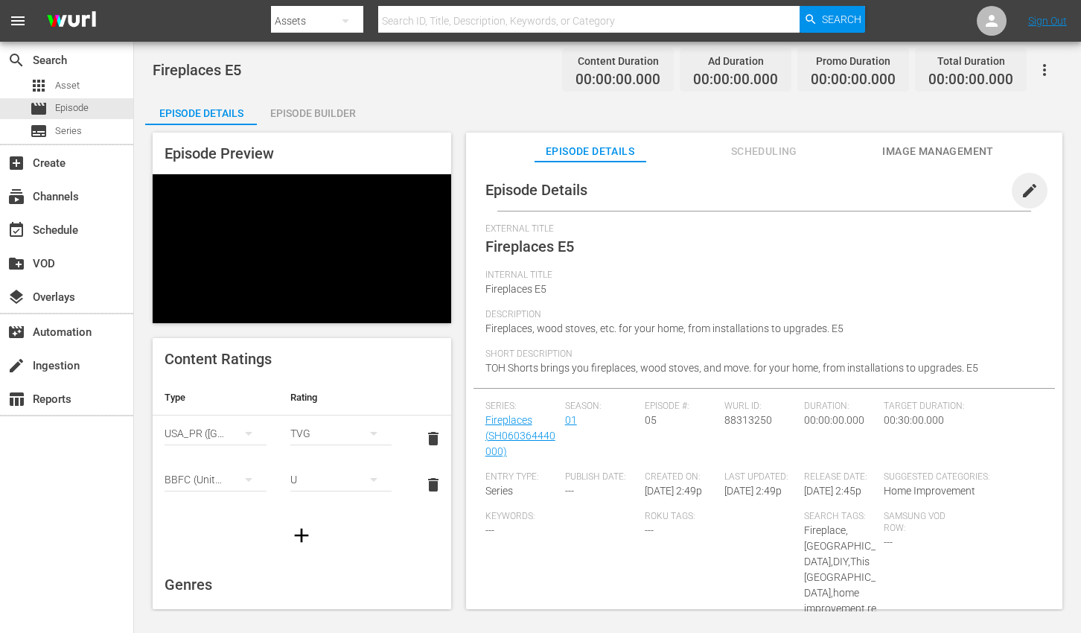
click at [1021, 192] on span "edit" at bounding box center [1030, 191] width 18 height 18
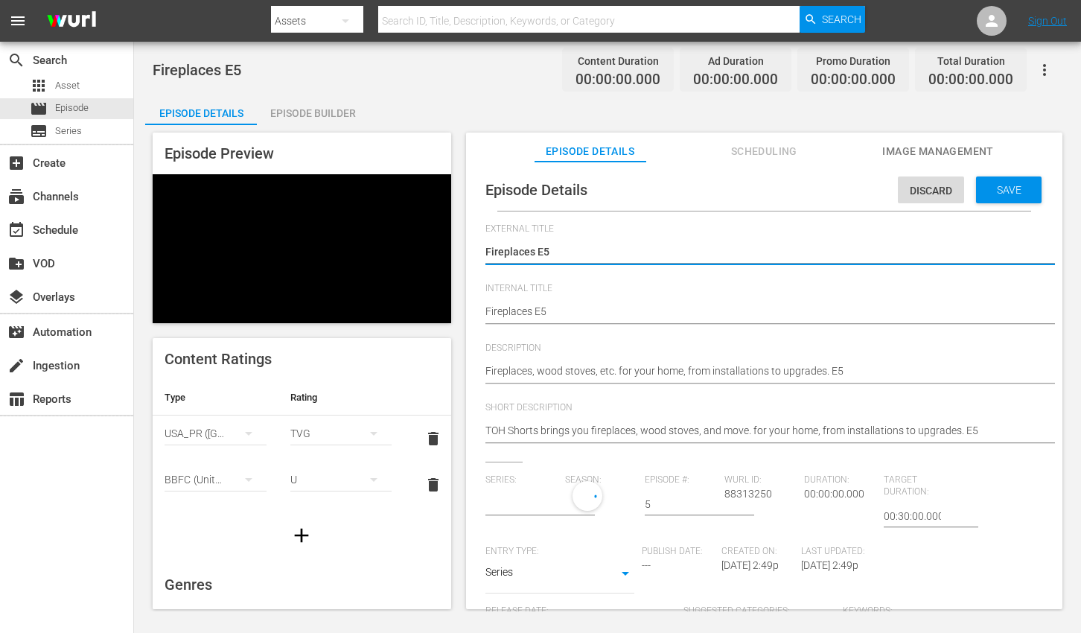
type input "Fireplaces"
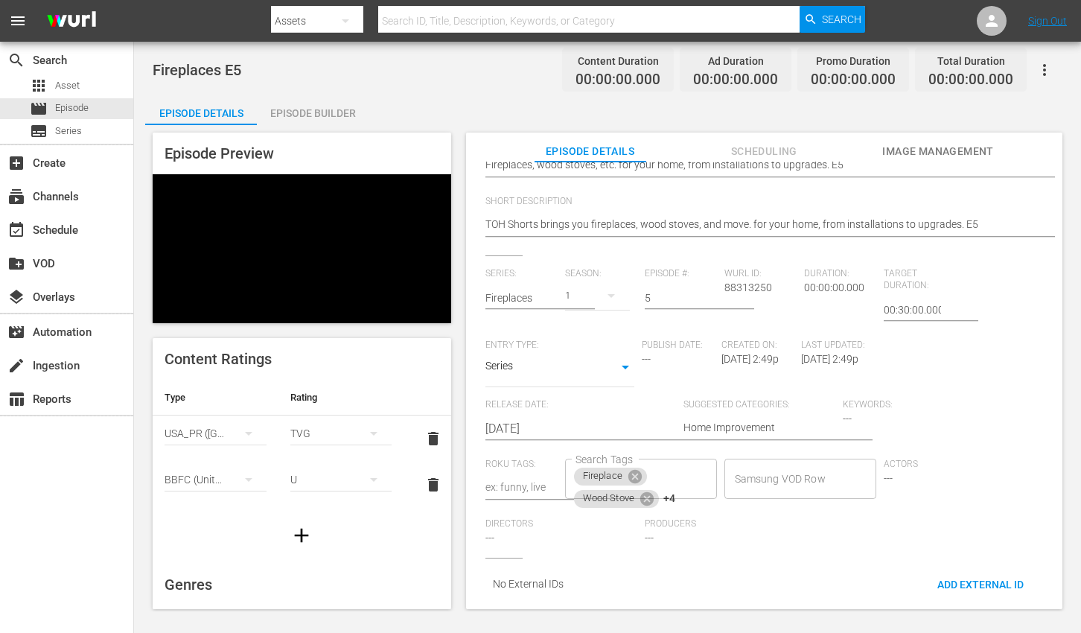
scroll to position [211, 0]
click at [975, 578] on div "Add External Id" at bounding box center [980, 584] width 110 height 28
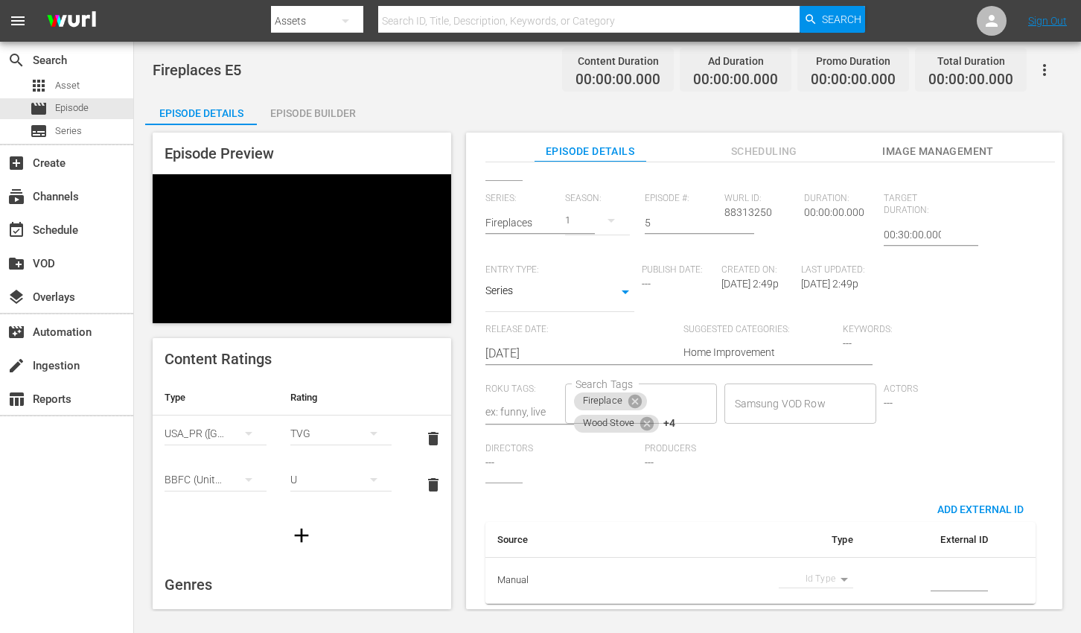
scroll to position [293, 0]
click at [812, 567] on body "menu Search By Assets Search ID, Title, Description, Keywords, or Category Sear…" at bounding box center [540, 316] width 1081 height 633
click at [806, 575] on li "Tms Id" at bounding box center [809, 578] width 74 height 25
type input "tmsId"
click at [943, 570] on input "simple table" at bounding box center [959, 581] width 57 height 22
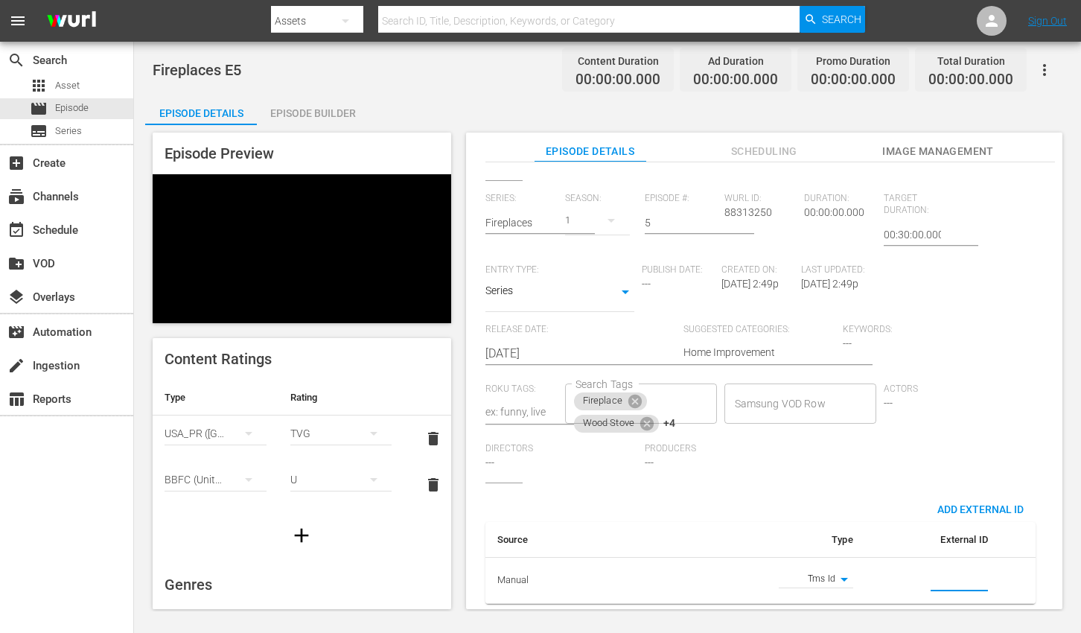
paste input "EP060364440005"
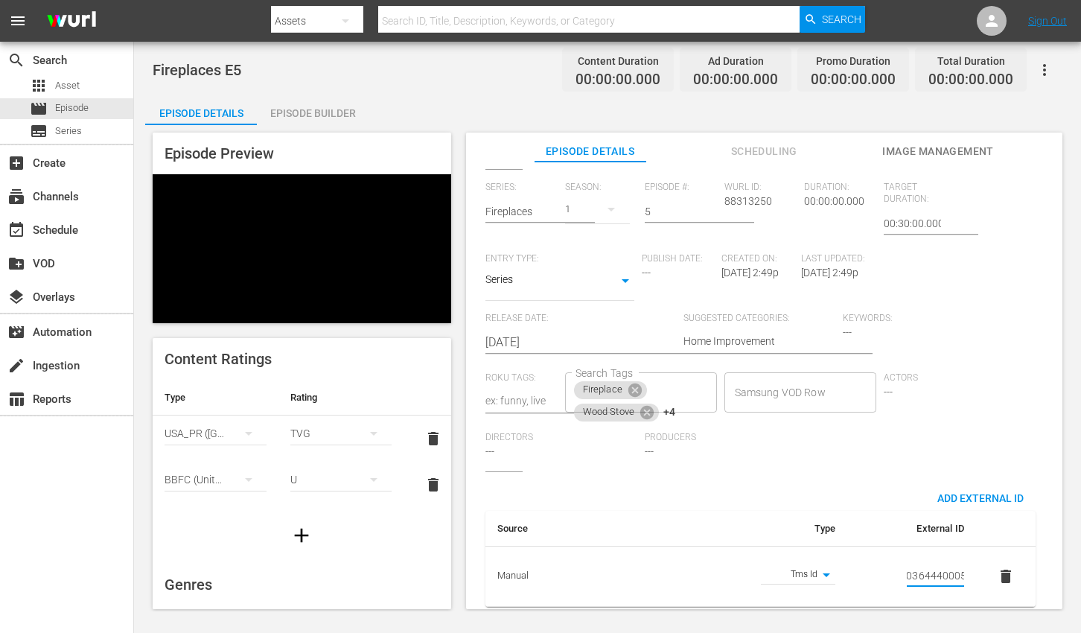
type input "EP060364440005"
click at [1007, 331] on div "Series: Fireplaces Season: 1 Episode #: 5 [PERSON_NAME] ID: 88313250 Duration: …" at bounding box center [764, 327] width 558 height 290
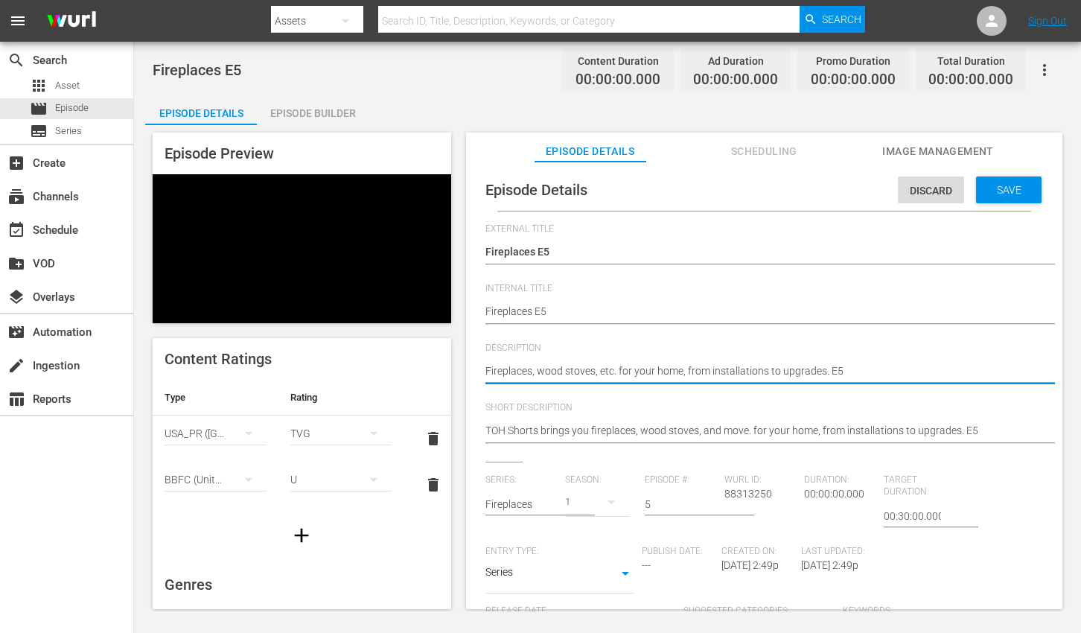
paste textarea "rom installs to upgrades, This Old House brings you the best fireplace ideas fo…"
type textarea "From installs to upgrades, This Old House brings you the best fireplace ideas f…"
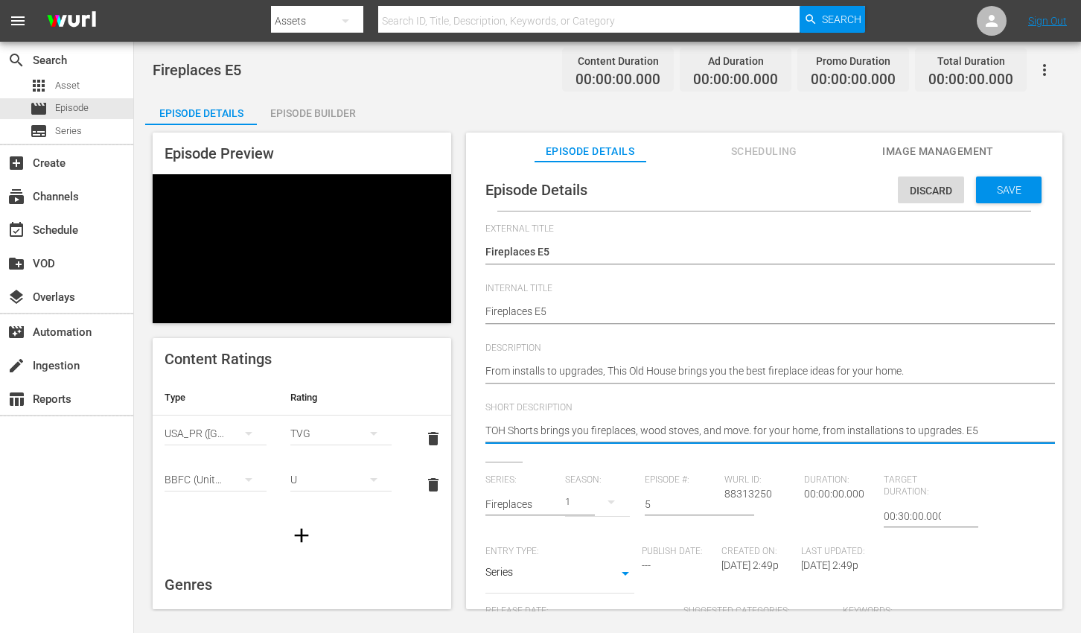
paste textarea "From installs to upgrades, This Old House brings you the best fireplace ideas f…"
type textarea "From installs to upgrades, This Old House brings you the best fireplace ideas f…"
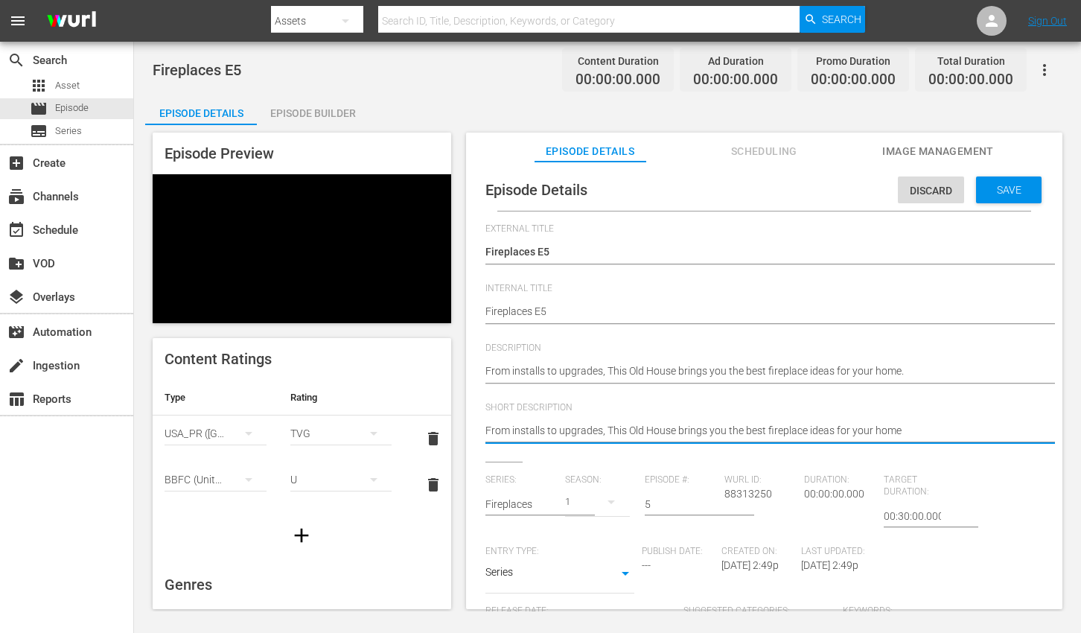
click at [927, 361] on div "Fireplaces, wood stoves, etc. for your home, from installations to upgrades. E5…" at bounding box center [760, 372] width 550 height 36
type textarea "From installs to upgrades, This Old House brings you the best fireplace ideas f…"
click at [1000, 185] on span "Save" at bounding box center [1009, 190] width 48 height 12
